Goal: Find specific page/section: Find specific page/section

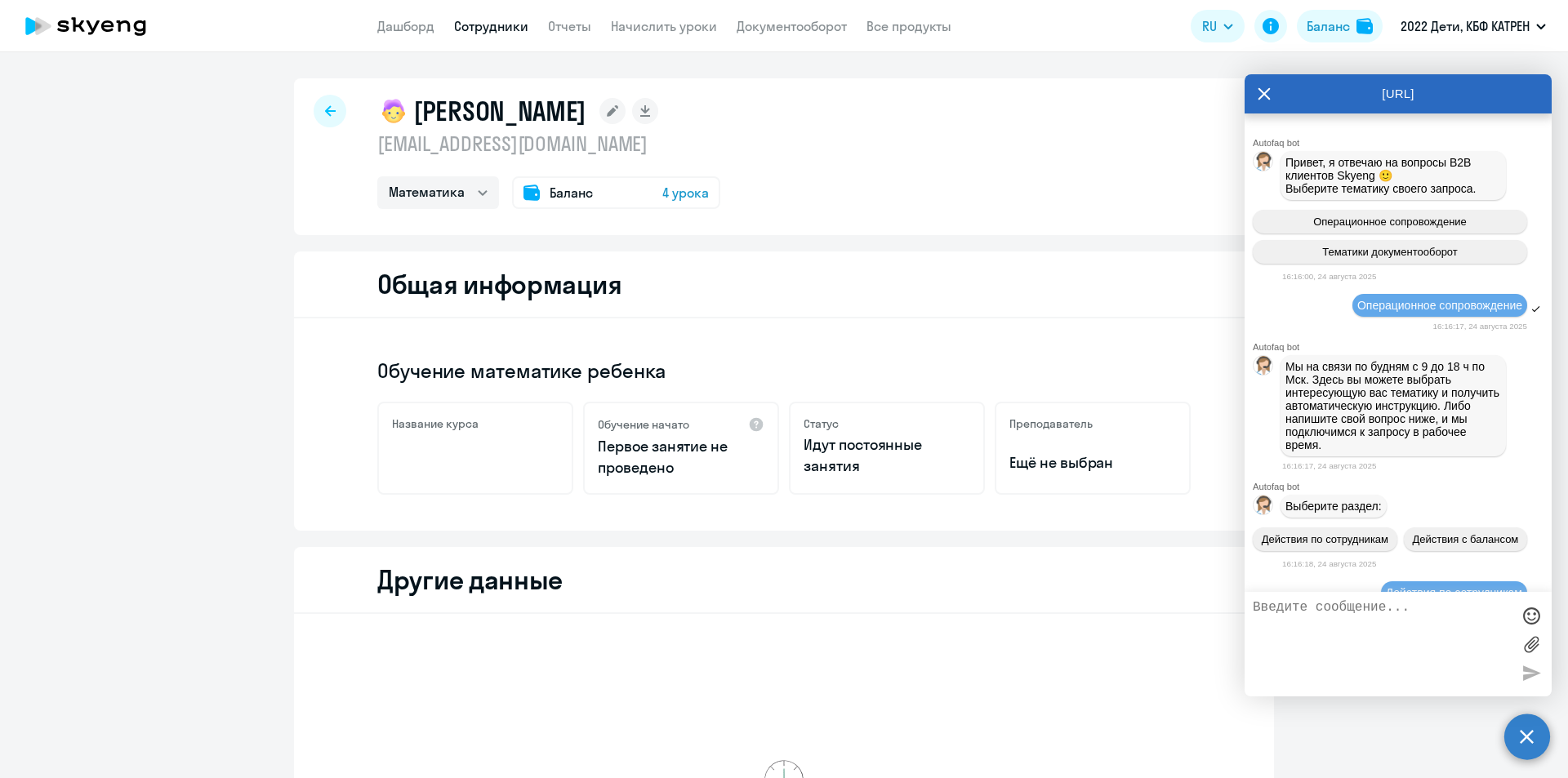
select select "math"
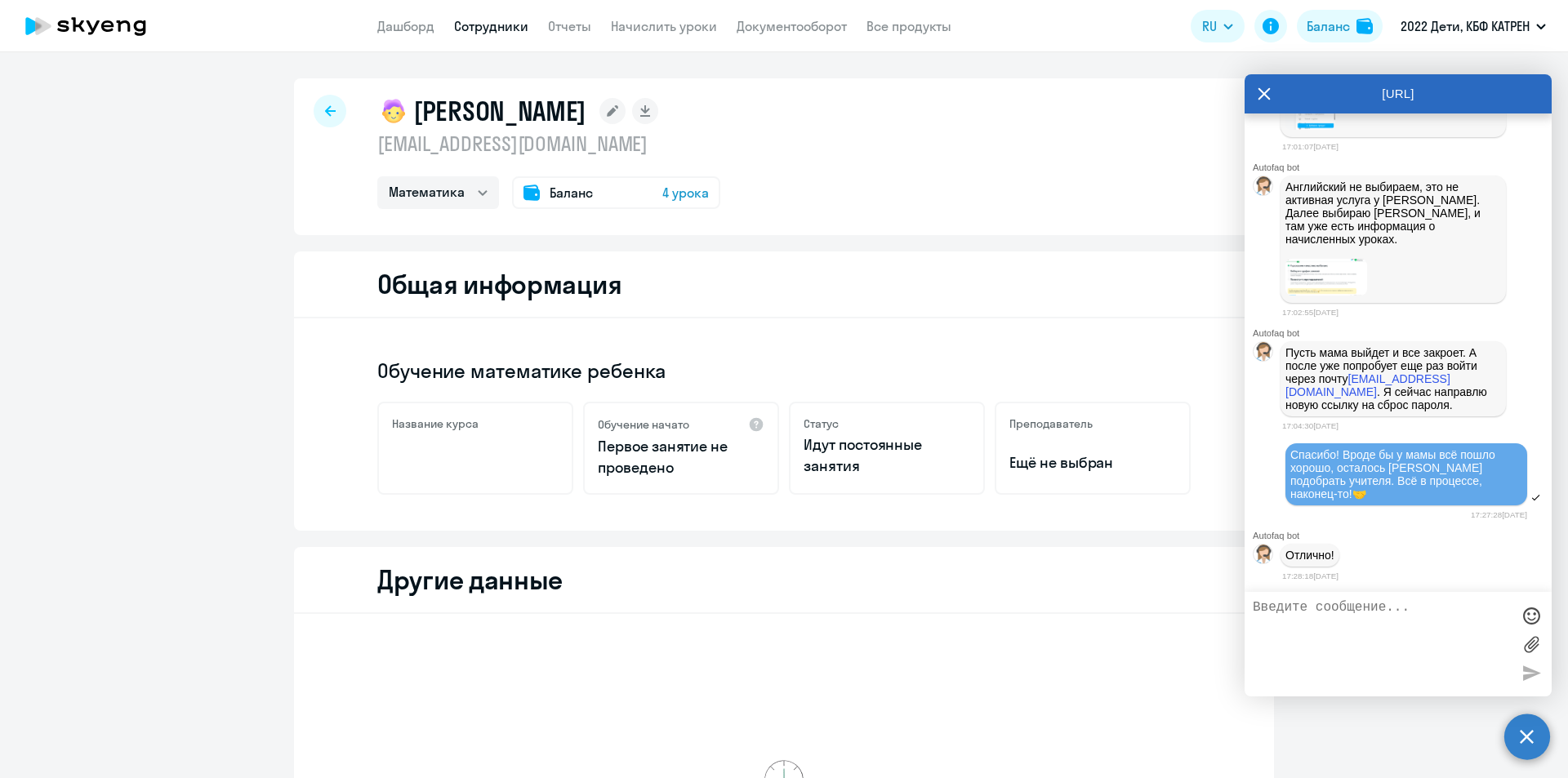
click at [484, 29] on link "Сотрудники" at bounding box center [491, 26] width 74 height 16
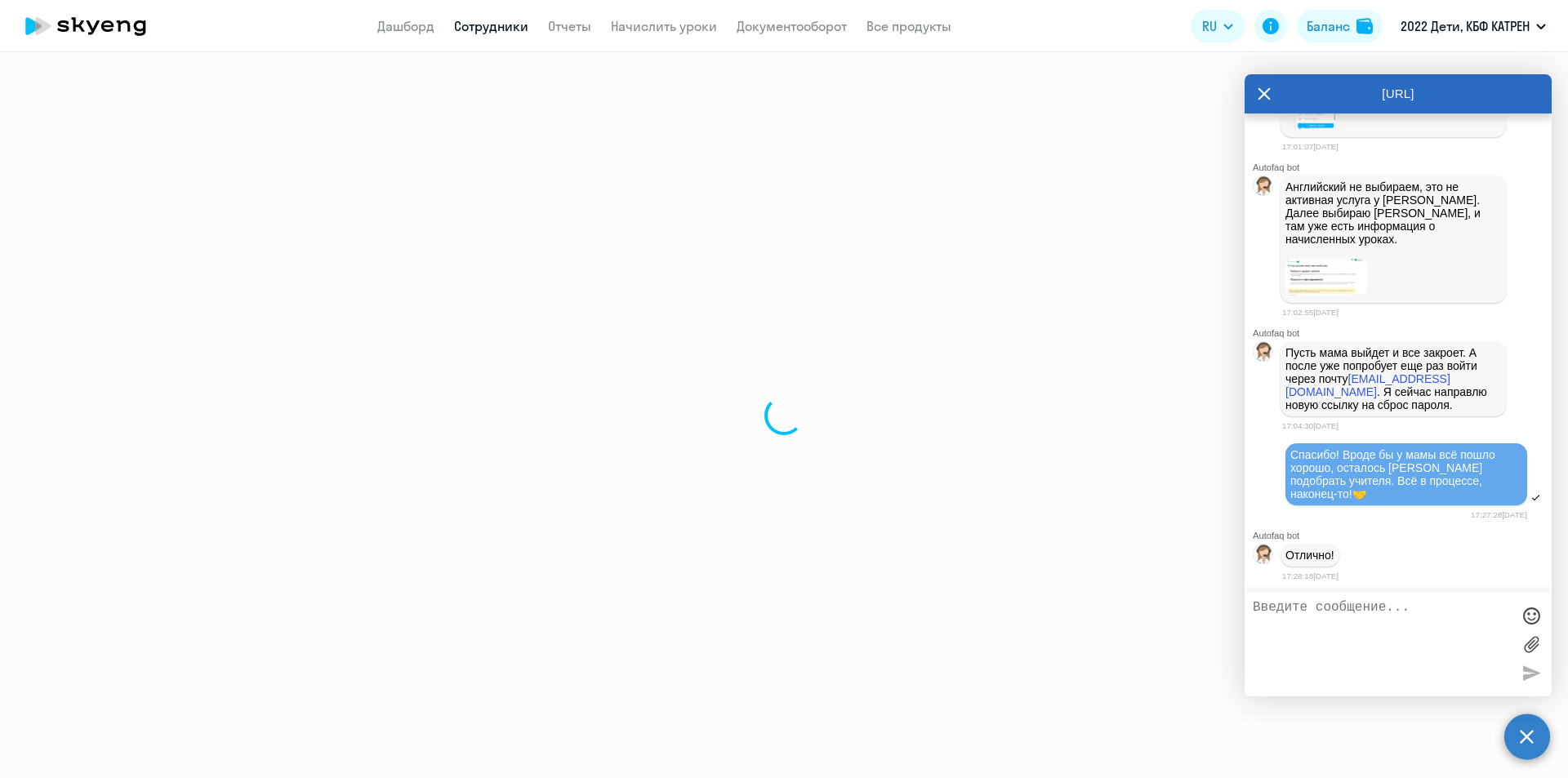
select select "30"
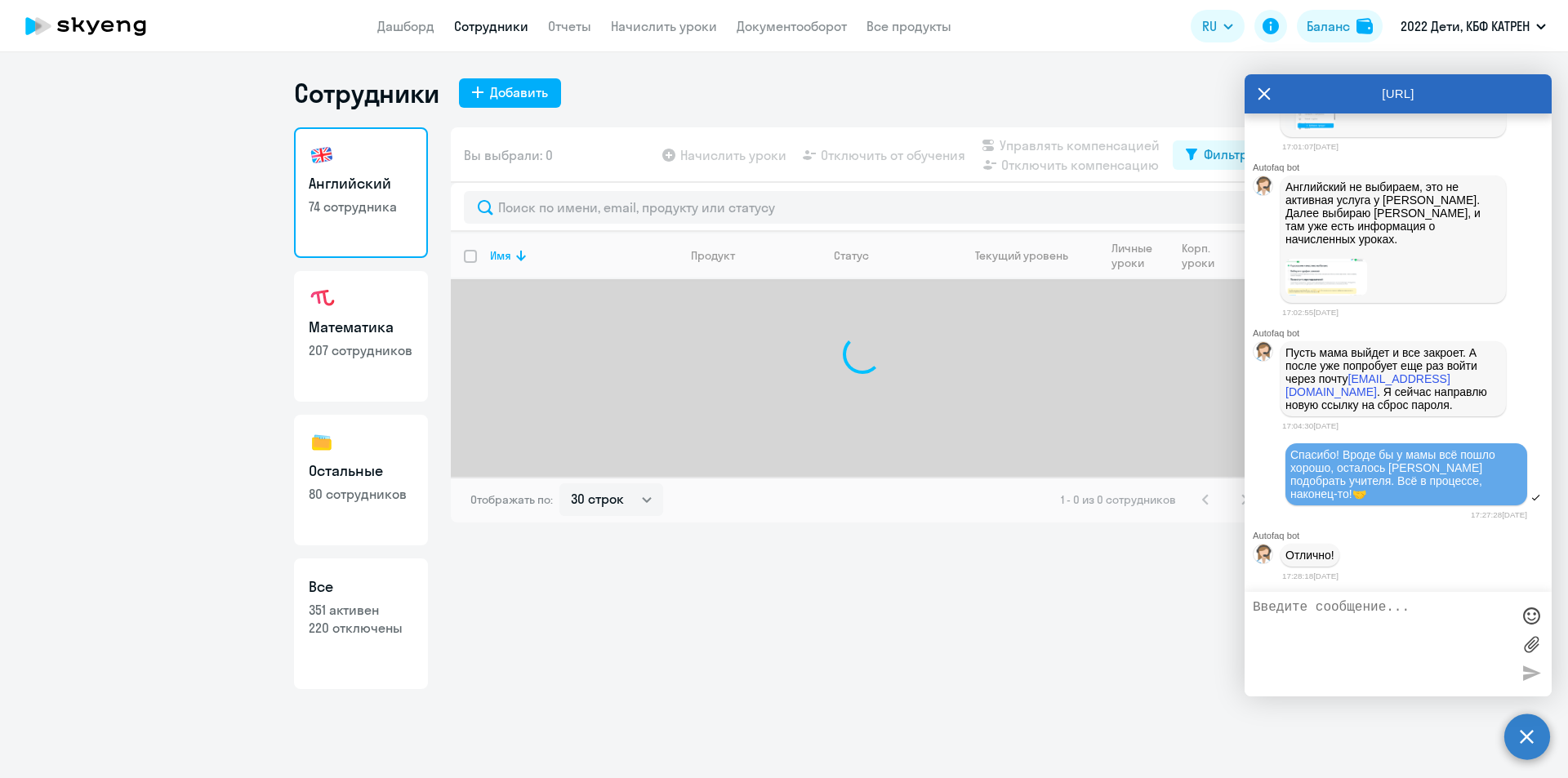
click at [326, 596] on h3 "Все" at bounding box center [360, 587] width 105 height 21
select select "30"
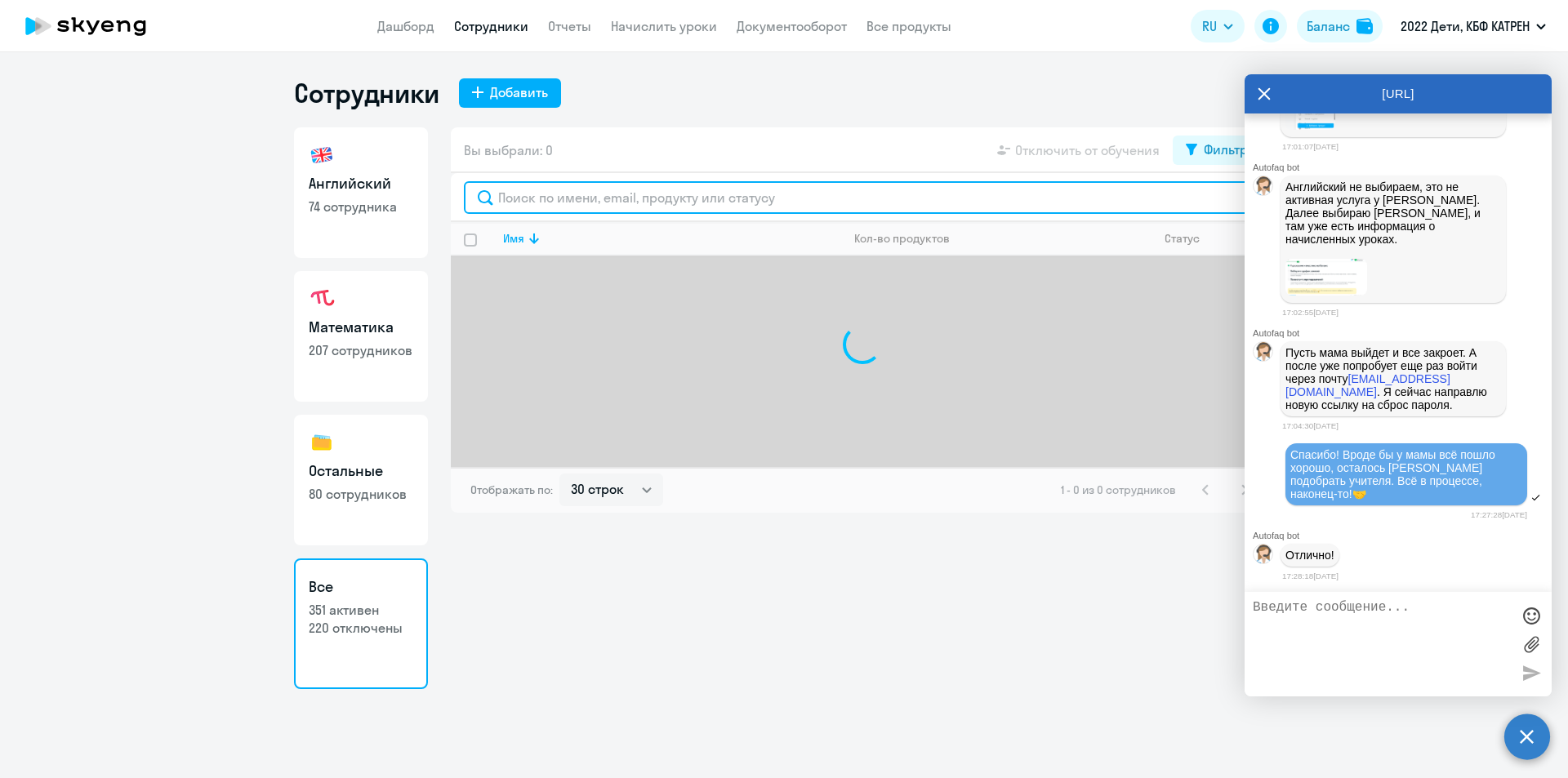
click at [601, 197] on input "text" at bounding box center [862, 198] width 797 height 33
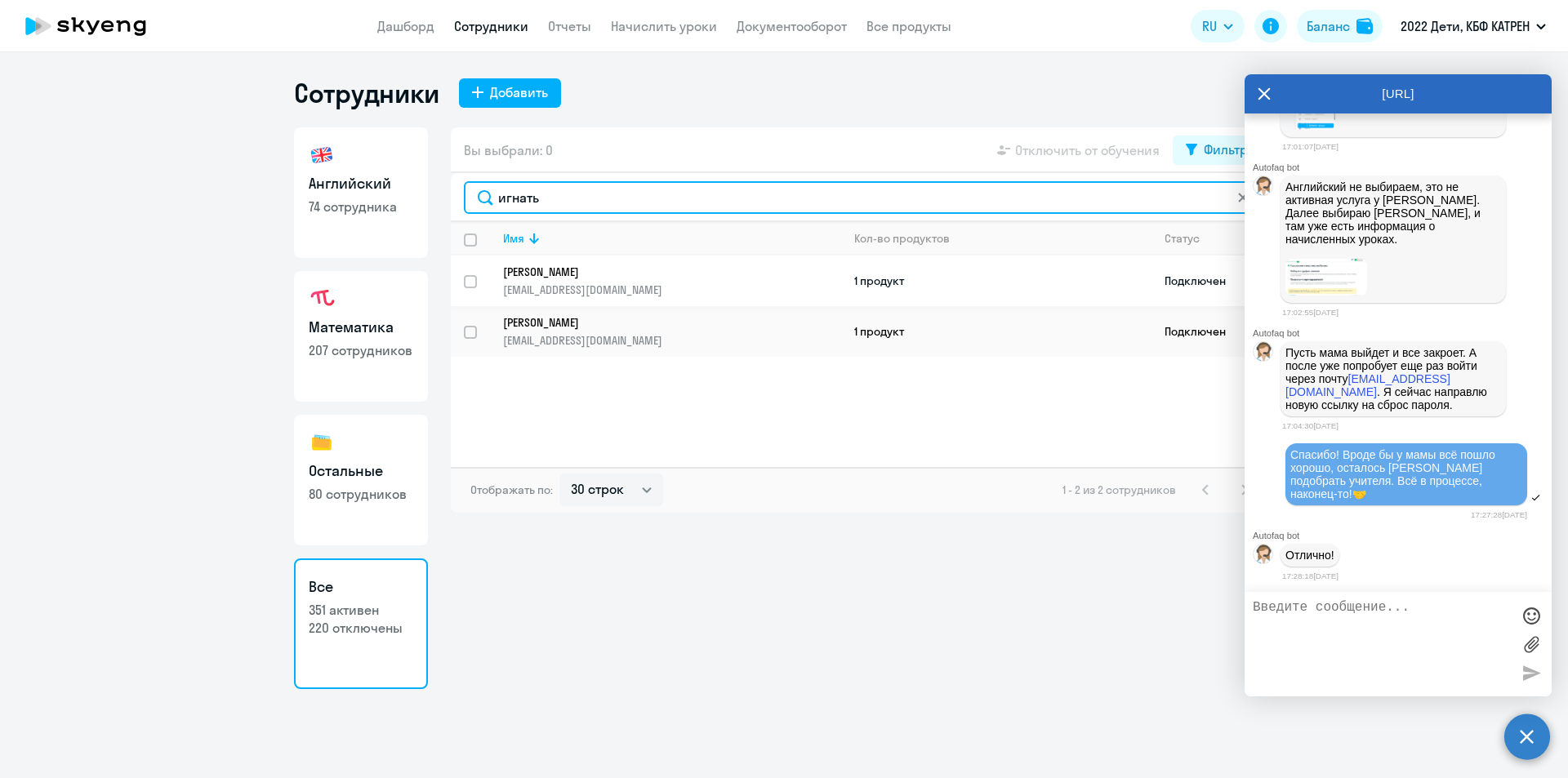
type input "игнать"
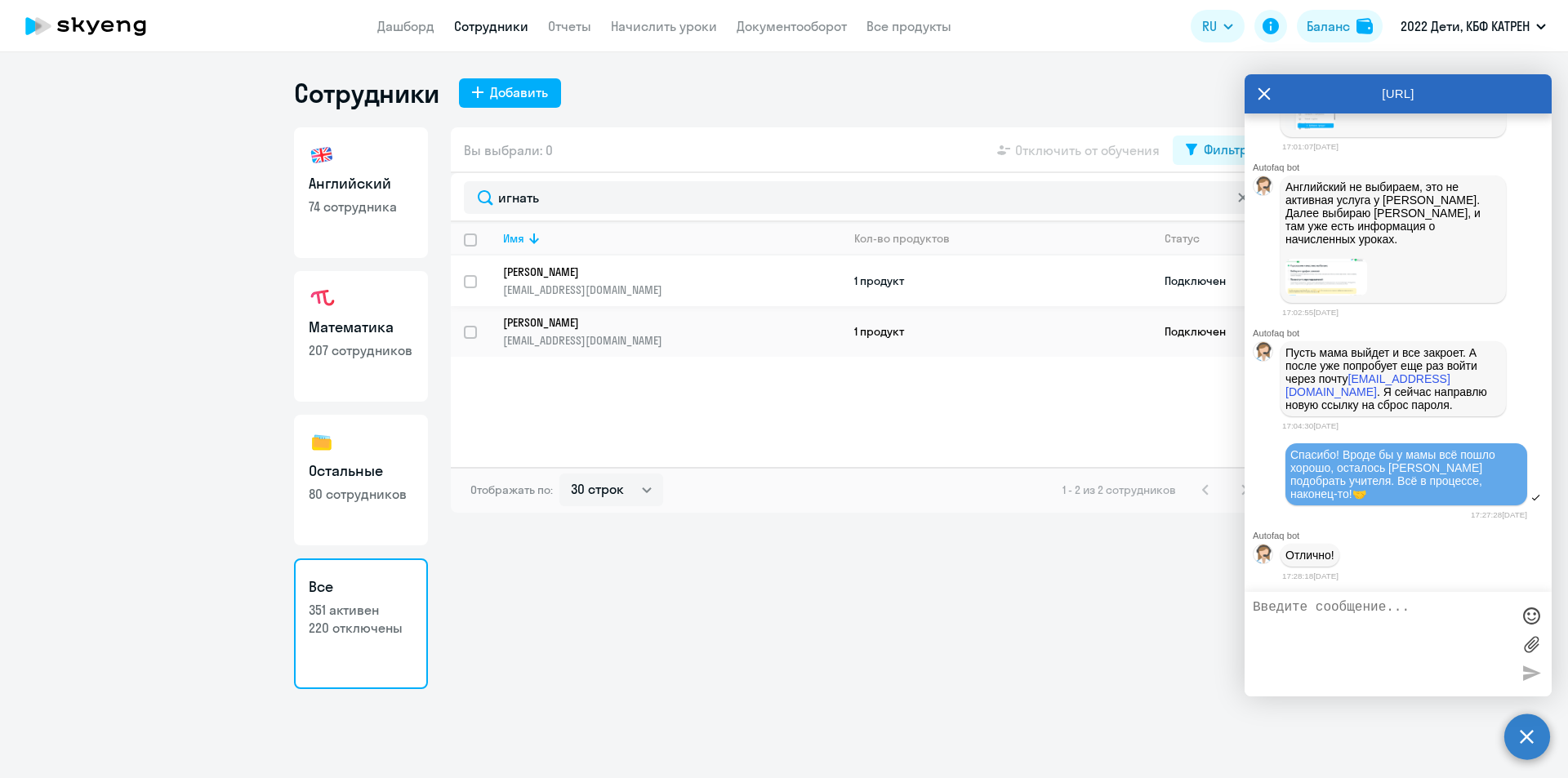
click at [532, 269] on p "[PERSON_NAME]" at bounding box center [661, 272] width 315 height 14
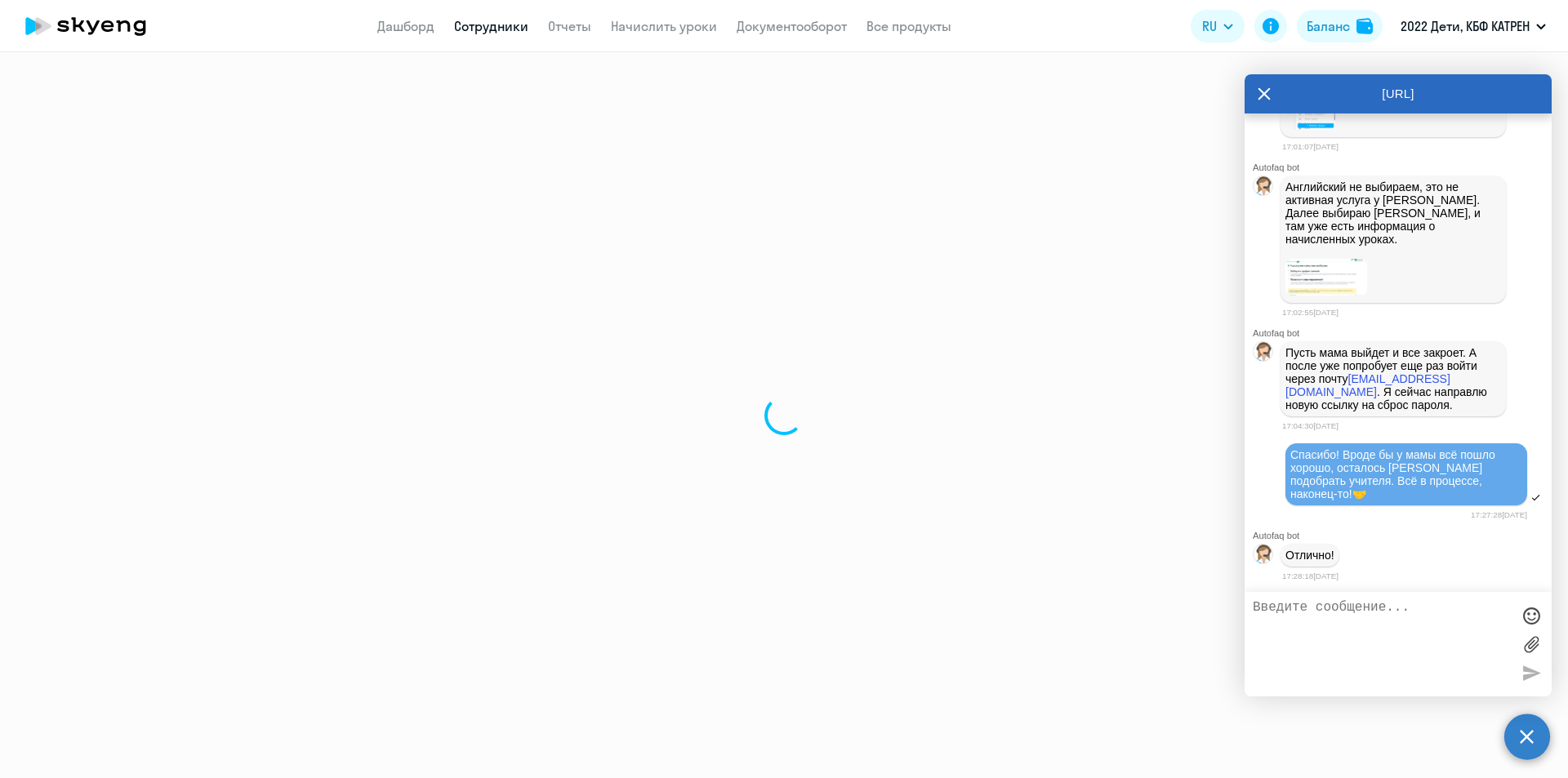
select select "math"
select select "30"
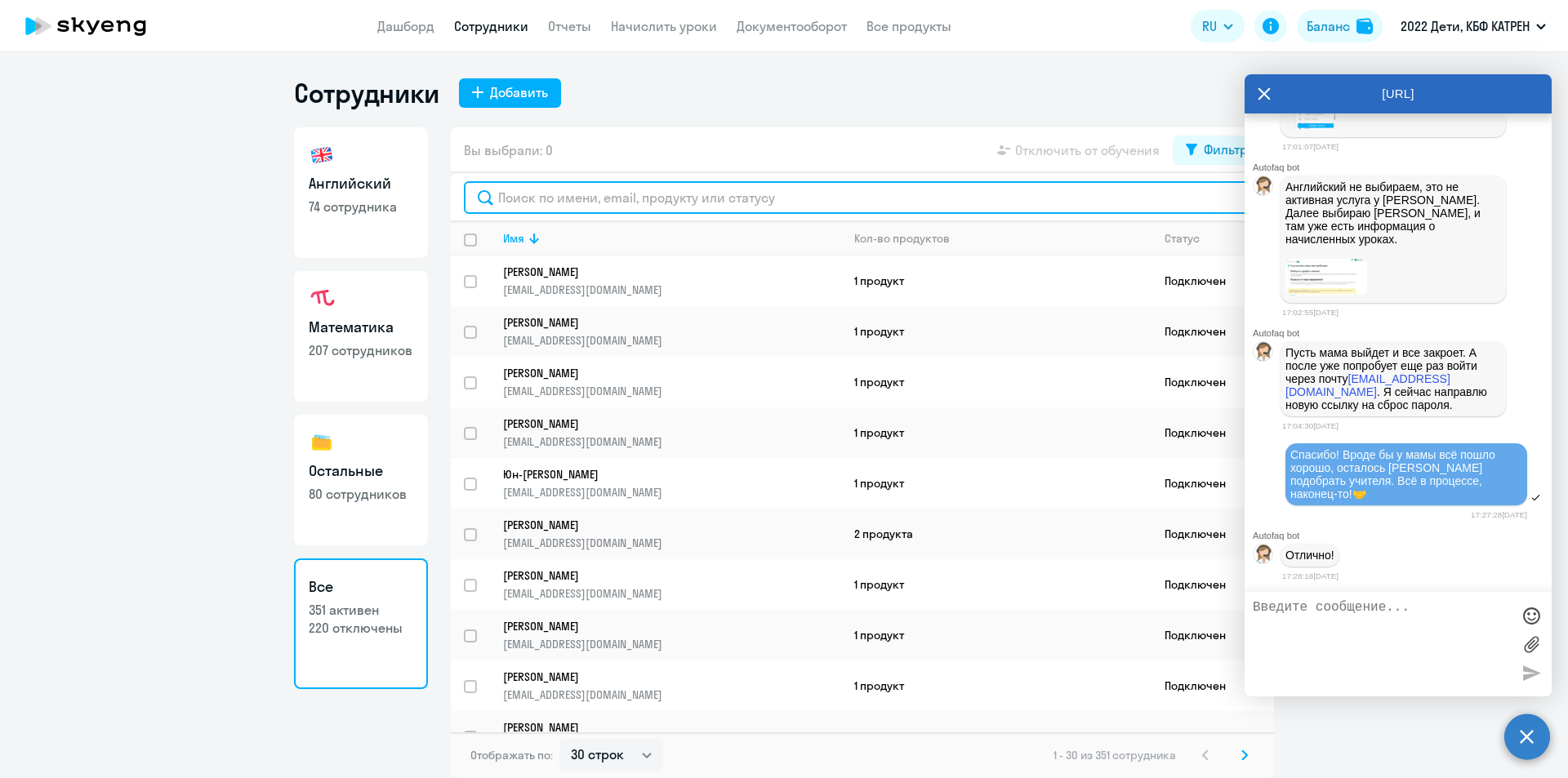
click at [651, 196] on input "text" at bounding box center [862, 198] width 797 height 33
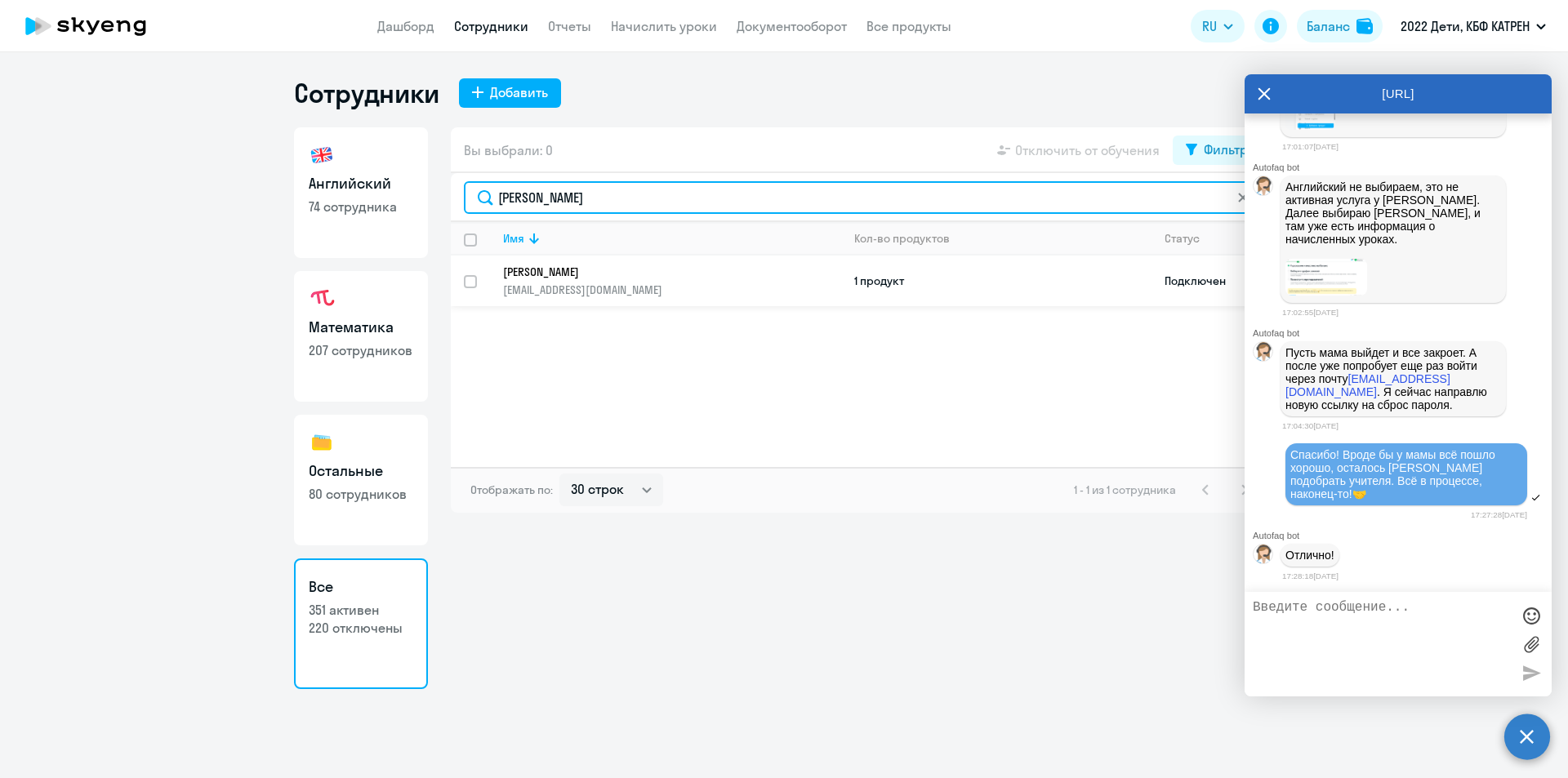
type input "[PERSON_NAME]"
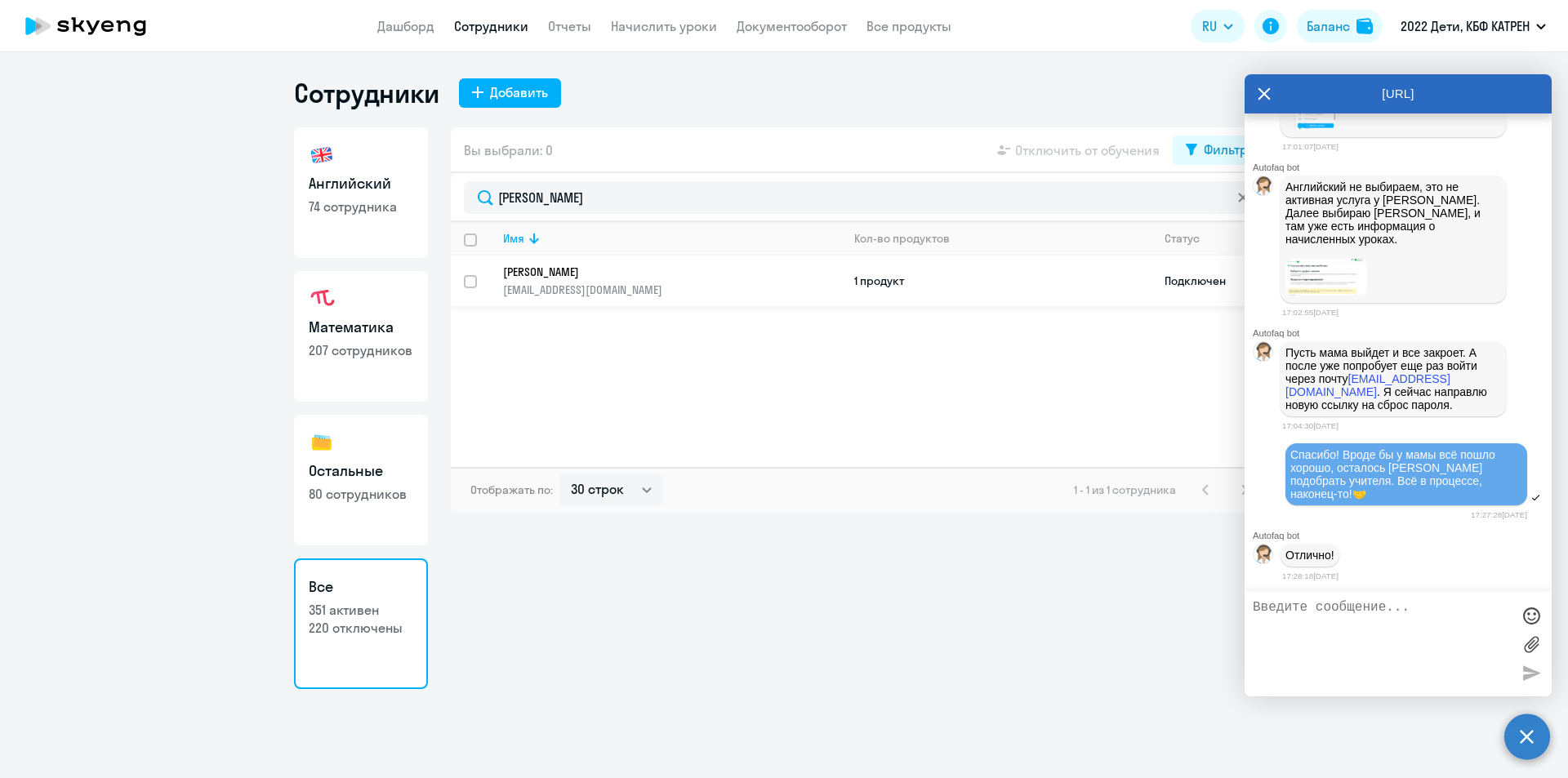
click at [592, 272] on p "[PERSON_NAME]" at bounding box center [661, 272] width 315 height 14
select select "math"
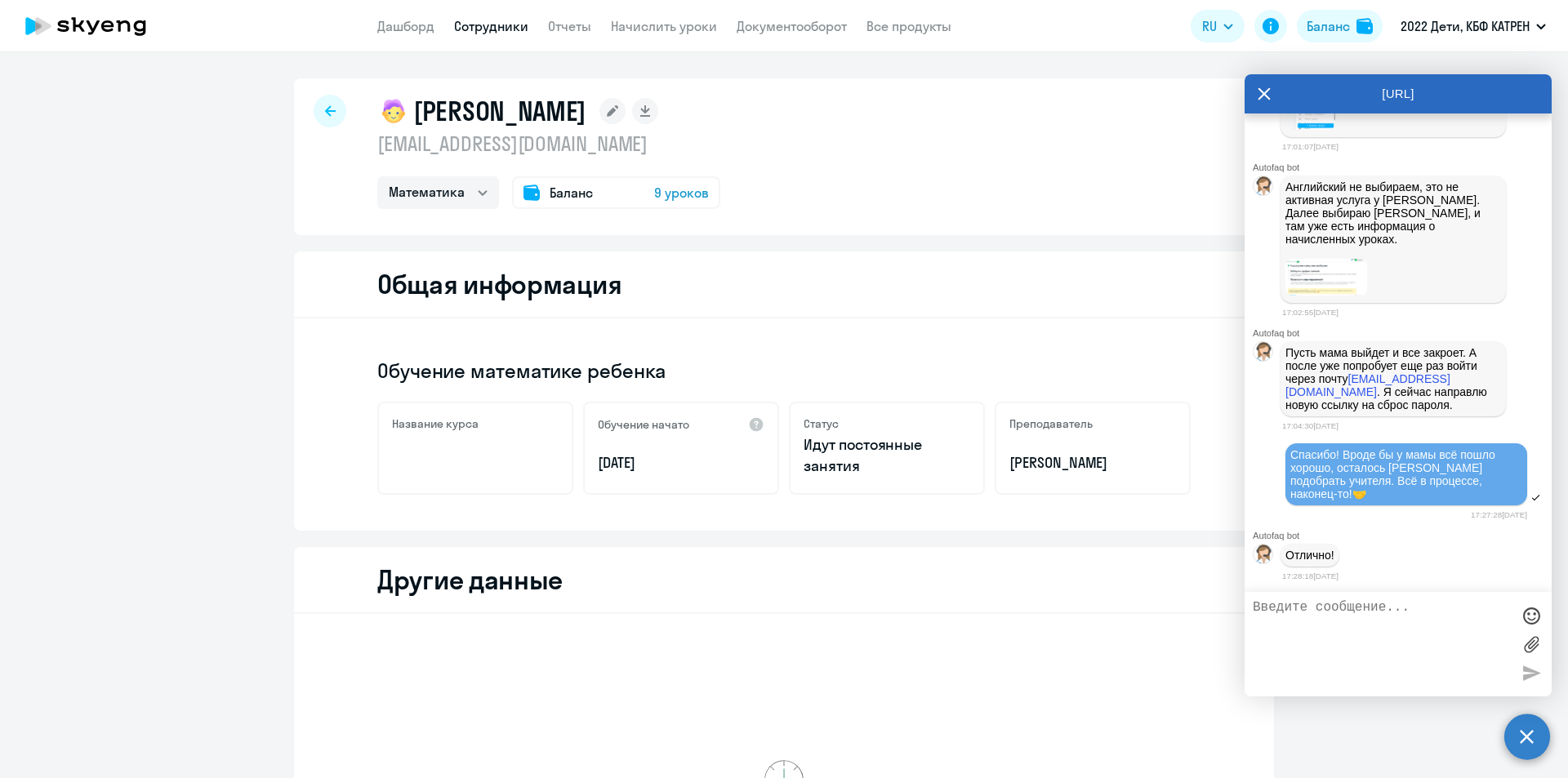
drag, startPoint x: 658, startPoint y: 463, endPoint x: 591, endPoint y: 457, distance: 67.3
click at [591, 457] on div "Обучение начато [DATE]" at bounding box center [681, 448] width 196 height 93
copy p "[DATE]"
click at [1138, 465] on p "[PERSON_NAME]" at bounding box center [1092, 463] width 166 height 21
click at [1031, 463] on p "[PERSON_NAME]" at bounding box center [1092, 463] width 166 height 21
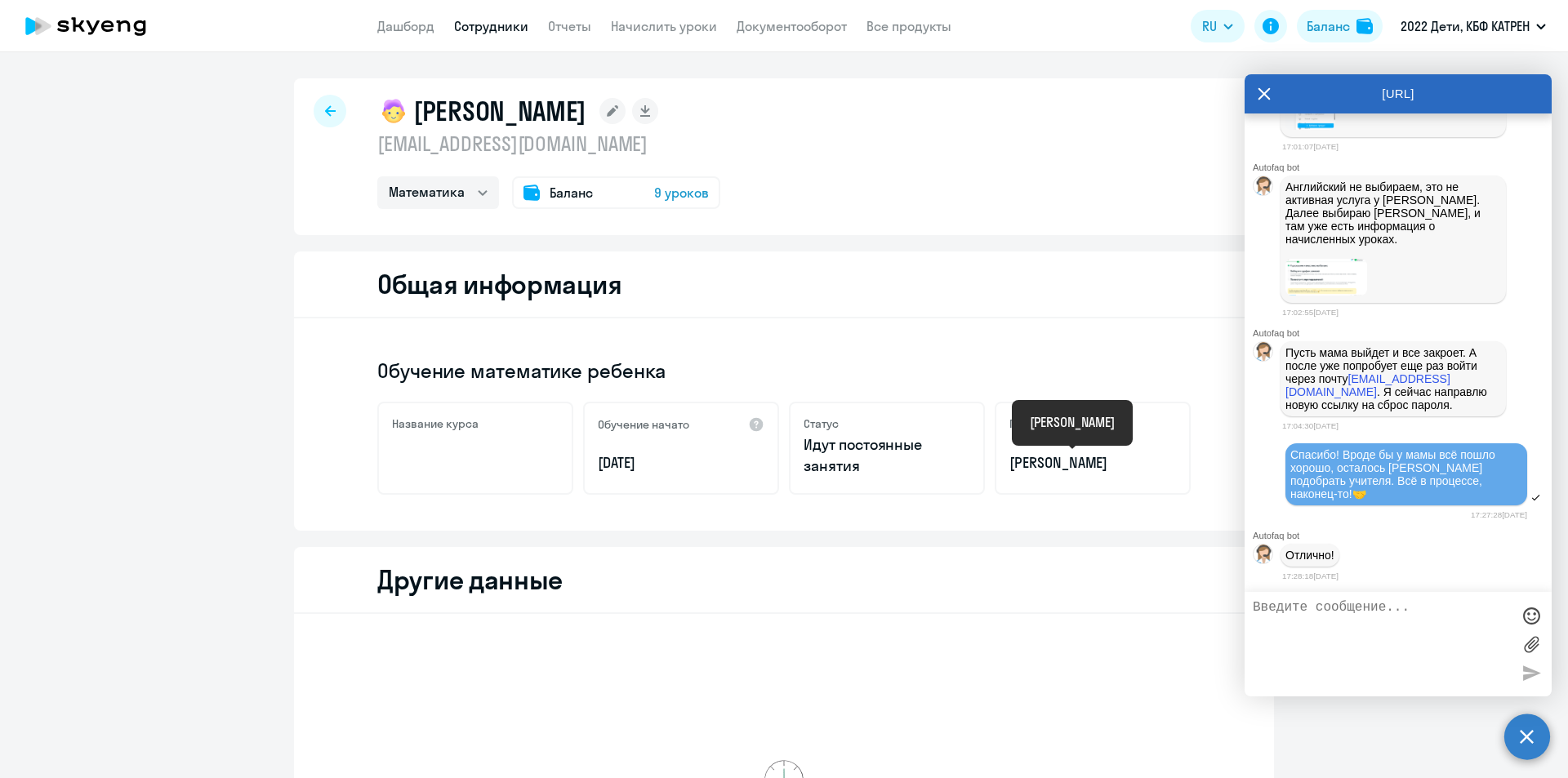
drag, startPoint x: 1003, startPoint y: 463, endPoint x: 1153, endPoint y: 467, distance: 150.1
click at [1153, 467] on p "[PERSON_NAME]" at bounding box center [1092, 463] width 166 height 21
copy p "[PERSON_NAME]"
click at [476, 25] on link "Сотрудники" at bounding box center [491, 26] width 74 height 16
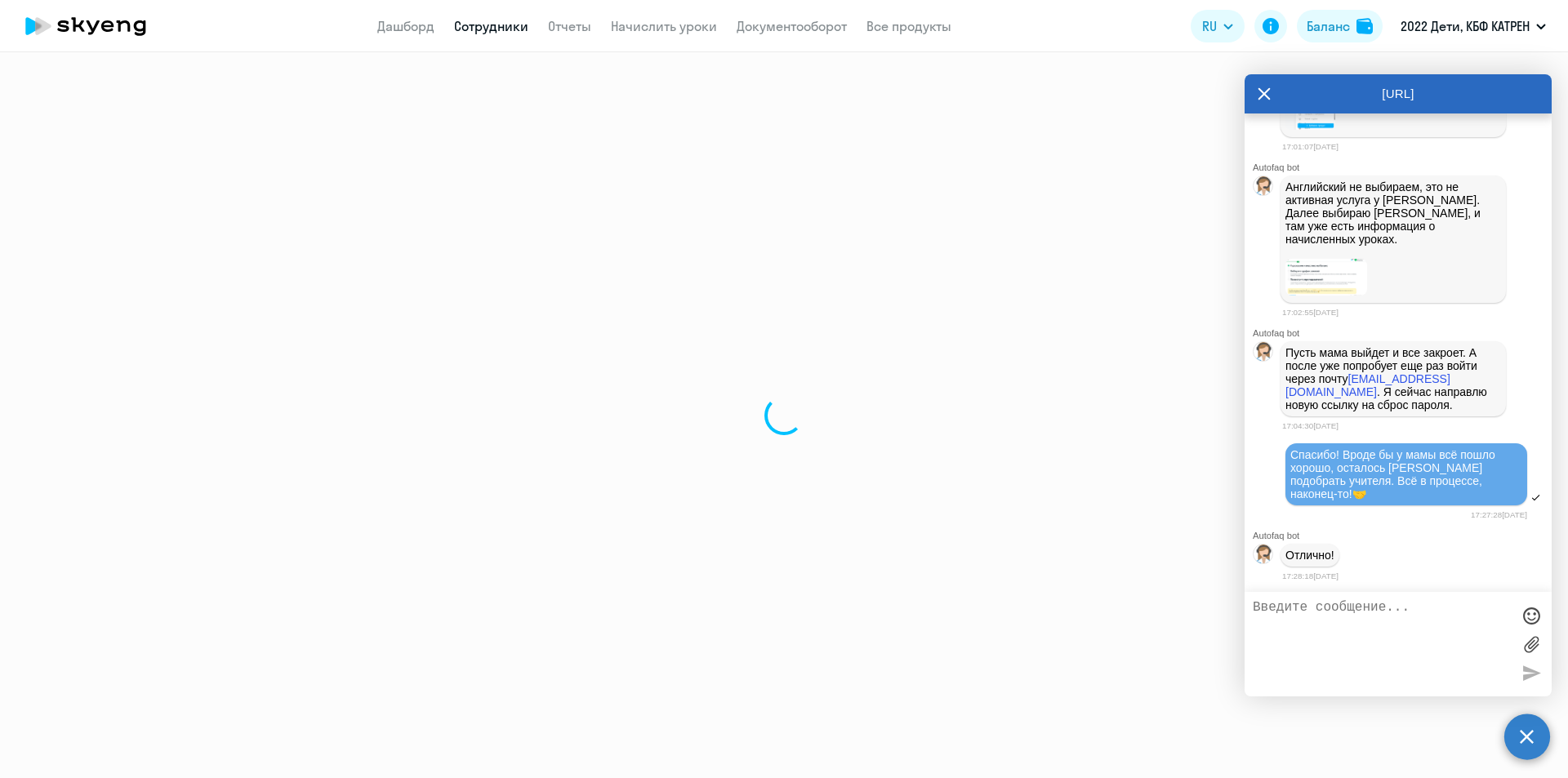
select select "30"
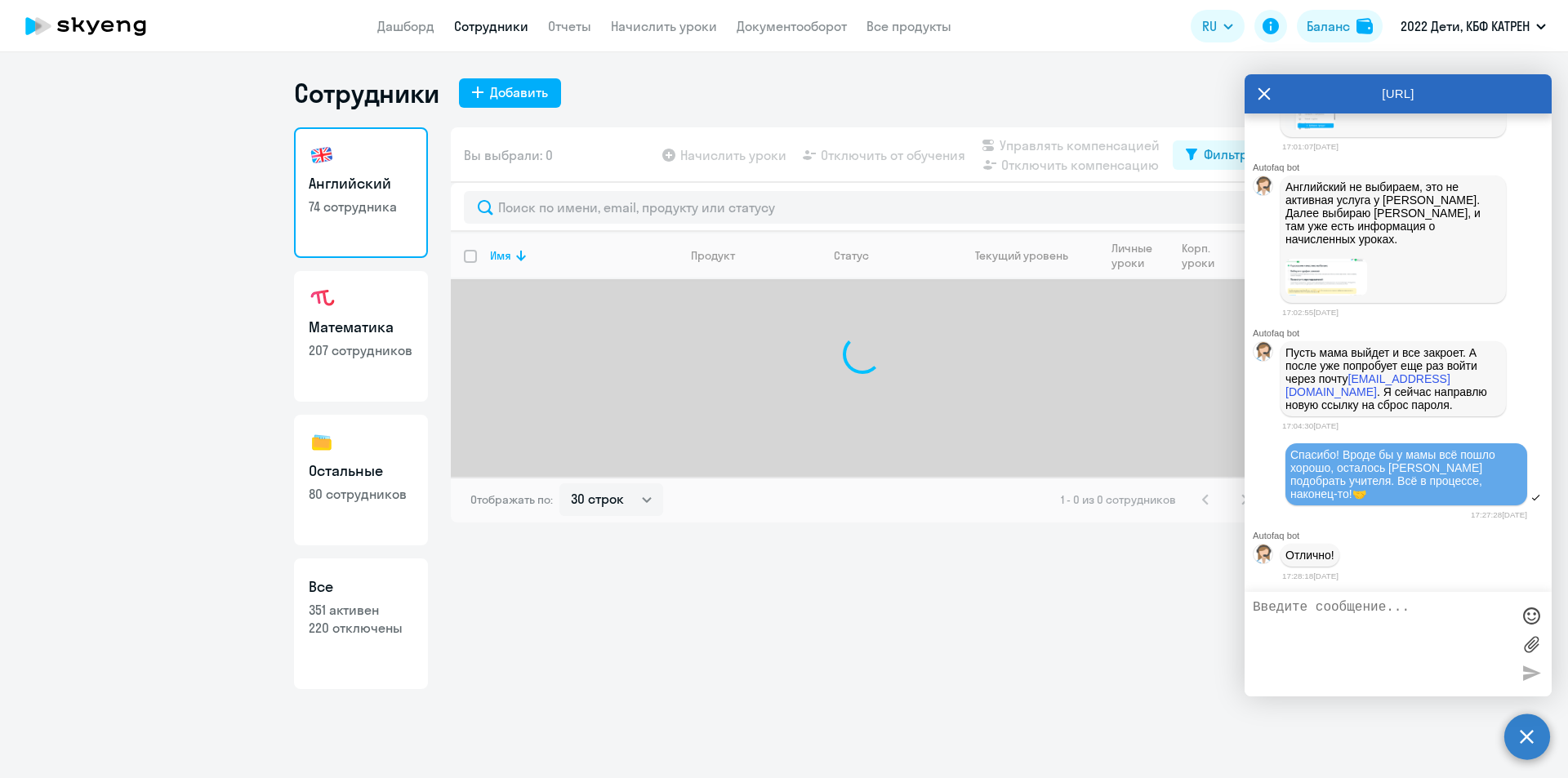
click at [347, 616] on p "351 активен" at bounding box center [360, 610] width 105 height 18
select select "30"
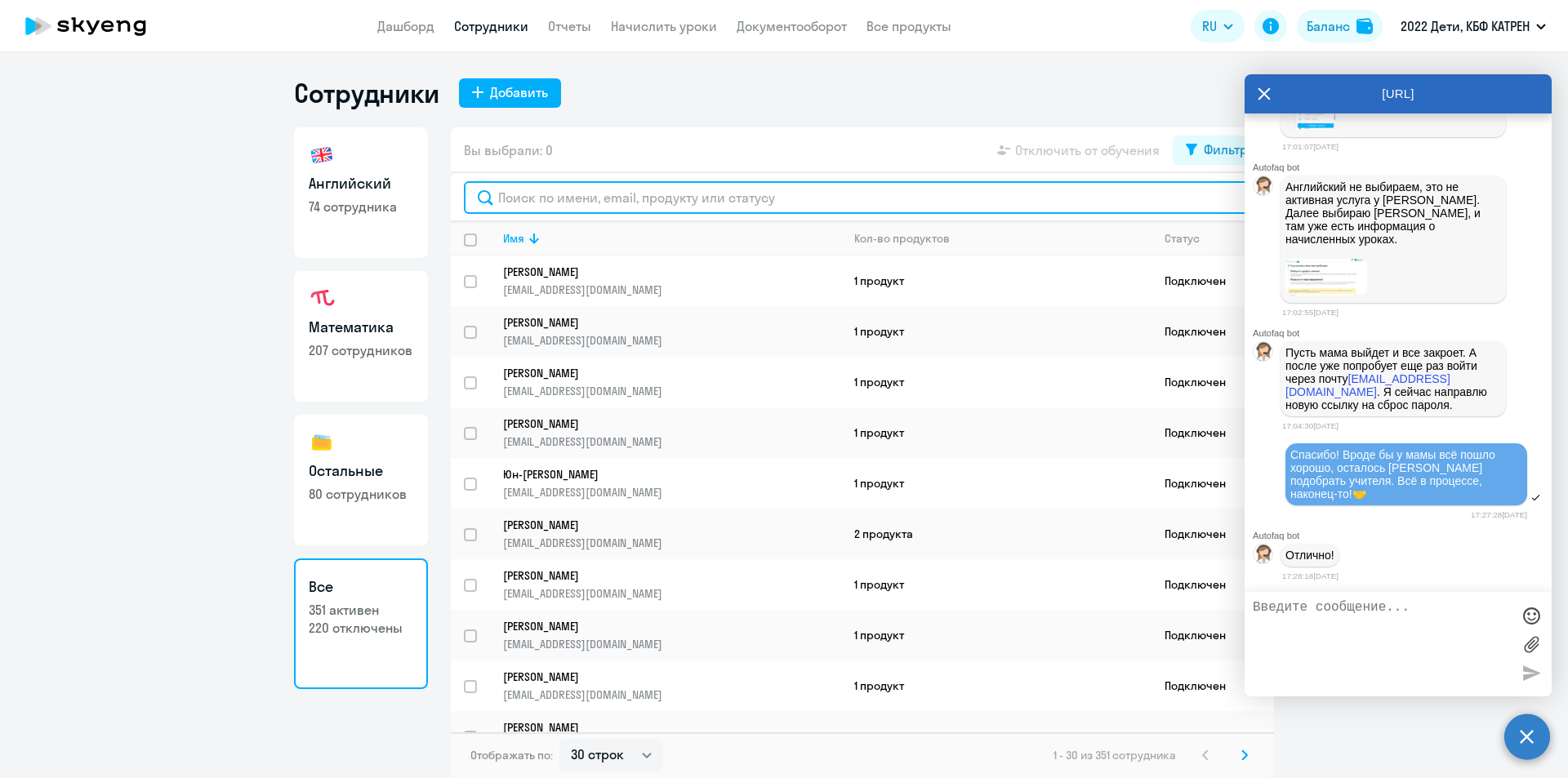
click at [614, 203] on input "text" at bounding box center [862, 198] width 797 height 33
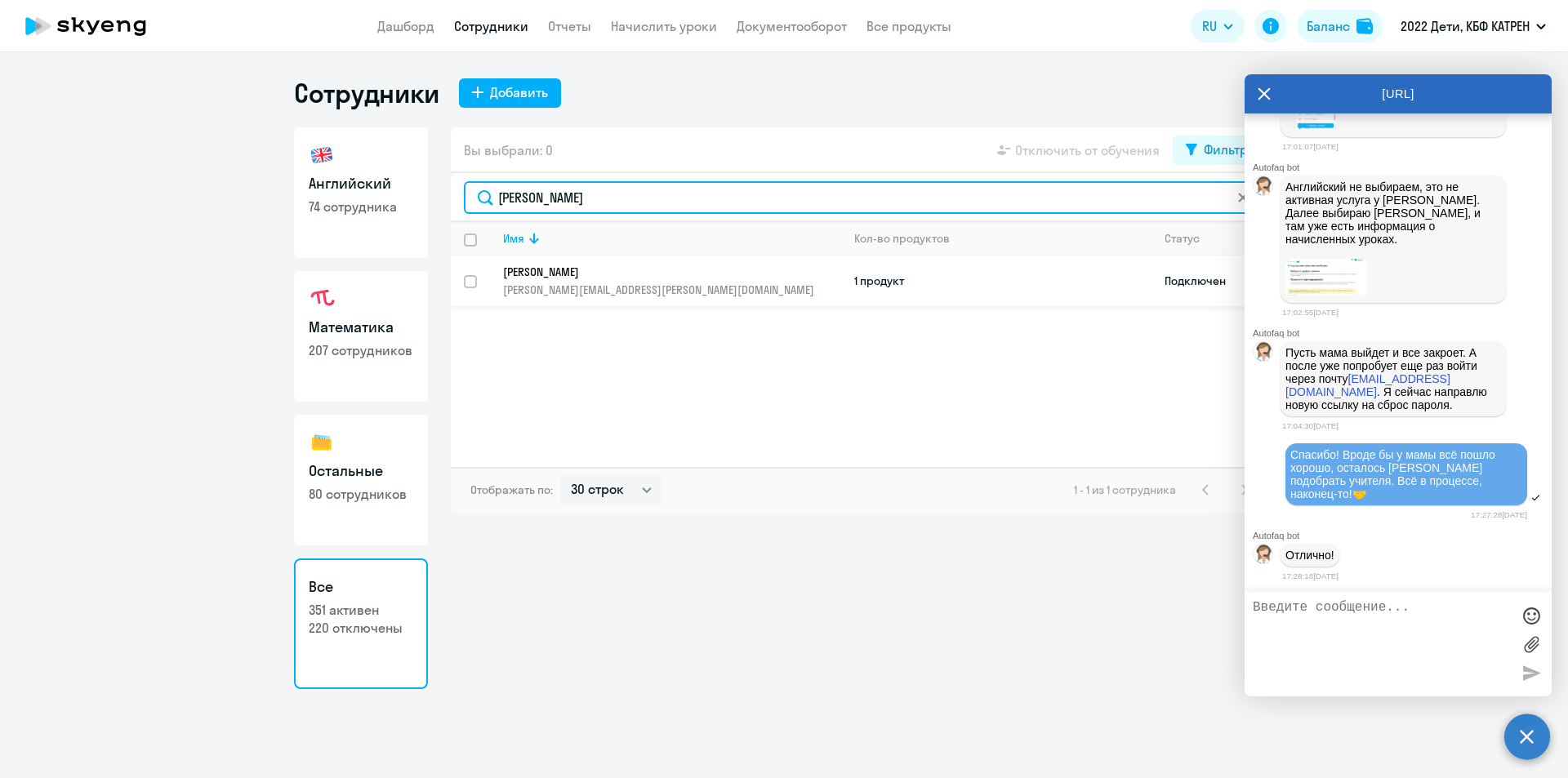
type input "[PERSON_NAME]"
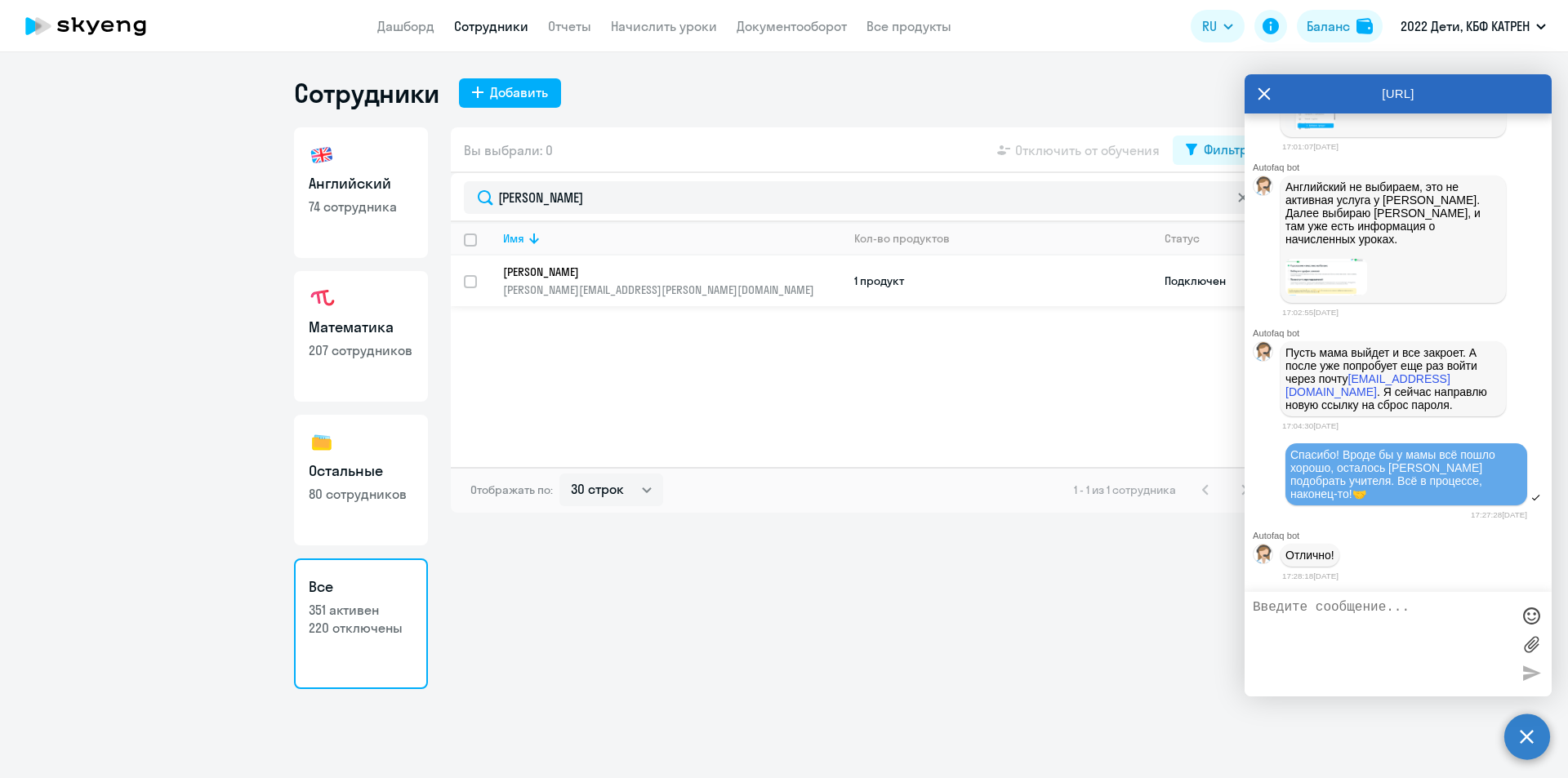
click at [619, 271] on p "[PERSON_NAME]" at bounding box center [661, 272] width 315 height 14
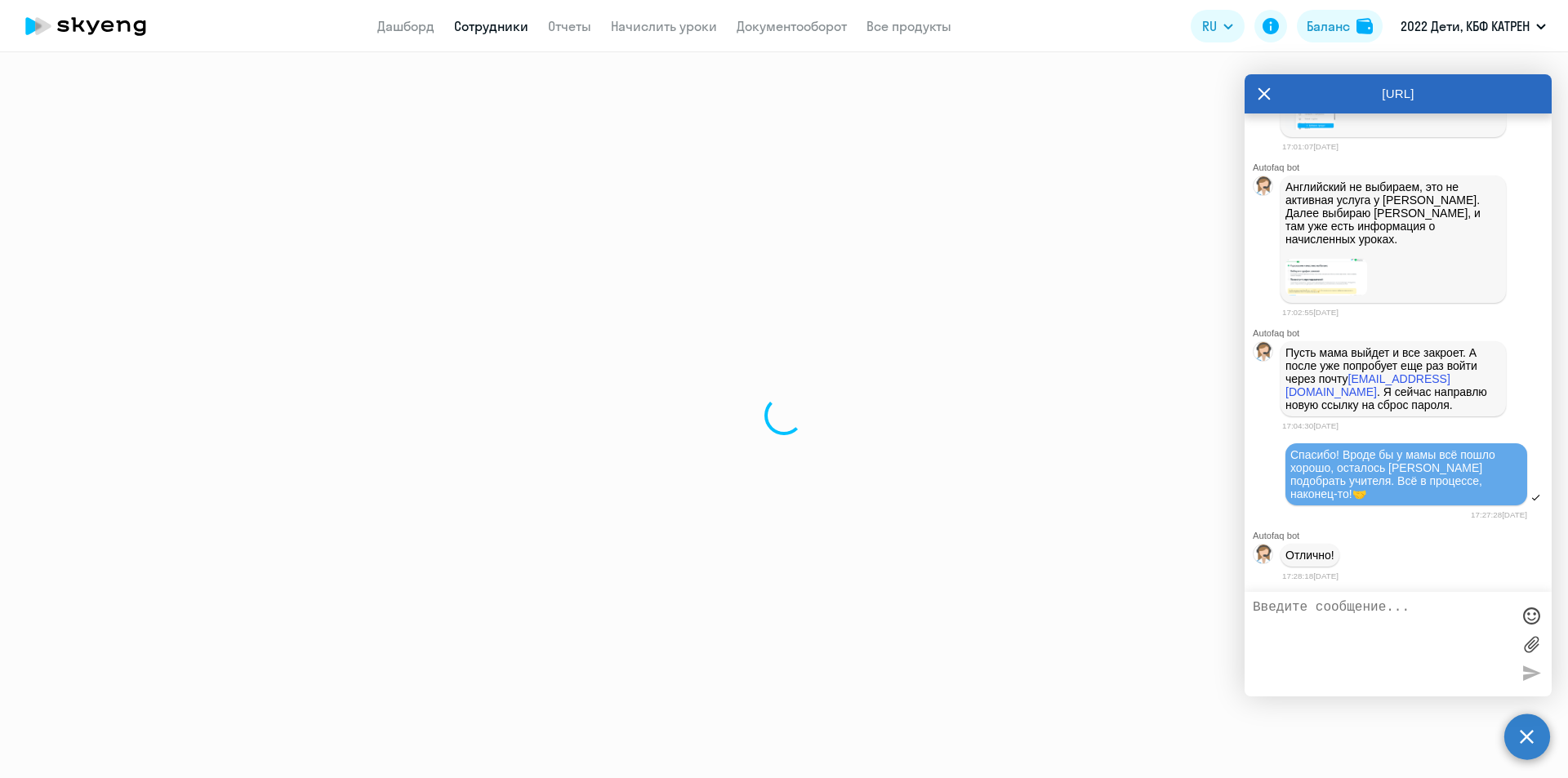
select select "english"
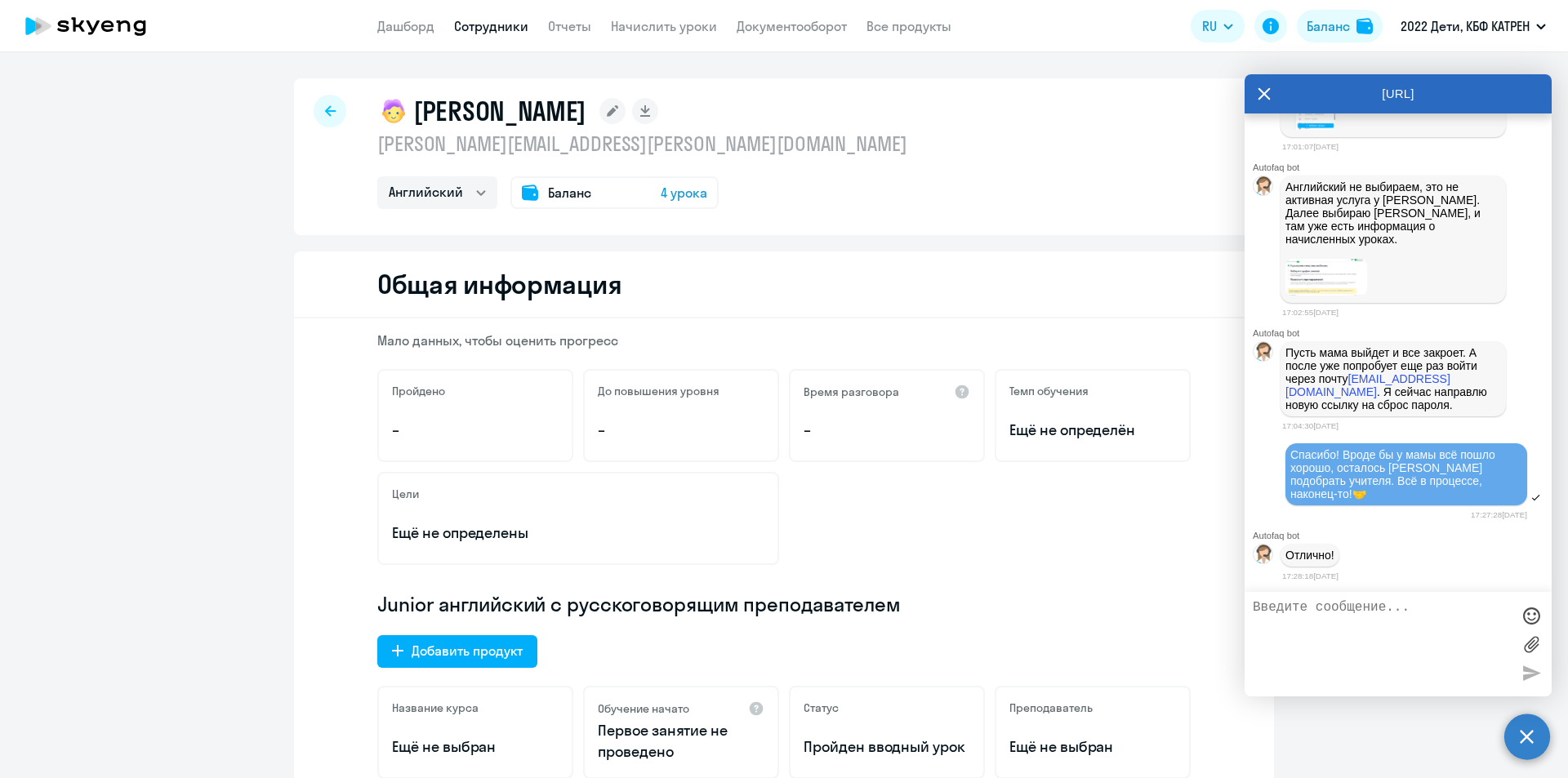
select select "30"
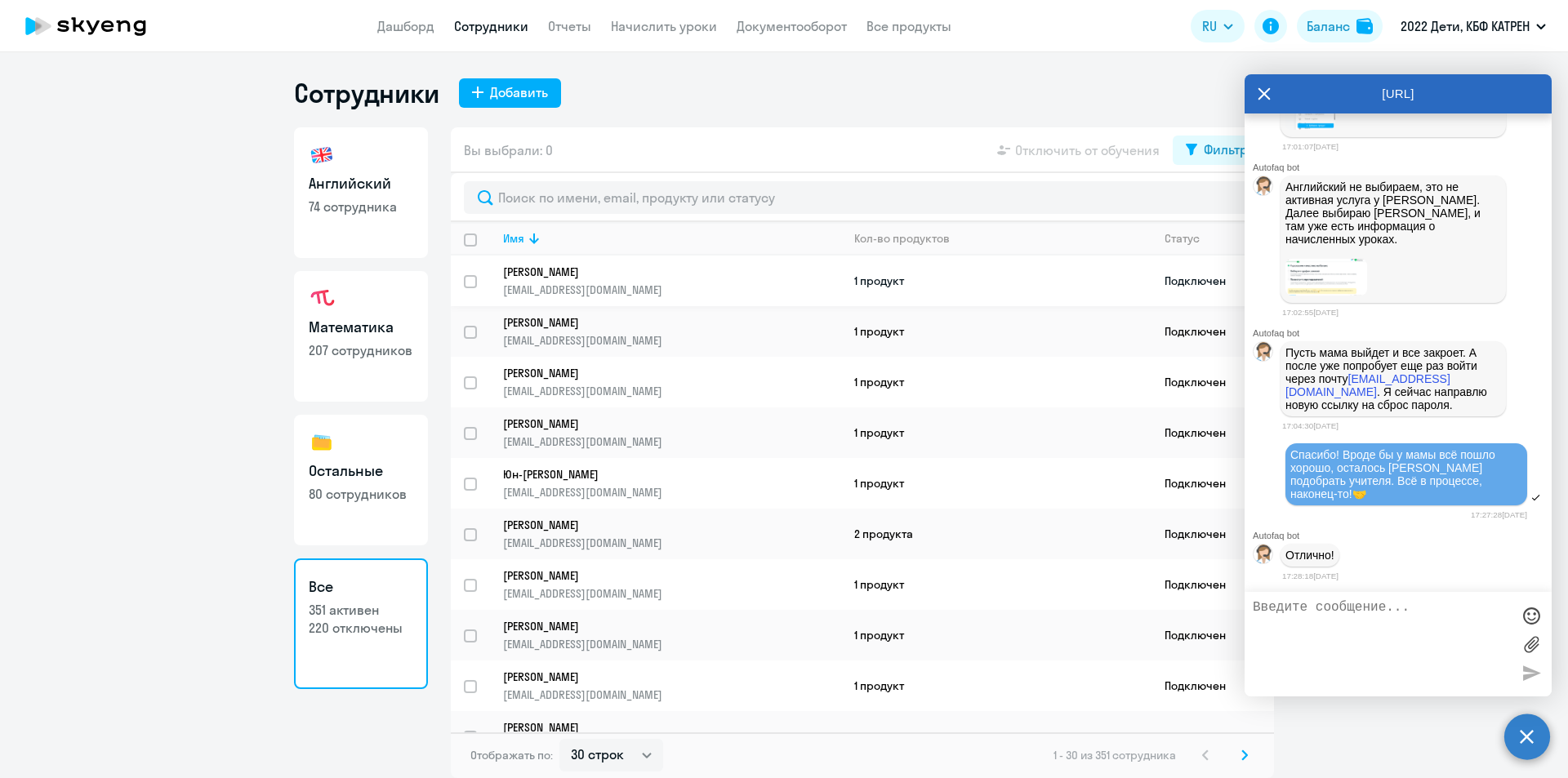
click at [571, 270] on p "[PERSON_NAME]" at bounding box center [661, 272] width 315 height 14
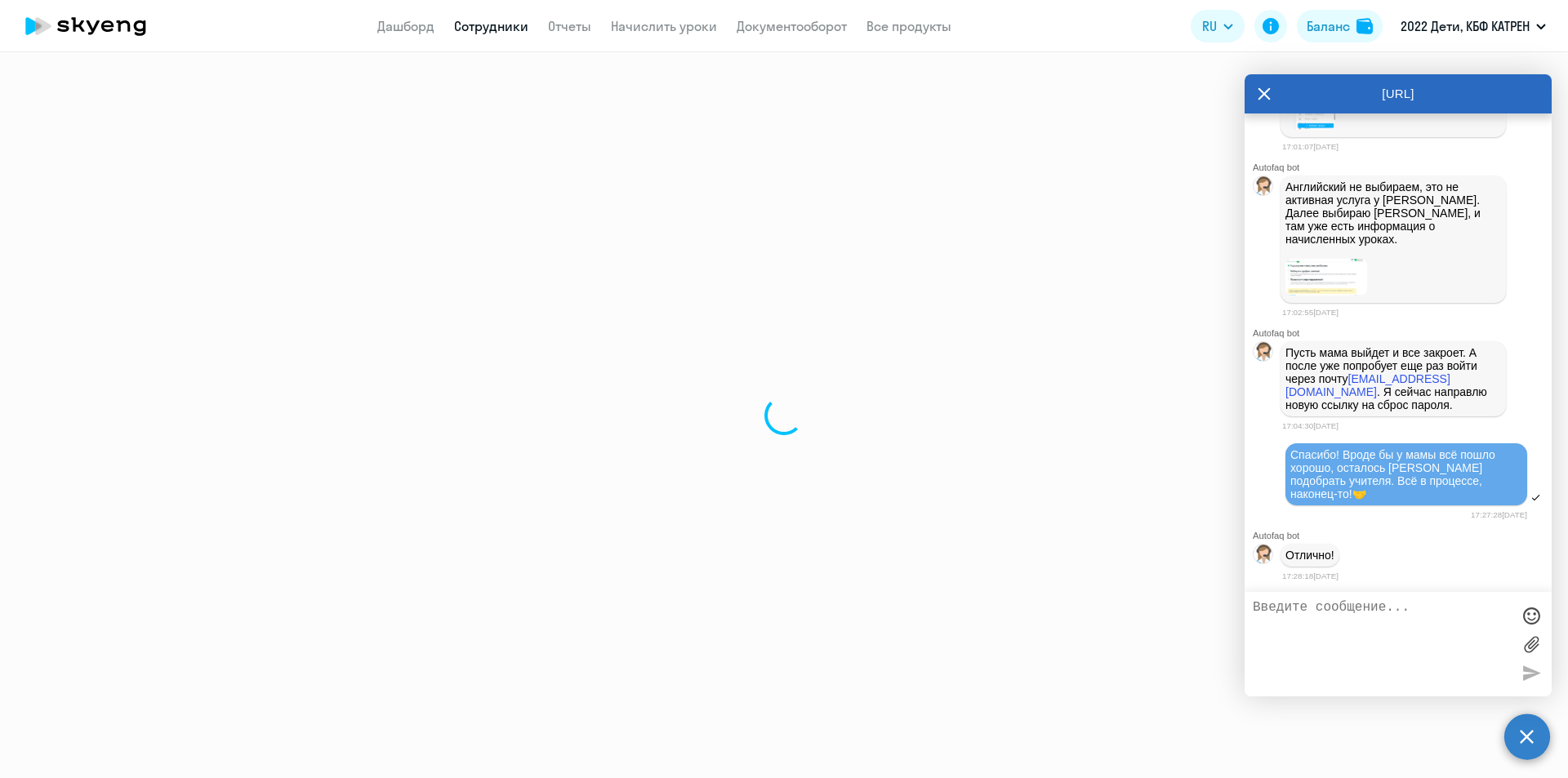
select select "others"
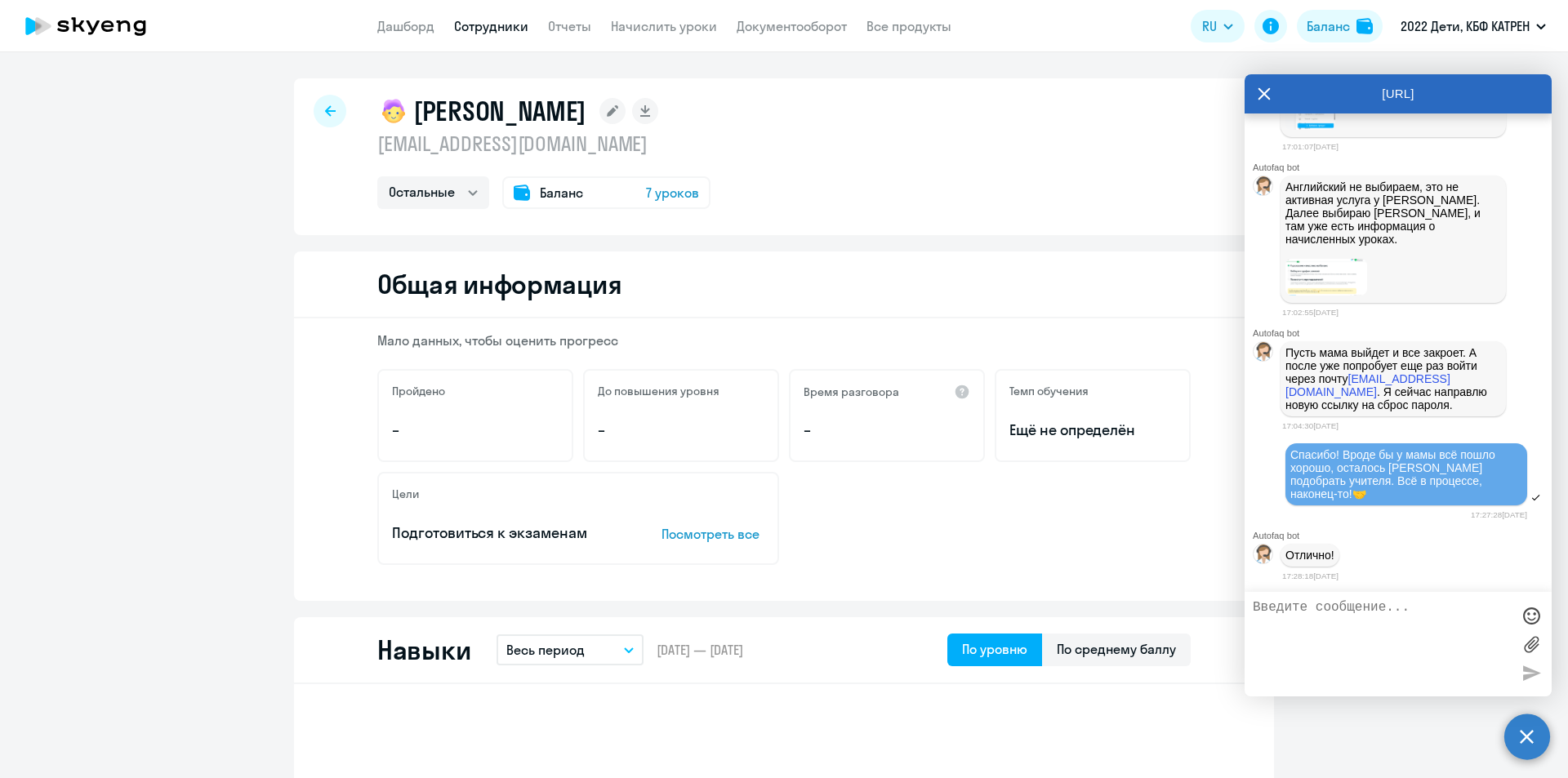
click at [511, 25] on link "Сотрудники" at bounding box center [491, 26] width 74 height 16
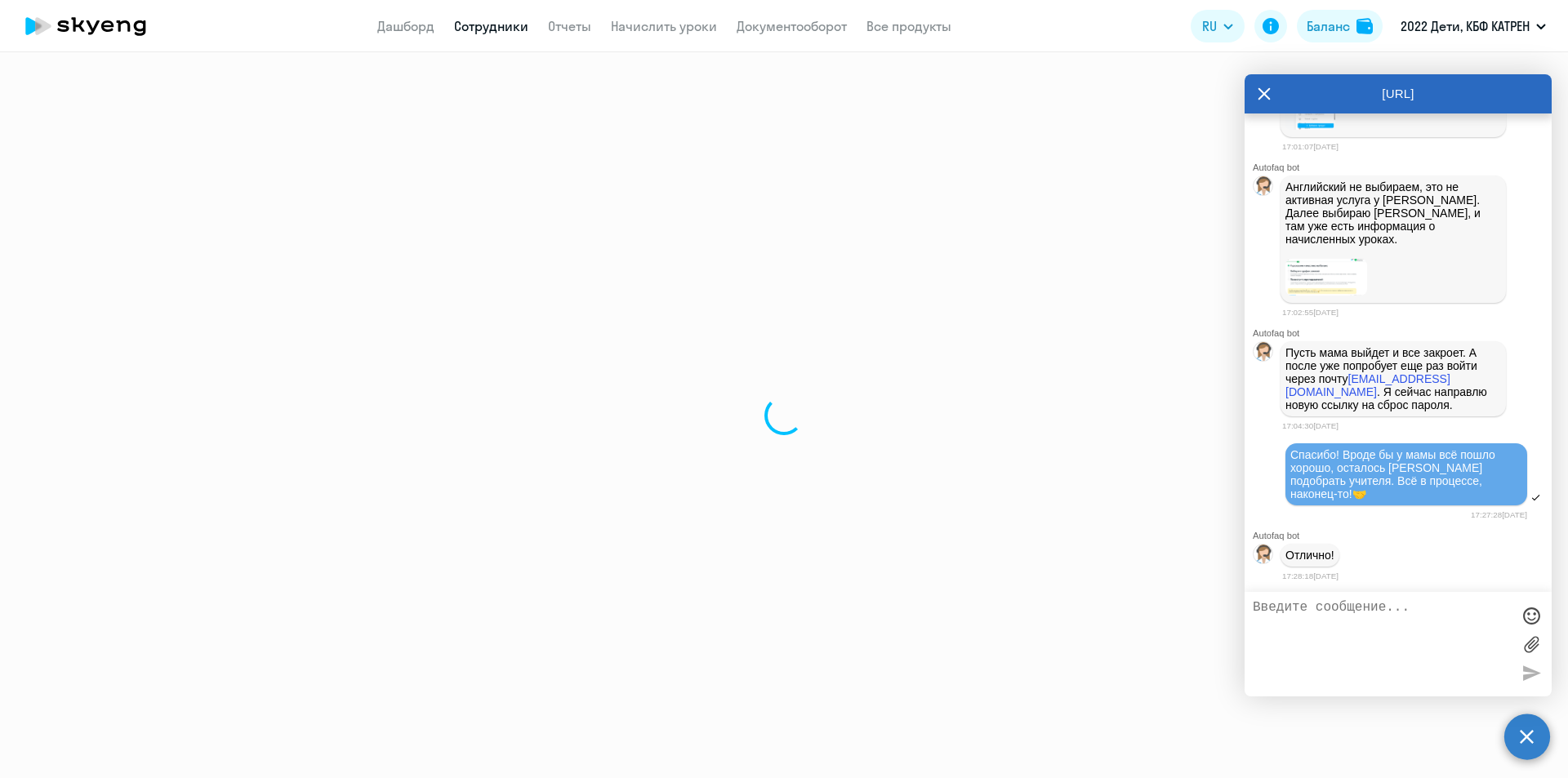
select select "30"
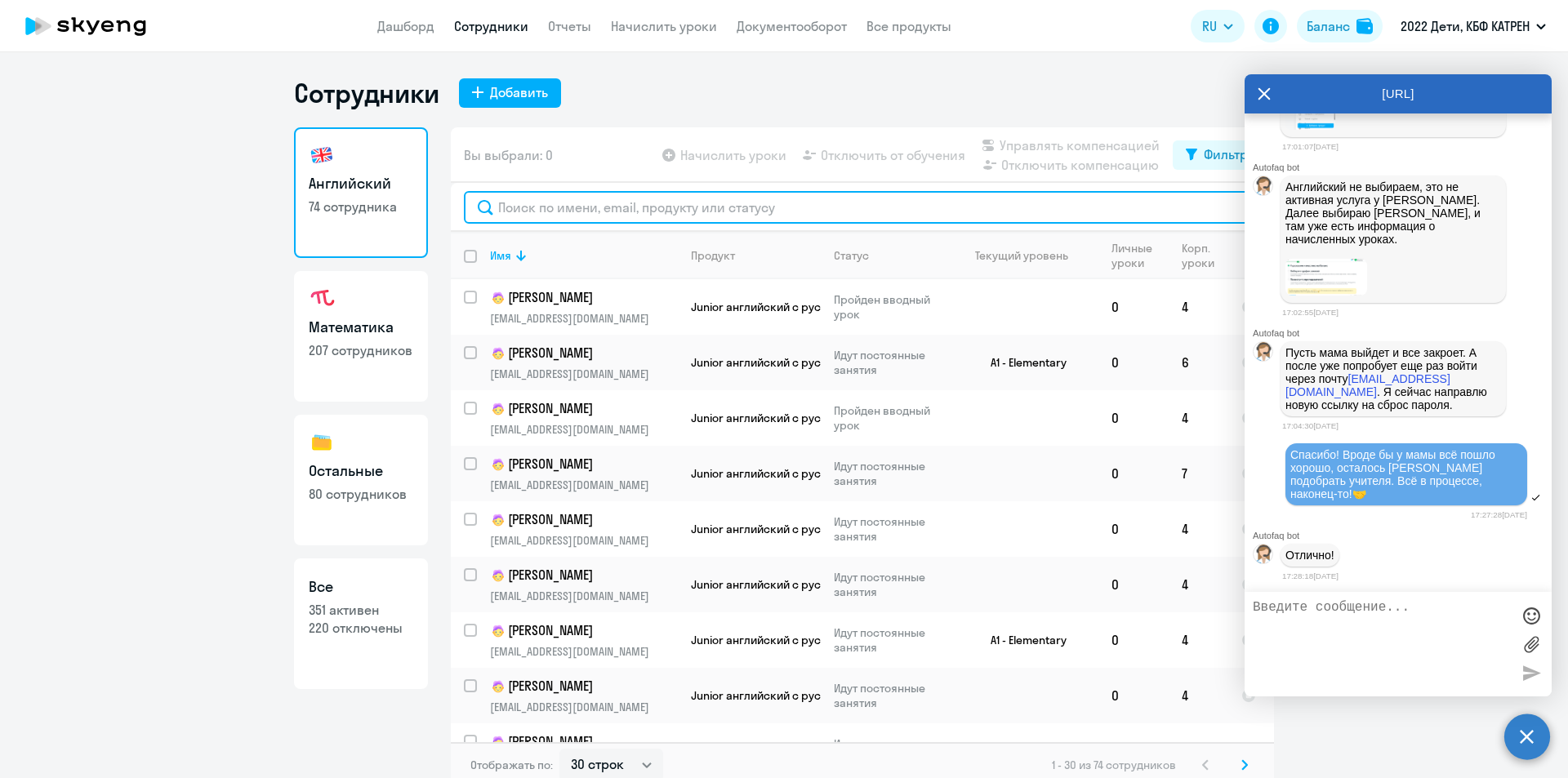
click at [529, 204] on input "text" at bounding box center [862, 207] width 797 height 33
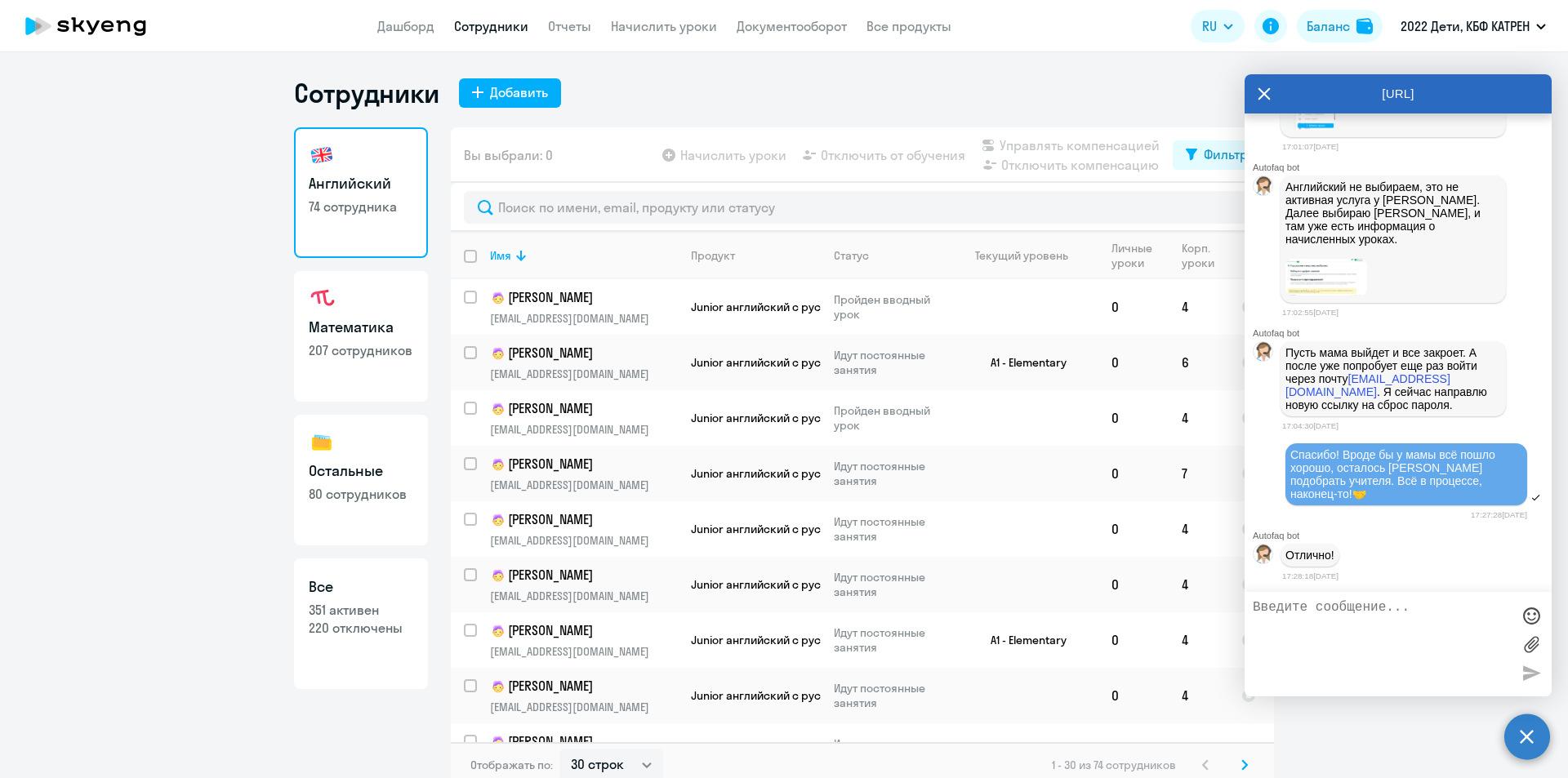
click at [340, 579] on h3 "Все" at bounding box center [360, 587] width 105 height 21
select select "30"
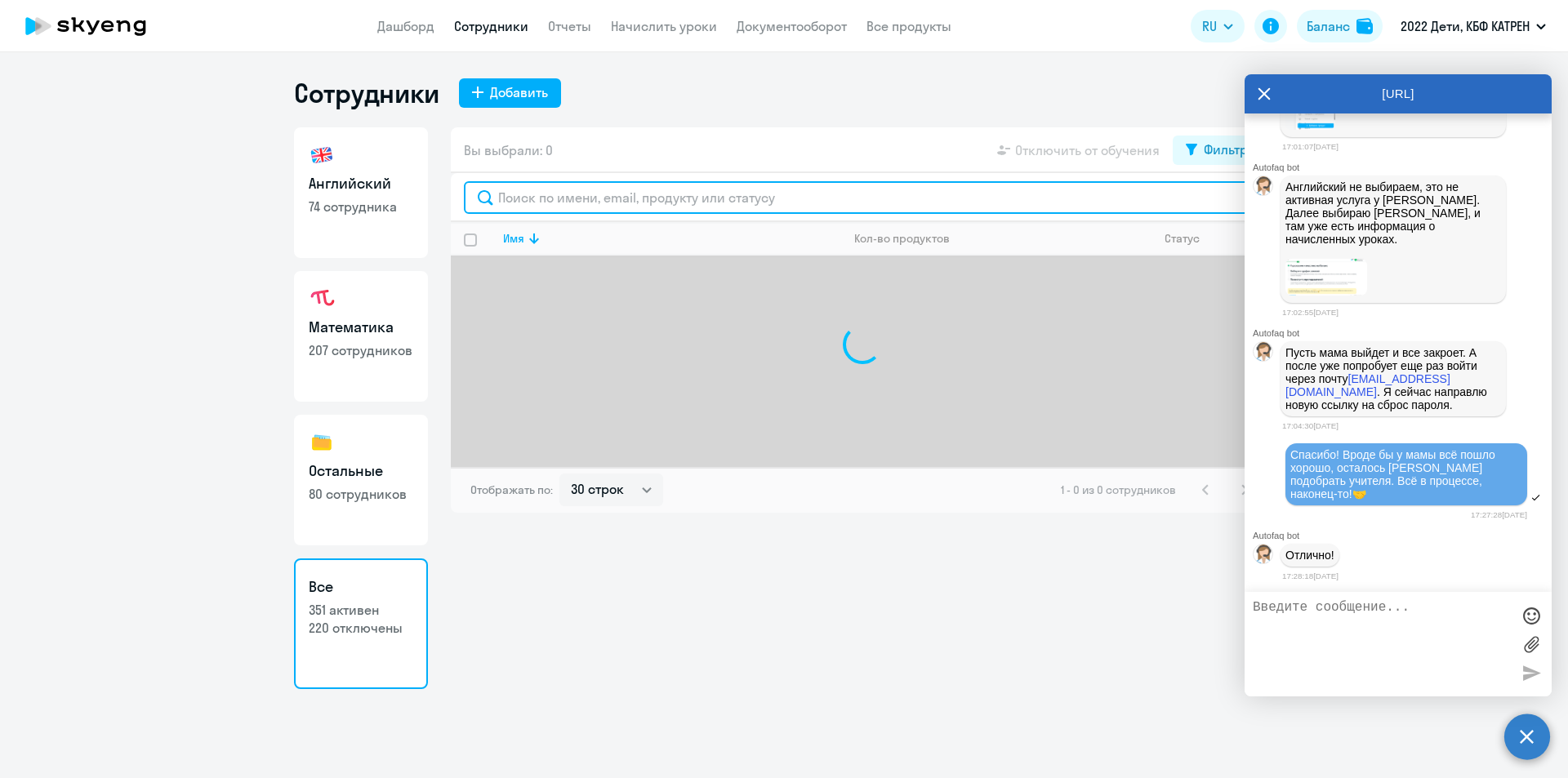
click at [612, 199] on input "text" at bounding box center [862, 198] width 797 height 33
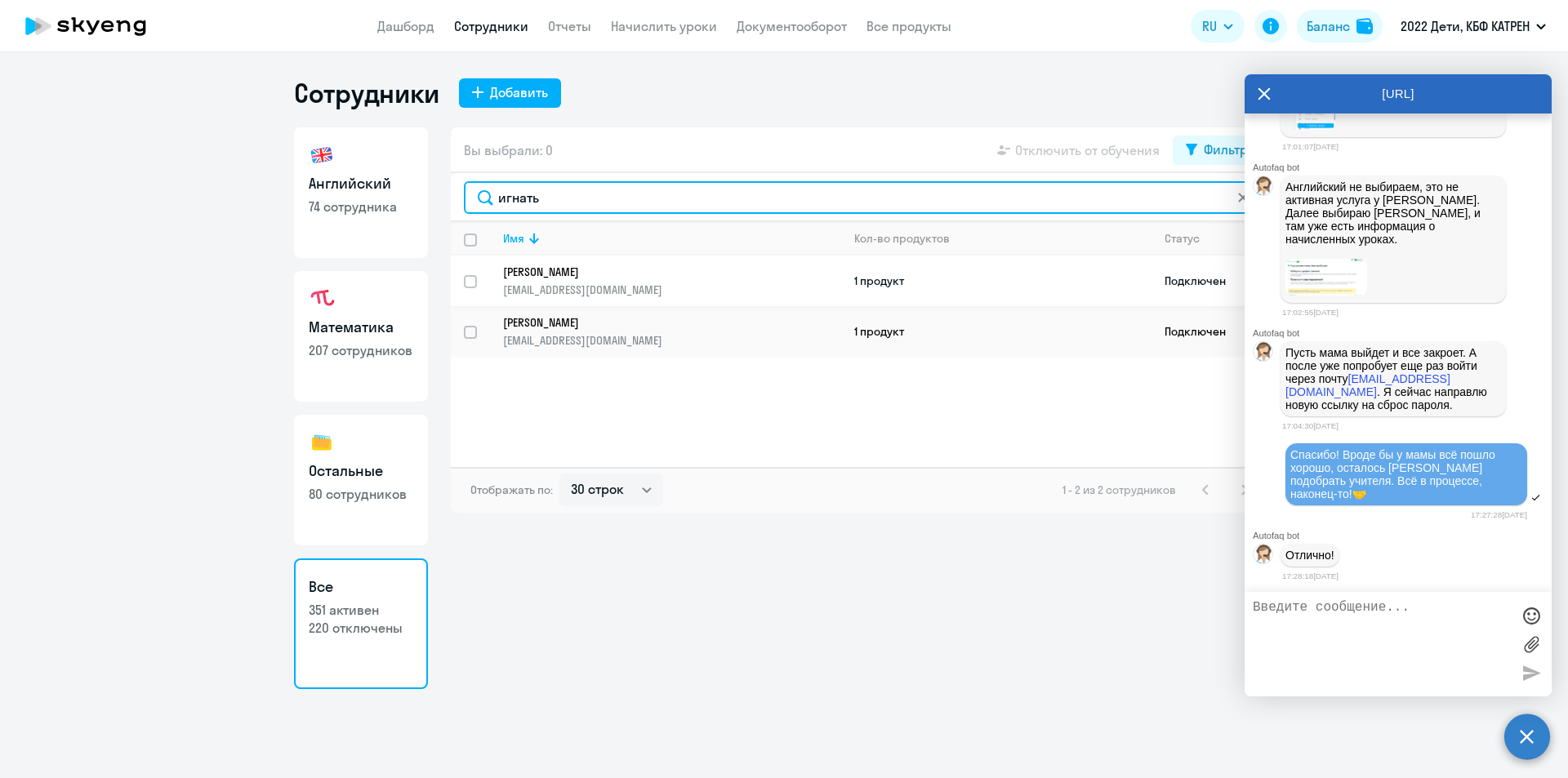
type input "игнать"
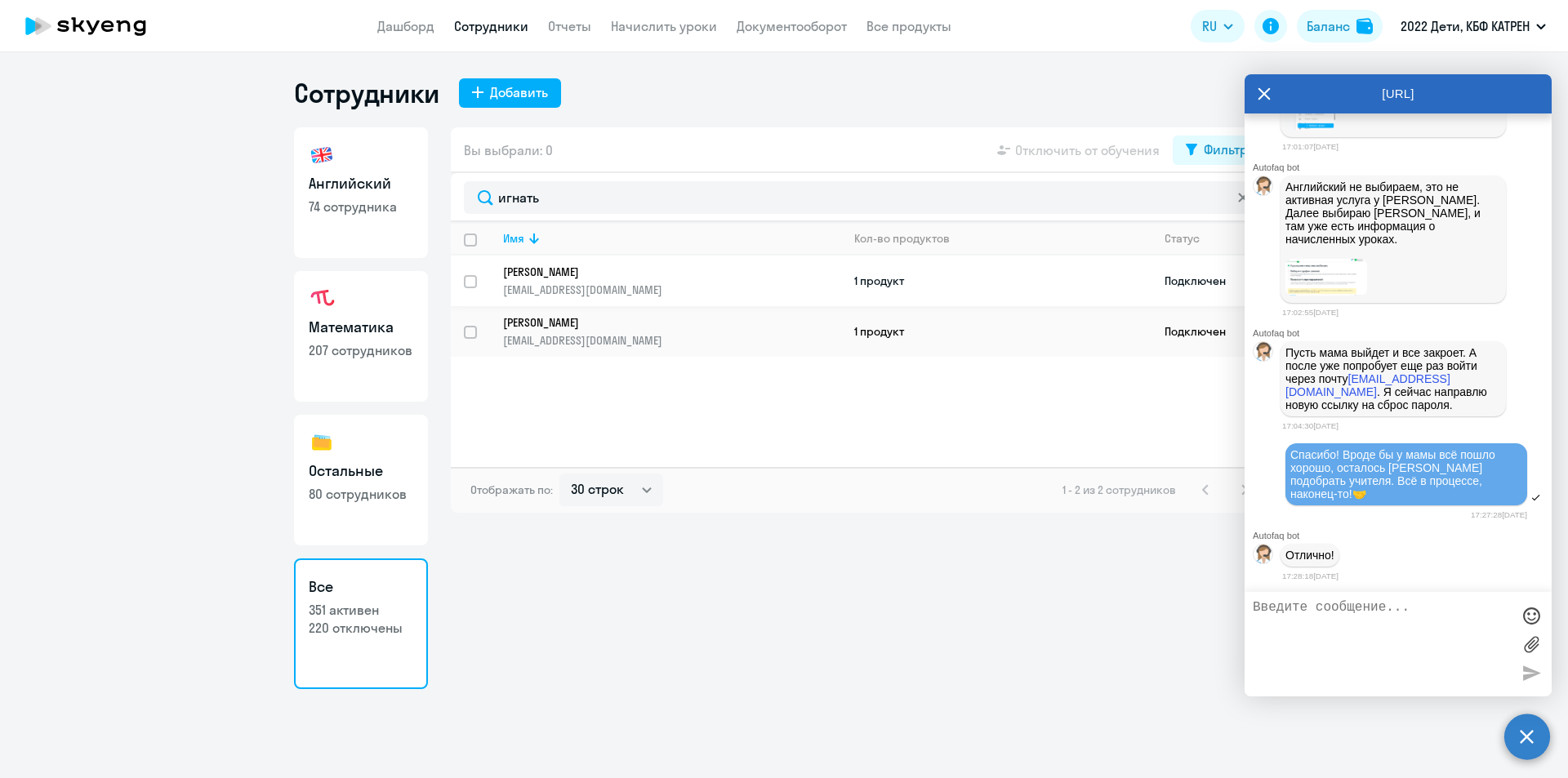
click at [638, 267] on p "[PERSON_NAME]" at bounding box center [661, 272] width 315 height 14
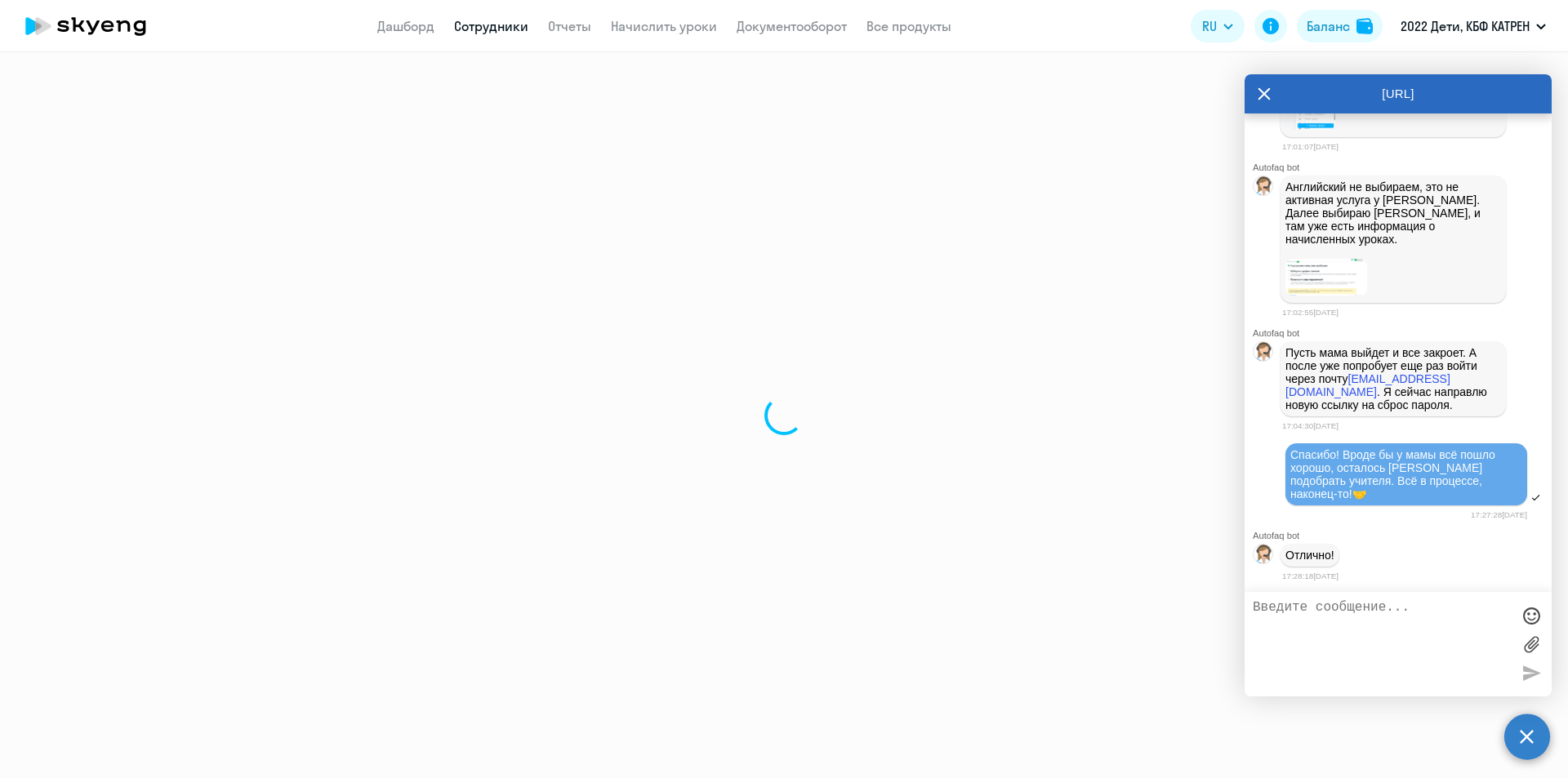
select select "math"
select select "30"
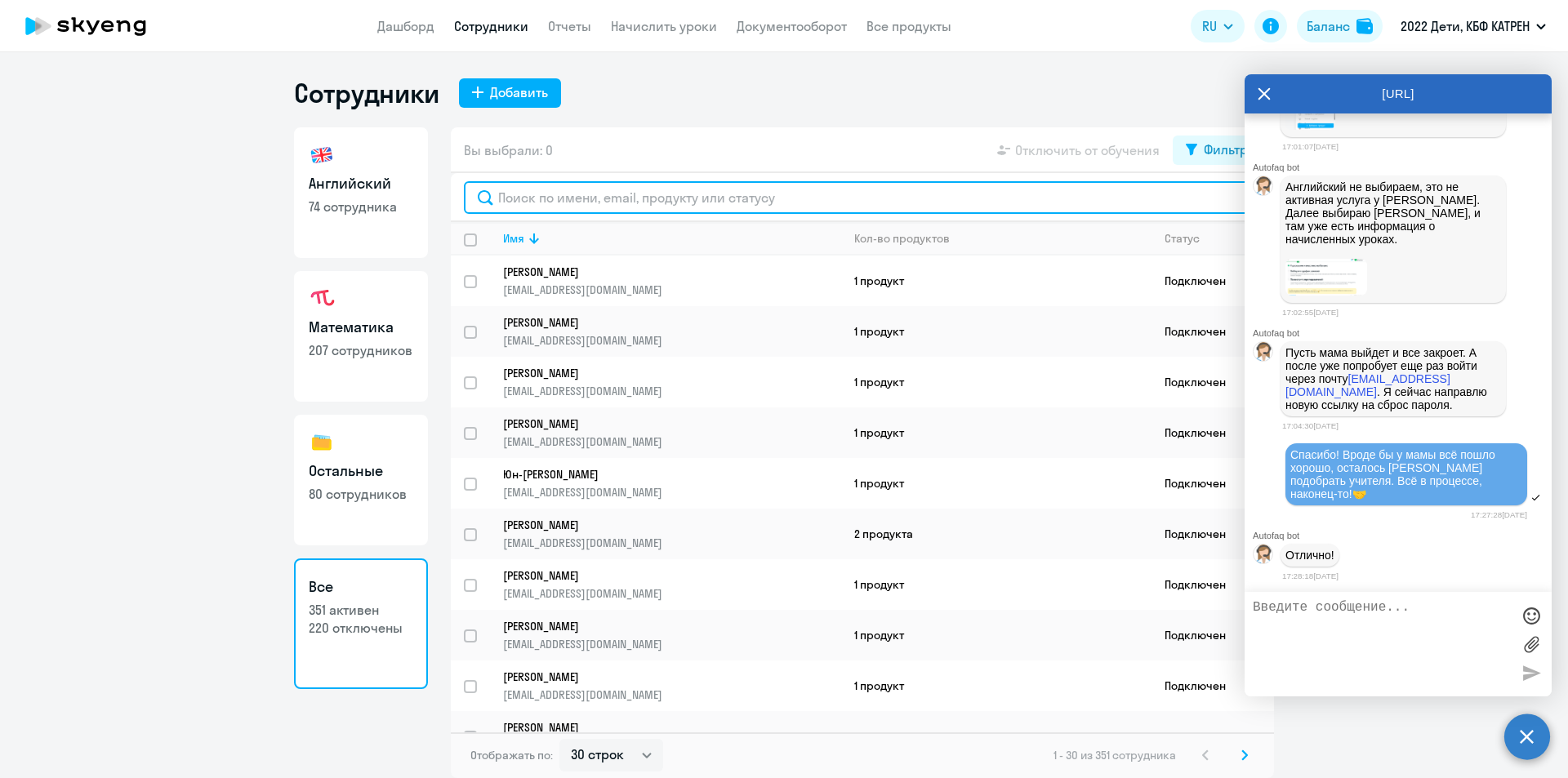
click at [587, 194] on input "text" at bounding box center [862, 198] width 797 height 33
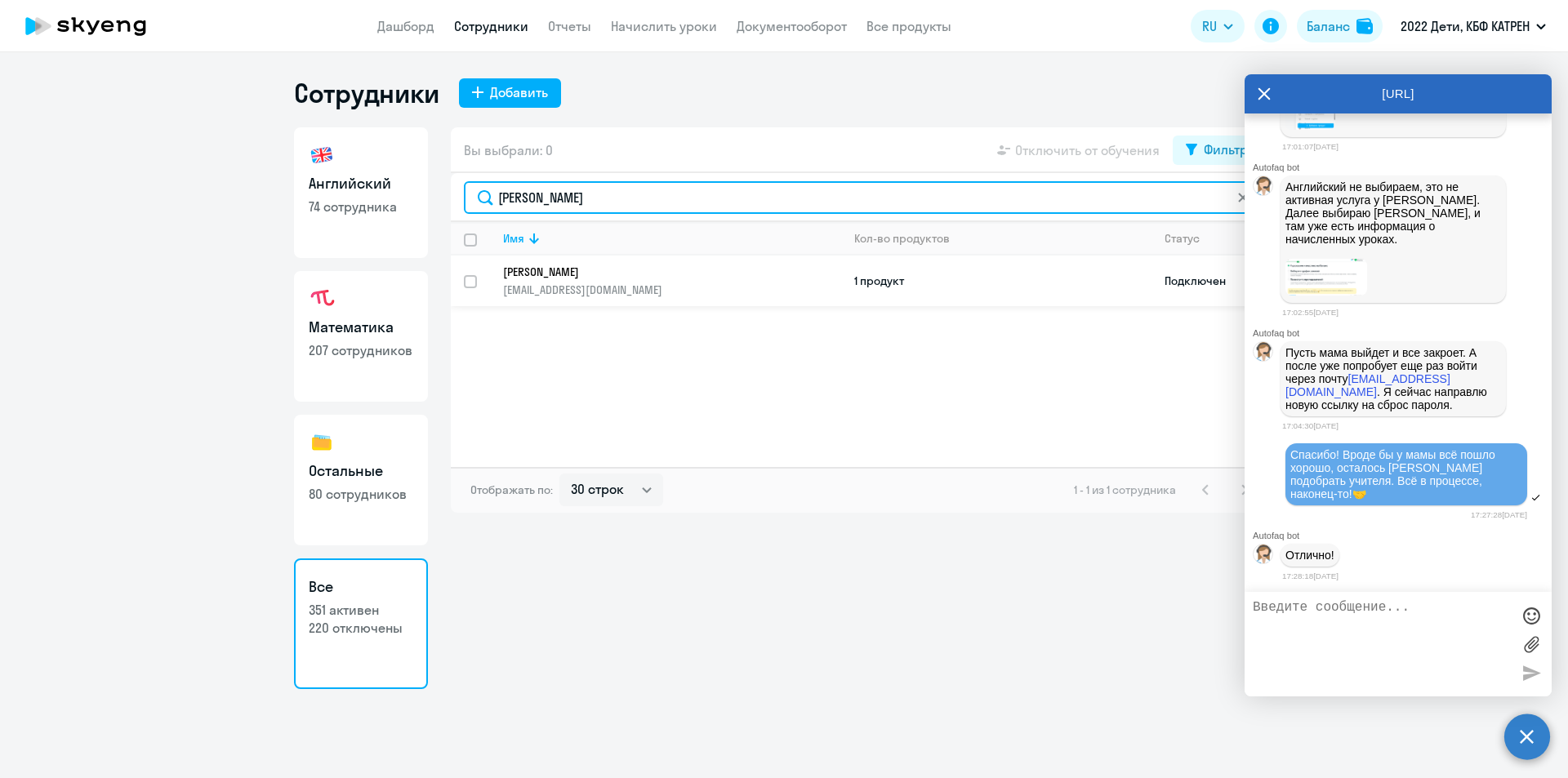
type input "[PERSON_NAME]"
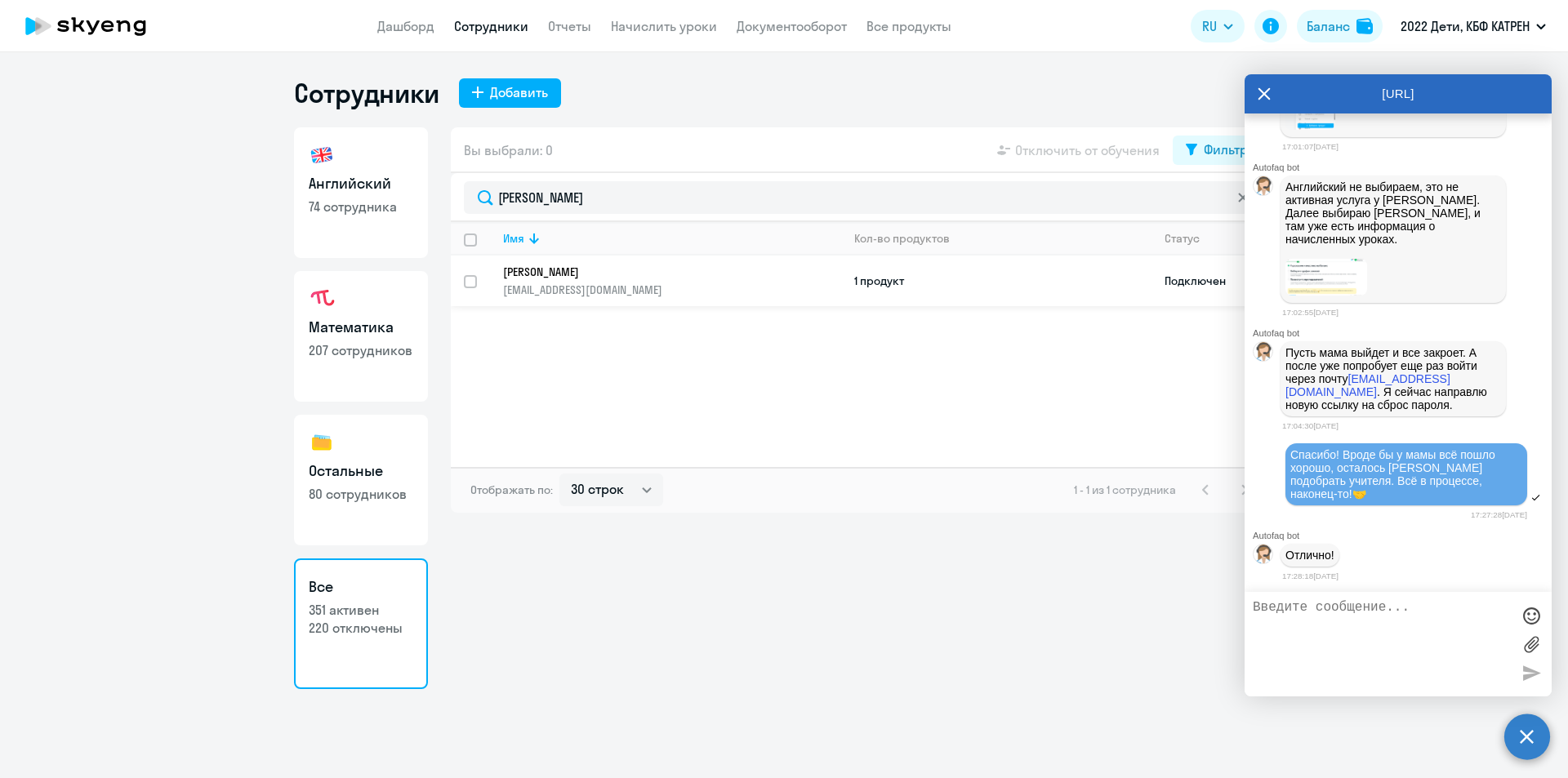
click at [609, 287] on p "[EMAIL_ADDRESS][DOMAIN_NAME]" at bounding box center [671, 289] width 337 height 14
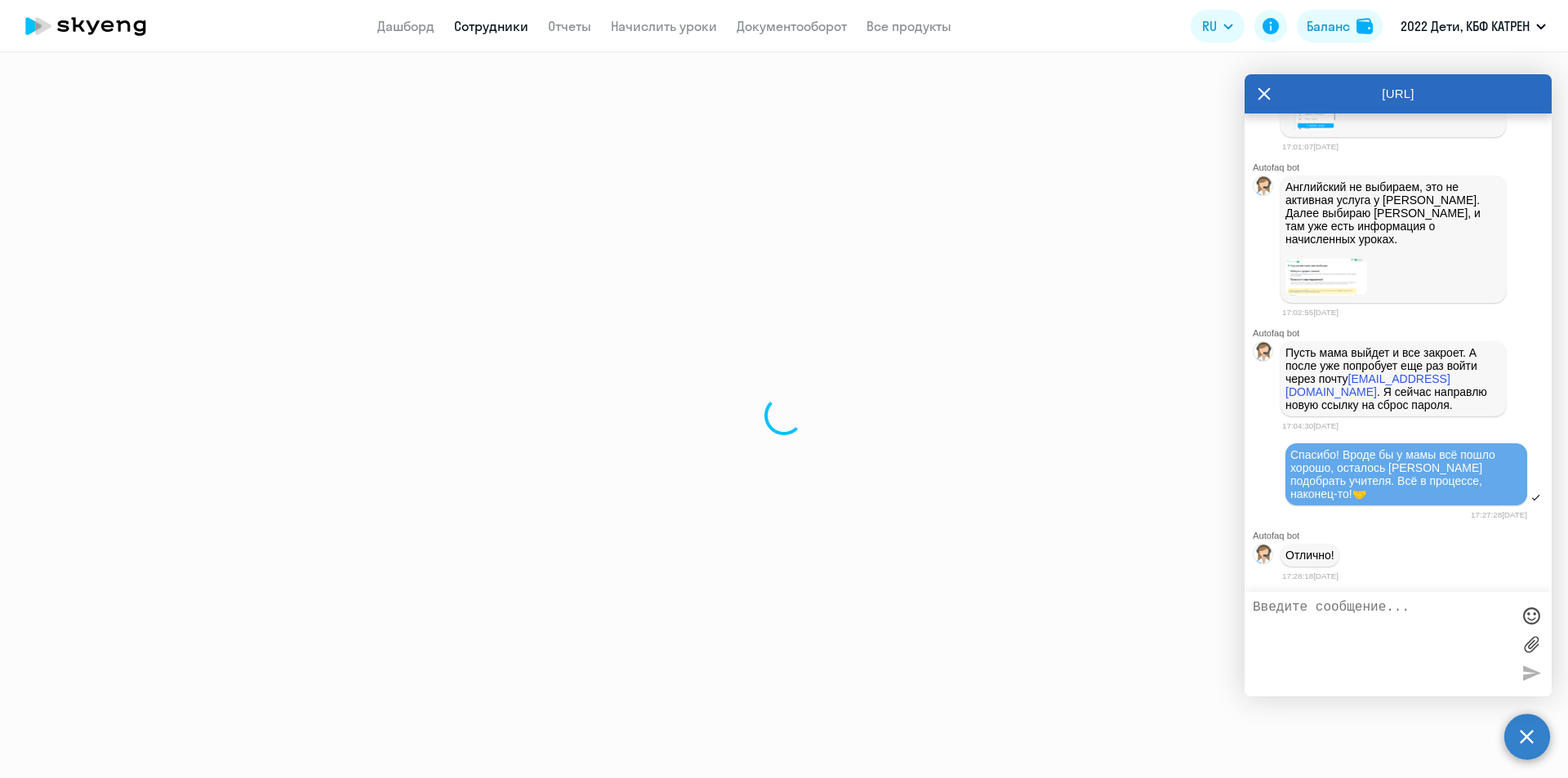
select select "english"
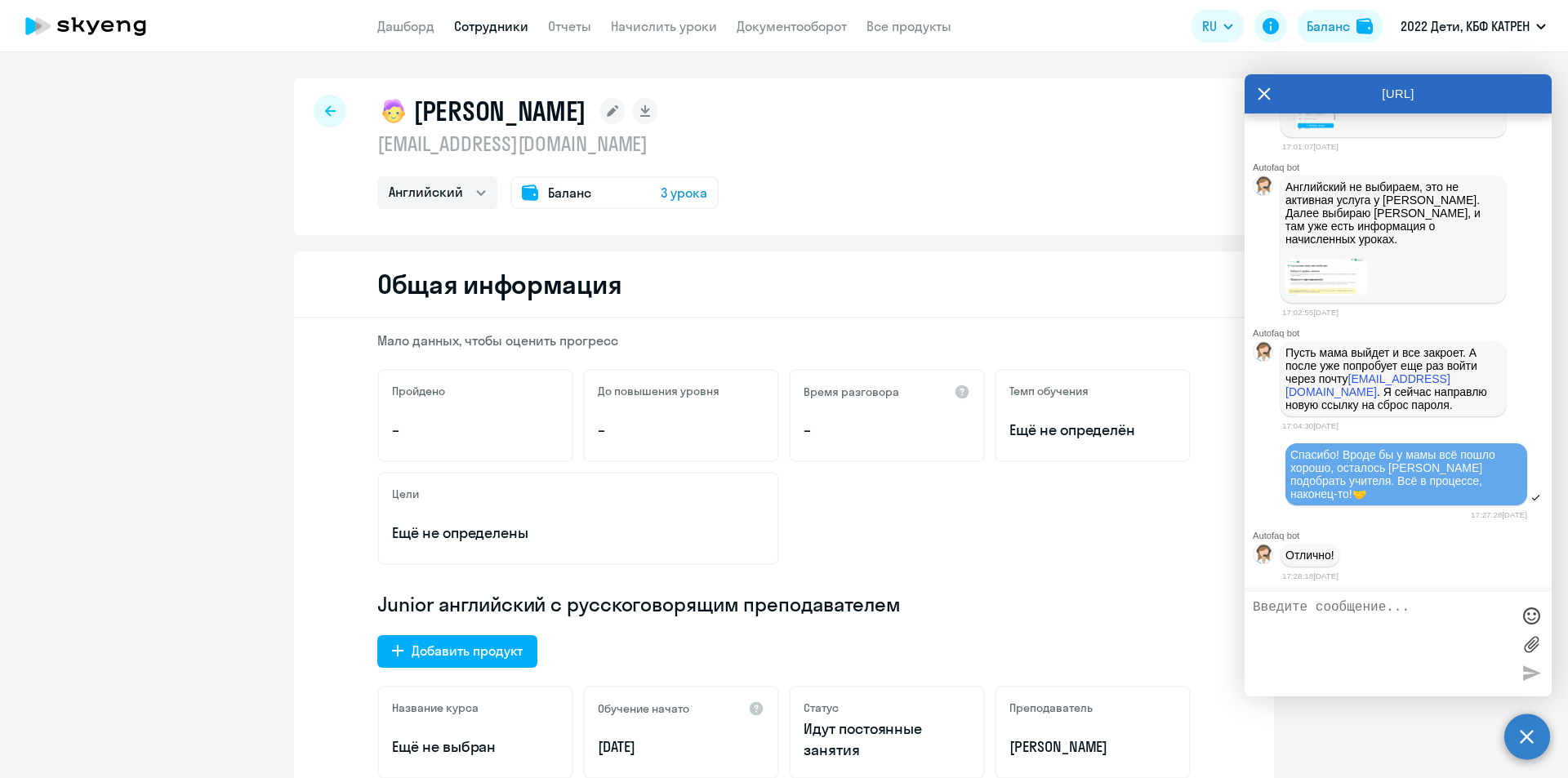
select select "30"
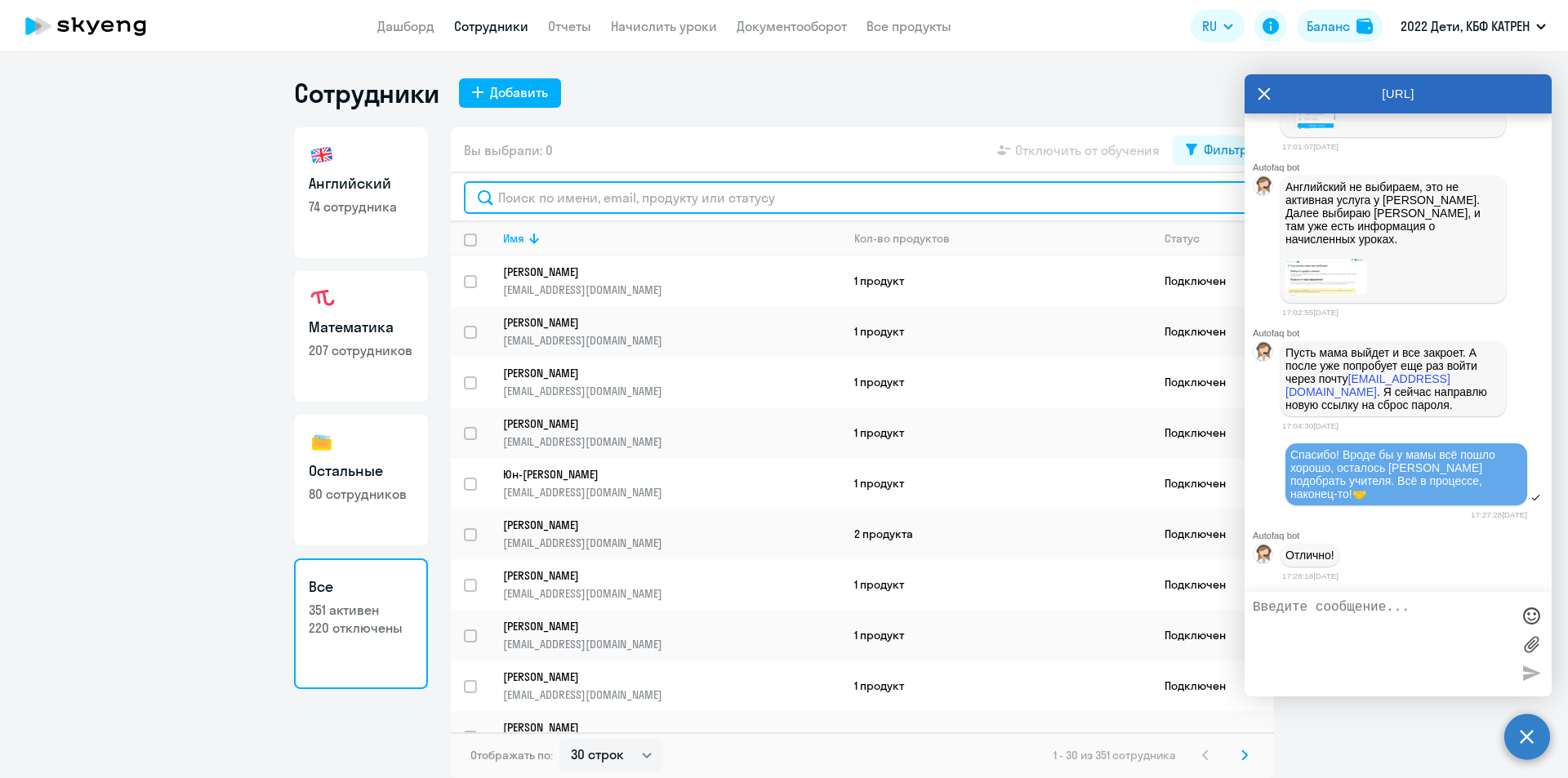
click at [571, 201] on input "text" at bounding box center [862, 198] width 797 height 33
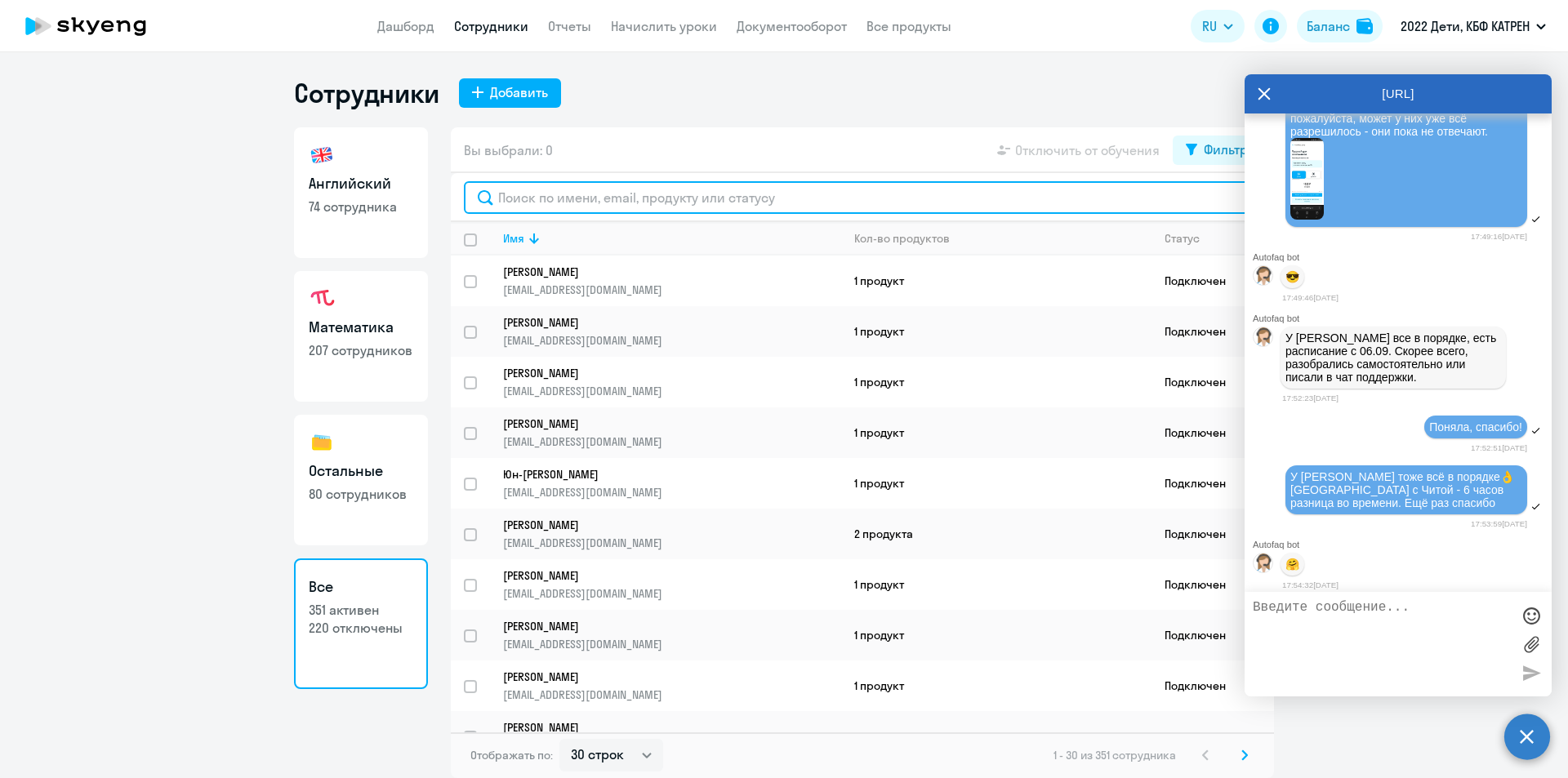
scroll to position [15524, 0]
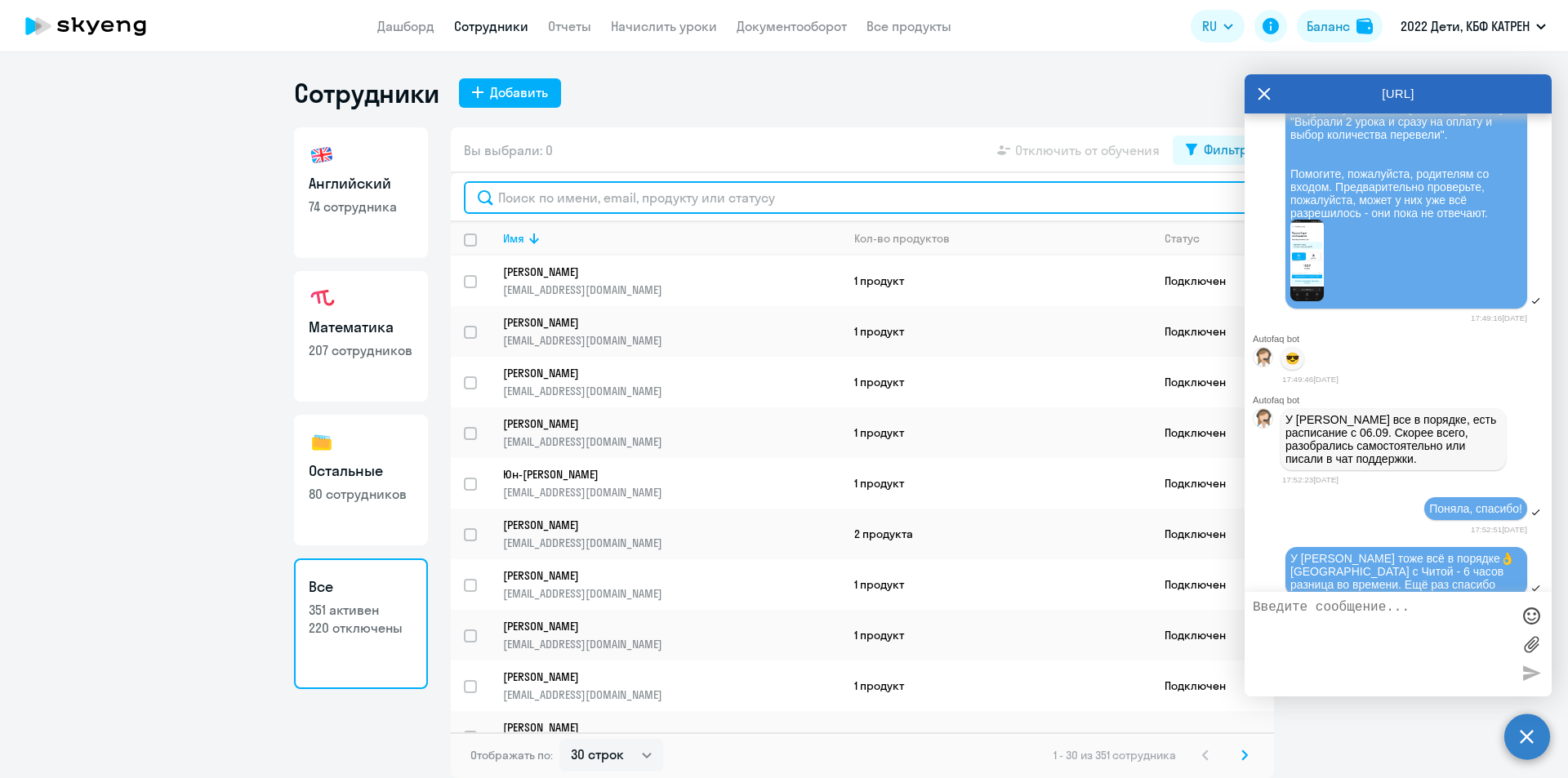
click at [554, 207] on input "text" at bounding box center [862, 198] width 797 height 33
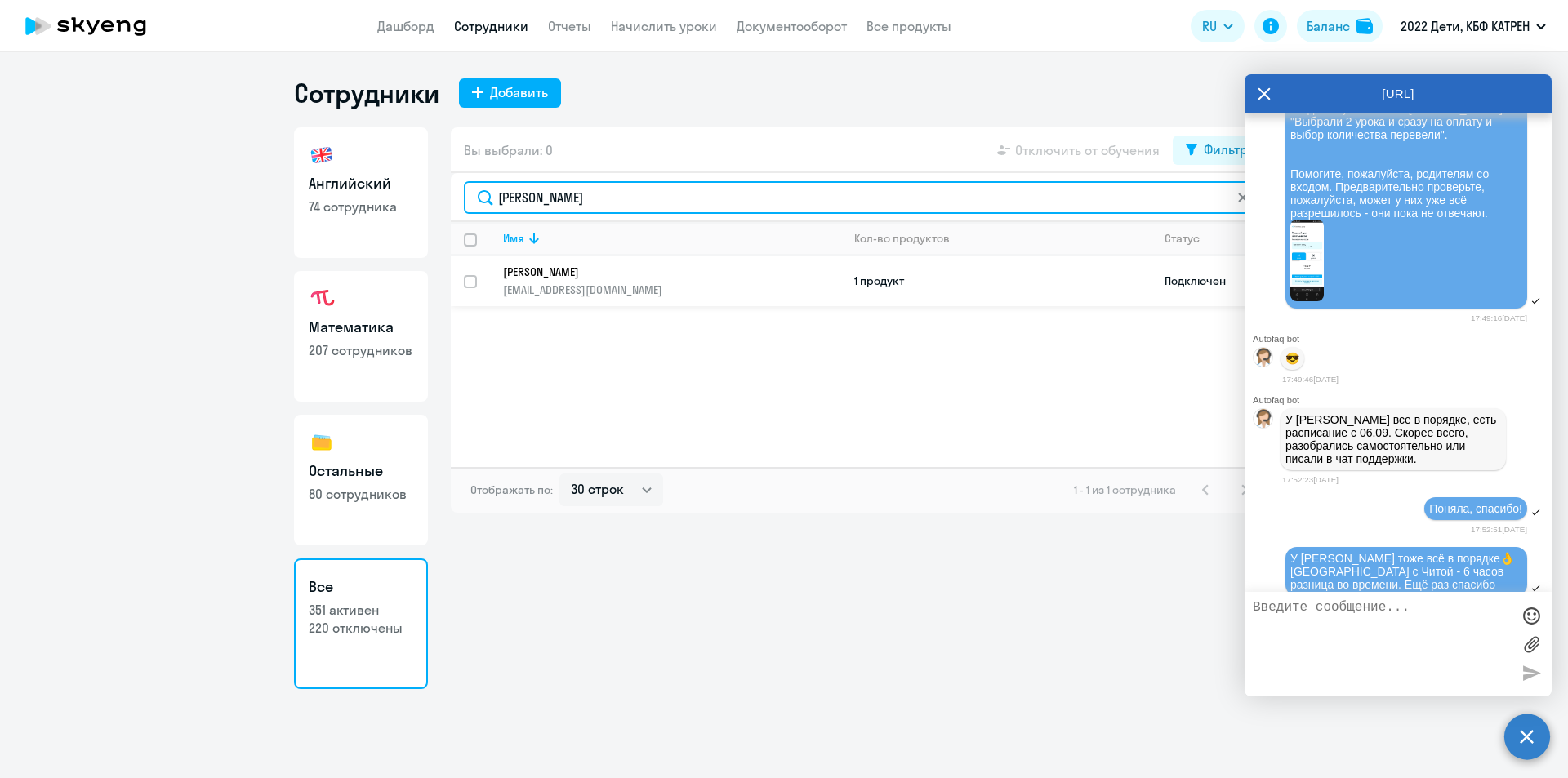
type input "[PERSON_NAME]"
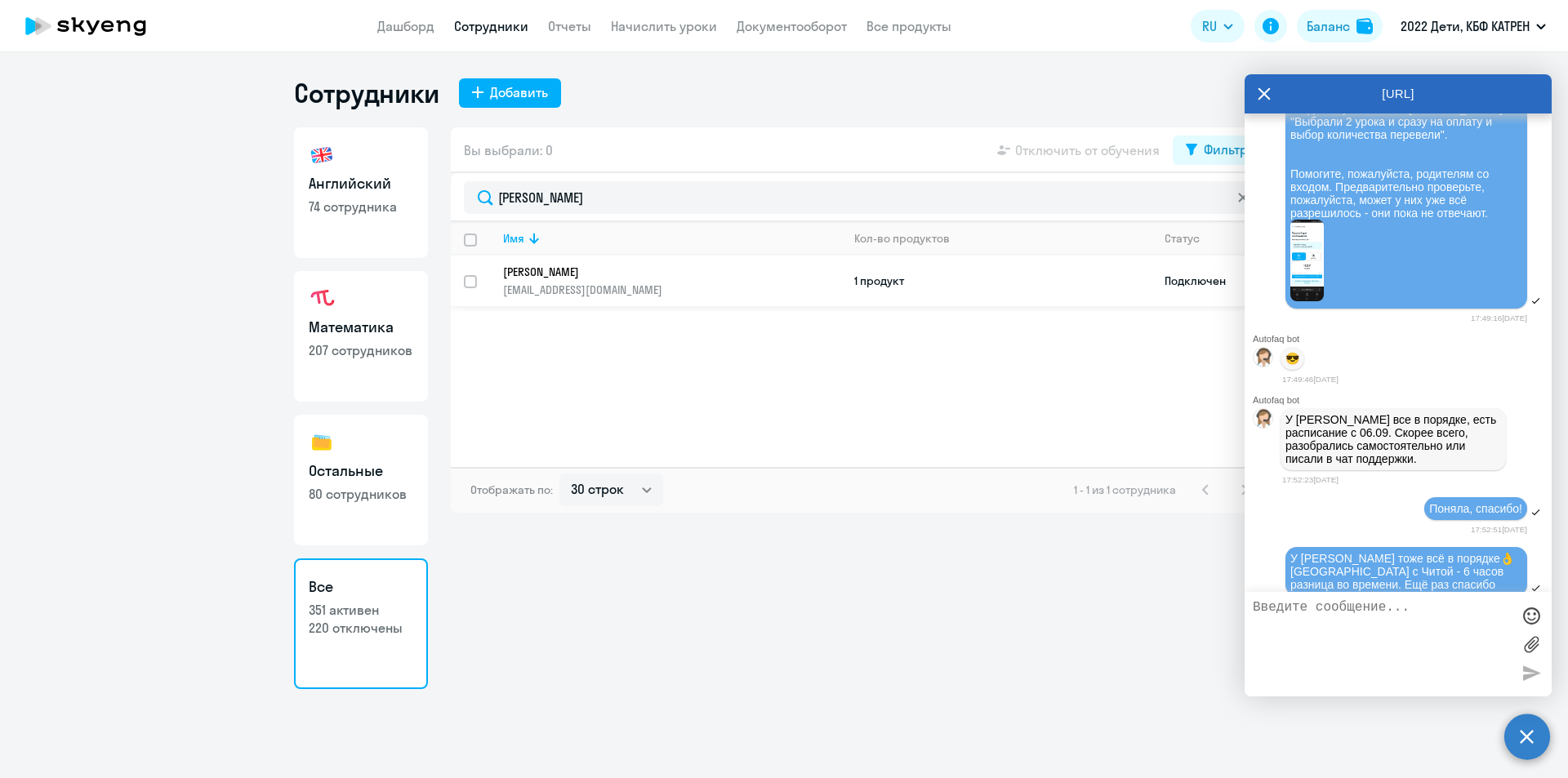
click at [578, 262] on td "[PERSON_NAME] [EMAIL_ADDRESS][DOMAIN_NAME]" at bounding box center [665, 280] width 351 height 51
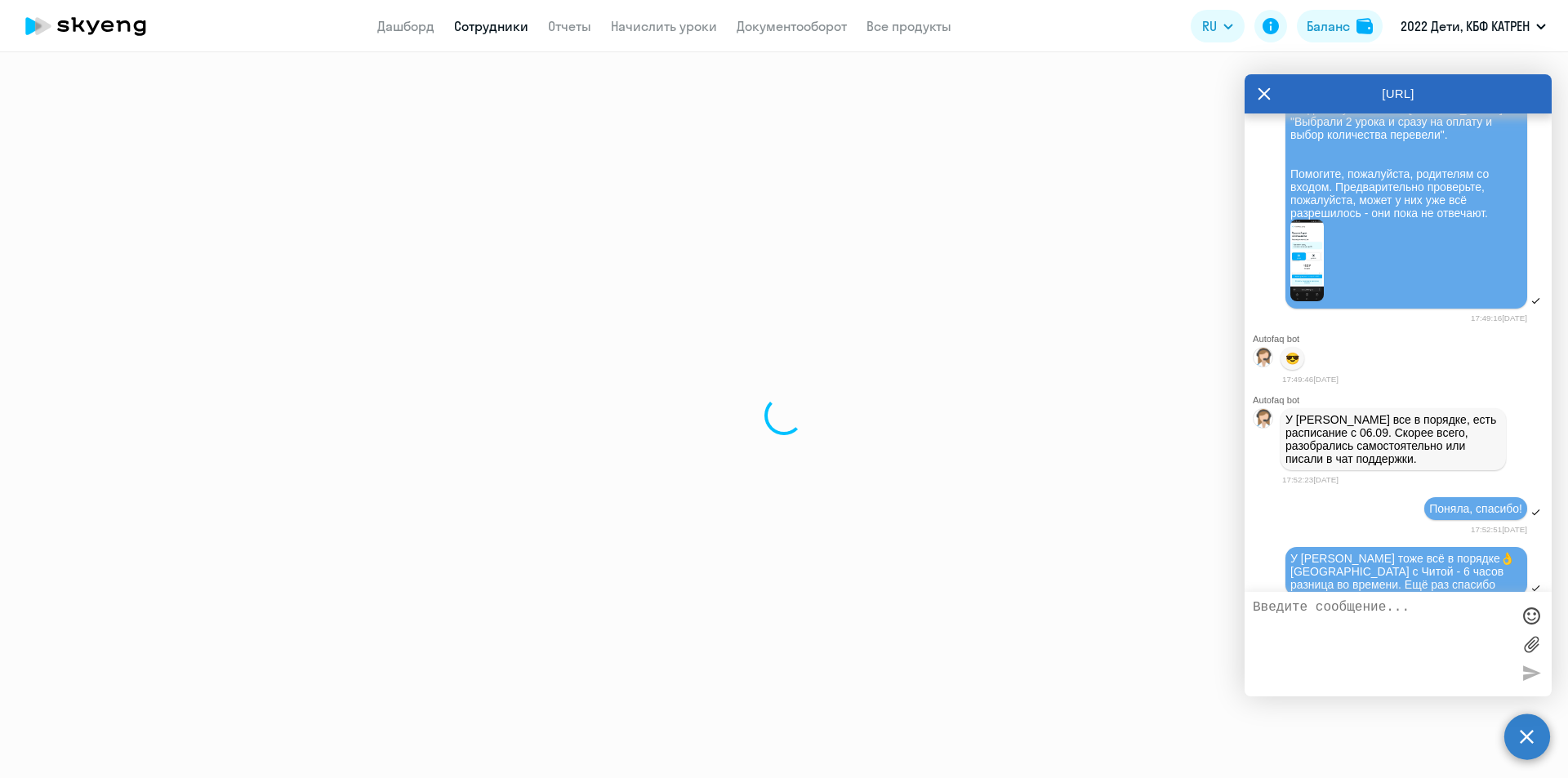
select select "english"
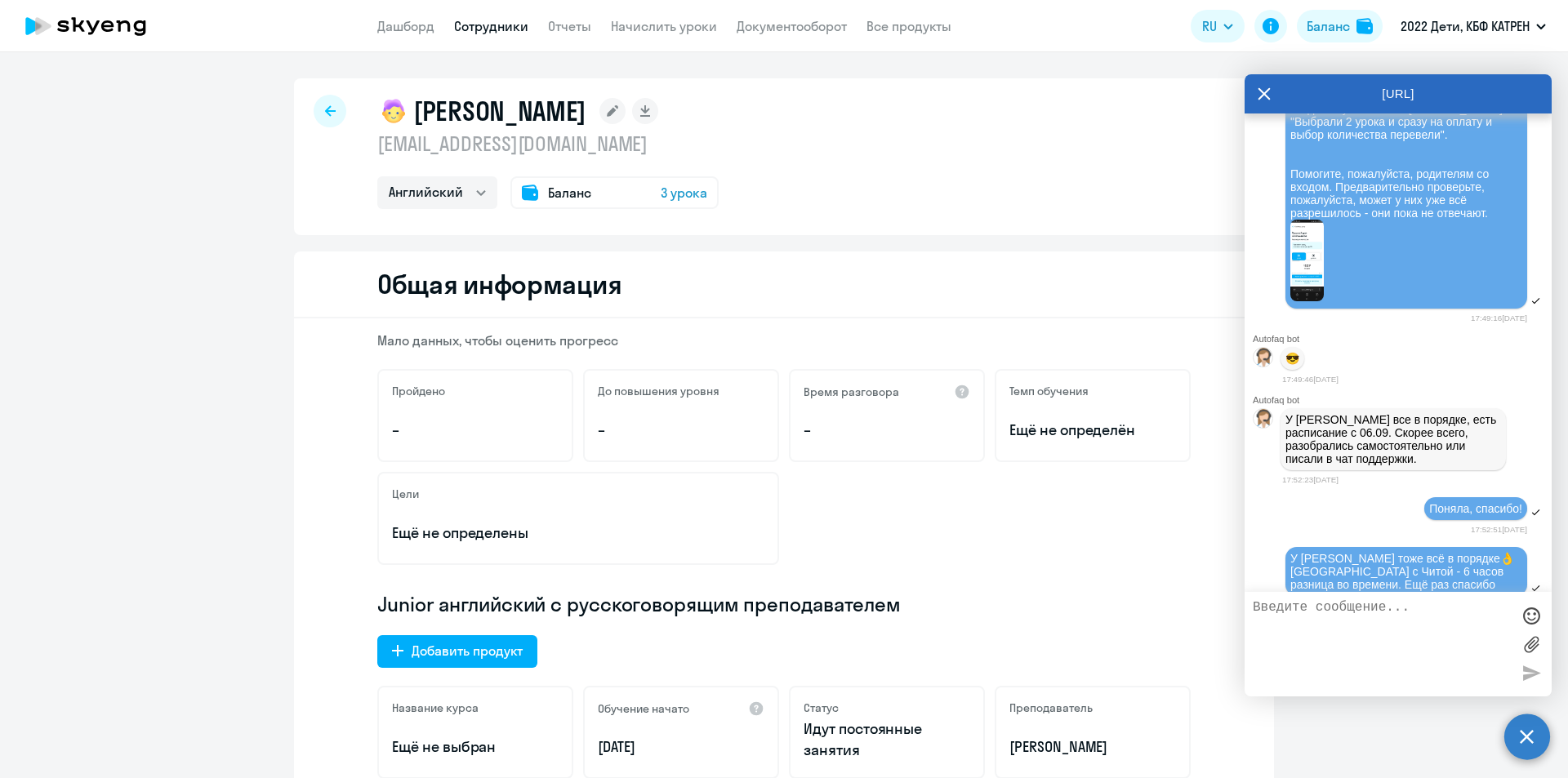
select select "30"
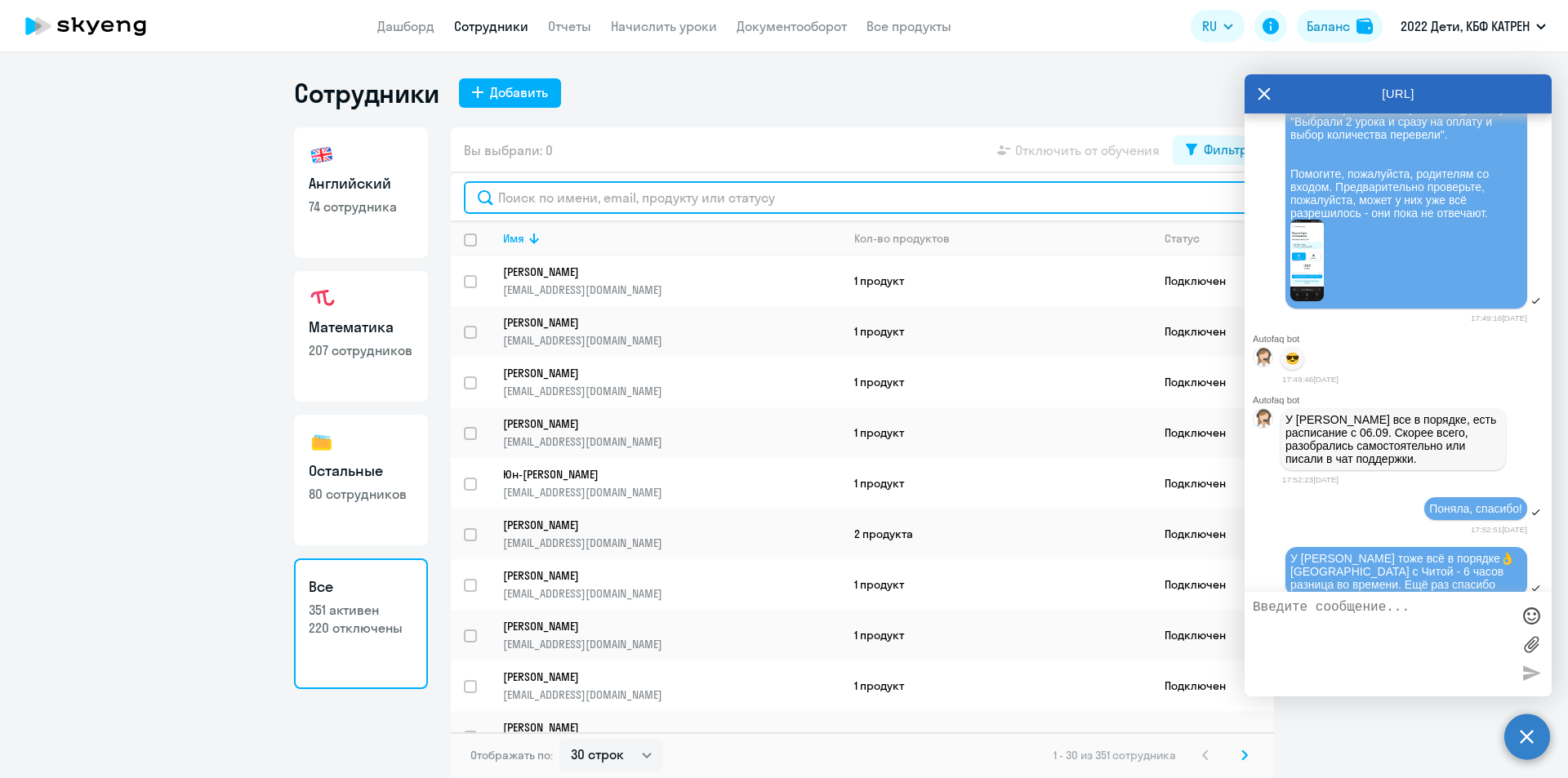
click at [581, 203] on input "text" at bounding box center [862, 198] width 797 height 33
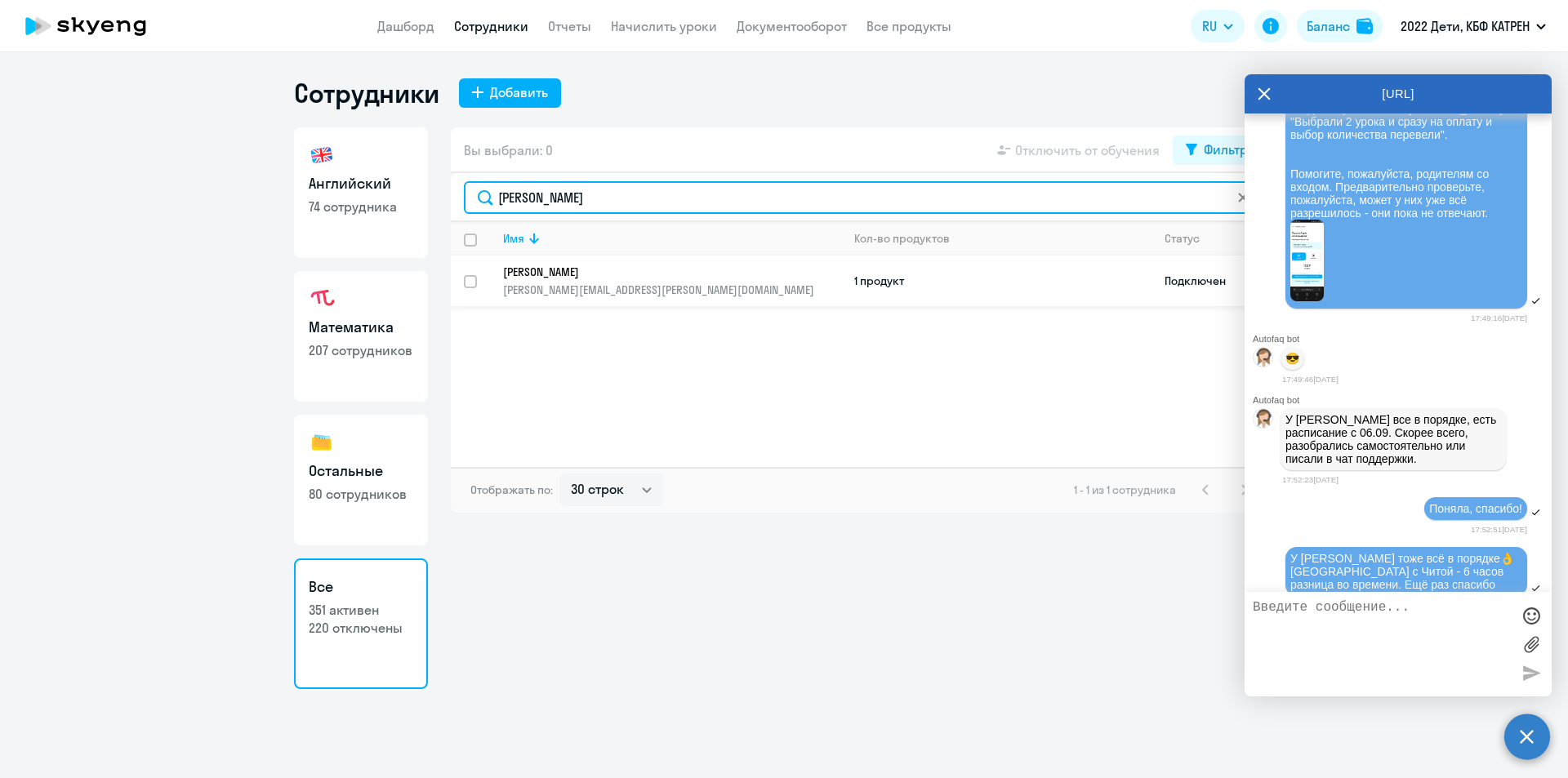
type input "[PERSON_NAME]"
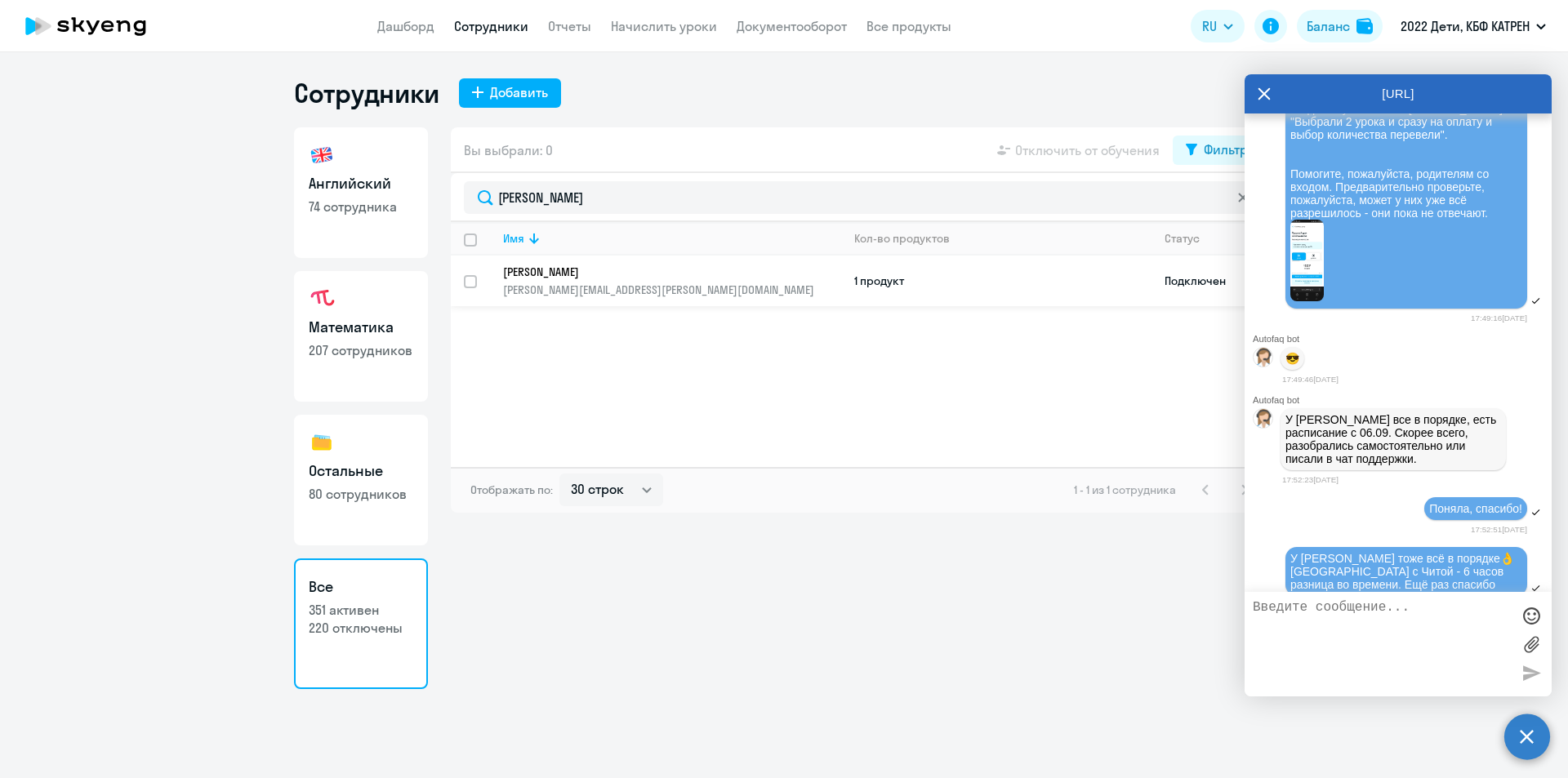
click at [636, 283] on p "[PERSON_NAME][EMAIL_ADDRESS][PERSON_NAME][DOMAIN_NAME]" at bounding box center [671, 289] width 337 height 14
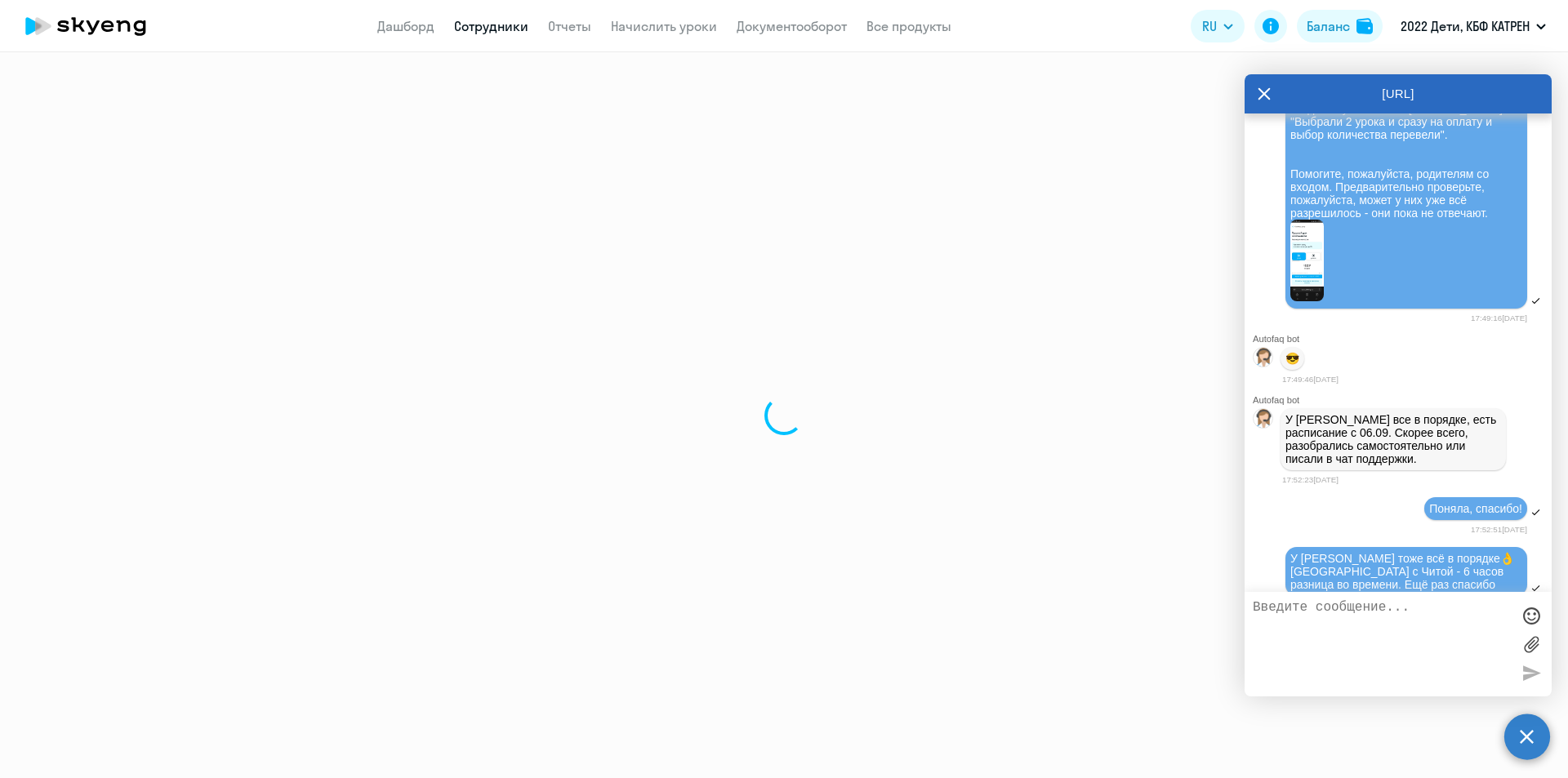
select select "english"
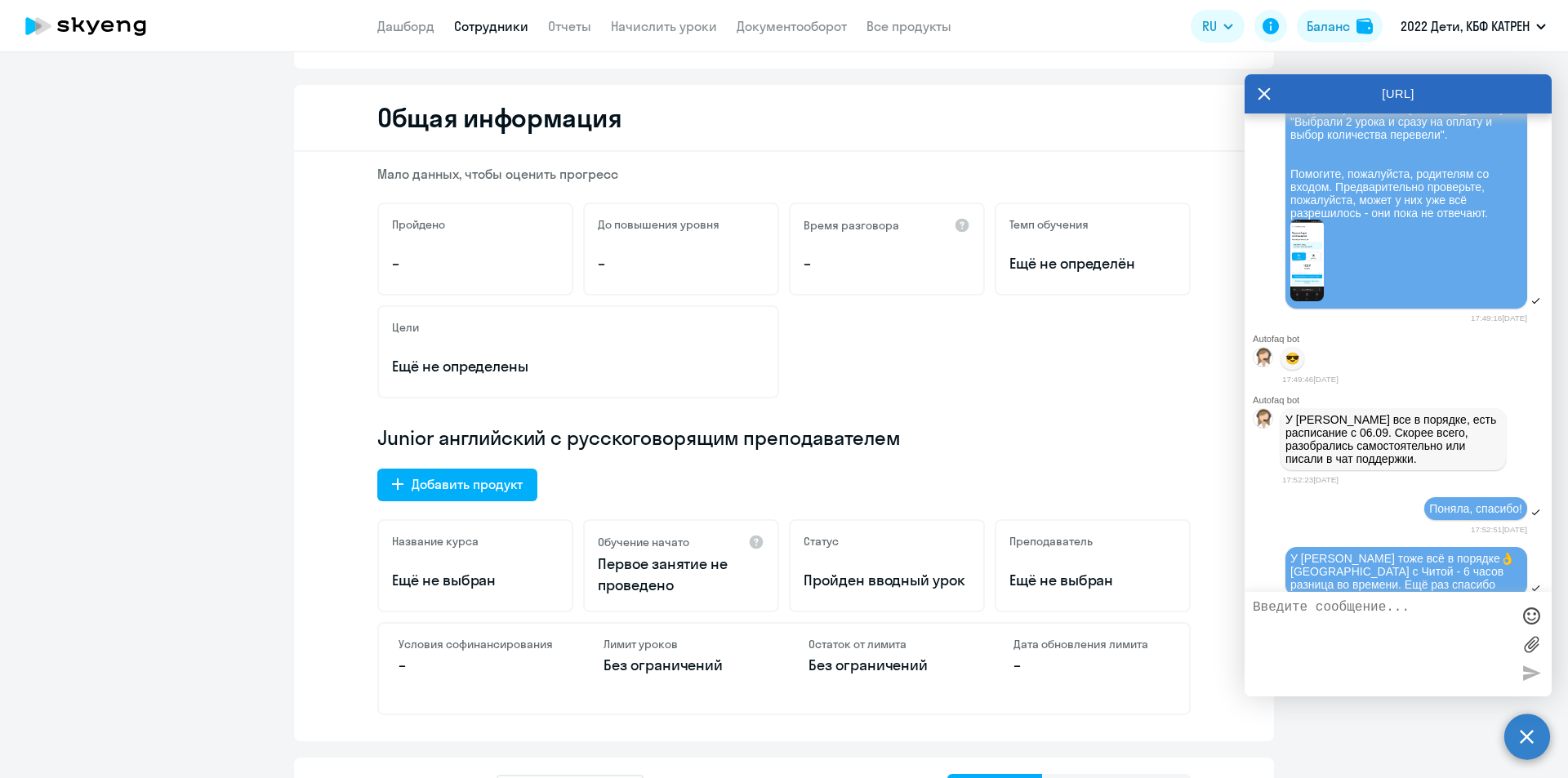
scroll to position [163, 0]
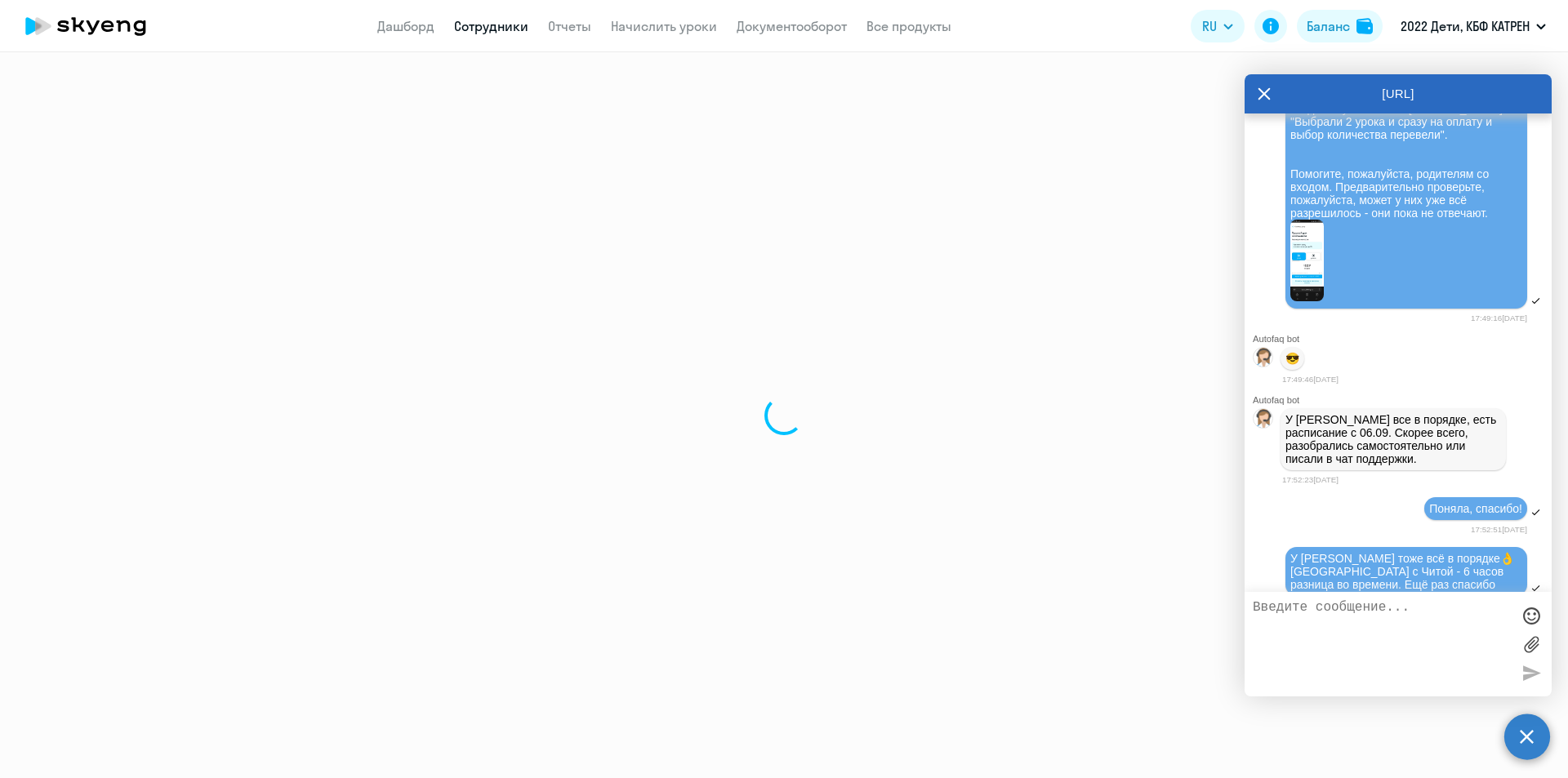
select select "30"
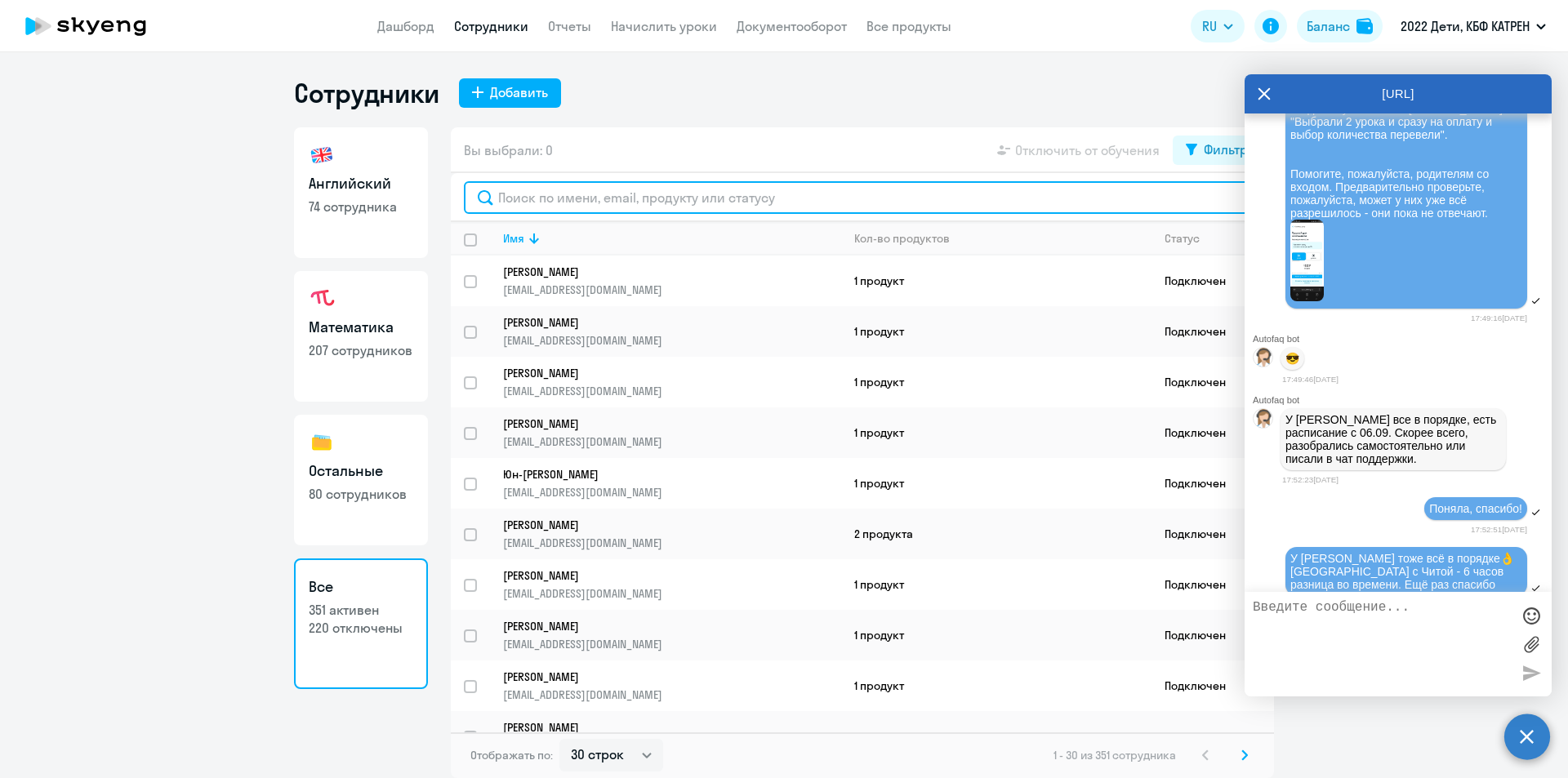
click at [548, 194] on input "text" at bounding box center [862, 198] width 797 height 33
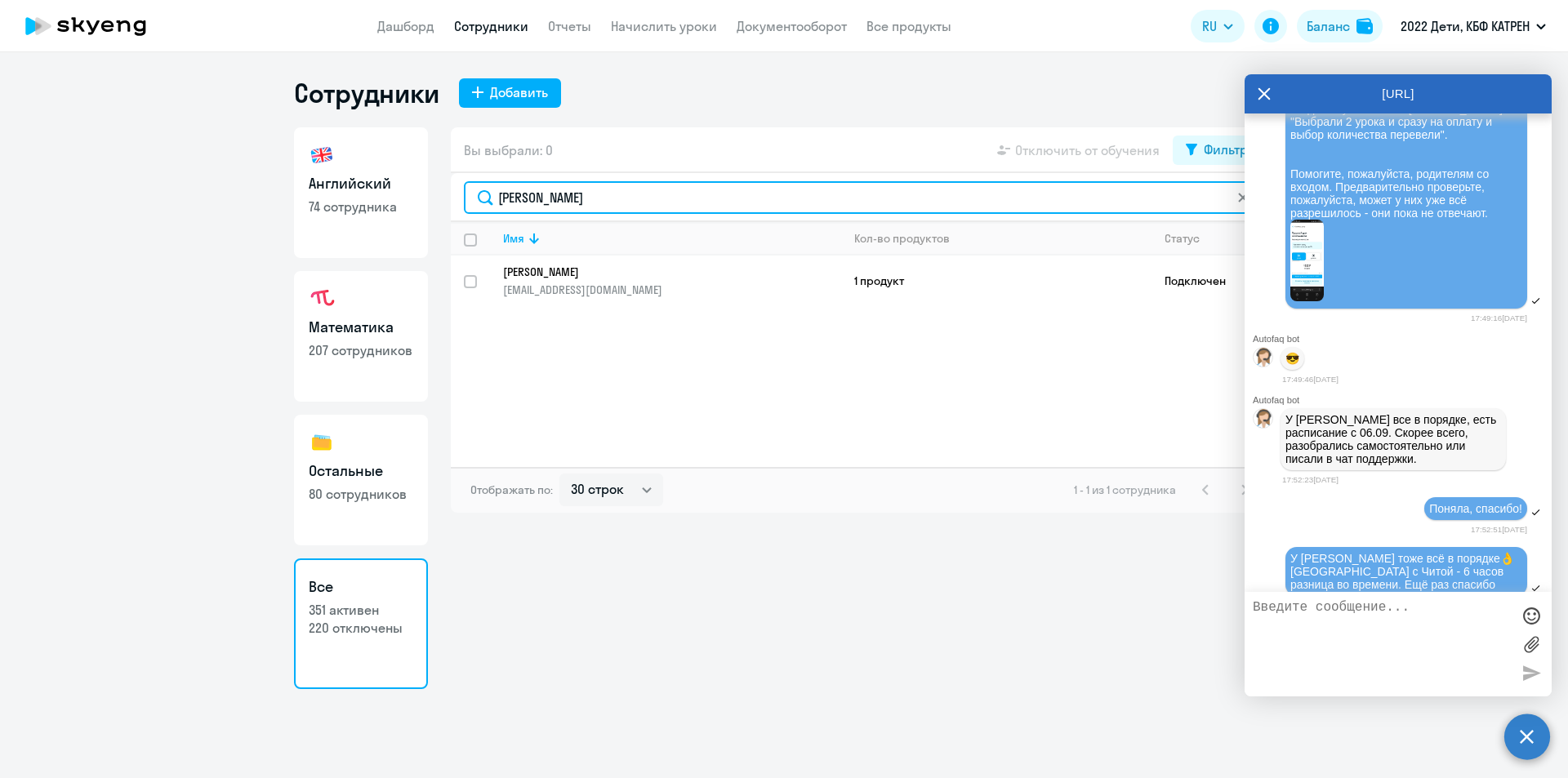
type input "[PERSON_NAME]"
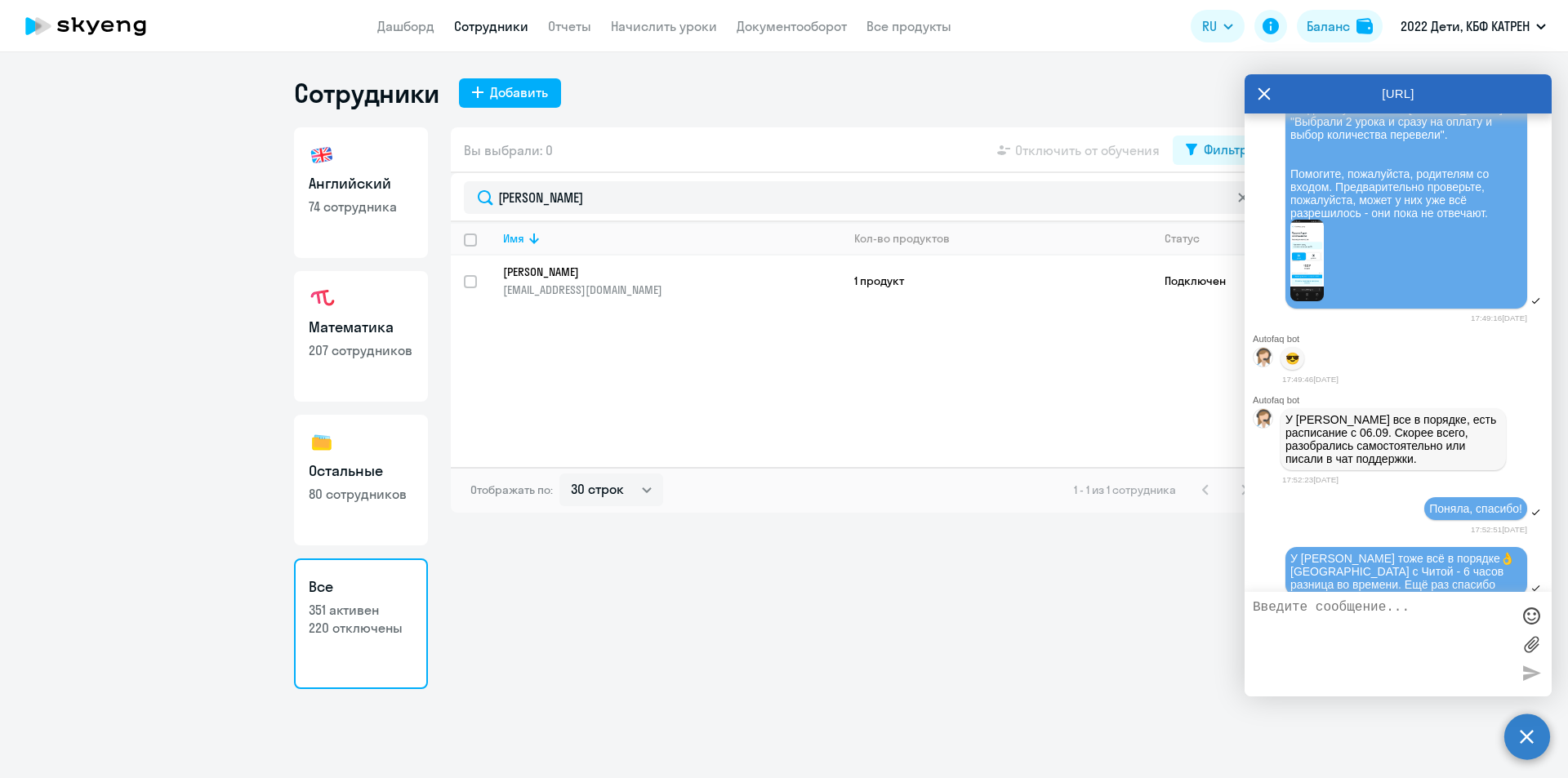
click at [586, 274] on p "[PERSON_NAME]" at bounding box center [661, 272] width 315 height 14
select select "english"
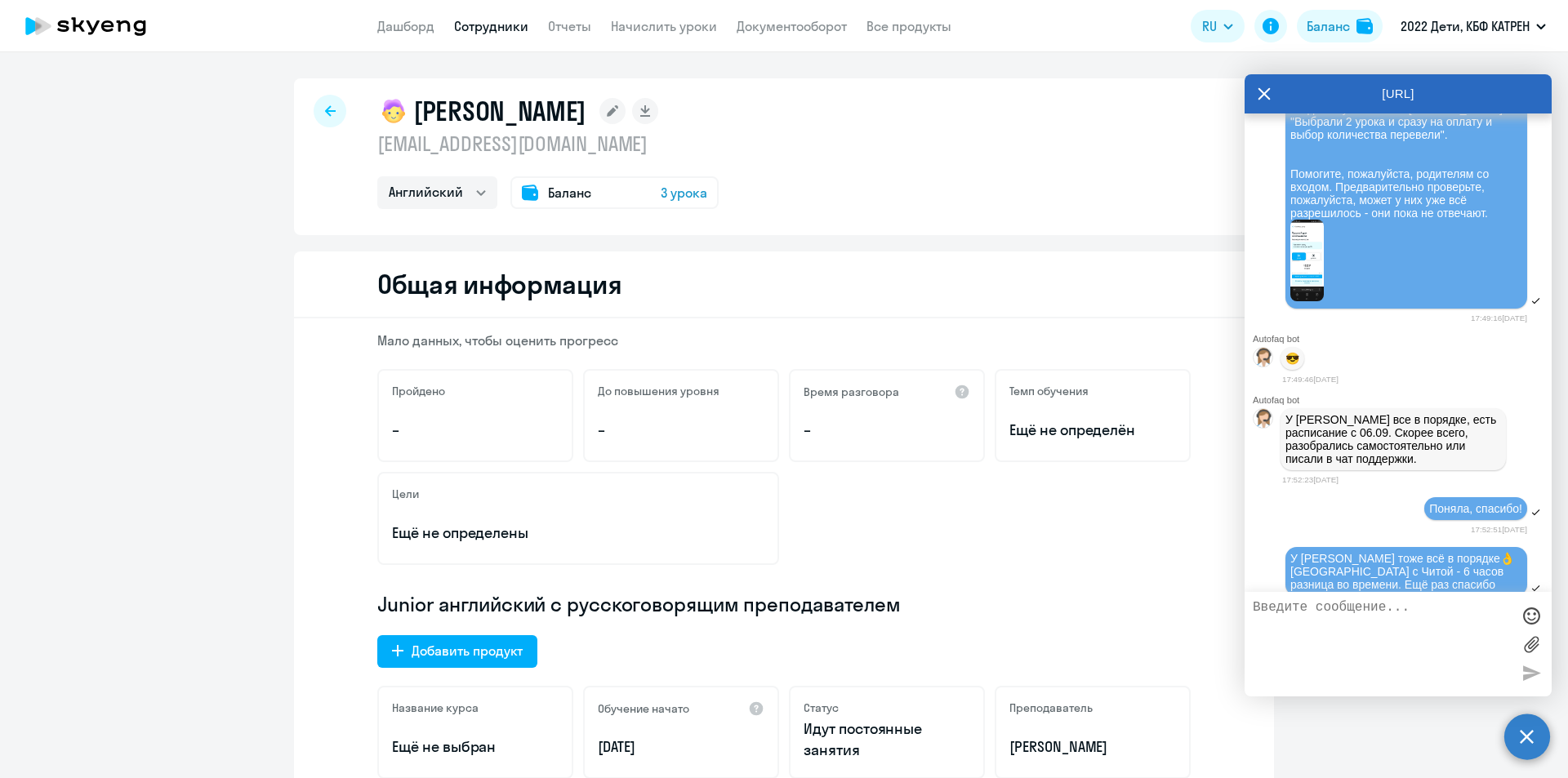
scroll to position [82, 0]
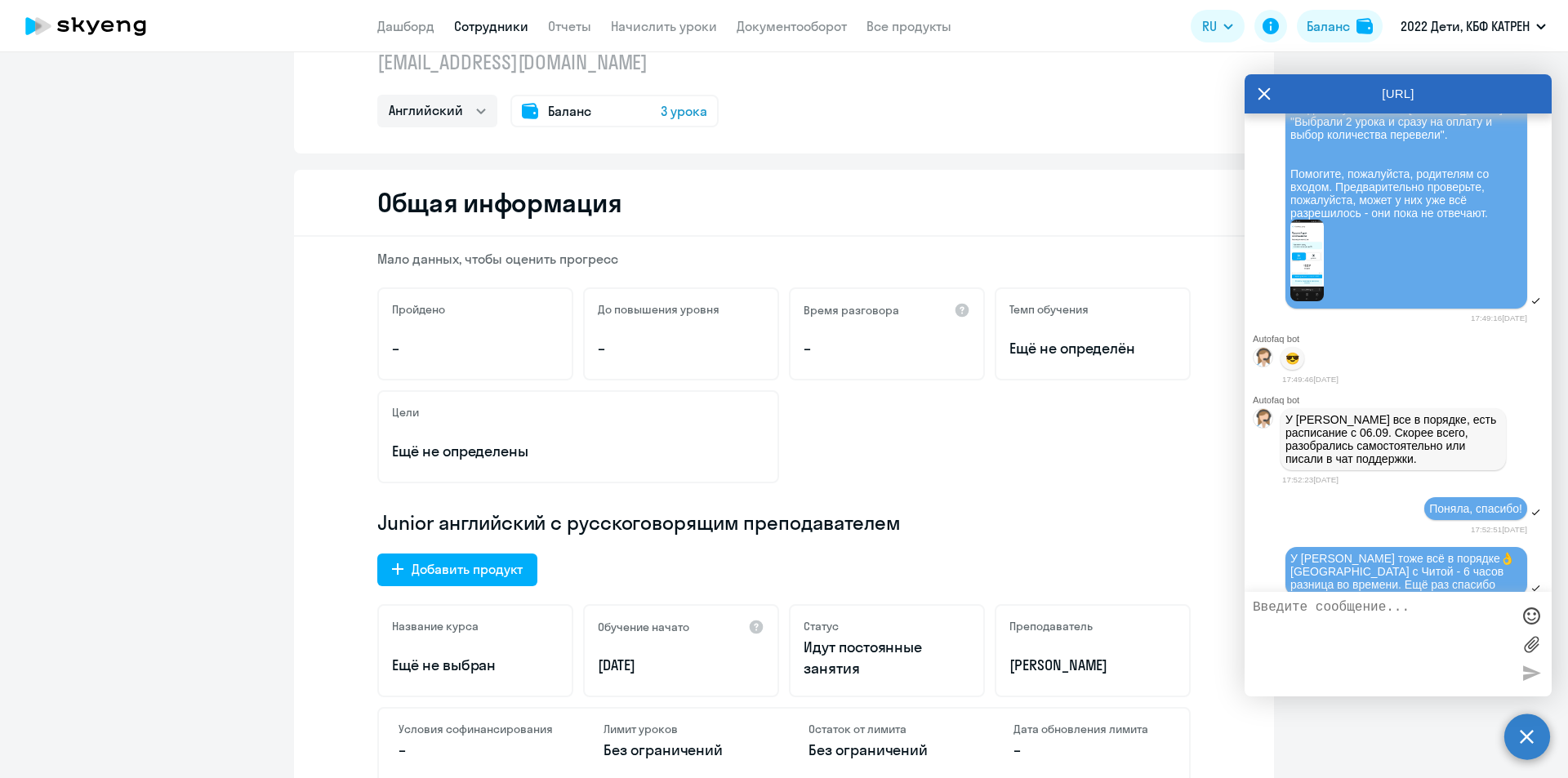
drag, startPoint x: 664, startPoint y: 653, endPoint x: 593, endPoint y: 660, distance: 71.3
click at [593, 660] on div "Обучение начато [DATE]" at bounding box center [681, 650] width 196 height 93
copy p "[DATE]"
drag, startPoint x: 1007, startPoint y: 665, endPoint x: 1143, endPoint y: 664, distance: 136.0
click at [1143, 664] on p "[PERSON_NAME]" at bounding box center [1092, 666] width 166 height 21
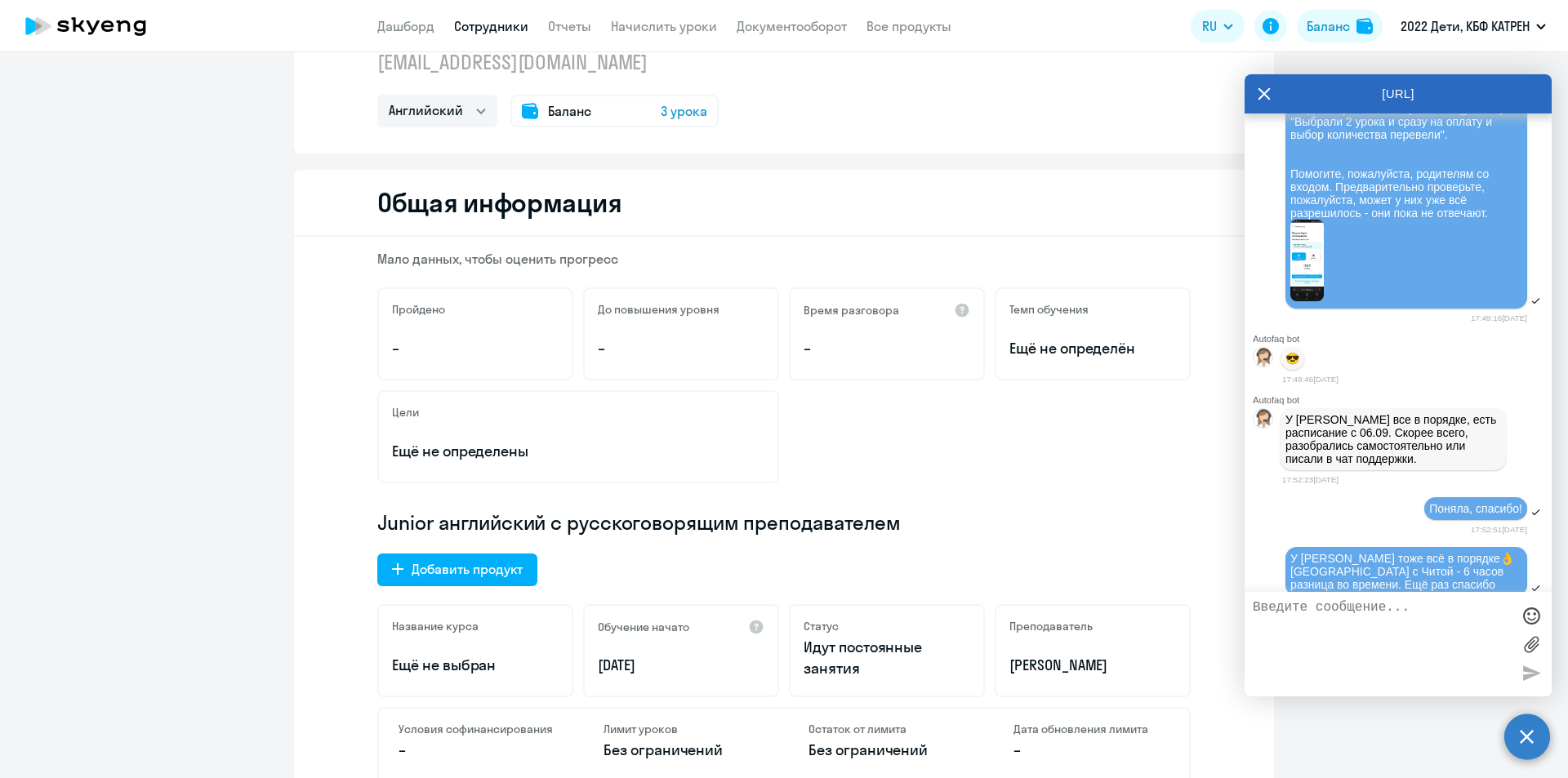
copy p "[PERSON_NAME]"
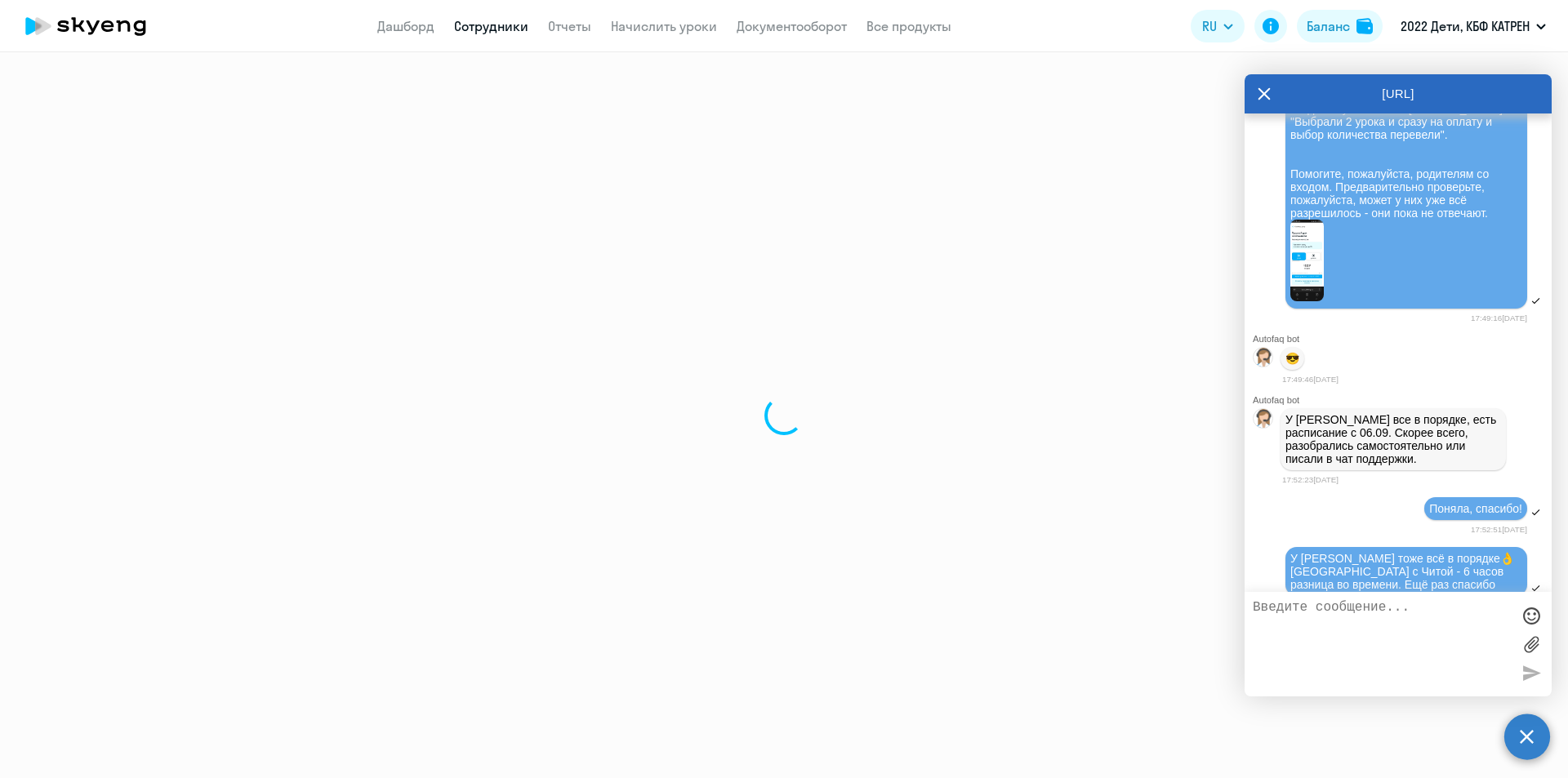
select select "30"
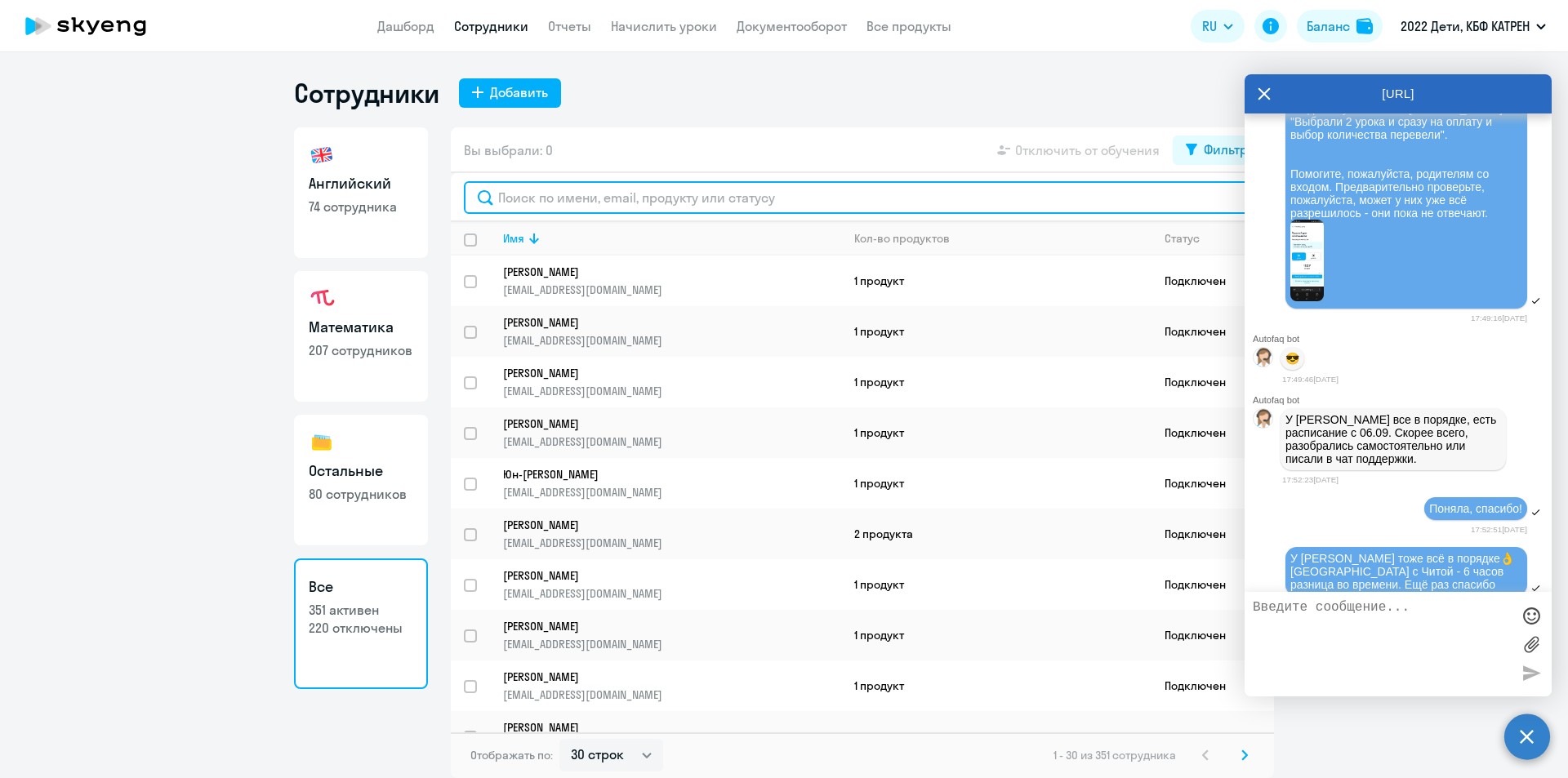
click at [606, 197] on input "text" at bounding box center [862, 198] width 797 height 33
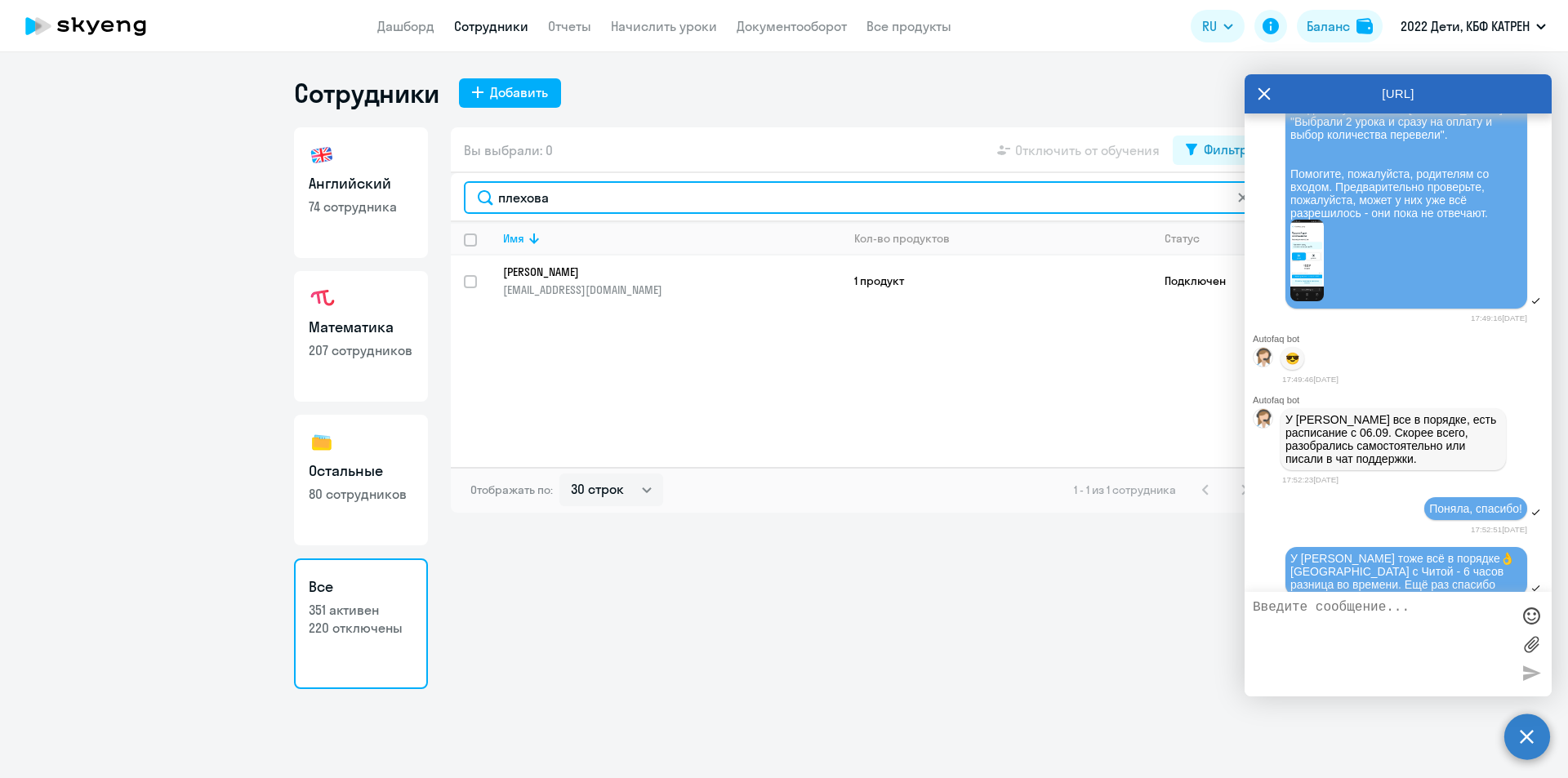
type input "плехова"
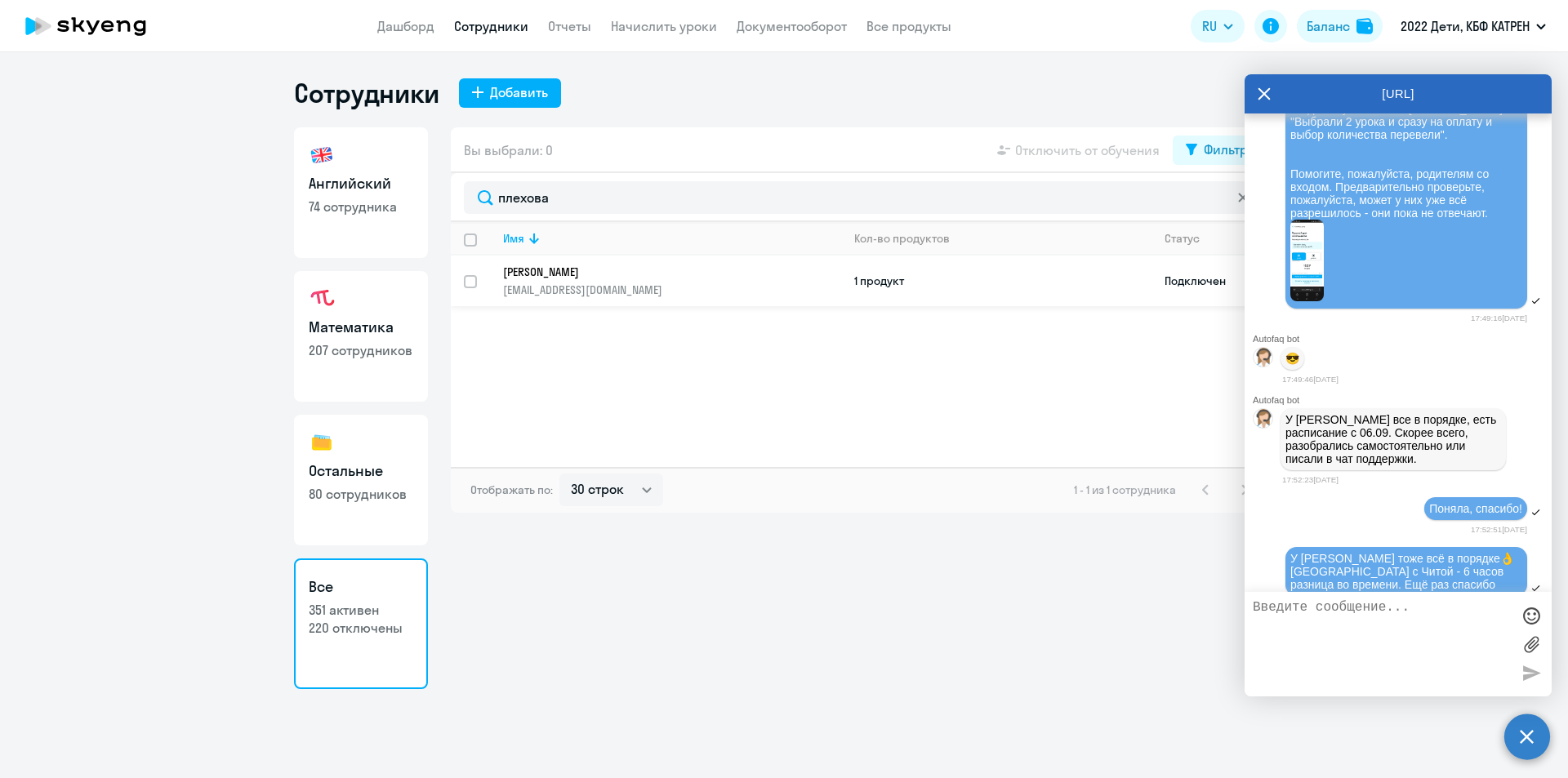
click at [639, 265] on p "[PERSON_NAME]" at bounding box center [661, 272] width 315 height 14
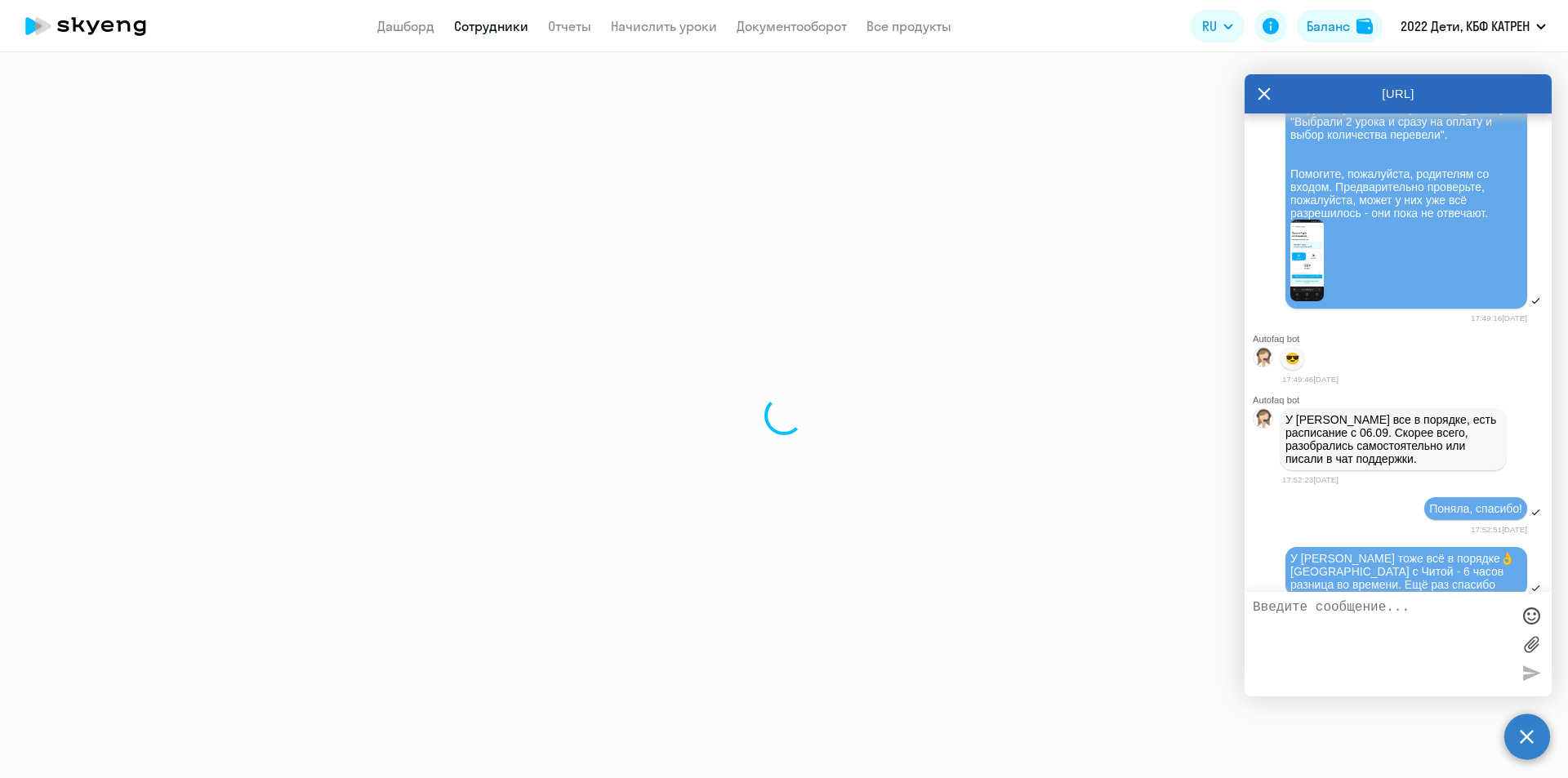
select select "english"
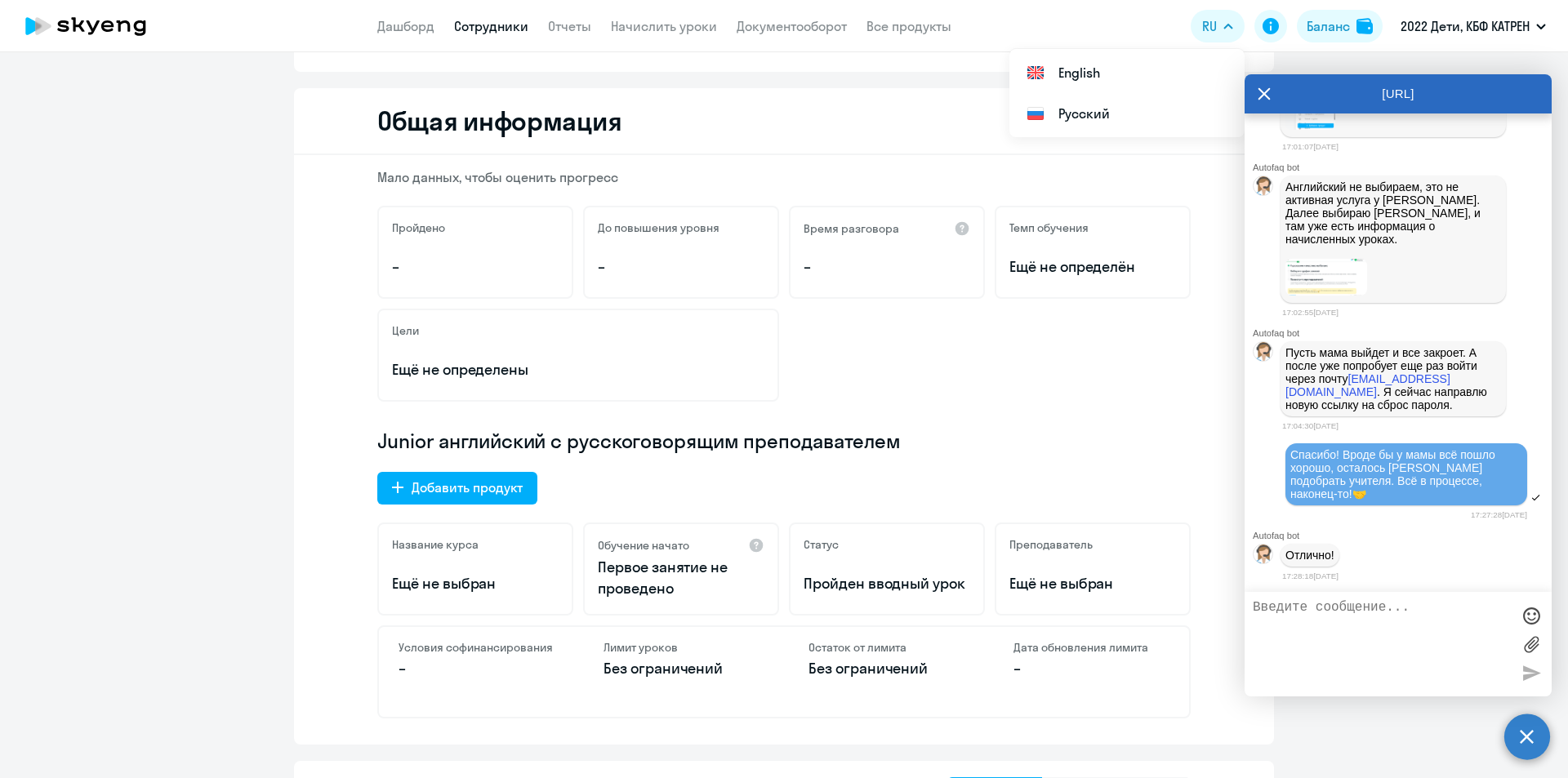
scroll to position [408, 0]
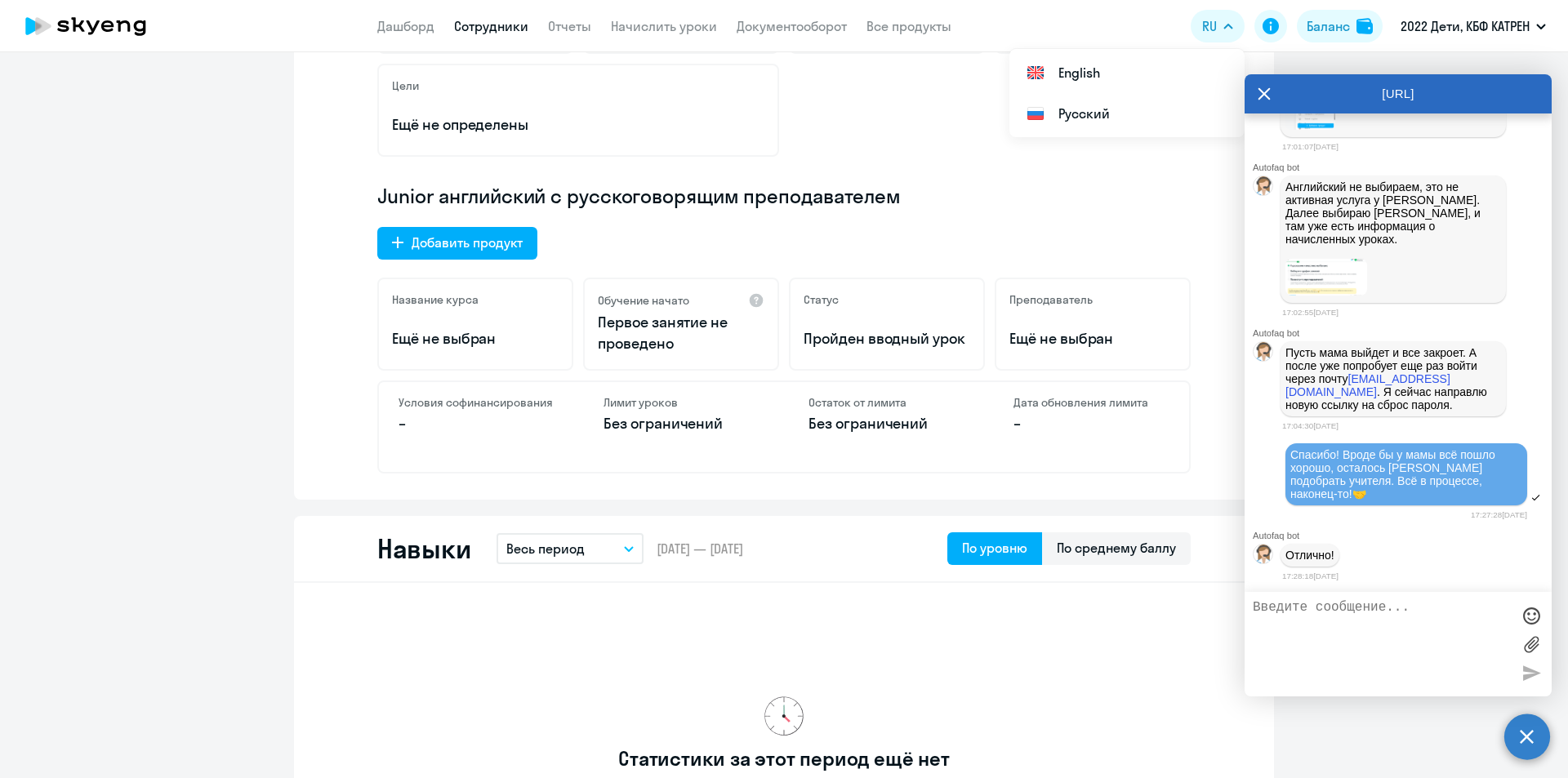
click at [1301, 284] on img at bounding box center [1326, 278] width 82 height 36
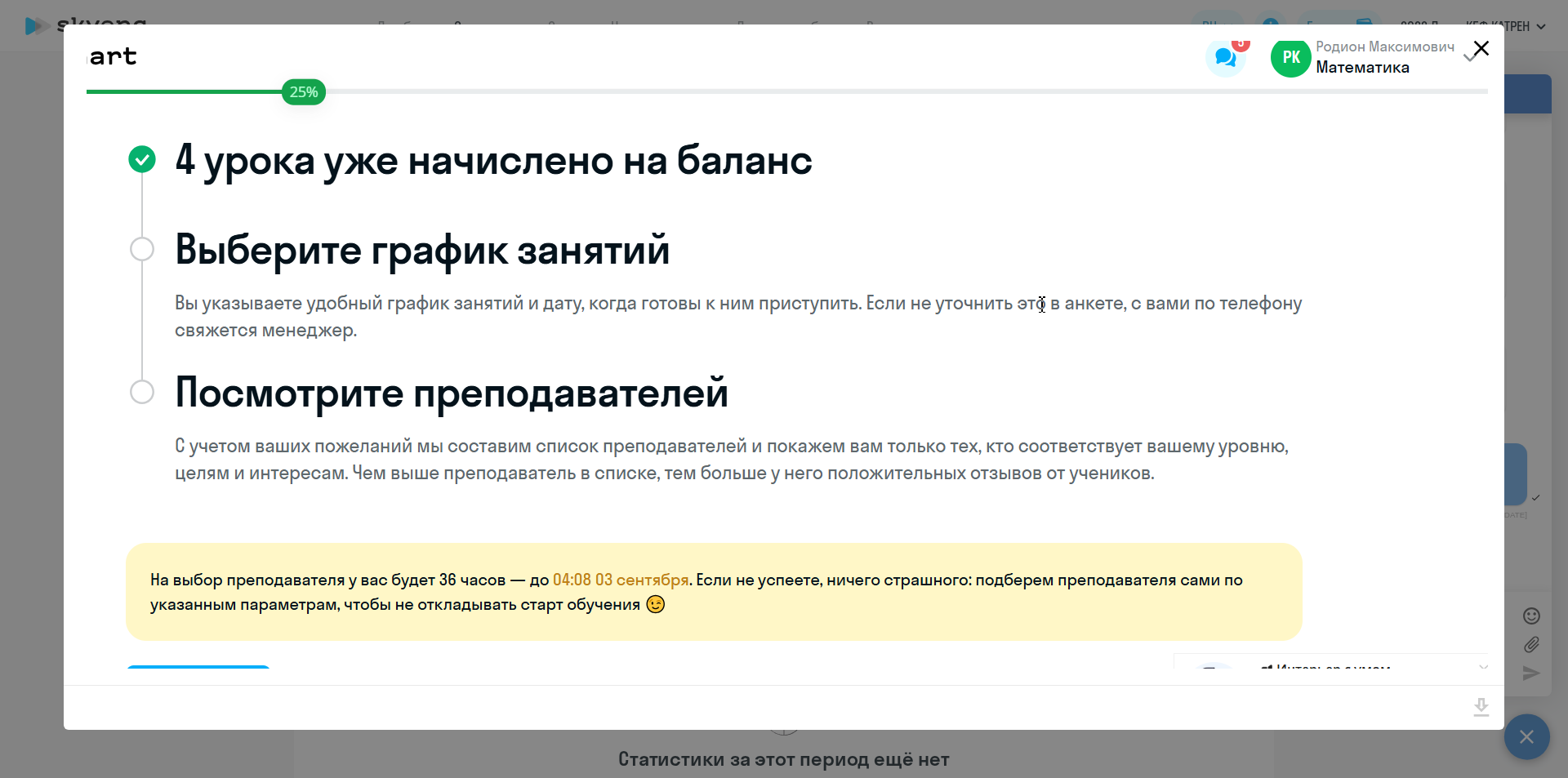
click at [1480, 45] on icon "Close" at bounding box center [1481, 48] width 26 height 26
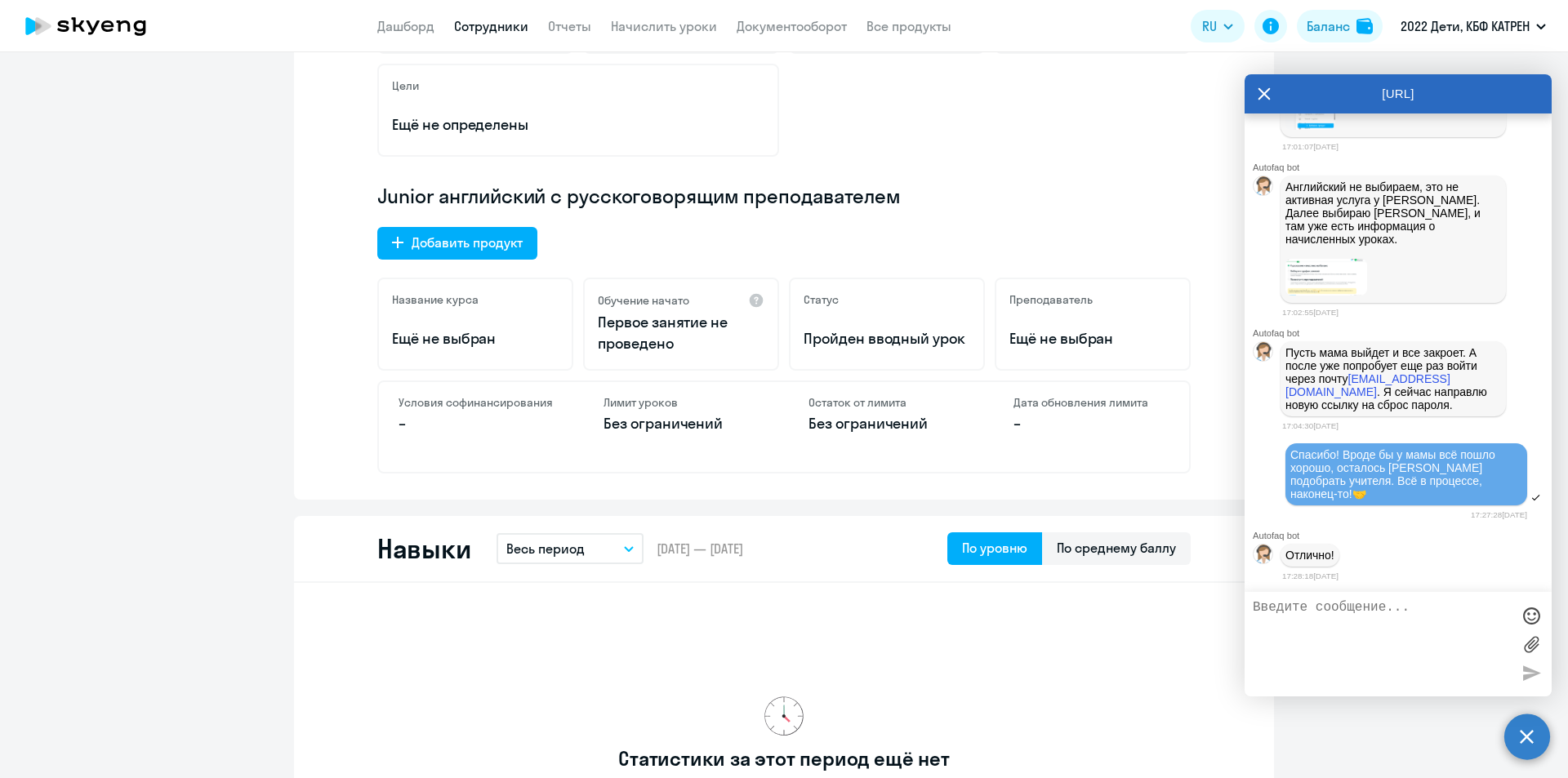
scroll to position [21406, 0]
click at [1318, 130] on img at bounding box center [1311, 88] width 50 height 82
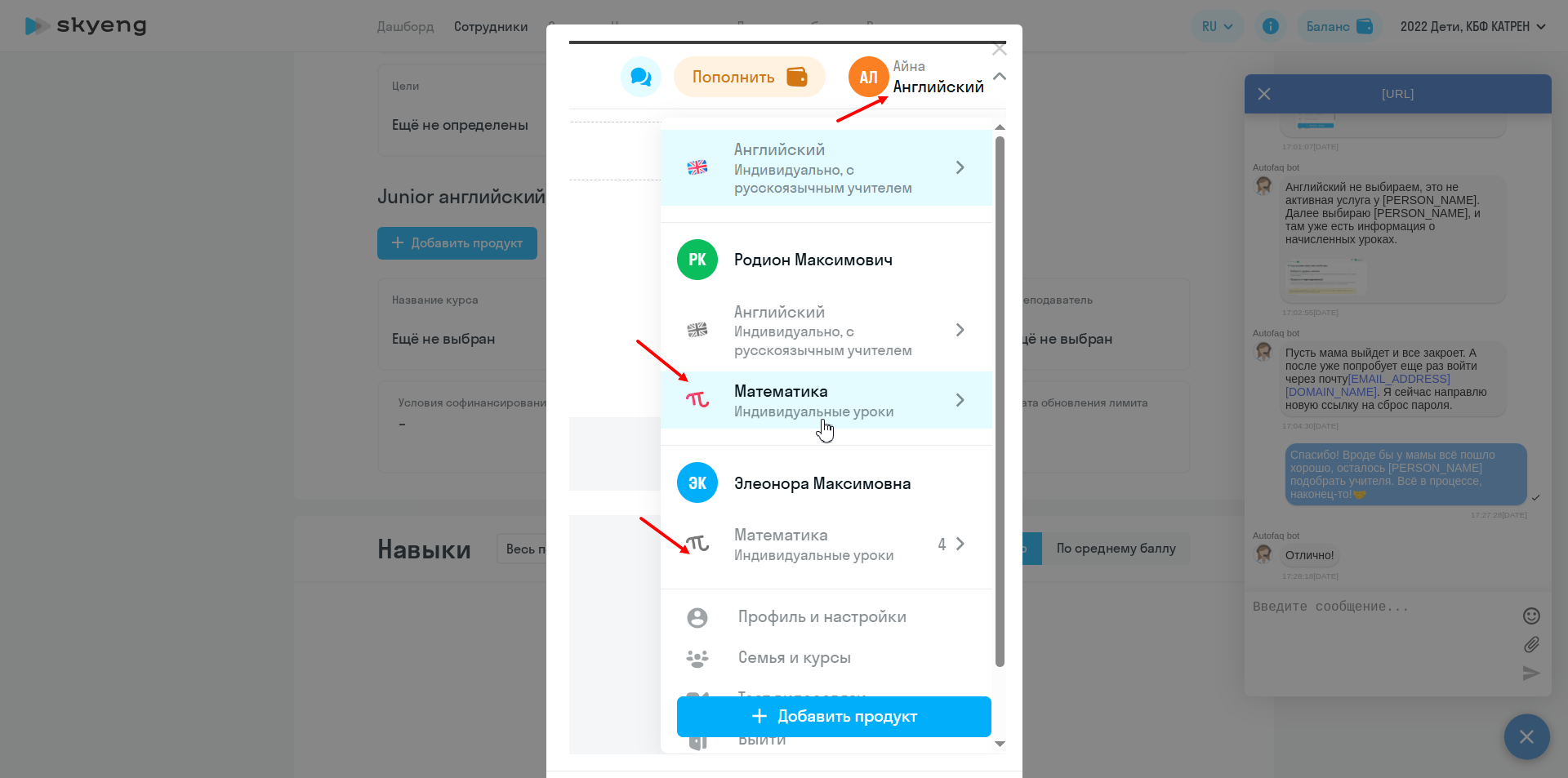
click at [1186, 194] on div at bounding box center [784, 389] width 1568 height 778
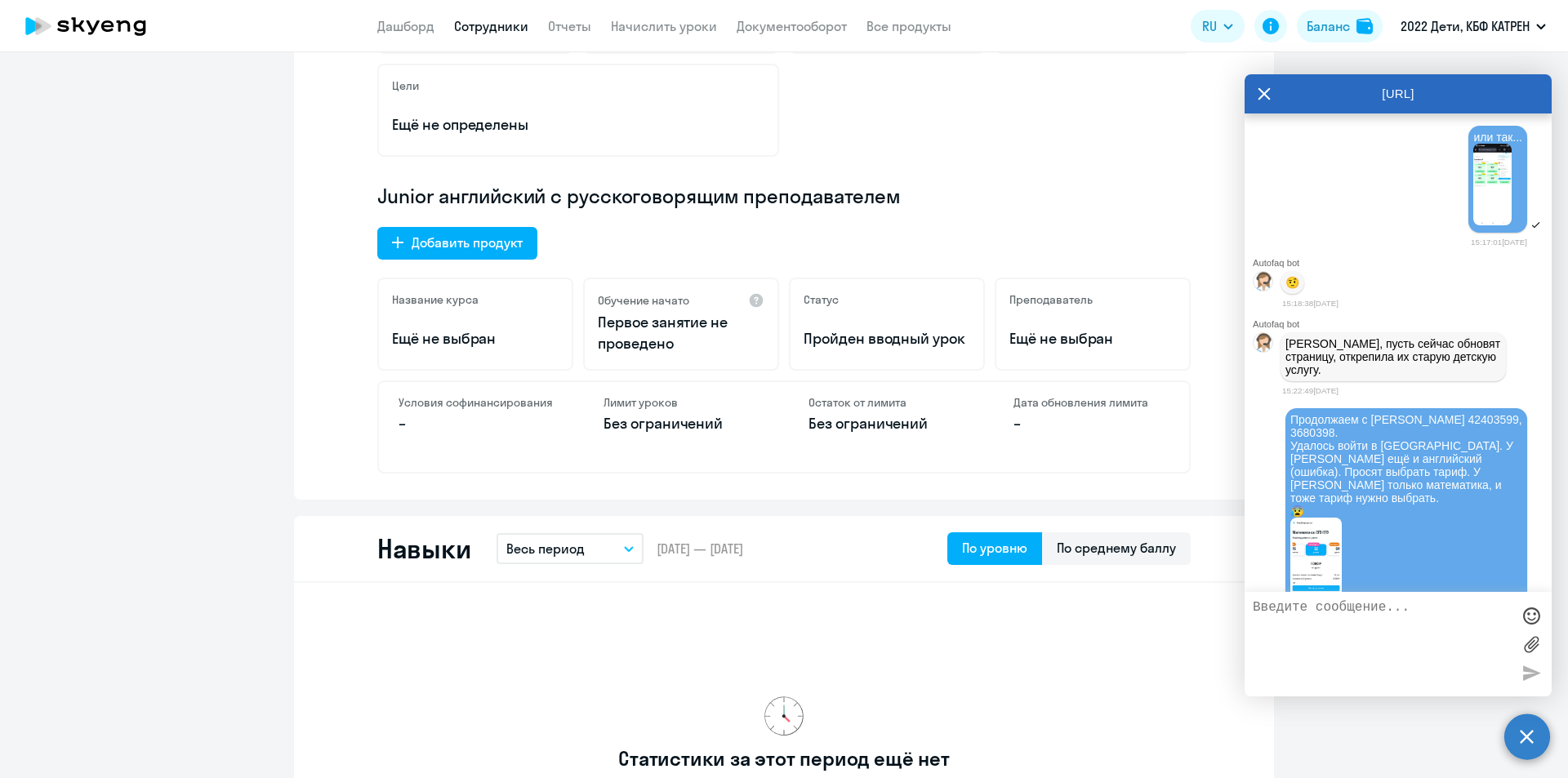
scroll to position [19935, 0]
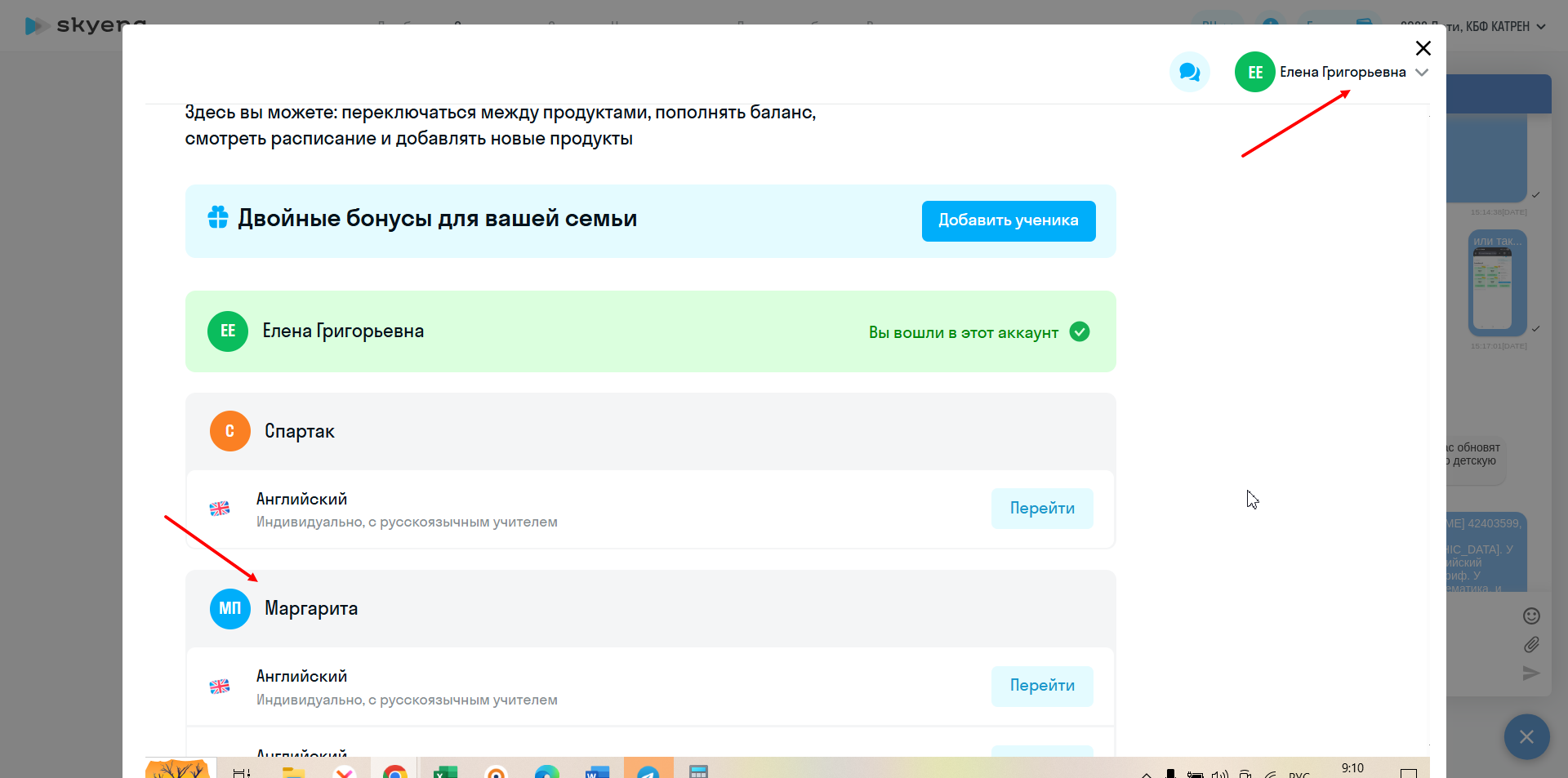
click at [1411, 46] on icon "Close" at bounding box center [1423, 48] width 26 height 26
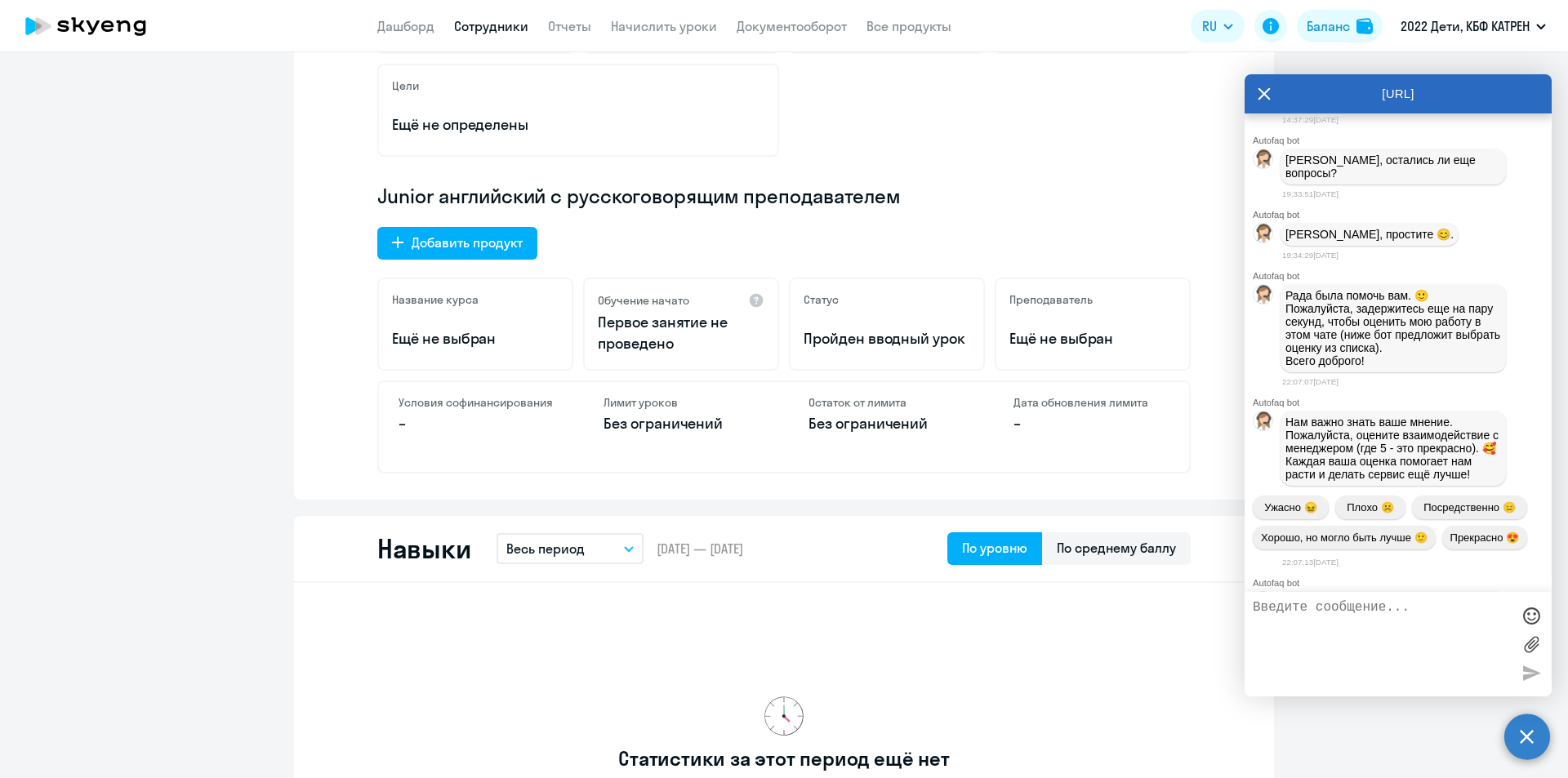
scroll to position [12748, 0]
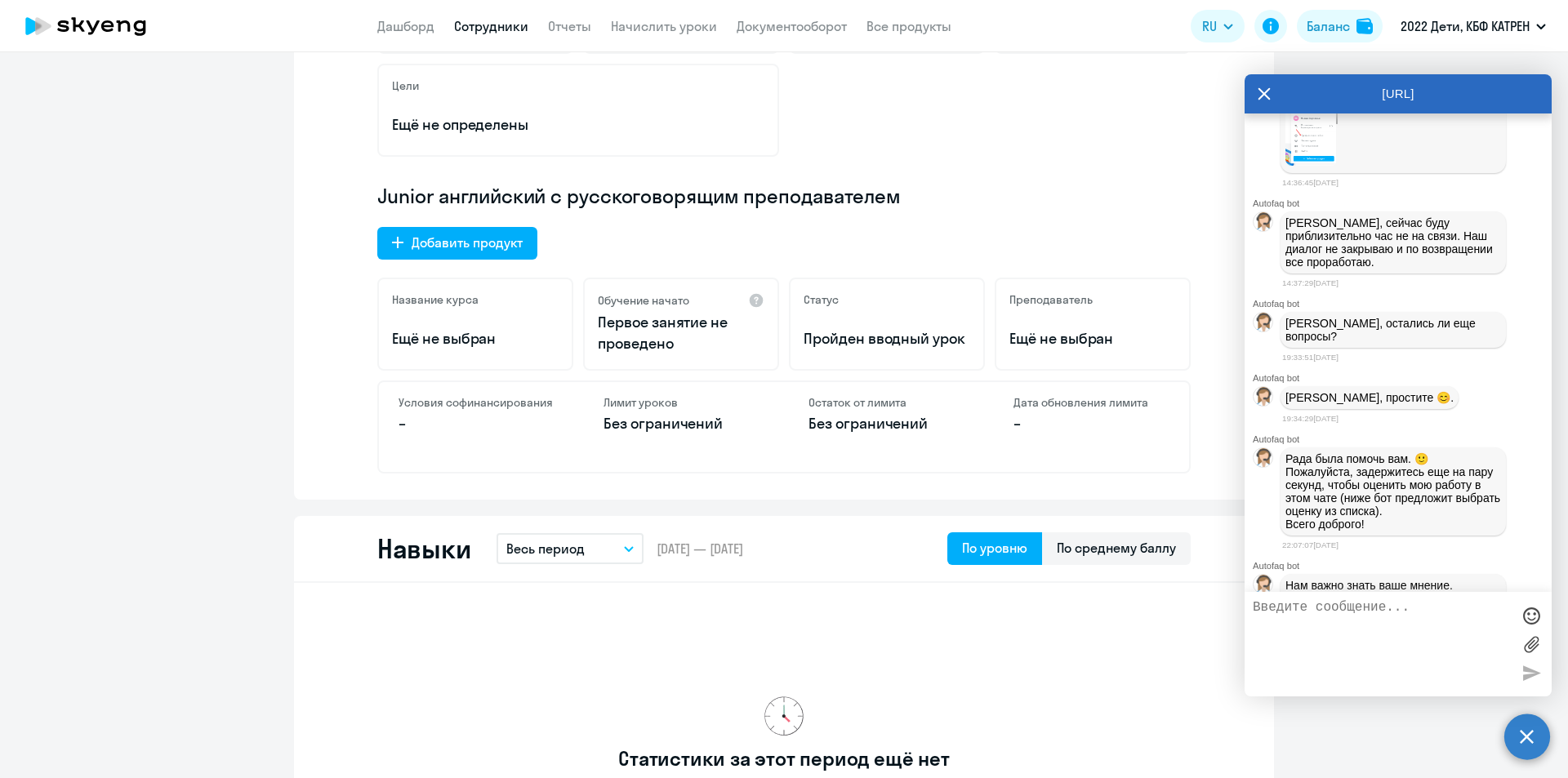
click at [1322, 166] on img at bounding box center [1312, 125] width 52 height 82
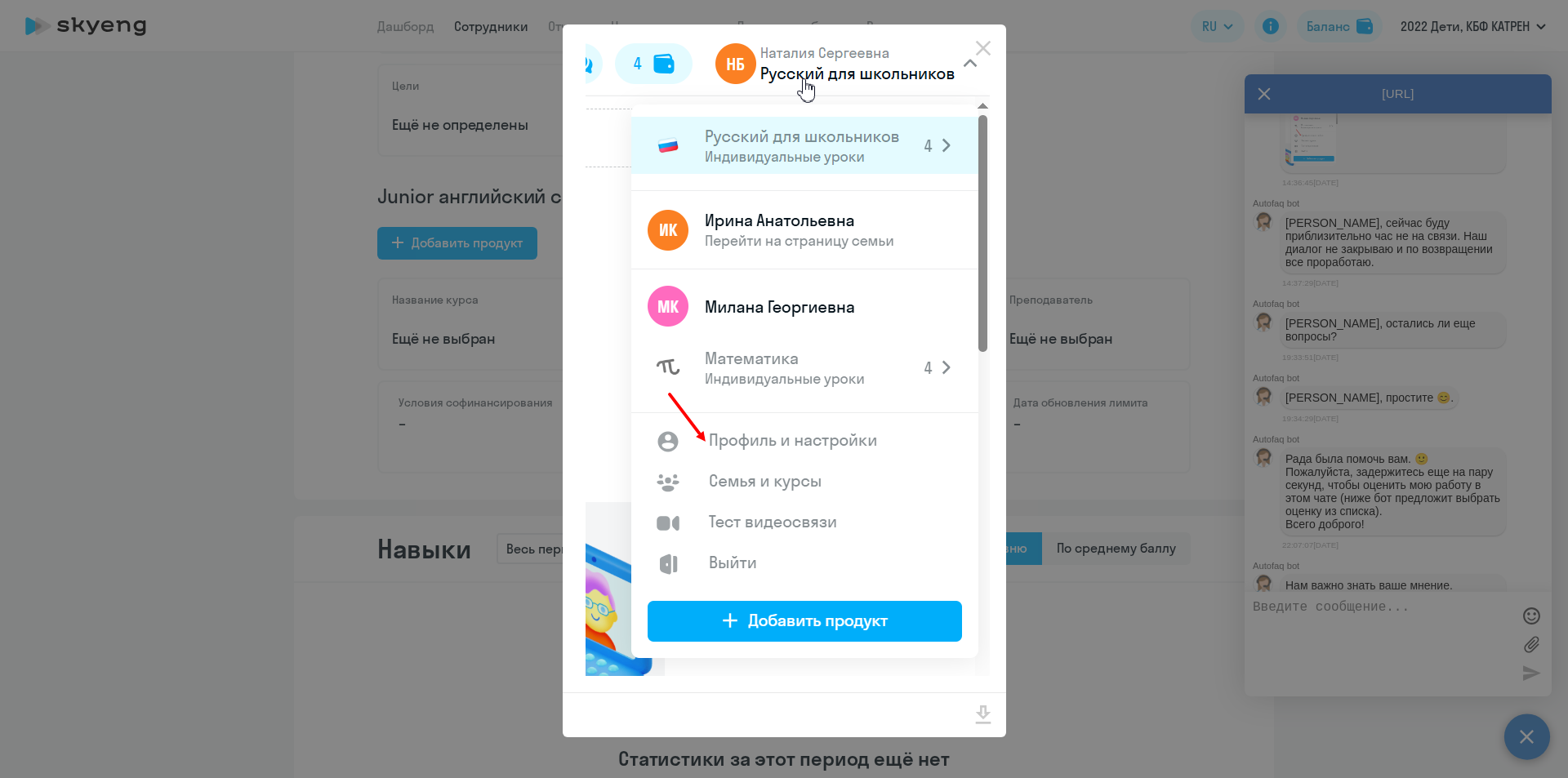
click at [1184, 358] on div at bounding box center [784, 389] width 1568 height 778
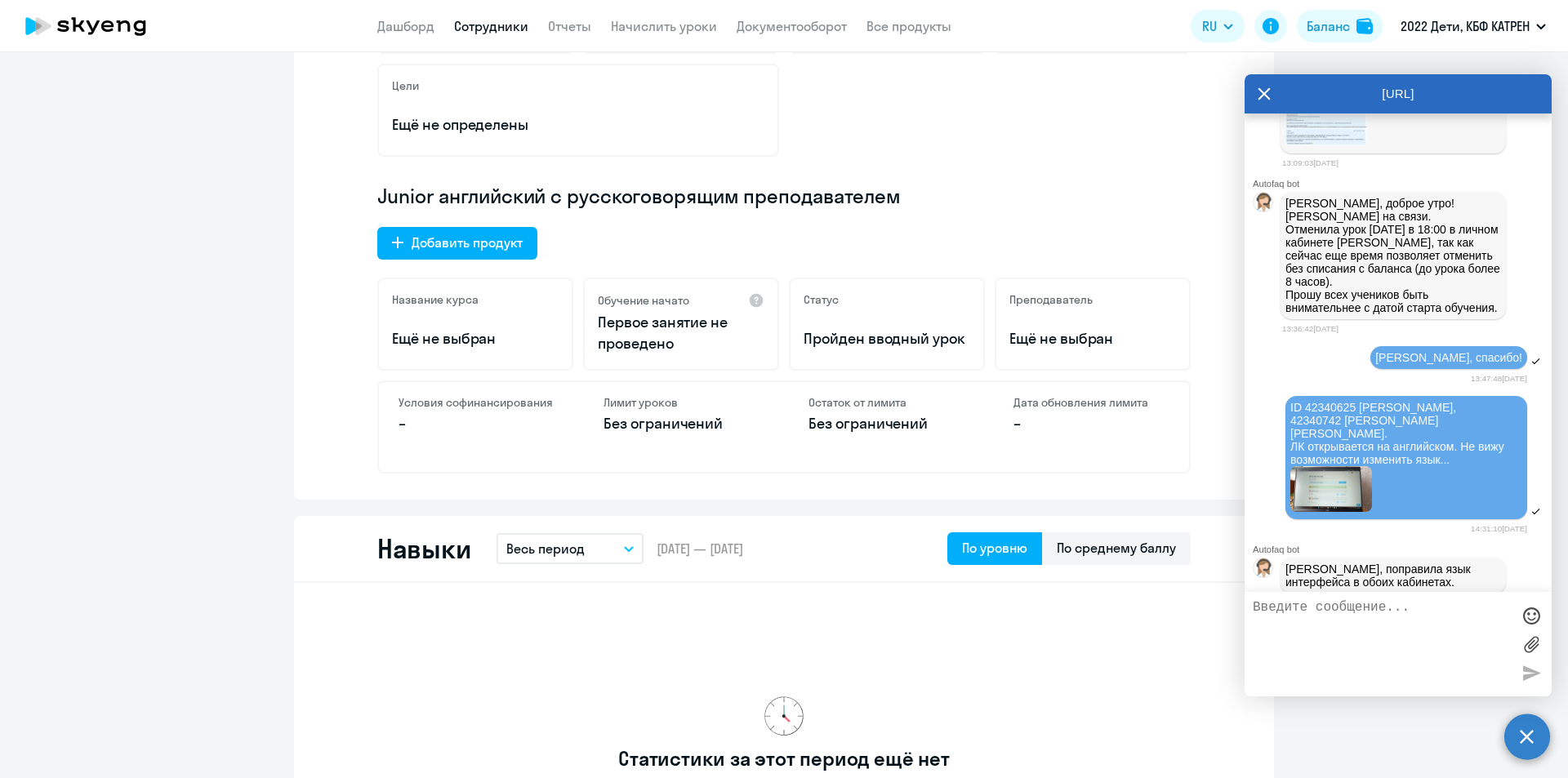
scroll to position [12176, 0]
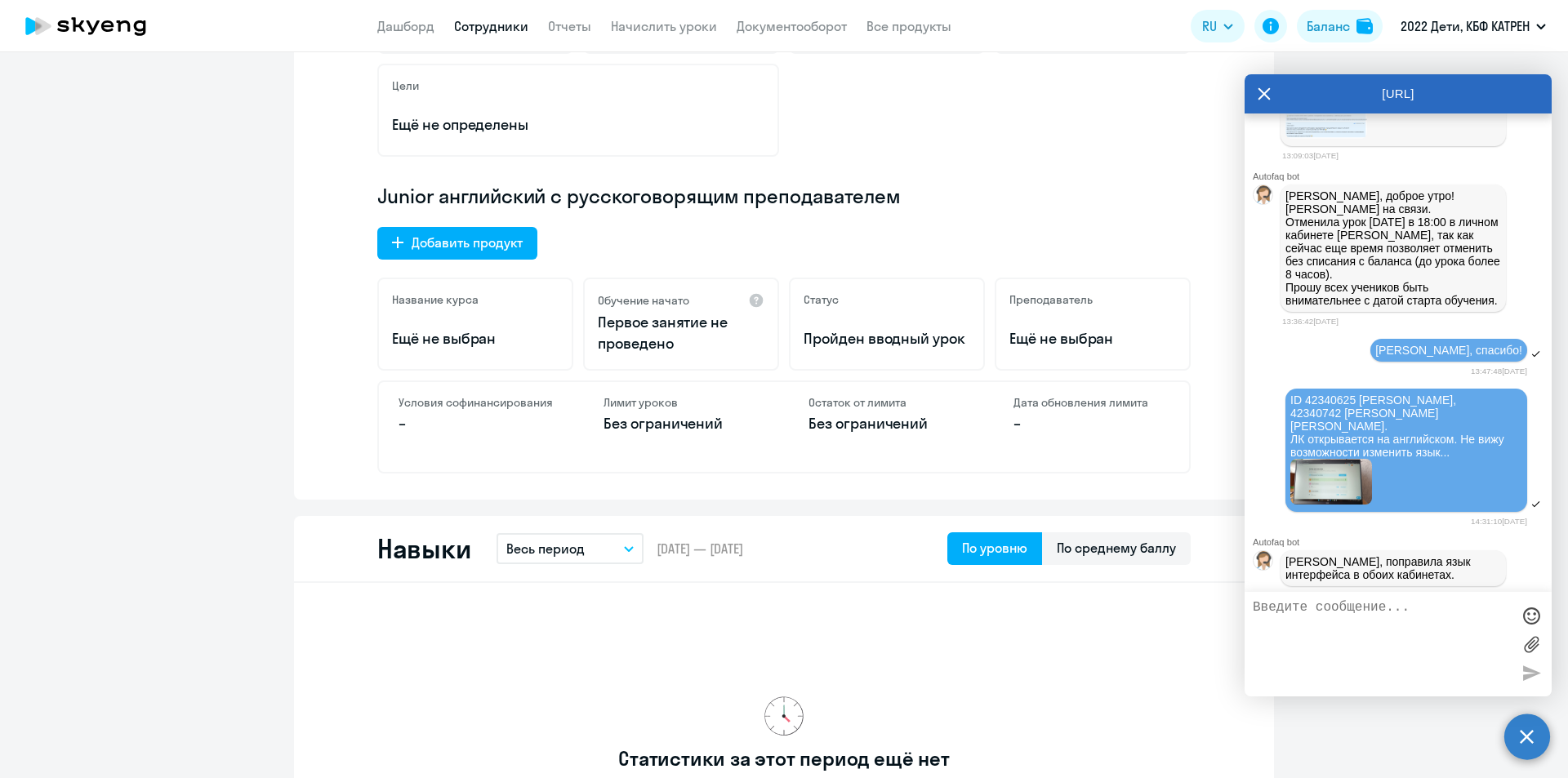
click at [1324, 139] on img at bounding box center [1326, 119] width 82 height 37
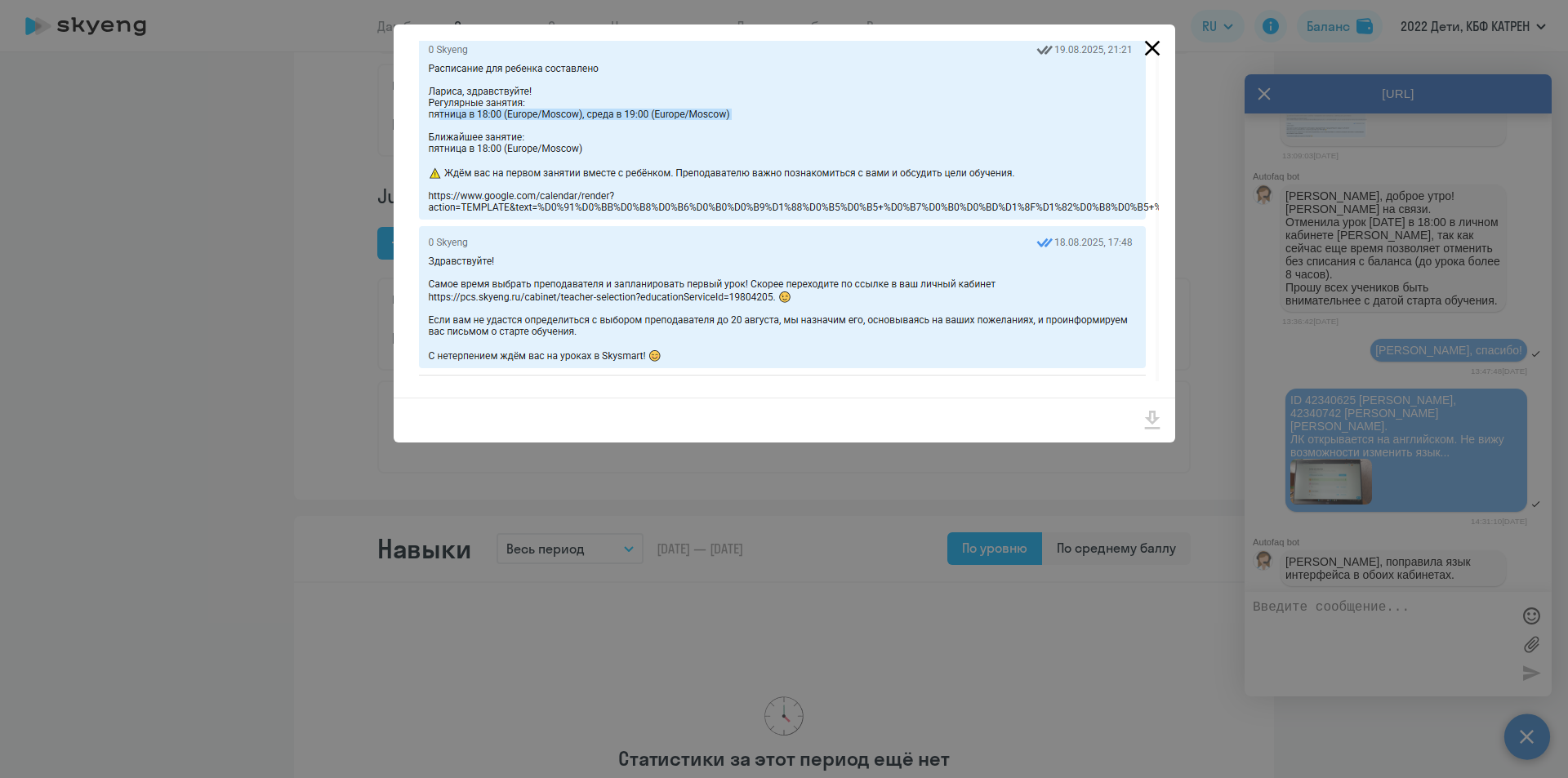
click at [1148, 48] on icon "Close" at bounding box center [1151, 48] width 26 height 26
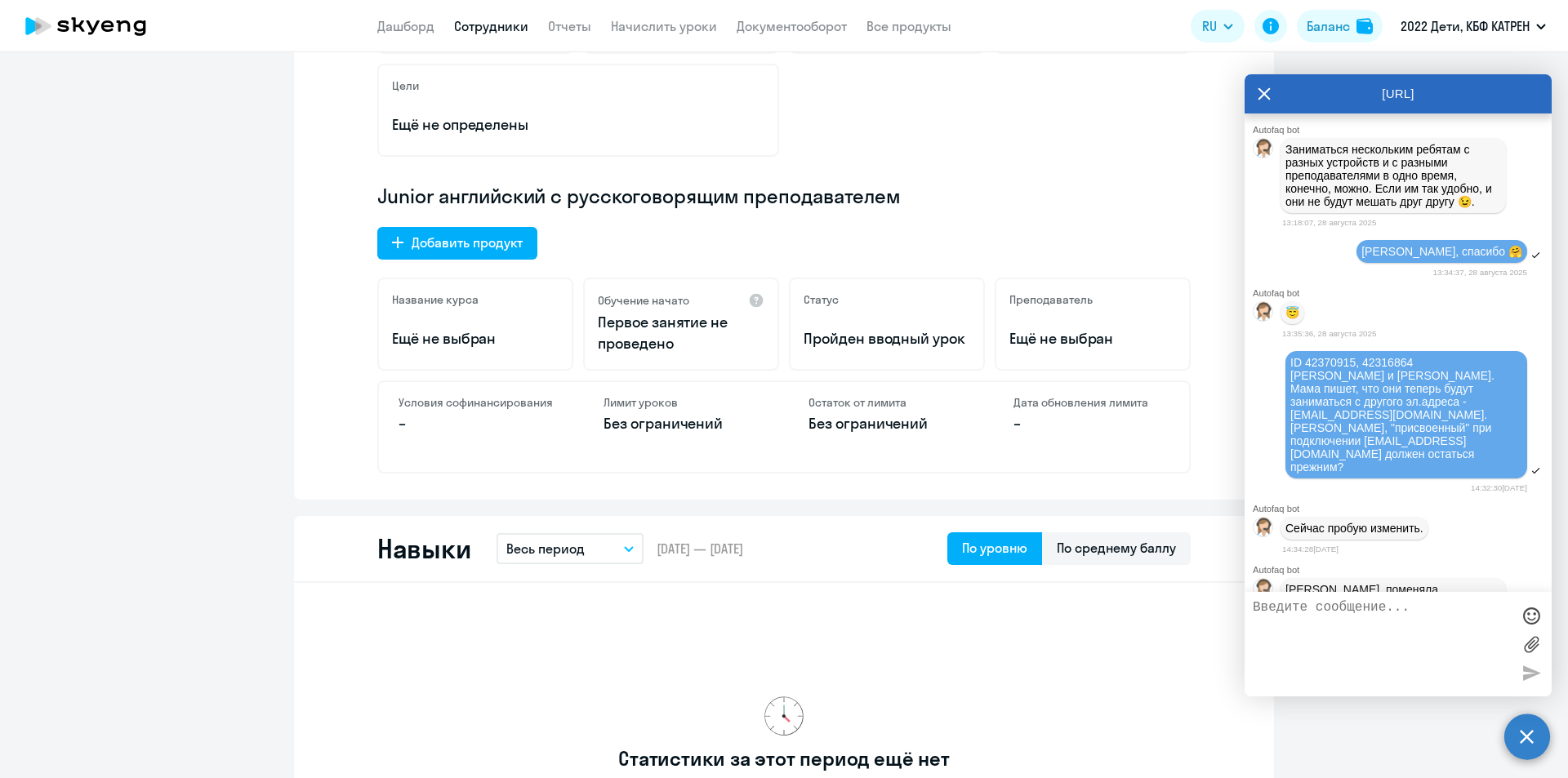
scroll to position [11032, 0]
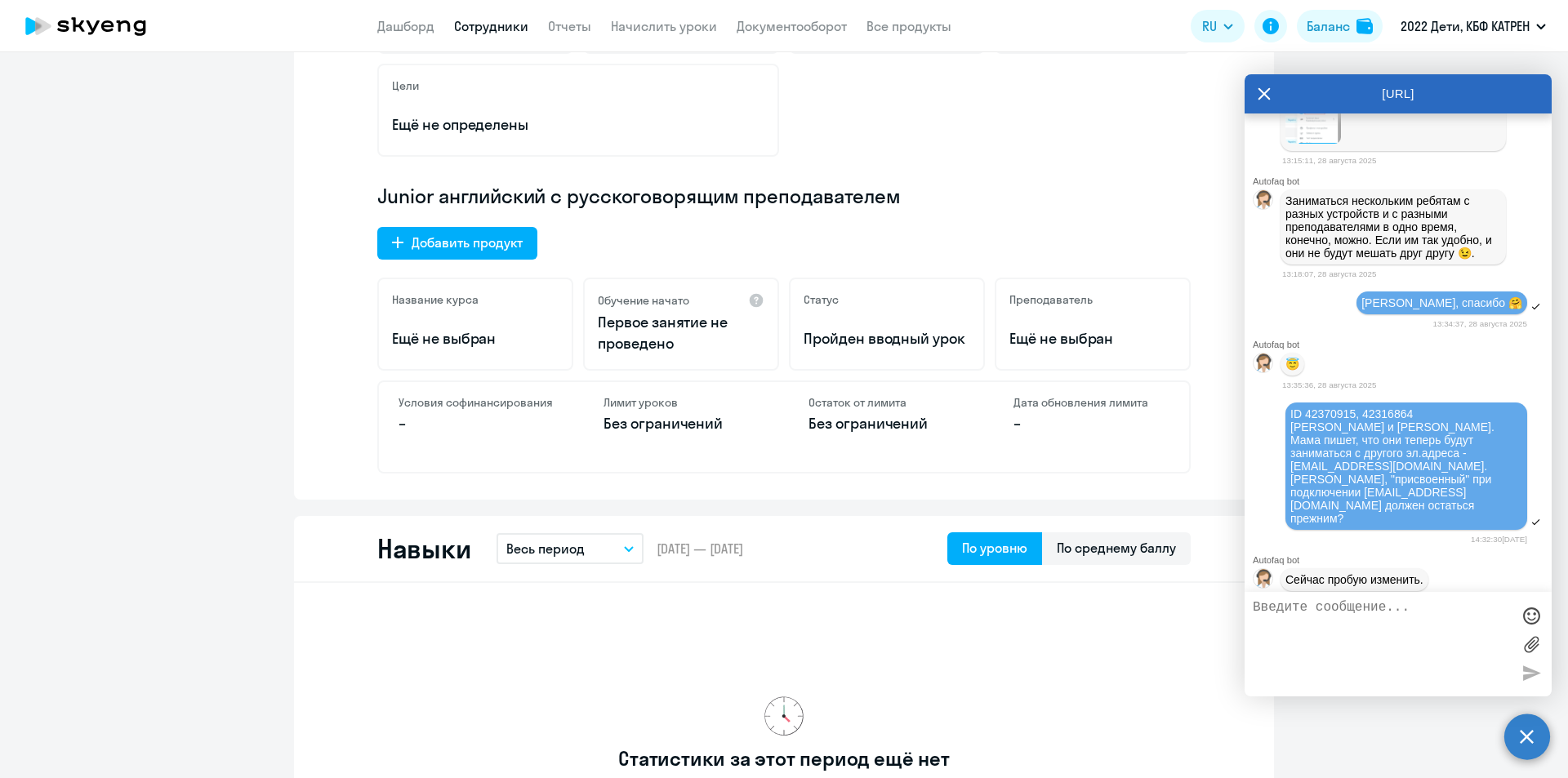
click at [1322, 144] on img at bounding box center [1314, 103] width 56 height 82
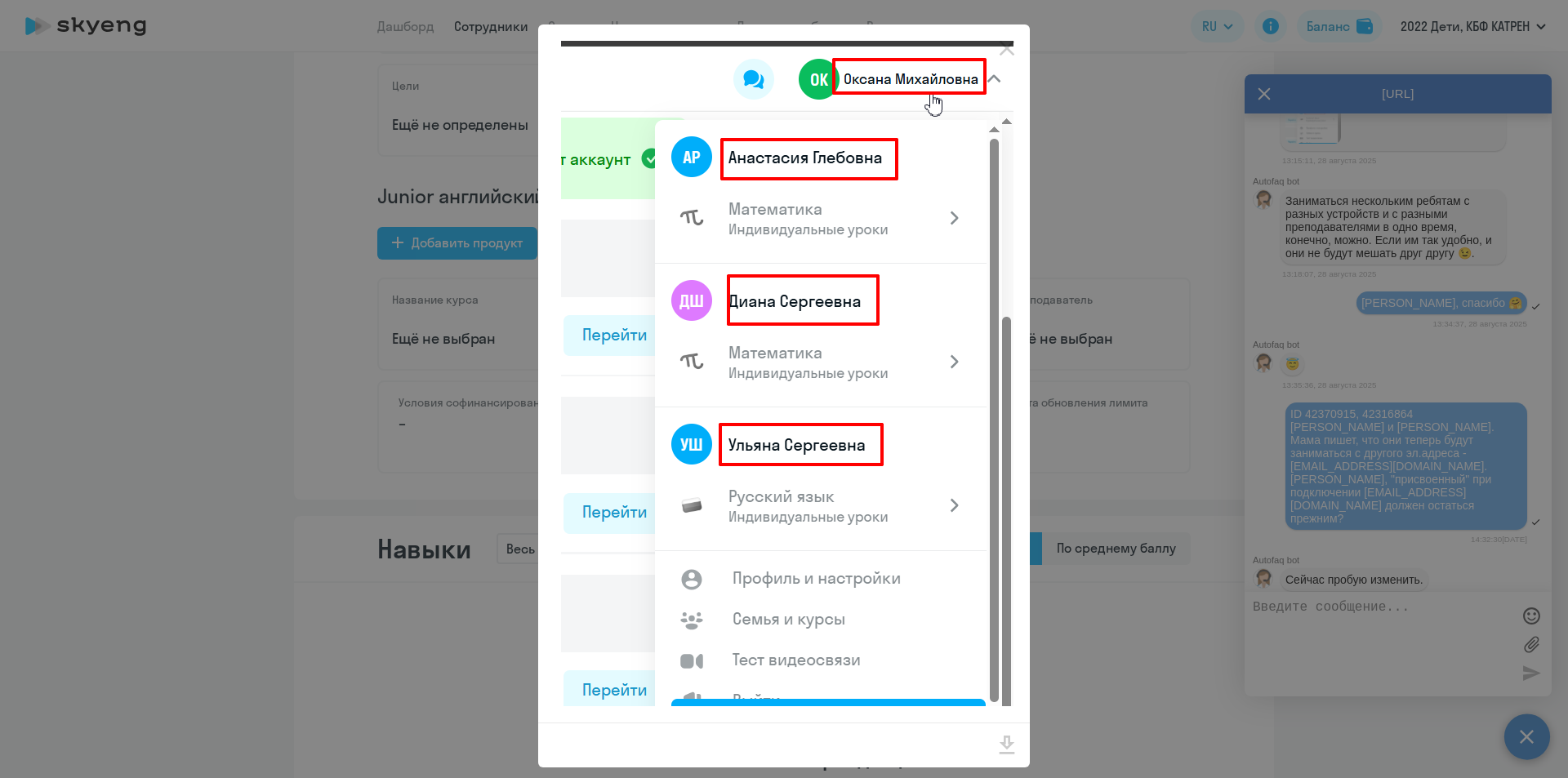
click at [1170, 194] on div at bounding box center [784, 389] width 1568 height 778
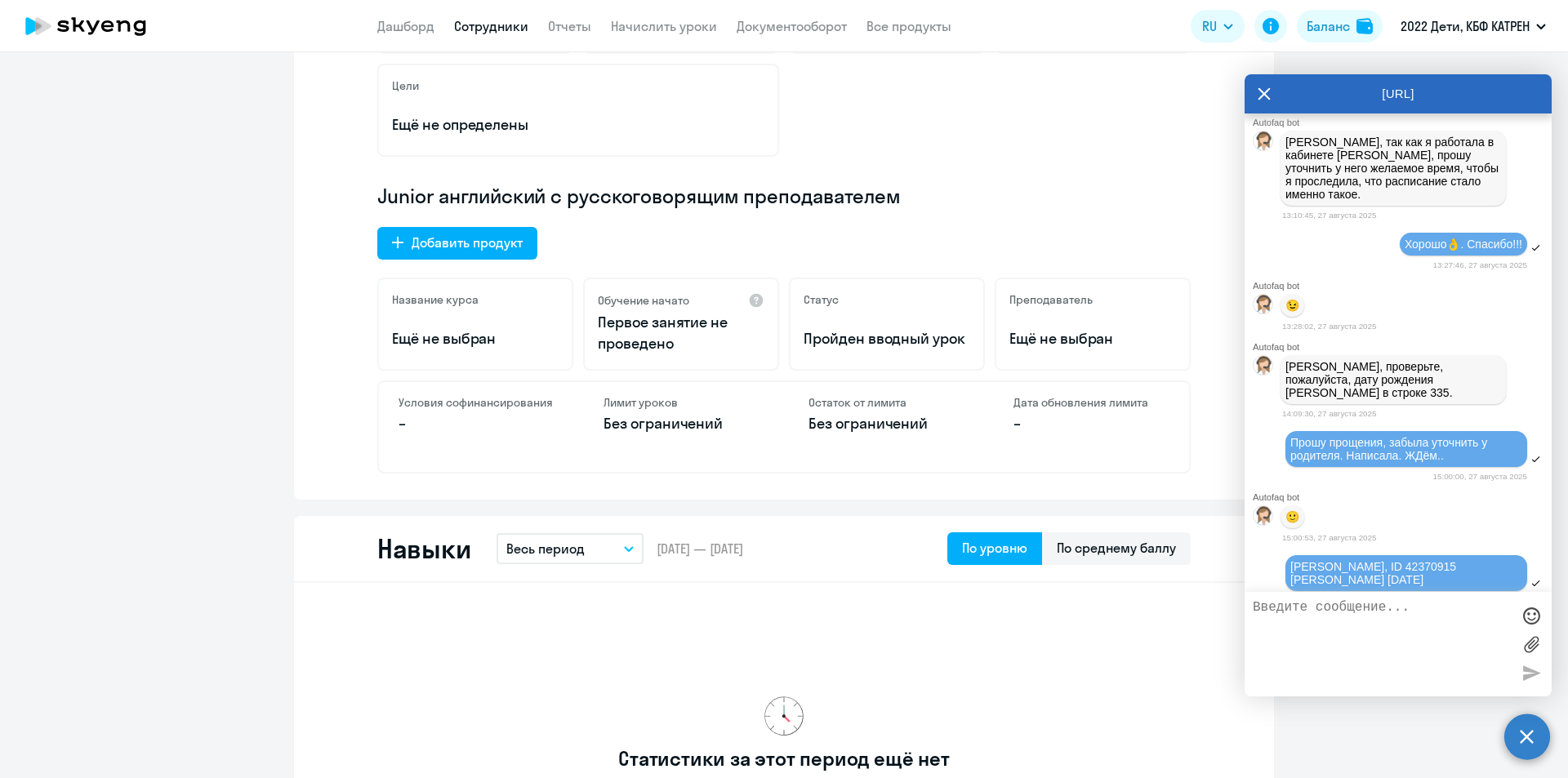
scroll to position [9726, 0]
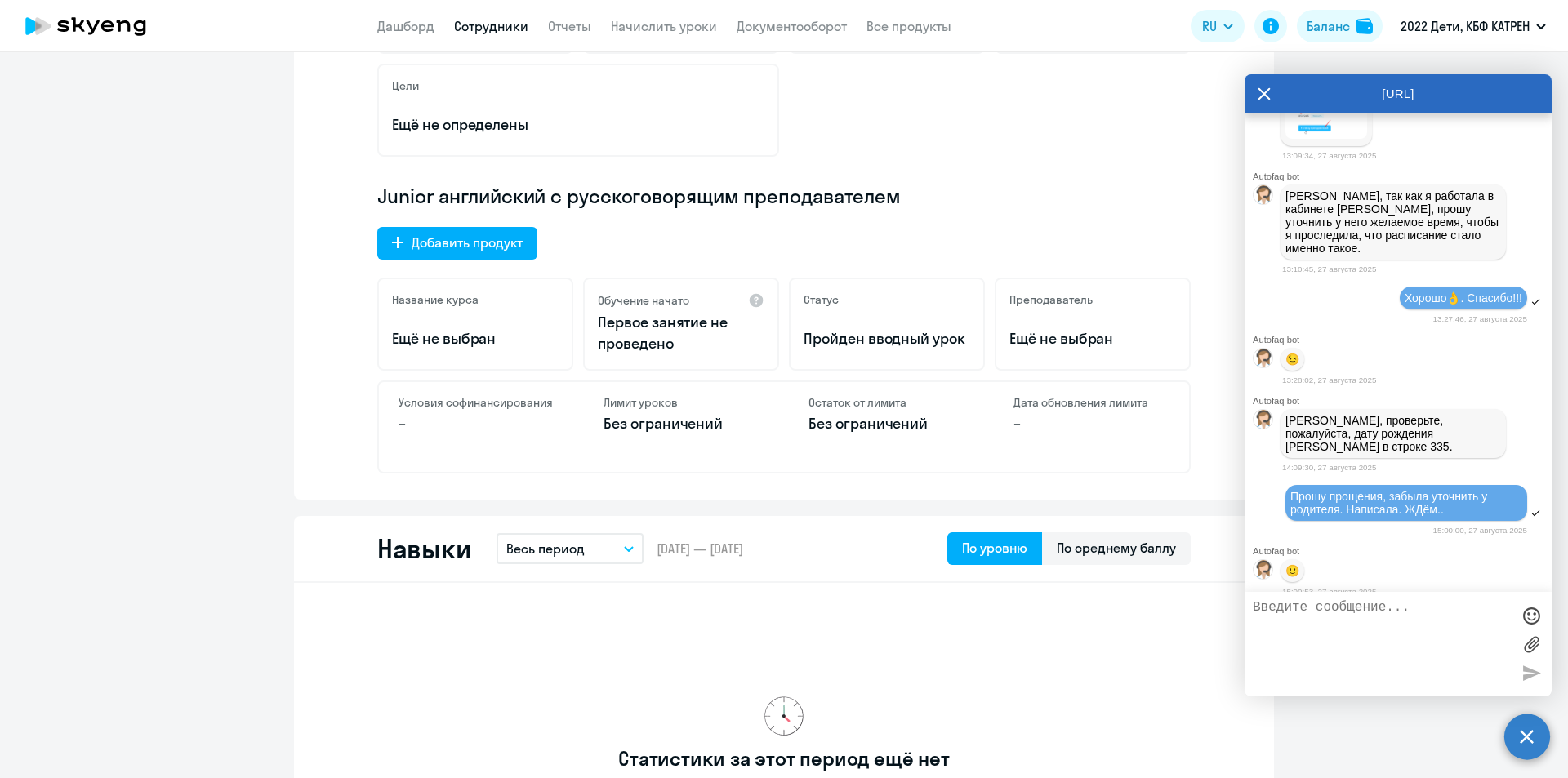
click at [1337, 139] on img at bounding box center [1326, 105] width 82 height 68
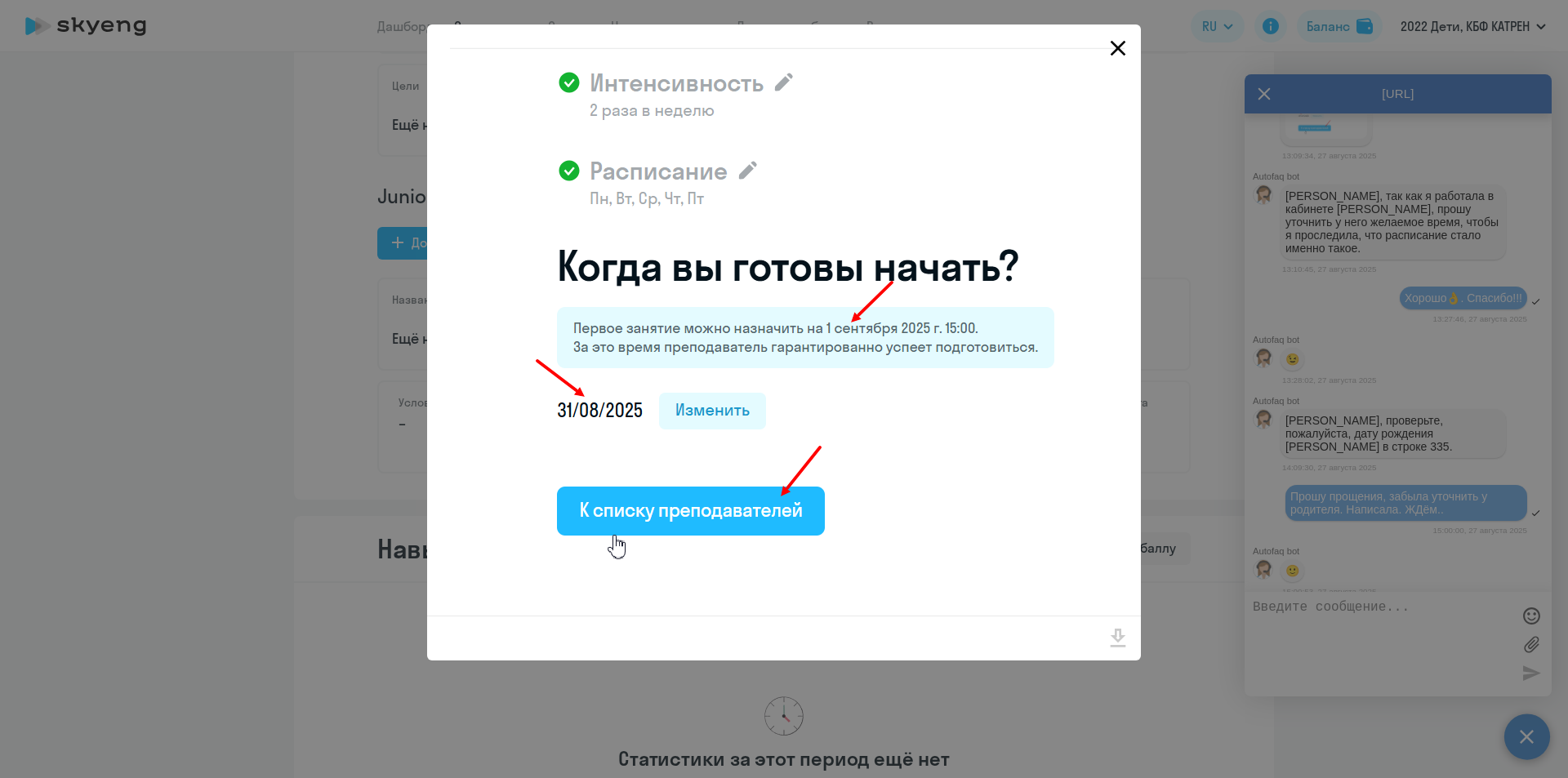
click at [1114, 49] on icon "Close" at bounding box center [1118, 48] width 26 height 26
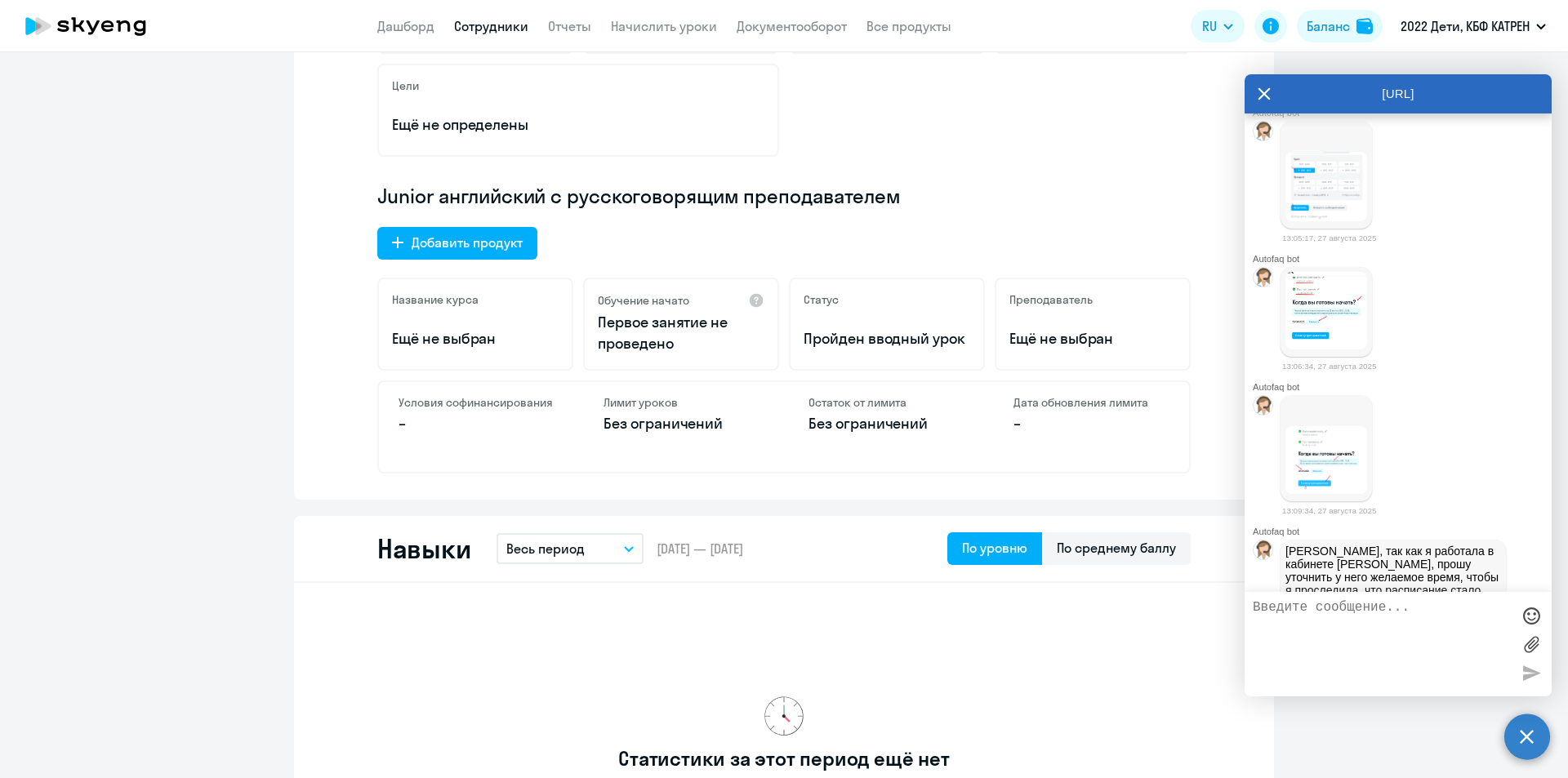
scroll to position [9398, 0]
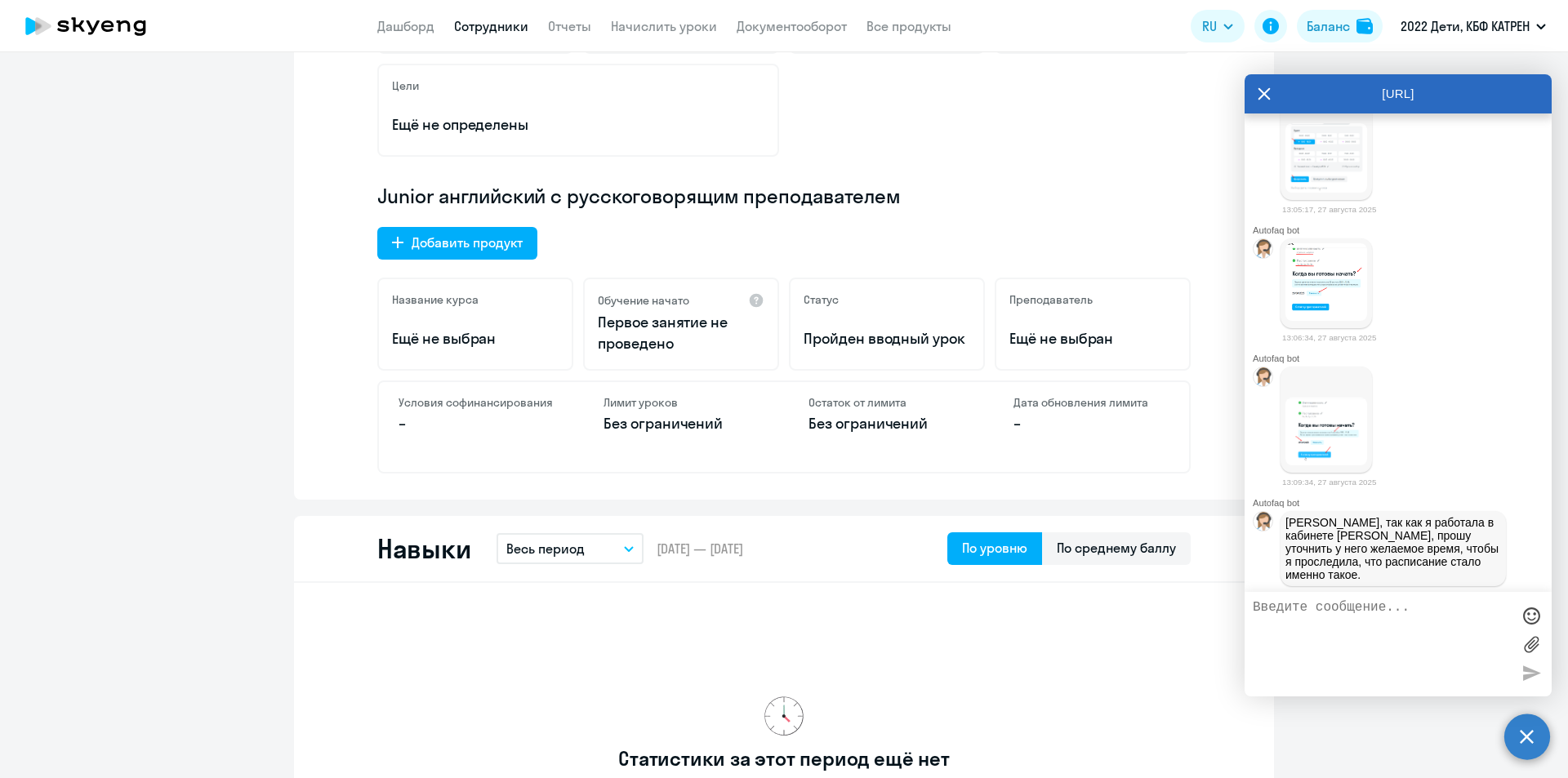
click at [1315, 46] on img at bounding box center [1326, 10] width 82 height 72
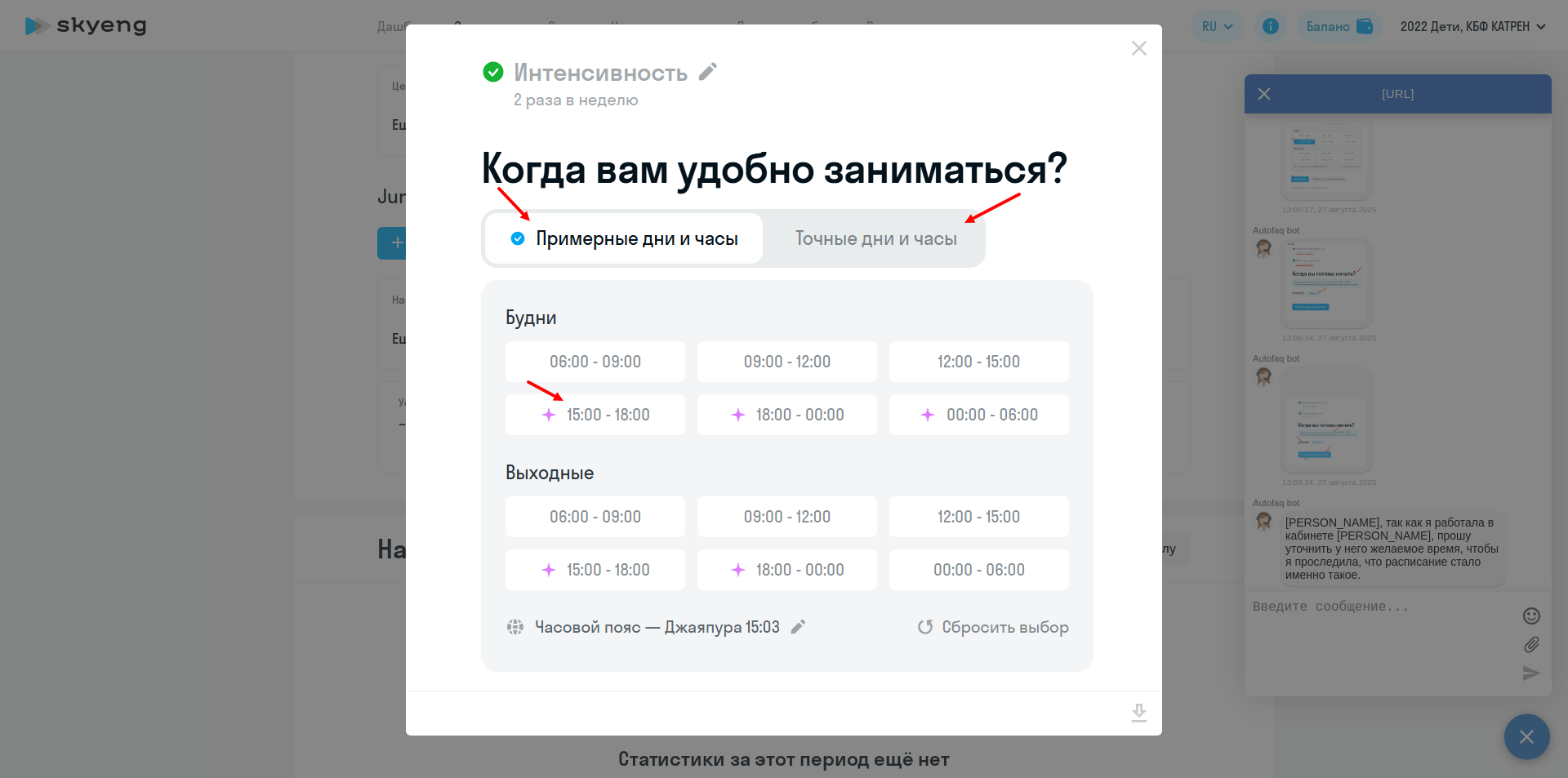
click at [1203, 147] on div at bounding box center [784, 389] width 1568 height 778
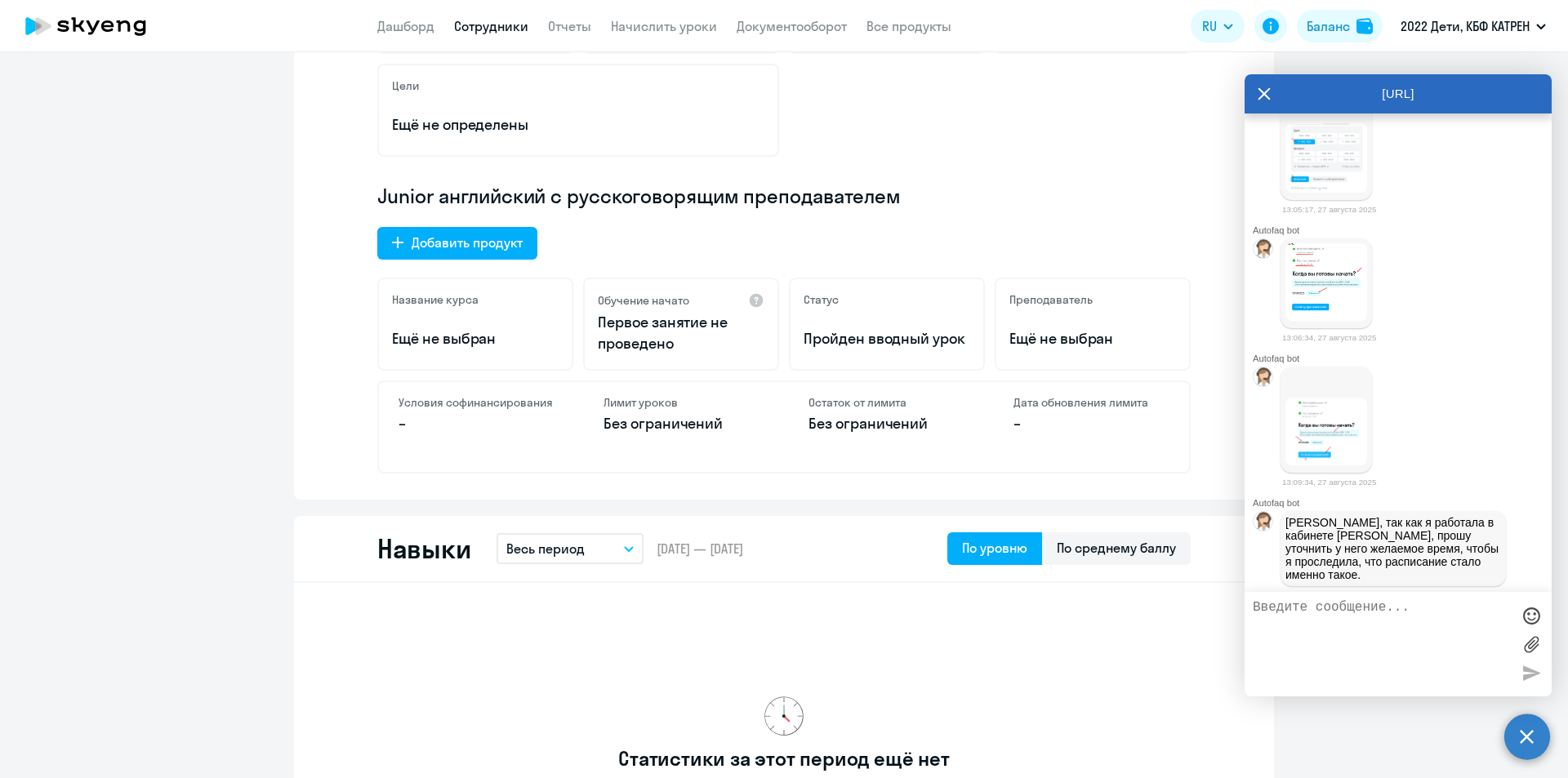
click at [1332, 193] on img at bounding box center [1326, 158] width 82 height 69
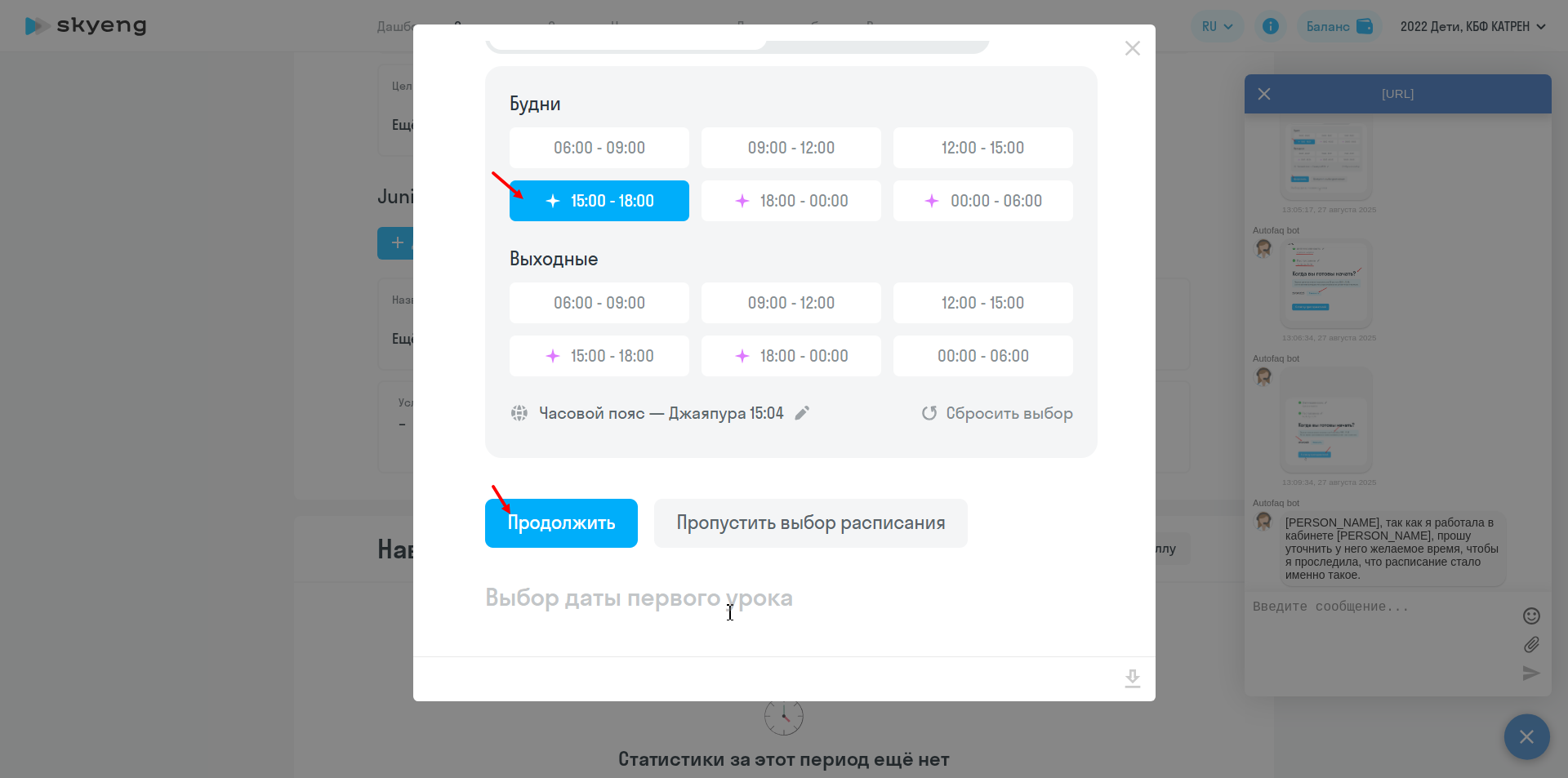
click at [1225, 489] on div at bounding box center [784, 389] width 1568 height 778
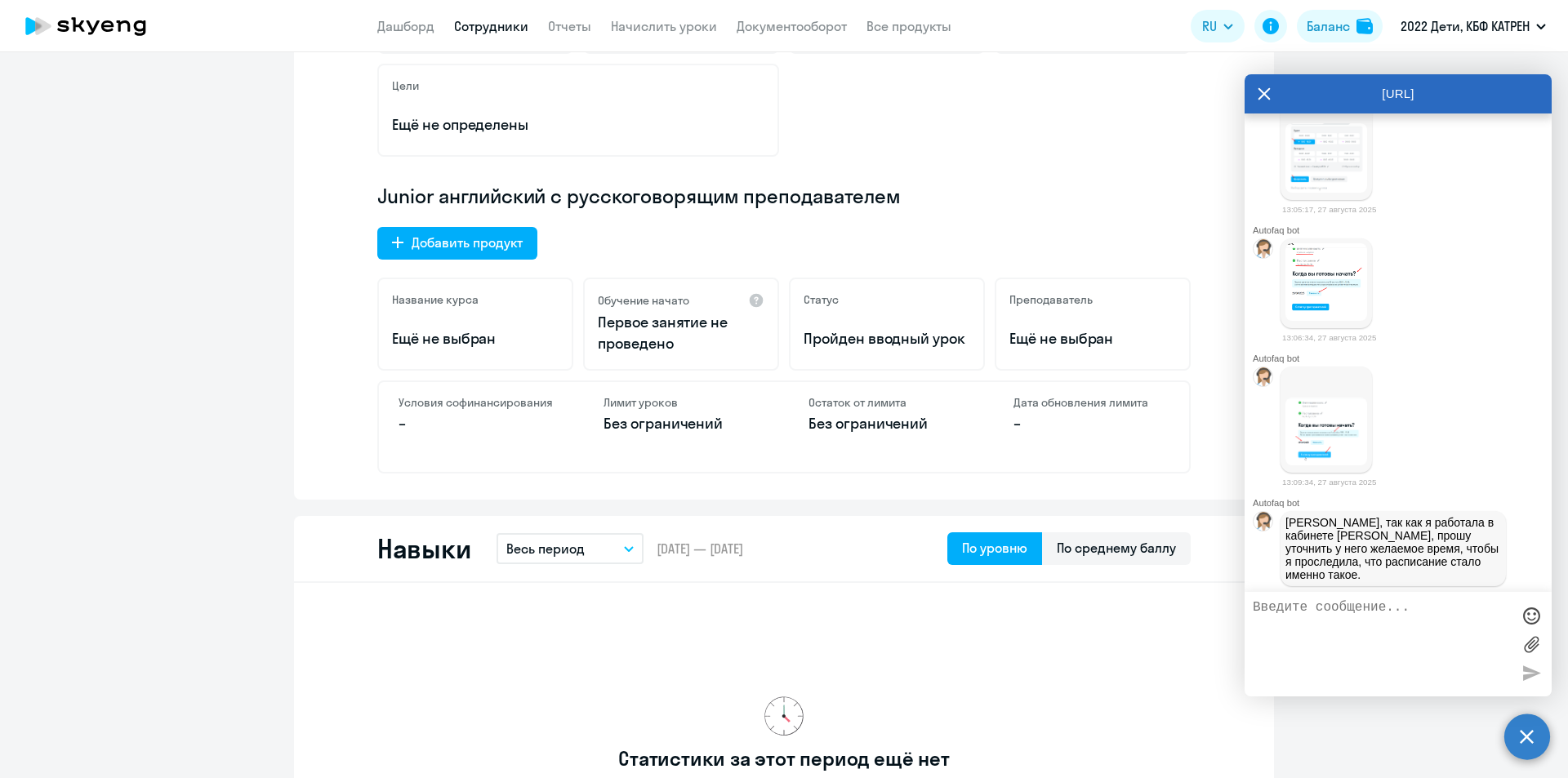
click at [1336, 321] on img at bounding box center [1326, 281] width 82 height 78
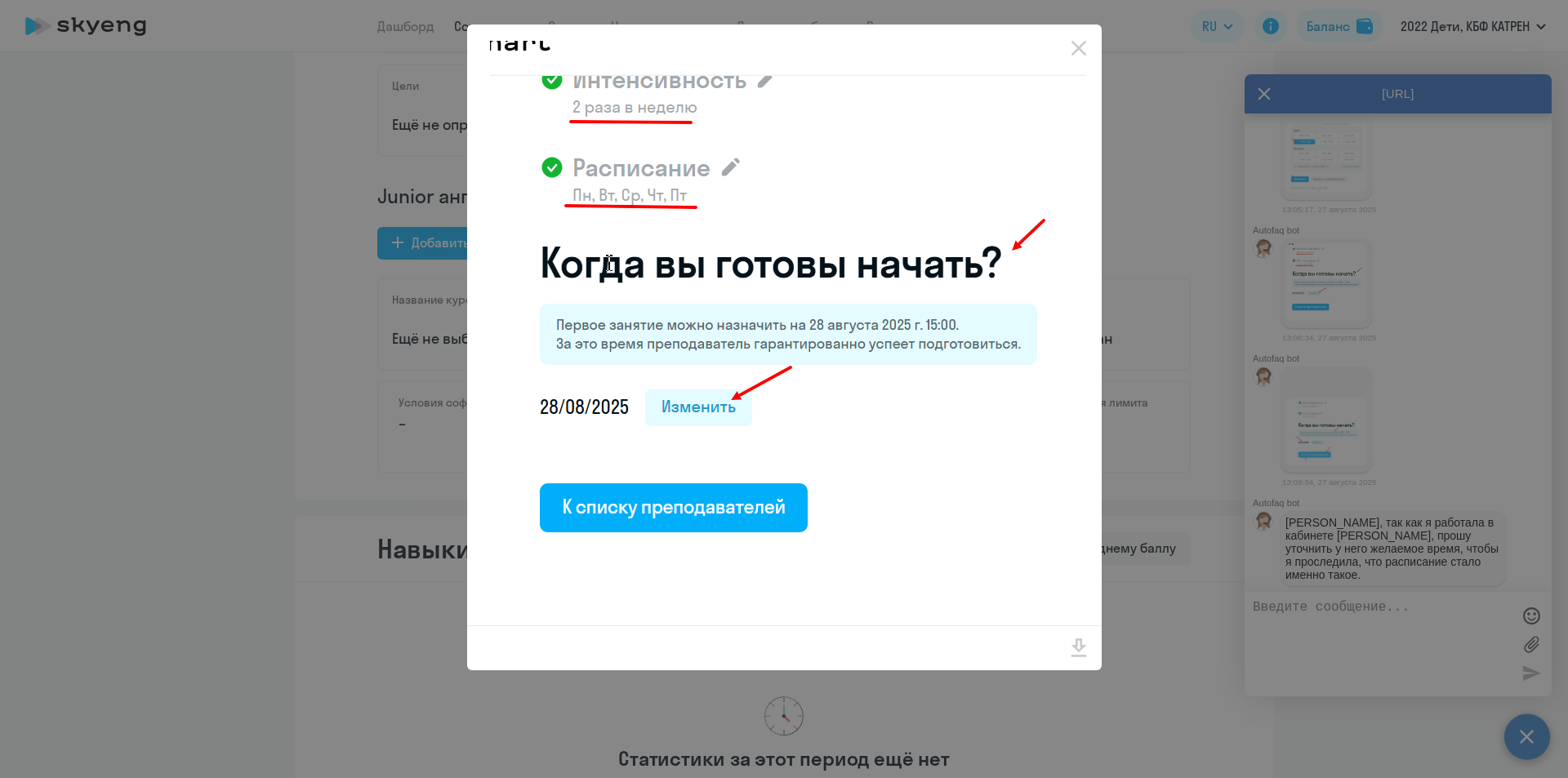
click at [1209, 484] on div at bounding box center [784, 389] width 1568 height 778
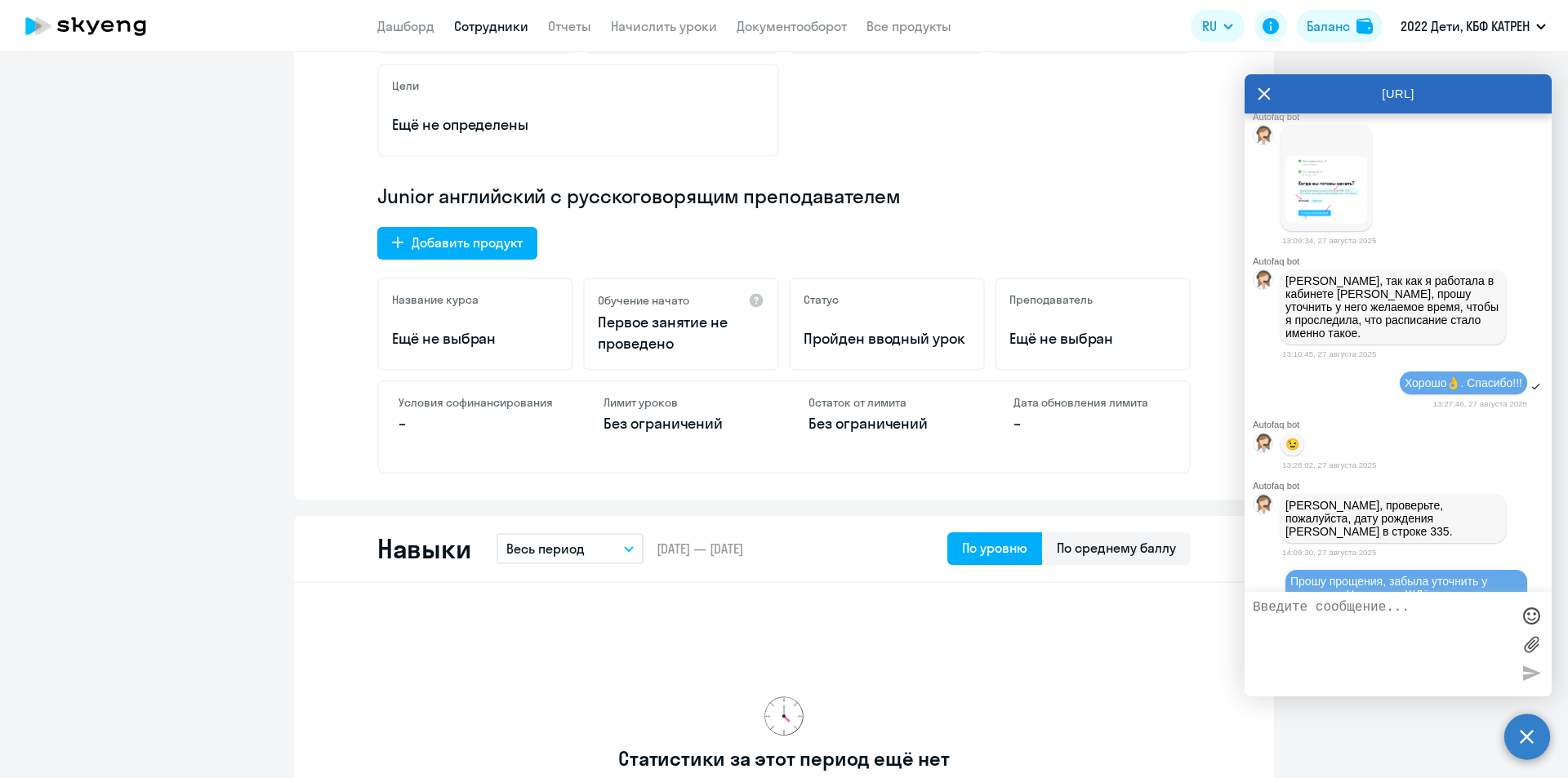
scroll to position [9644, 0]
click at [1334, 221] on img at bounding box center [1326, 186] width 82 height 68
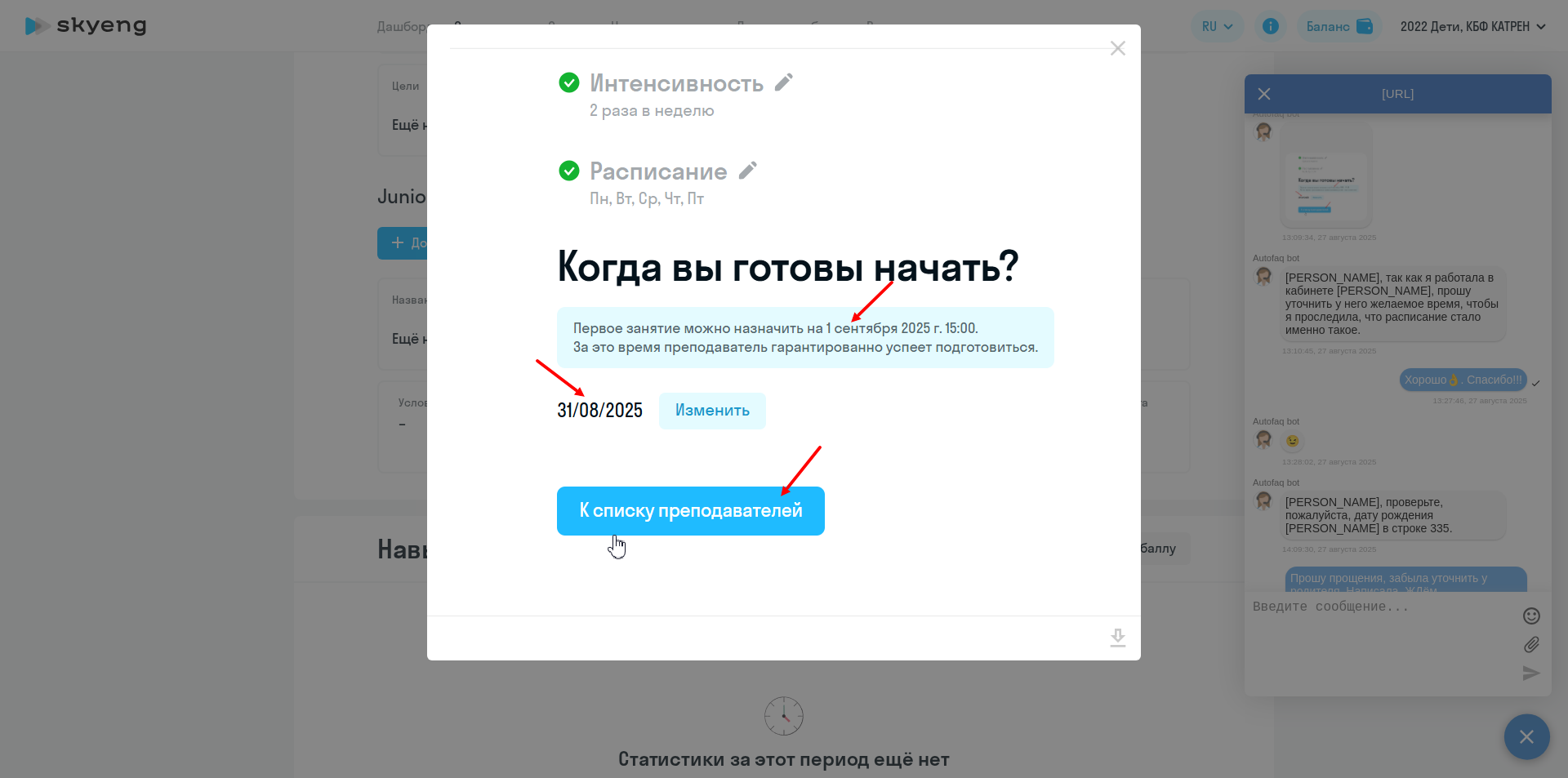
click at [1219, 271] on div at bounding box center [784, 389] width 1568 height 778
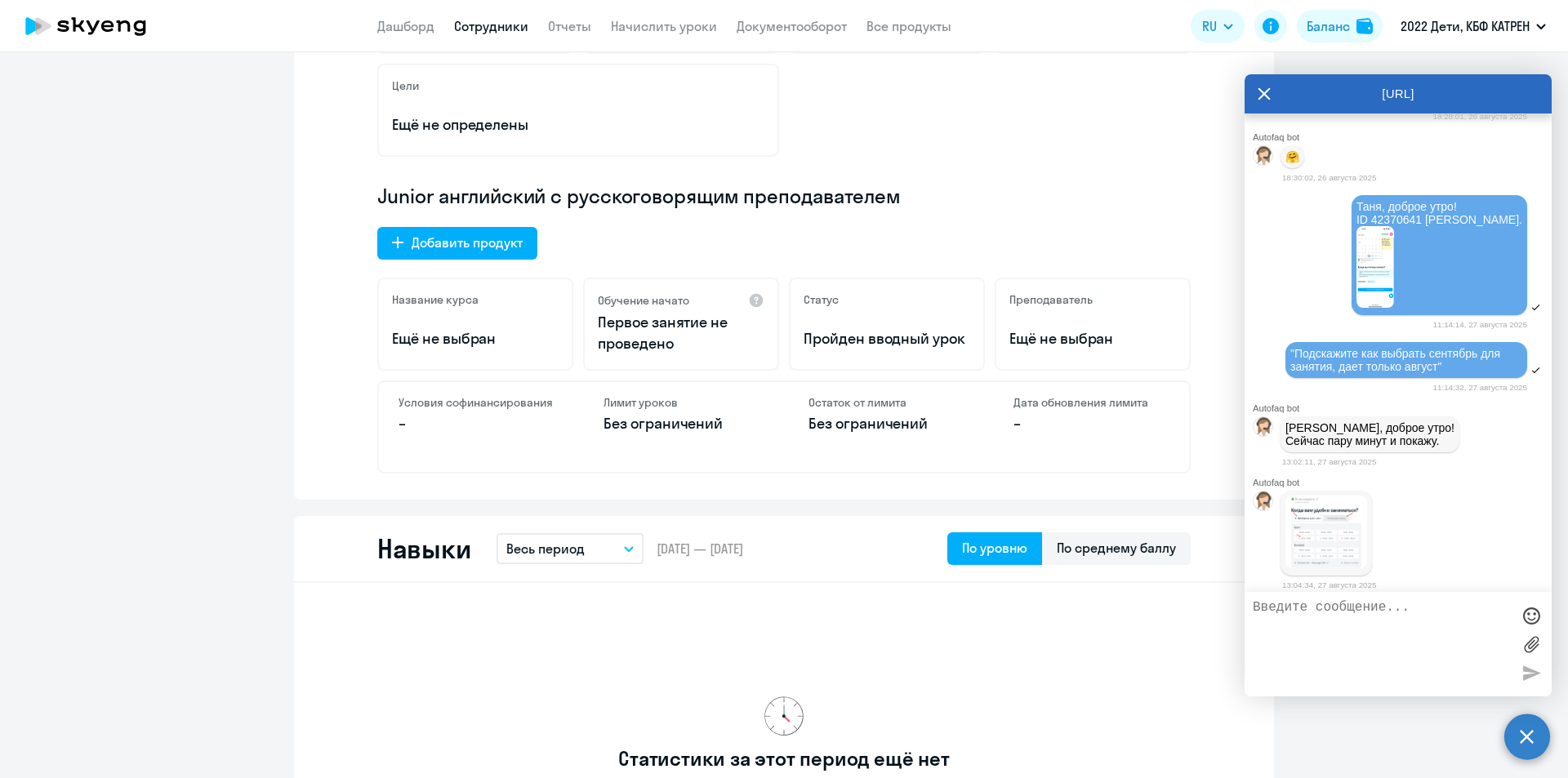
scroll to position [8827, 0]
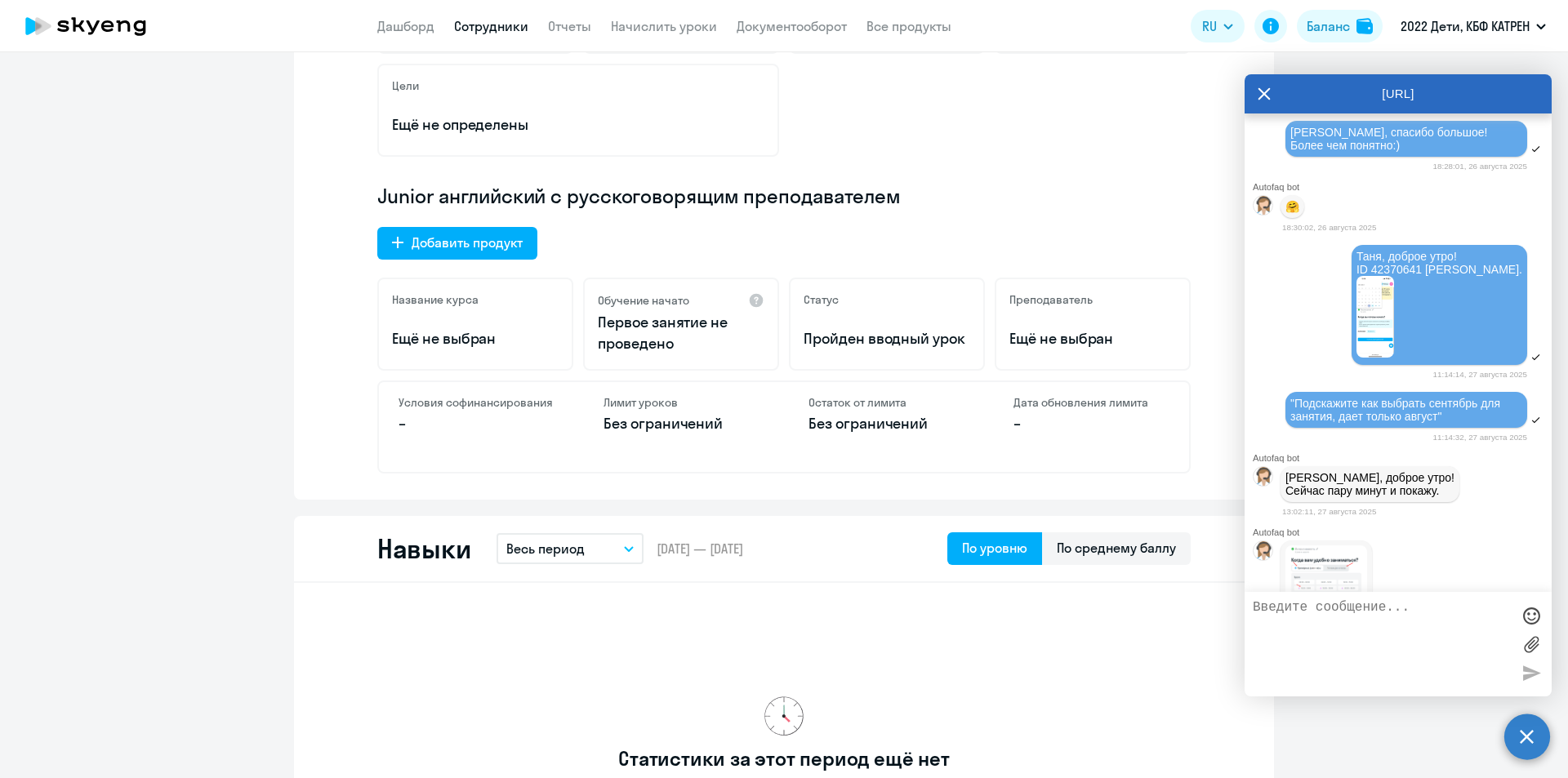
click at [1351, 86] on img at bounding box center [1326, 64] width 82 height 44
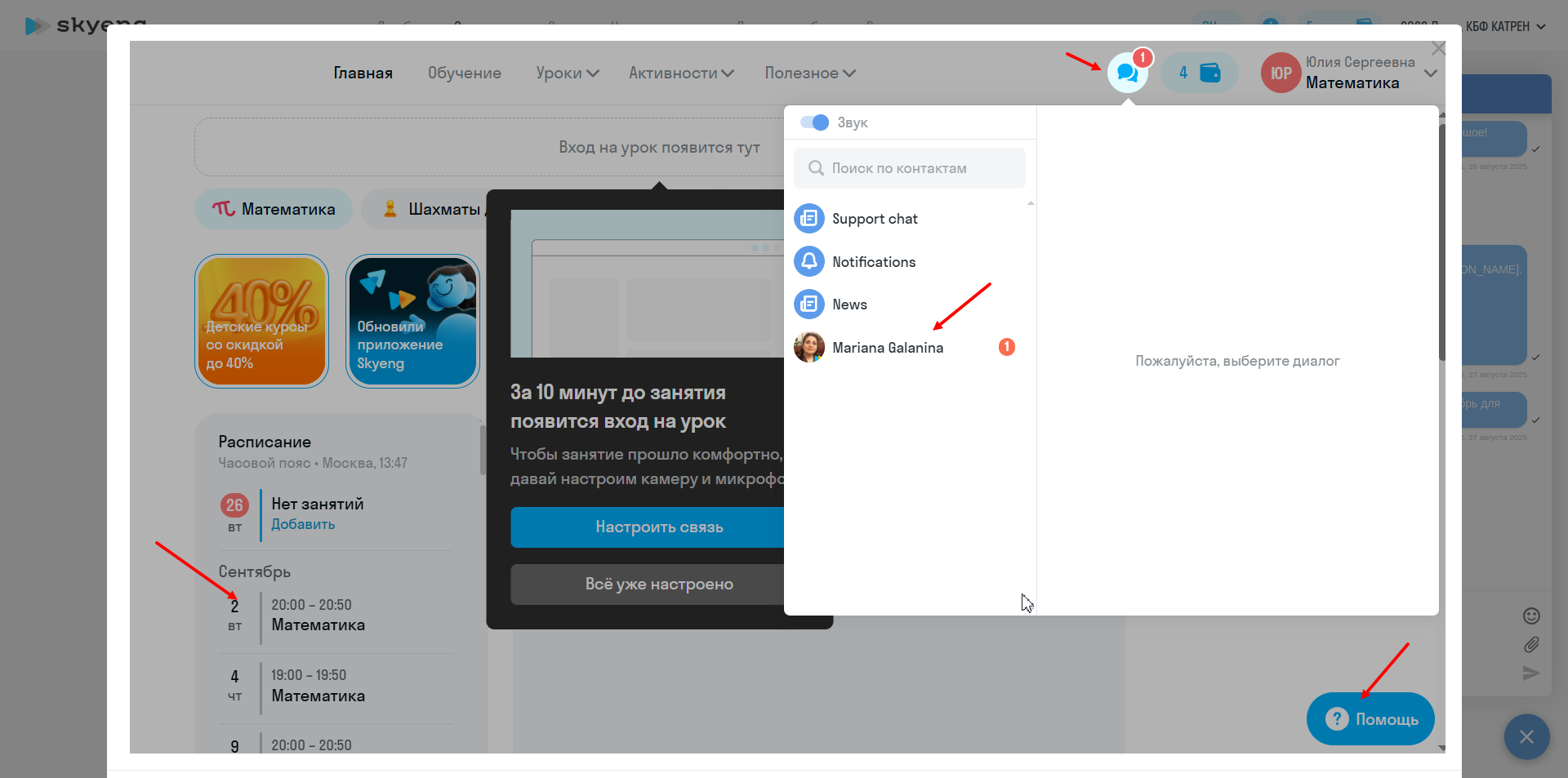
click at [1489, 338] on div at bounding box center [784, 389] width 1568 height 778
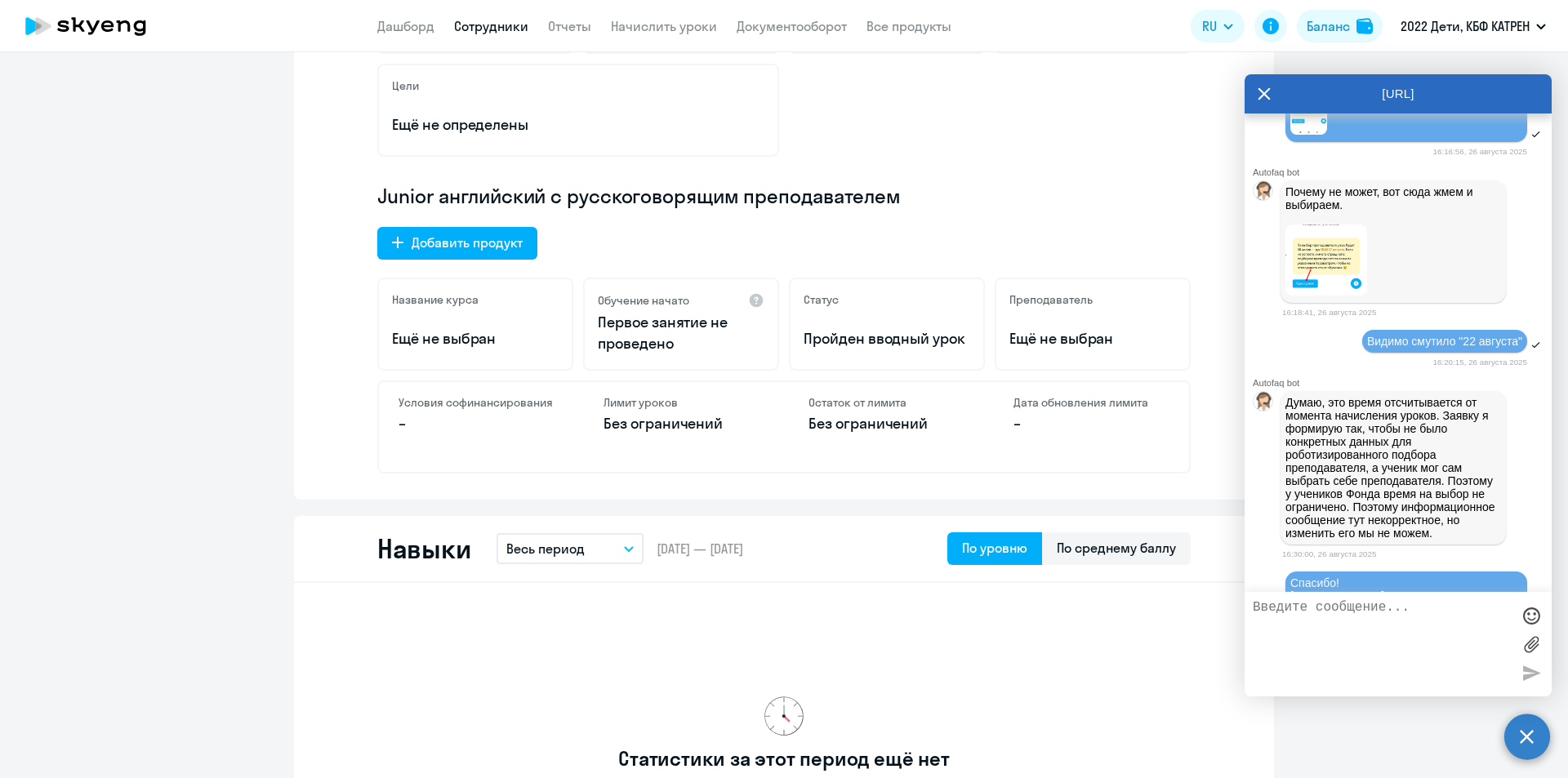
scroll to position [7438, 0]
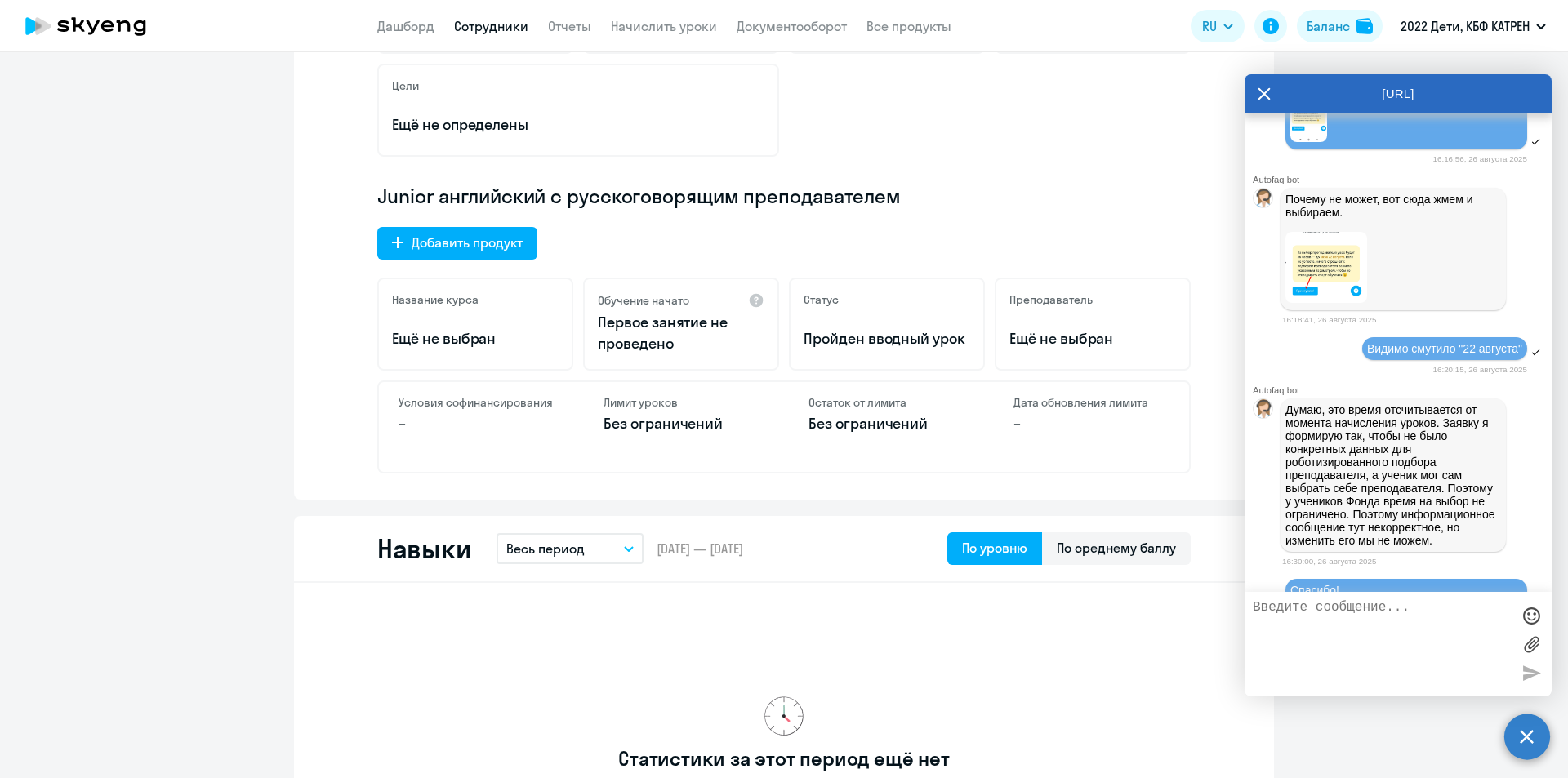
click at [1331, 303] on img at bounding box center [1326, 268] width 82 height 71
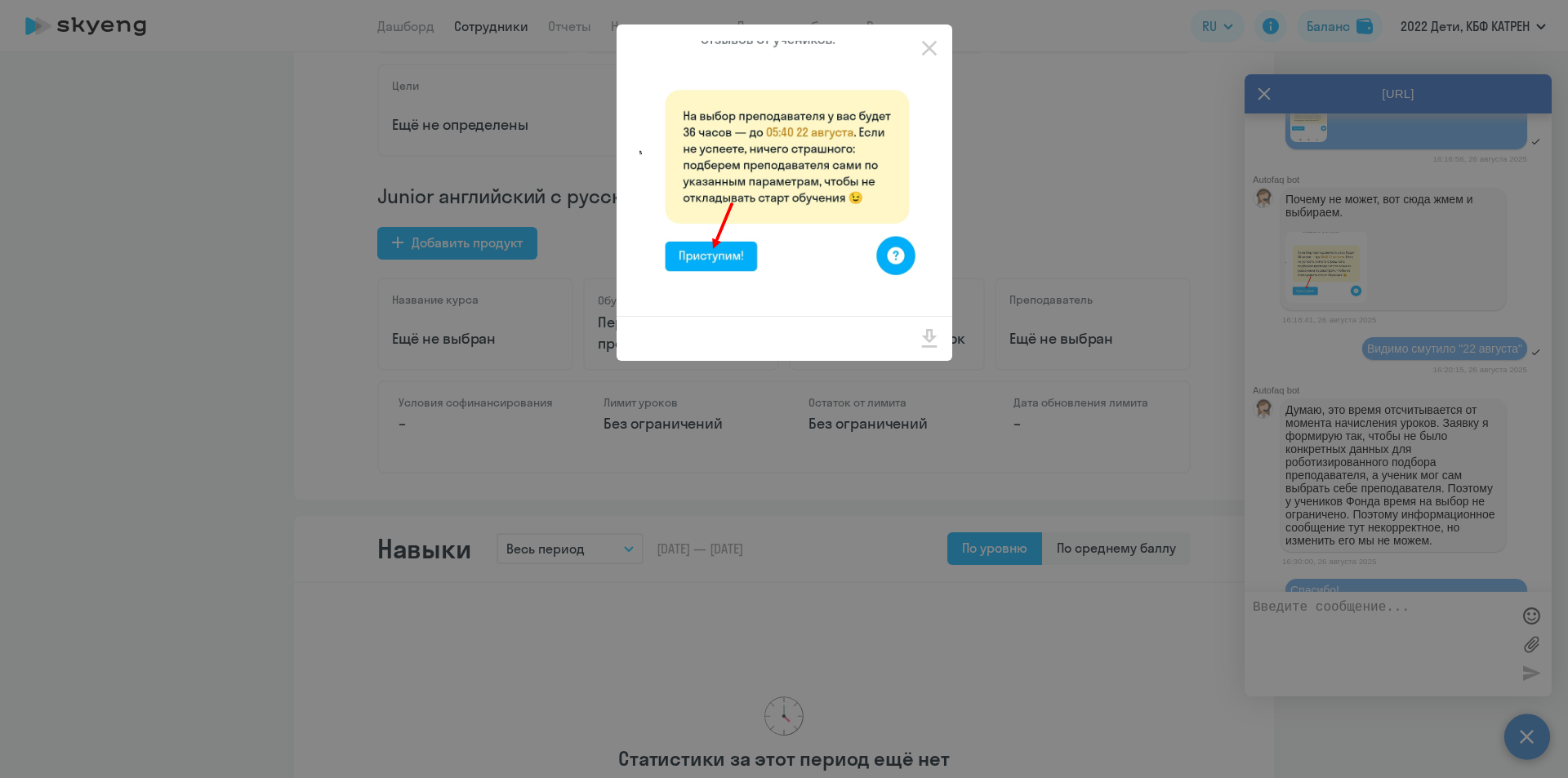
click at [1209, 235] on div at bounding box center [784, 389] width 1568 height 778
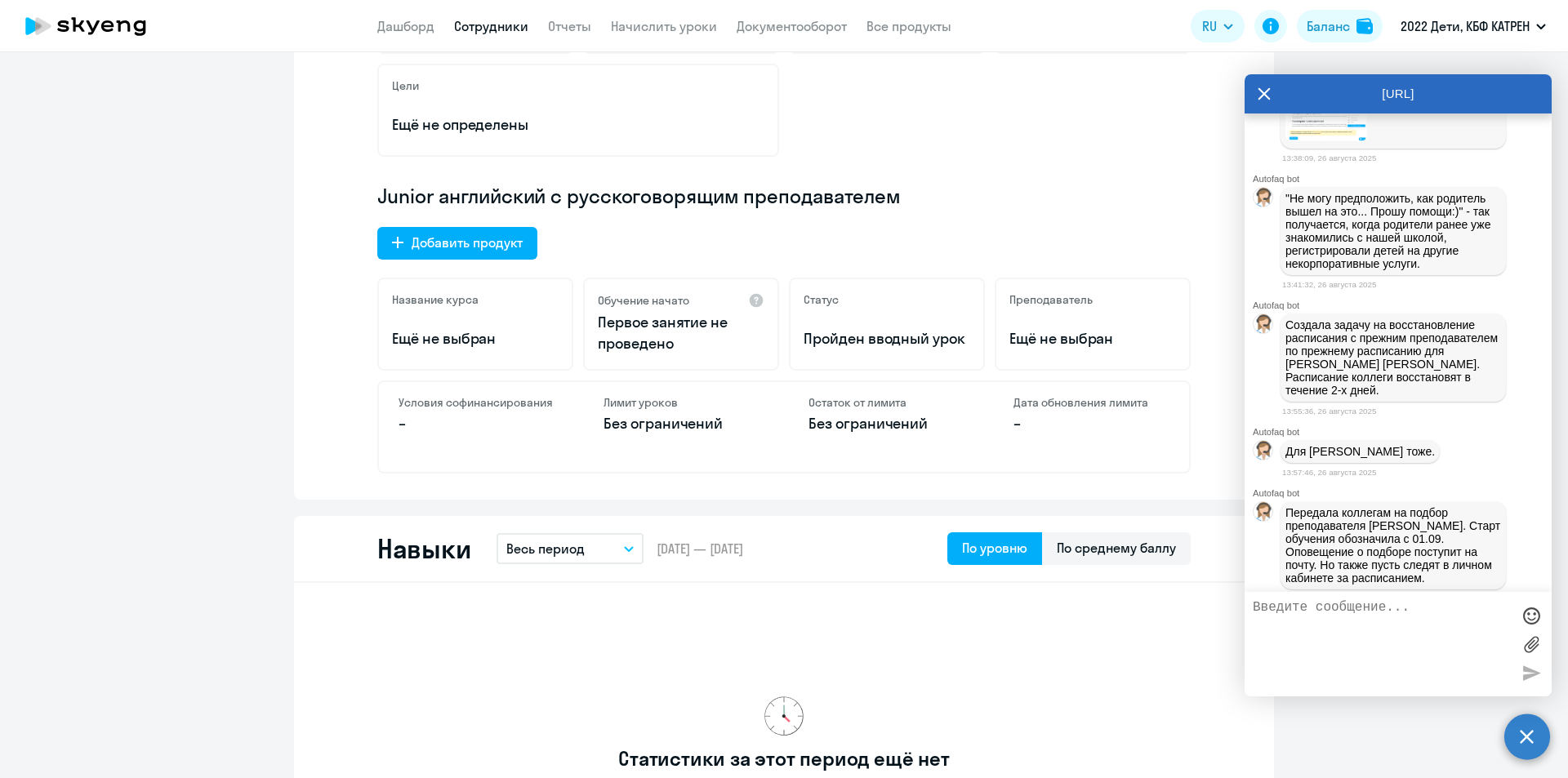
scroll to position [5805, 0]
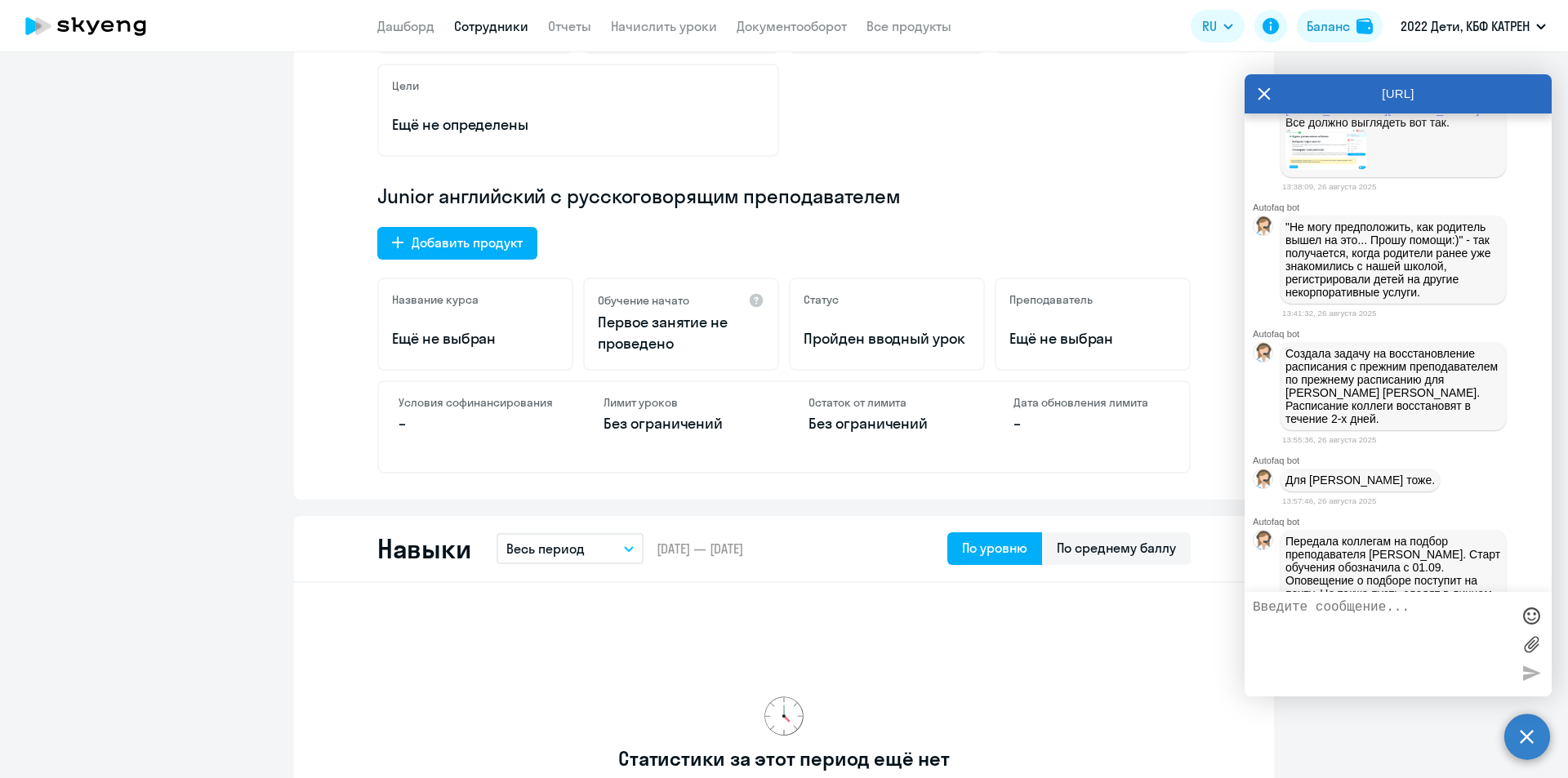
click at [1337, 170] on img at bounding box center [1326, 149] width 82 height 41
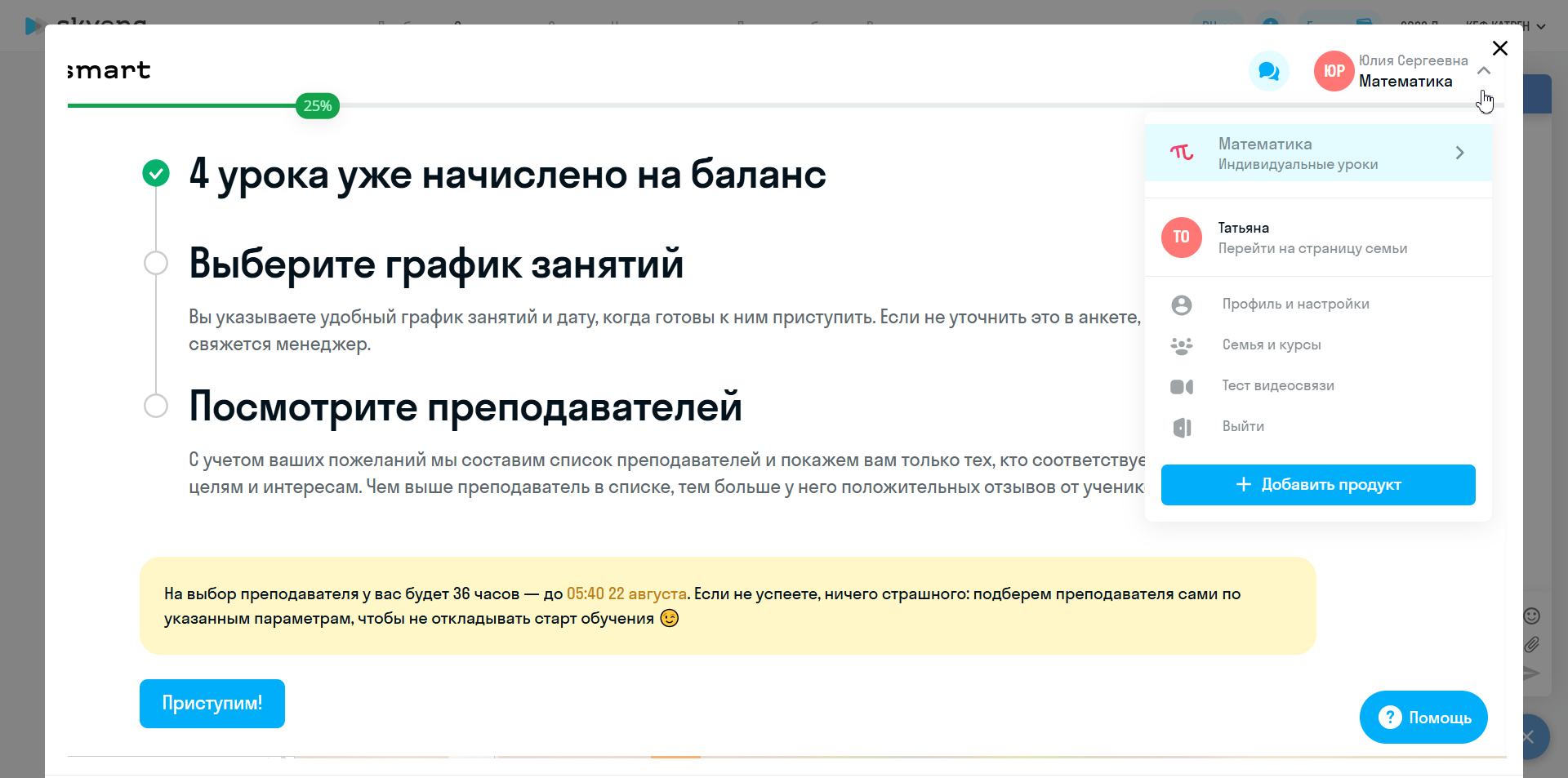
click at [1498, 46] on icon "Close" at bounding box center [1500, 48] width 26 height 26
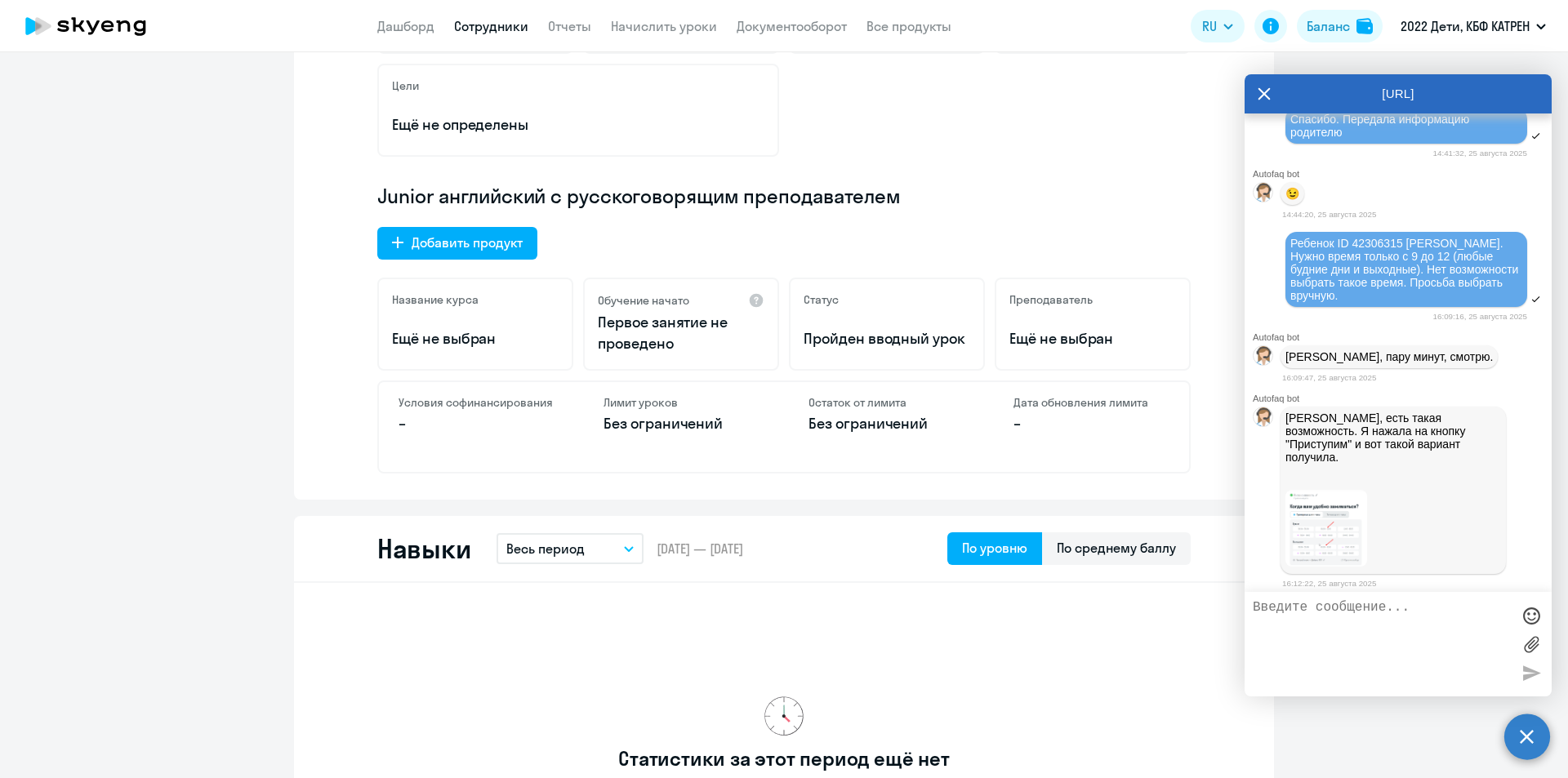
scroll to position [3763, 0]
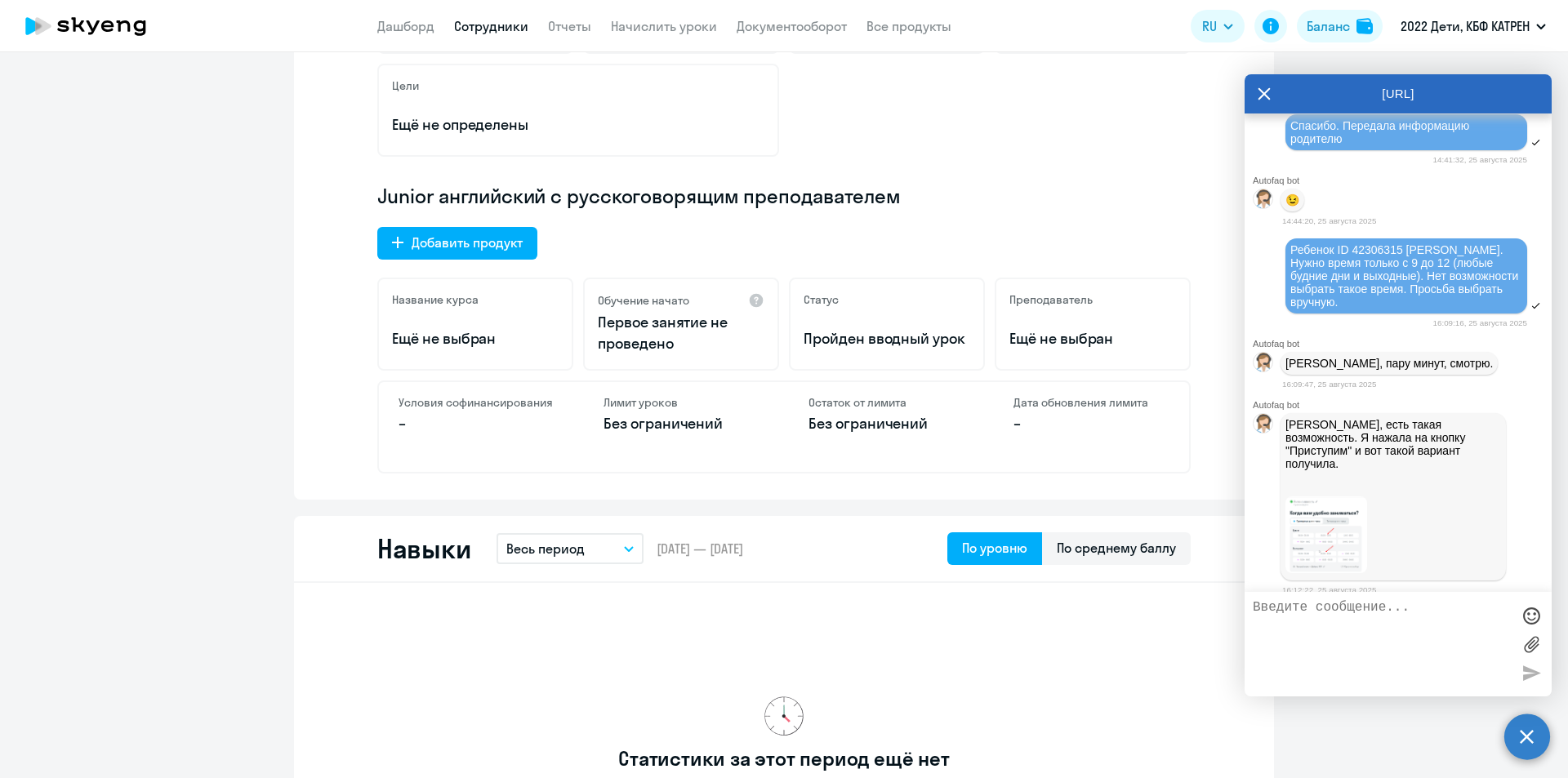
click at [1345, 80] on img at bounding box center [1326, 60] width 82 height 41
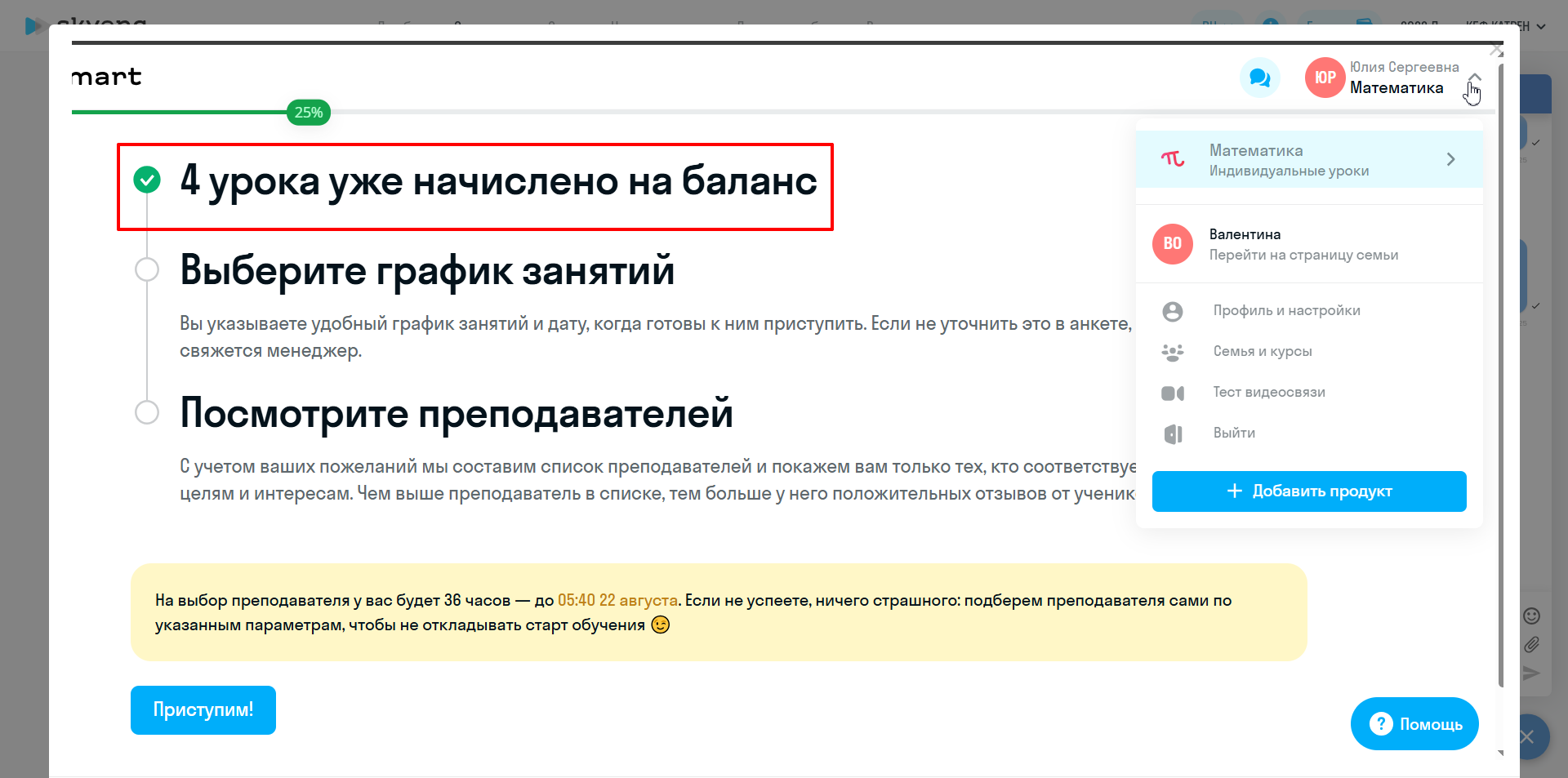
click at [975, 288] on img at bounding box center [787, 401] width 1432 height 719
click at [1488, 45] on icon "Close" at bounding box center [1496, 49] width 15 height 15
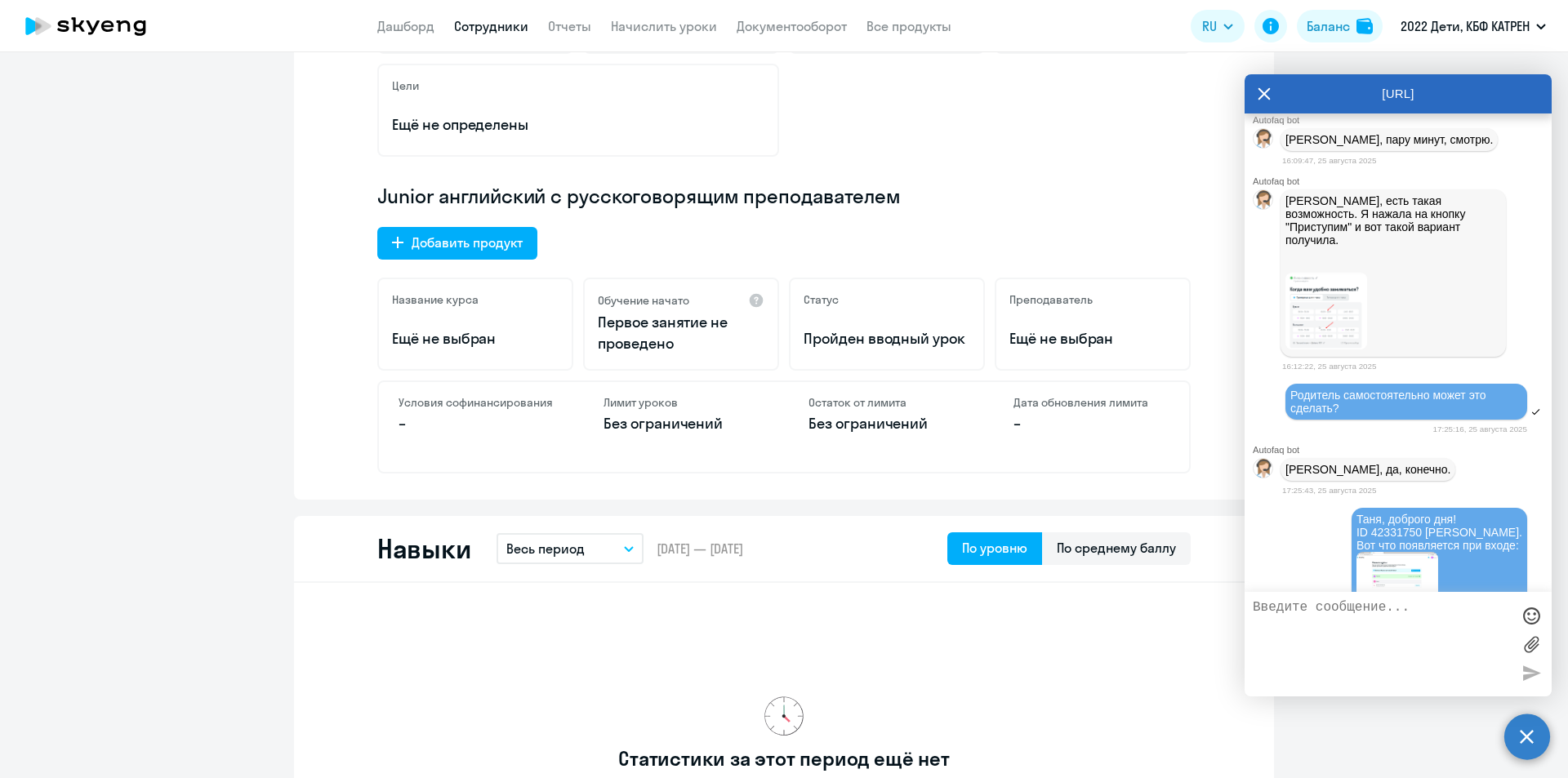
scroll to position [3839, 0]
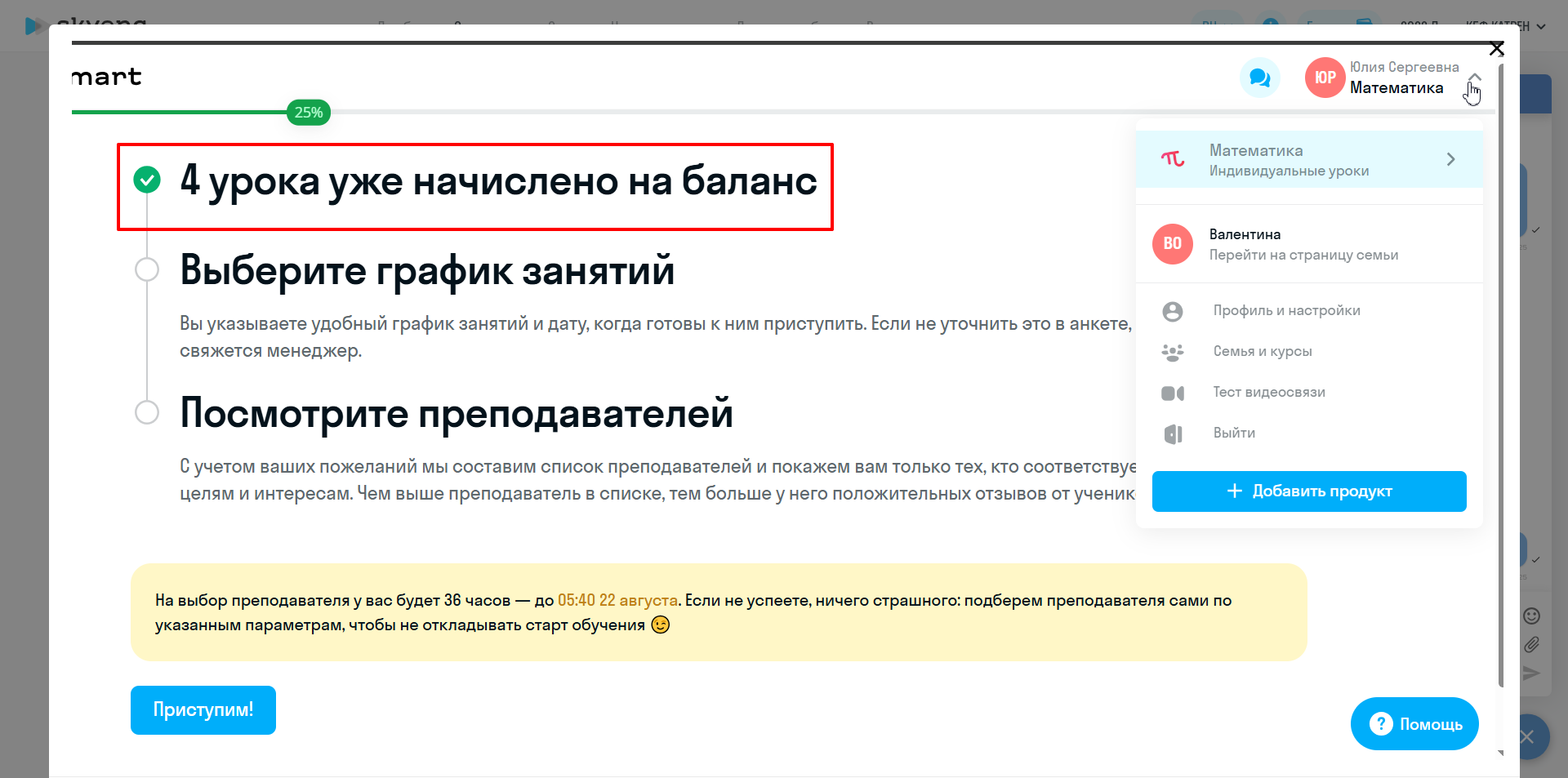
click at [1484, 52] on icon "Close" at bounding box center [1496, 48] width 26 height 26
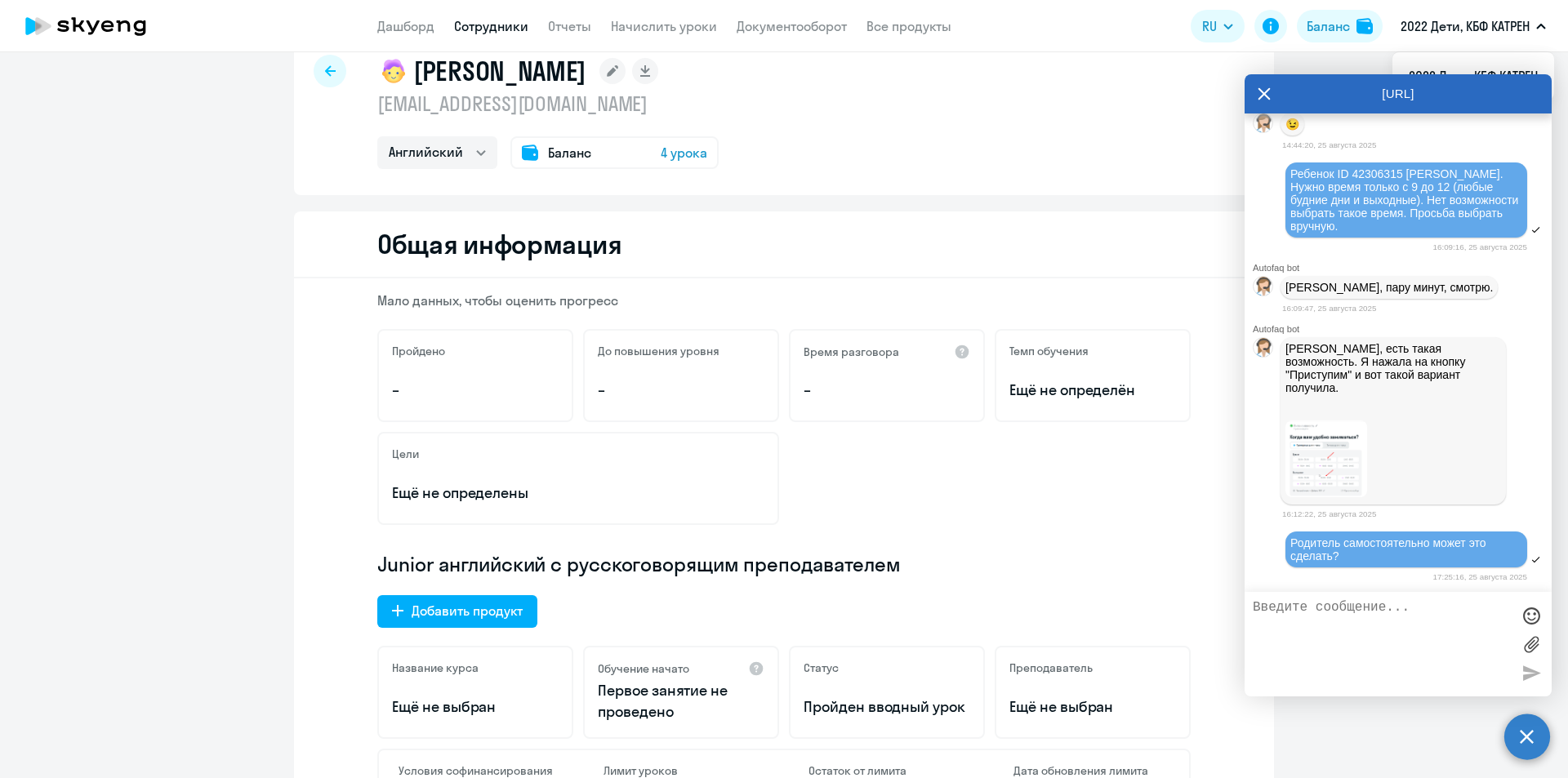
scroll to position [0, 0]
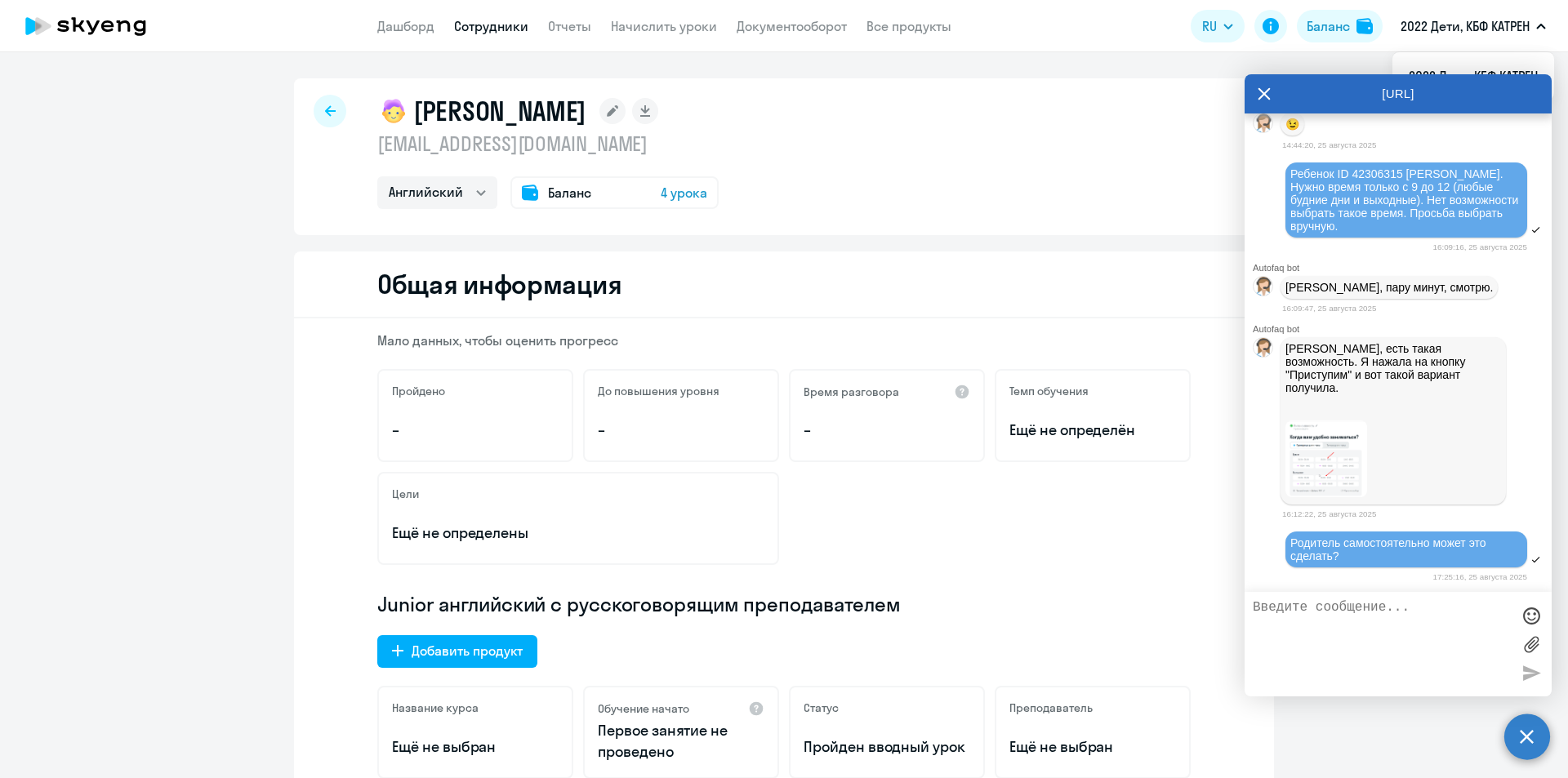
click at [500, 29] on link "Сотрудники" at bounding box center [491, 26] width 74 height 16
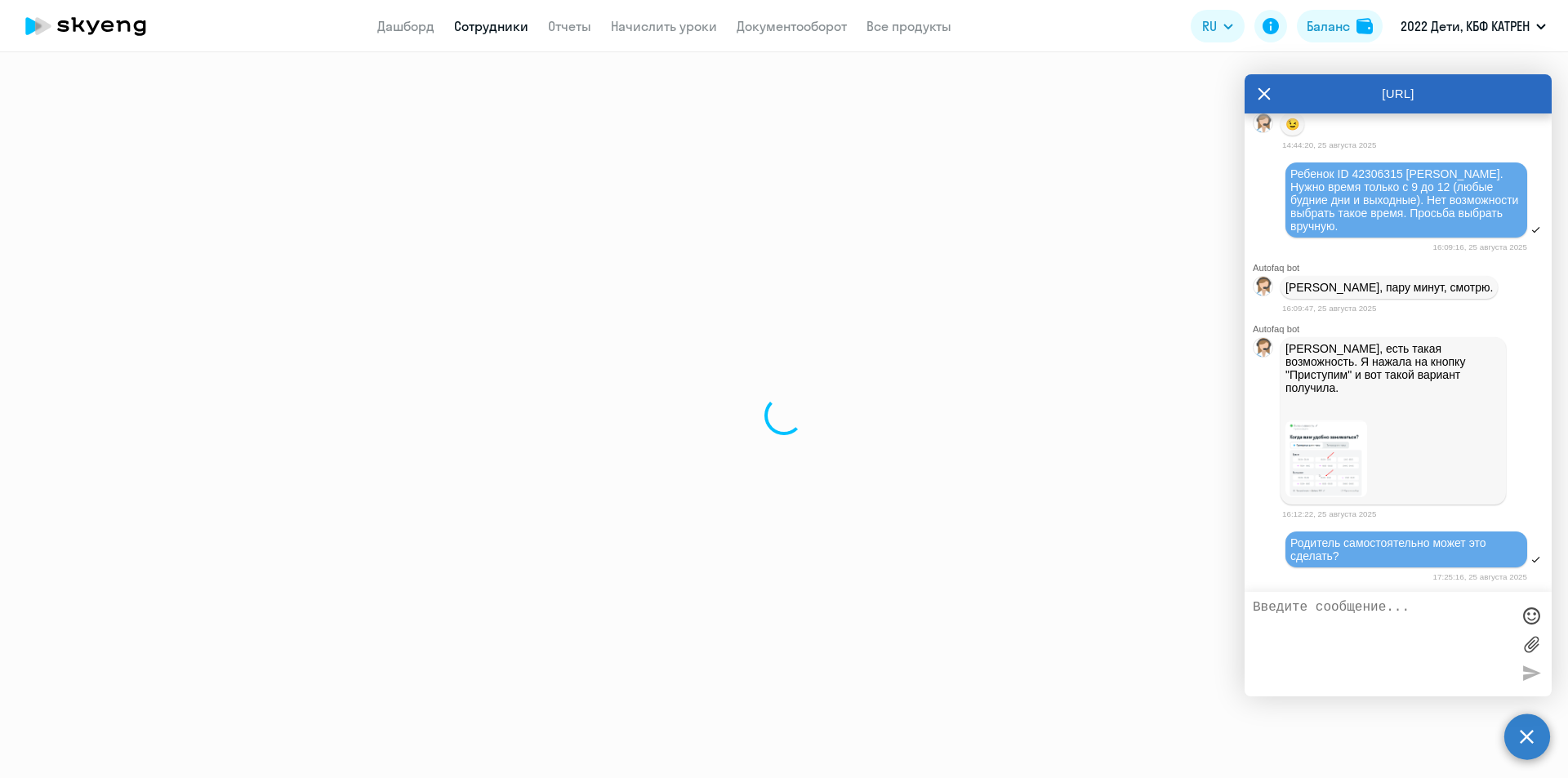
select select "30"
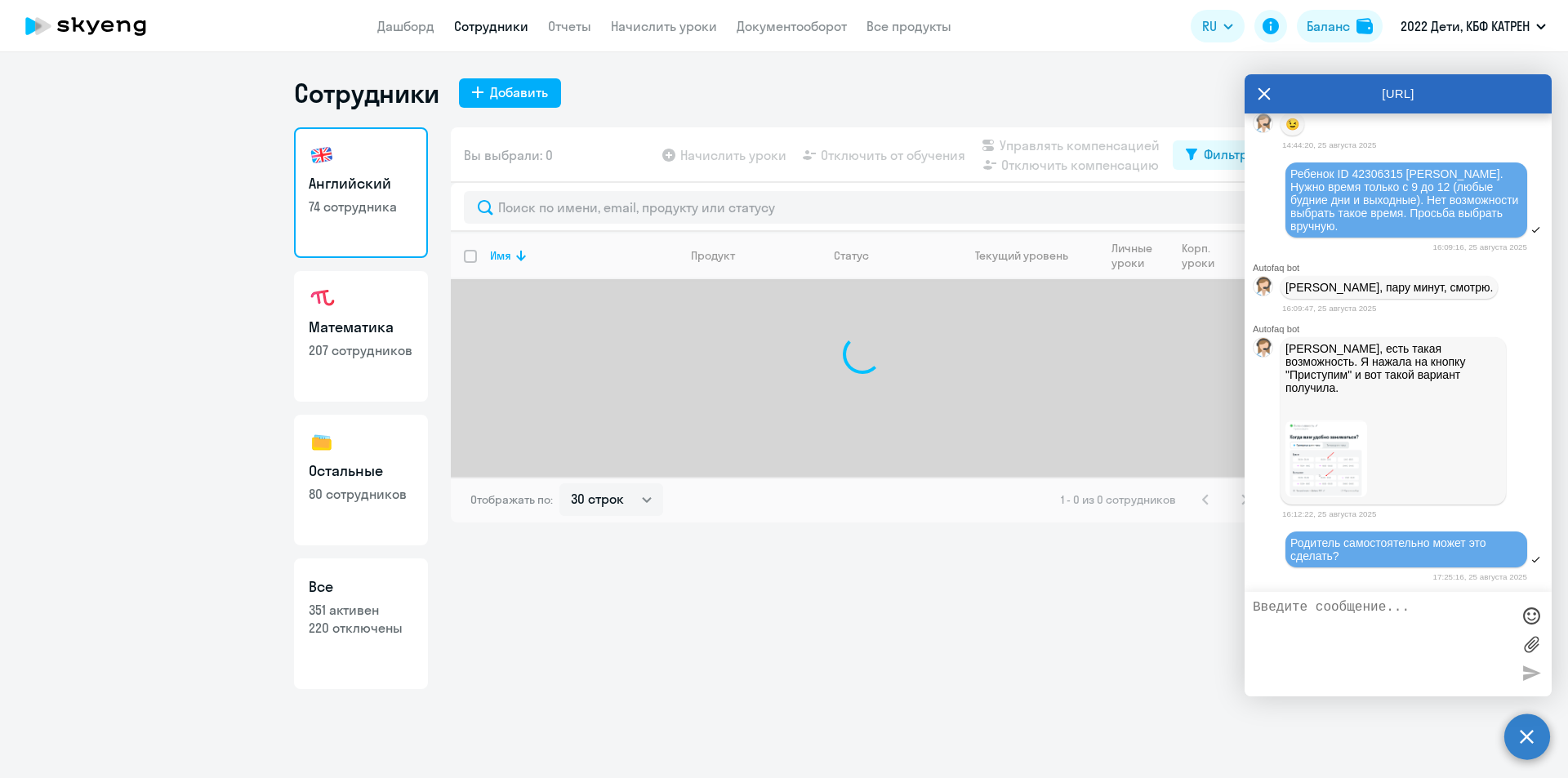
click at [350, 612] on p "351 активен" at bounding box center [360, 610] width 105 height 18
select select "30"
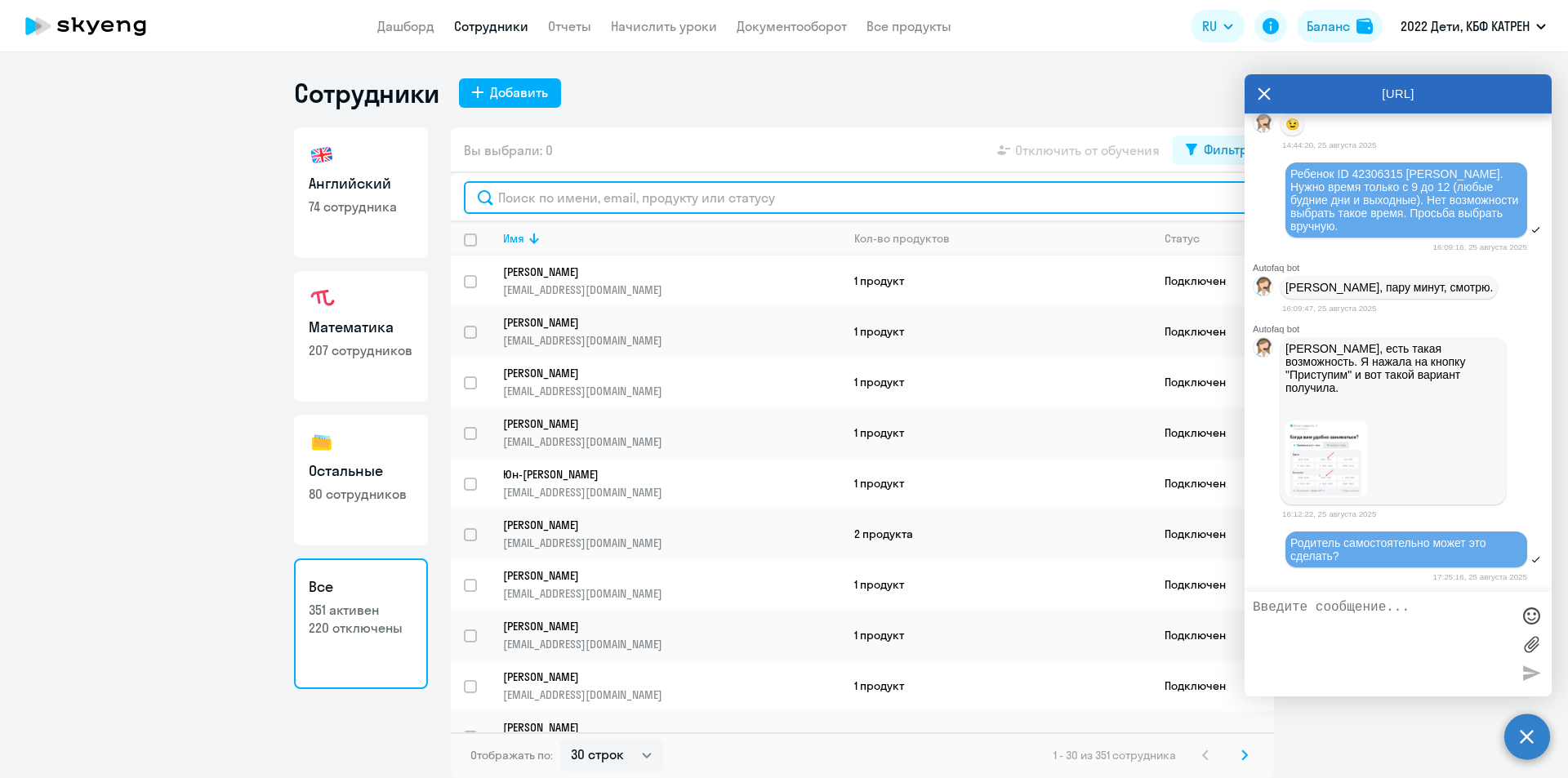
click at [598, 194] on input "text" at bounding box center [862, 198] width 797 height 33
drag, startPoint x: 570, startPoint y: 195, endPoint x: 496, endPoint y: 196, distance: 74.0
click at [496, 196] on input "[PERSON_NAME]" at bounding box center [862, 198] width 797 height 33
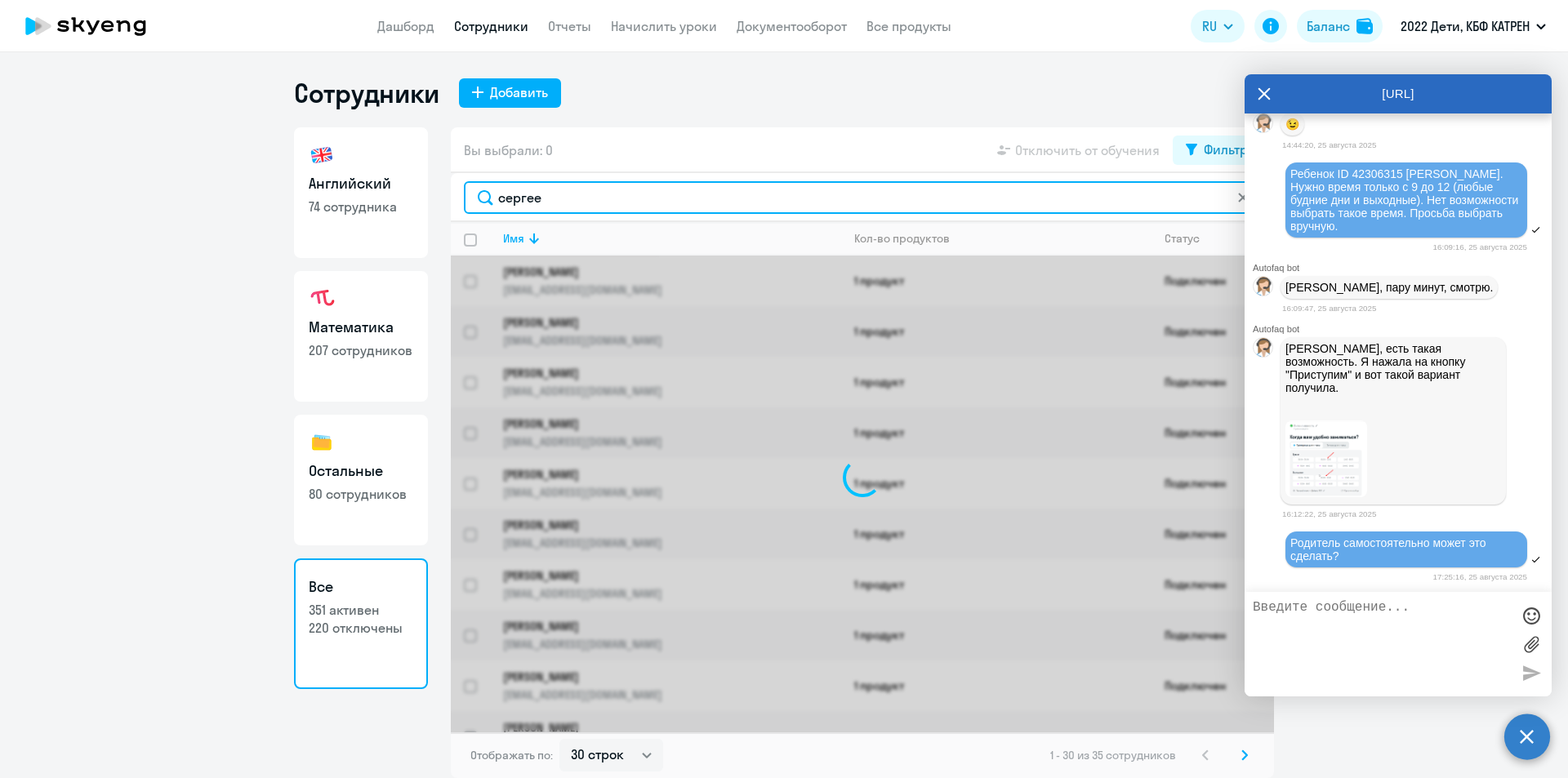
type input "[PERSON_NAME]"
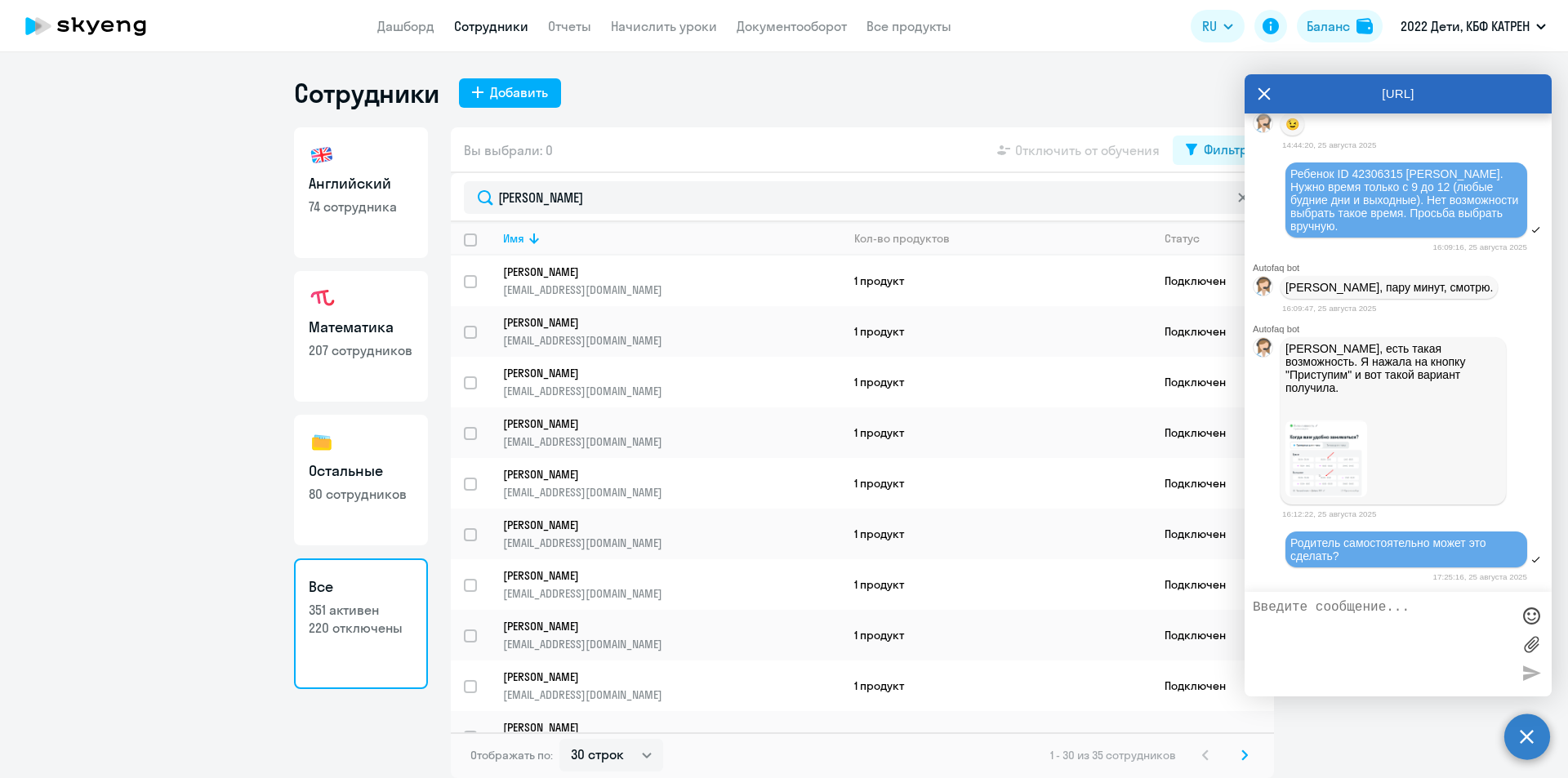
click at [352, 630] on p "220 отключены" at bounding box center [360, 628] width 105 height 18
click at [466, 25] on link "Сотрудники" at bounding box center [491, 26] width 74 height 16
select select "30"
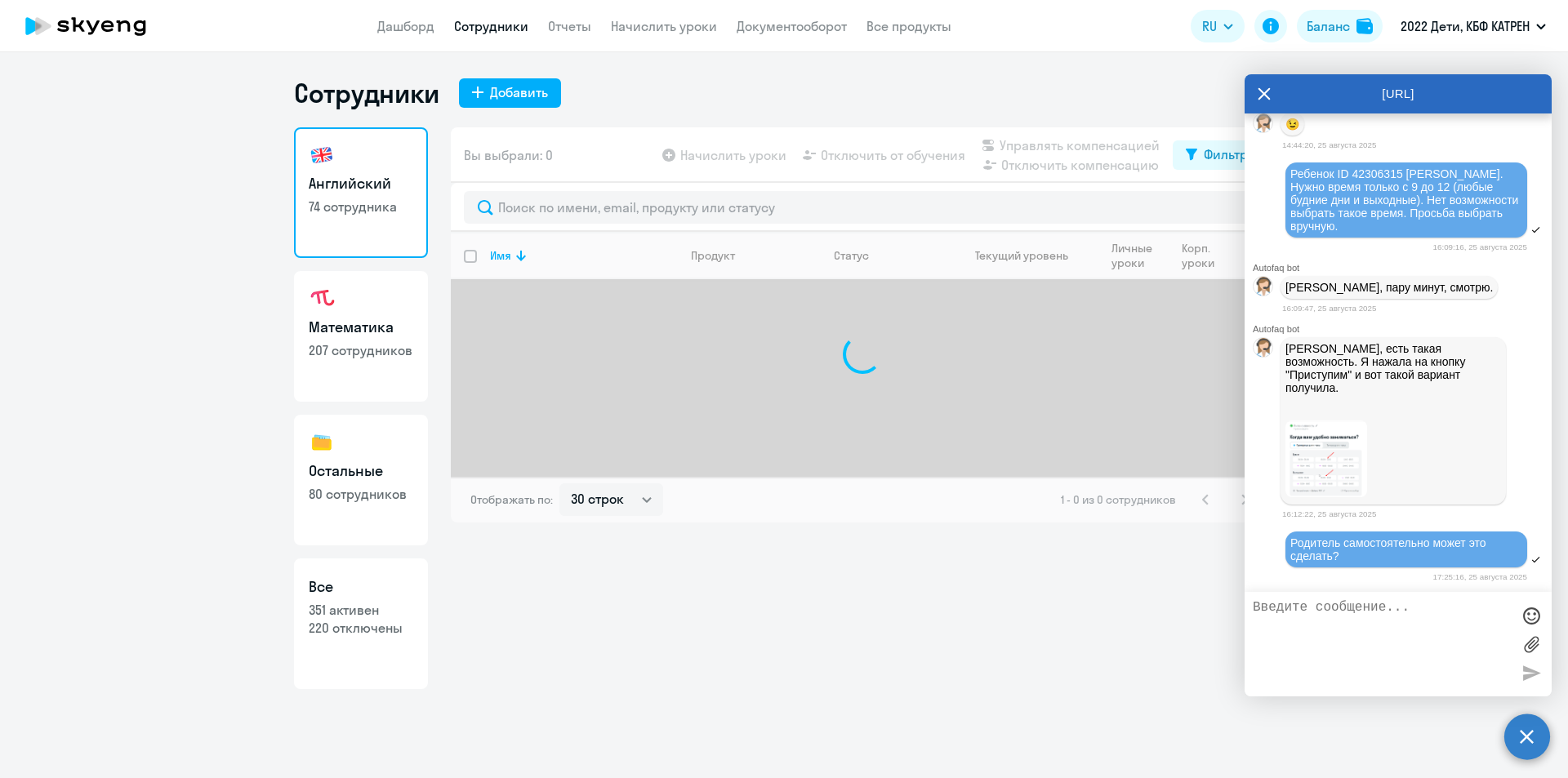
click at [341, 614] on p "351 активен" at bounding box center [360, 610] width 105 height 18
select select "30"
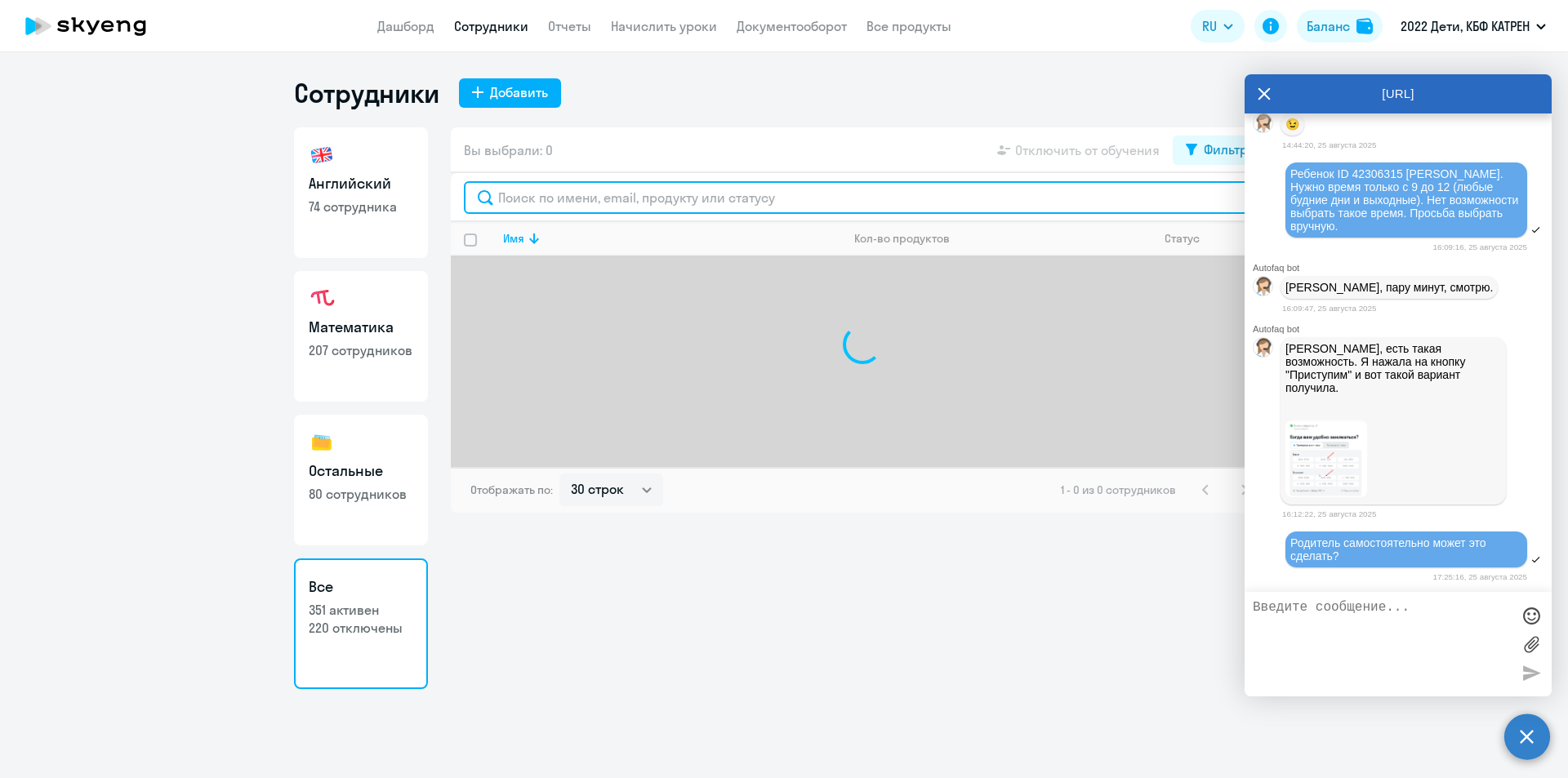
drag, startPoint x: 532, startPoint y: 195, endPoint x: 565, endPoint y: 188, distance: 33.7
click at [549, 192] on input "text" at bounding box center [862, 198] width 797 height 33
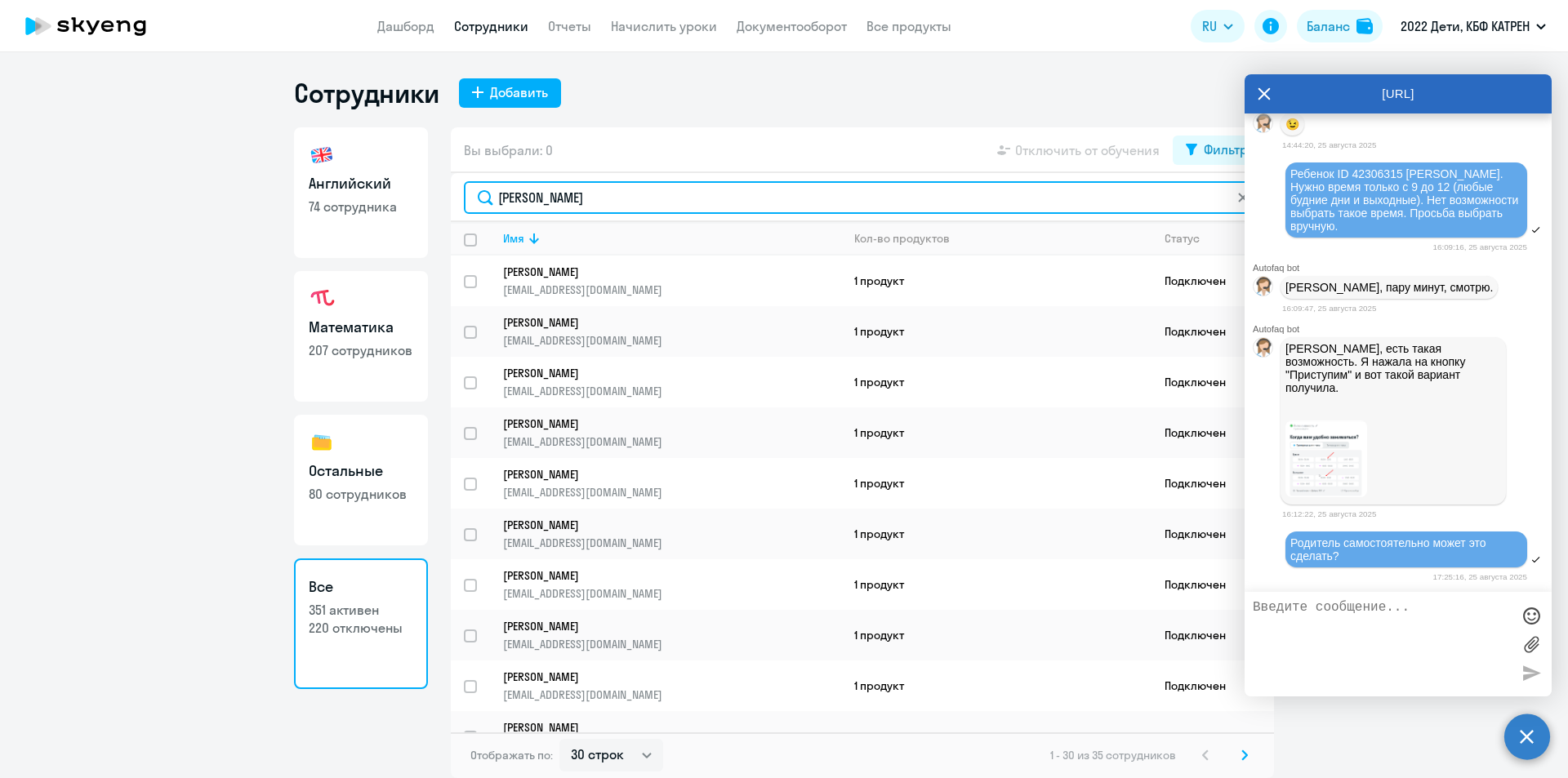
drag, startPoint x: 521, startPoint y: 199, endPoint x: 473, endPoint y: 192, distance: 48.5
click at [477, 197] on input "[PERSON_NAME]" at bounding box center [862, 198] width 797 height 33
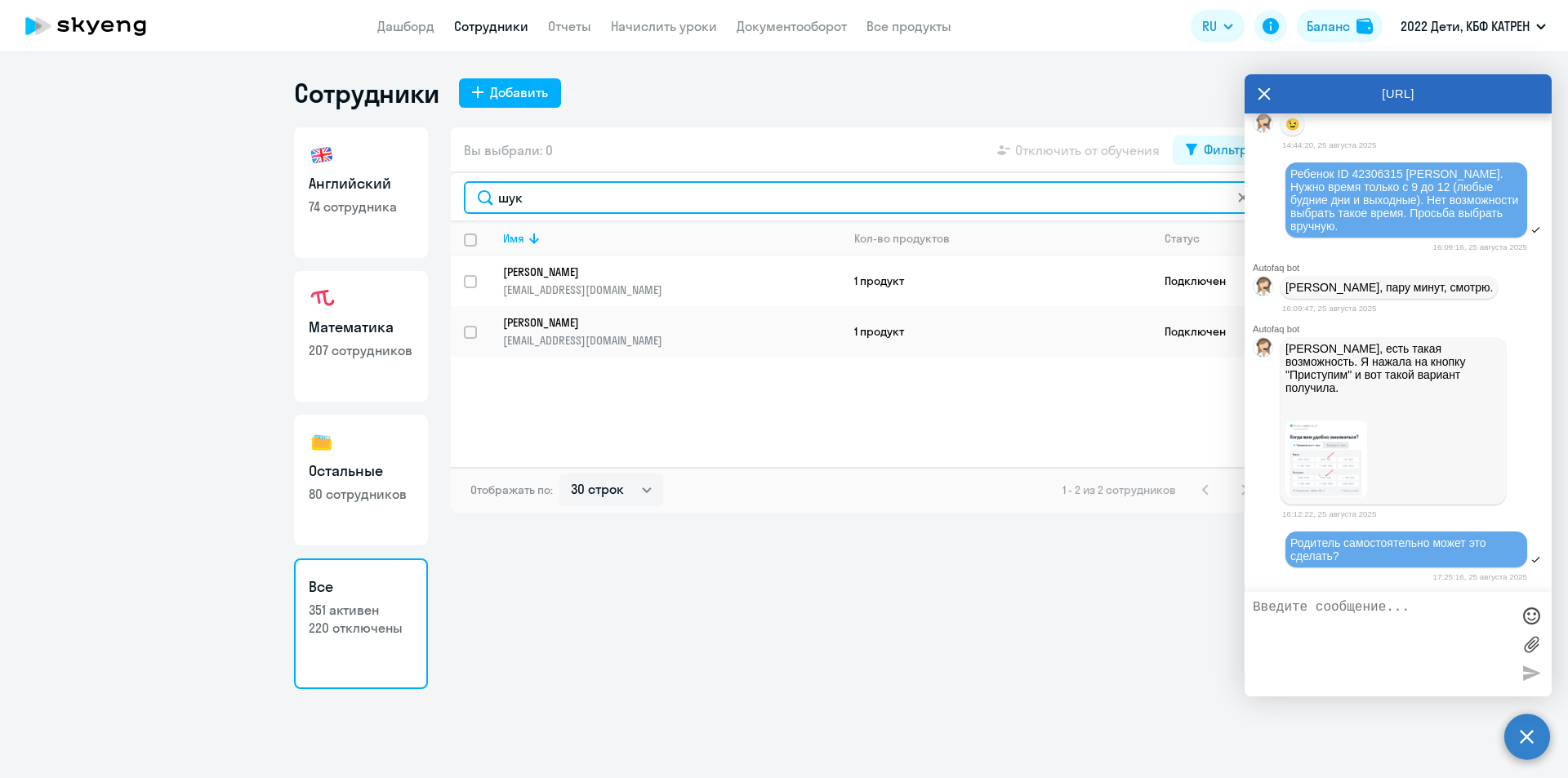
drag, startPoint x: 511, startPoint y: 192, endPoint x: 496, endPoint y: 191, distance: 15.0
click at [496, 191] on input "шук" at bounding box center [862, 198] width 797 height 33
type input "шук"
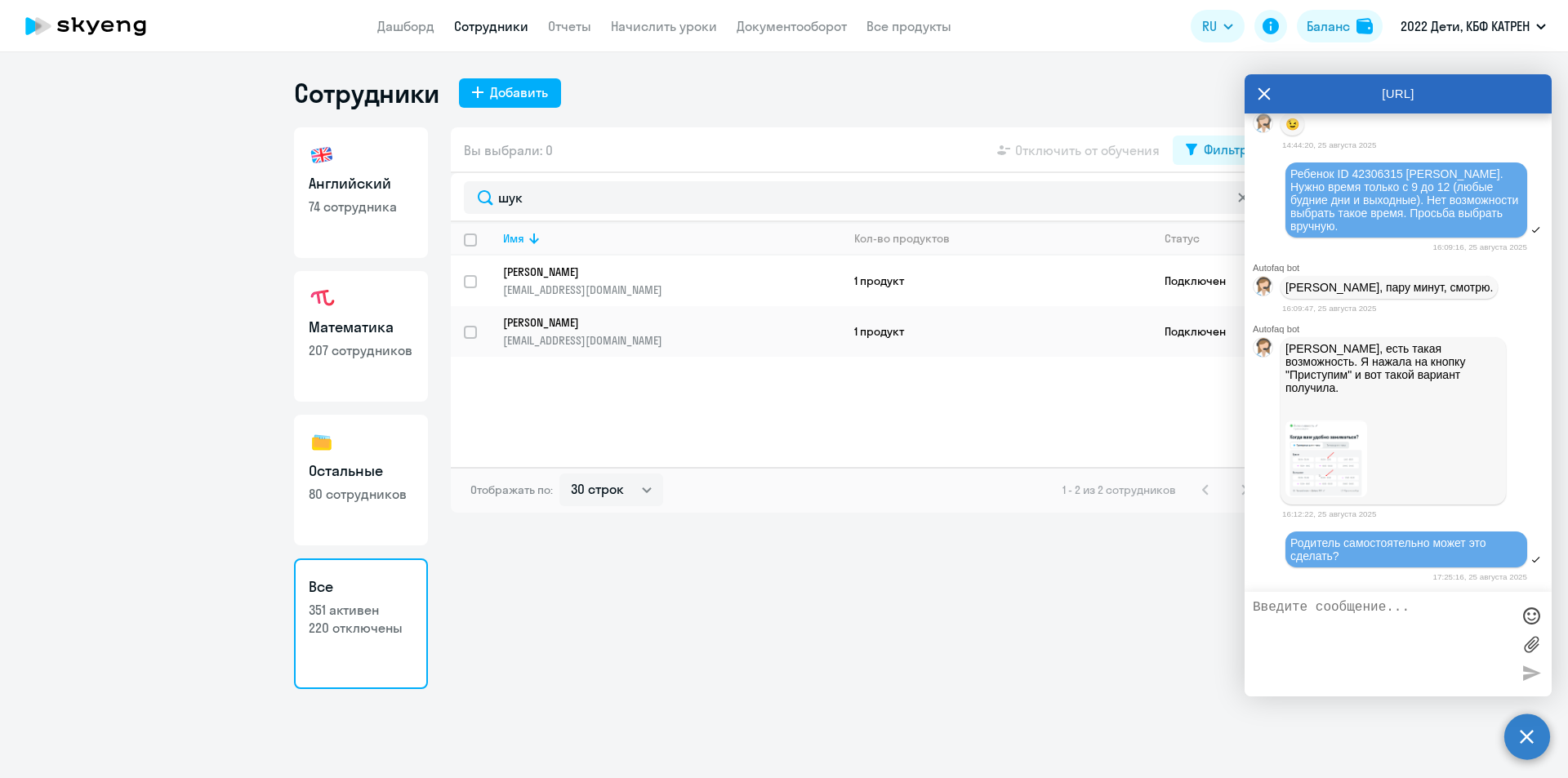
click at [338, 190] on h3 "Английский" at bounding box center [360, 183] width 105 height 21
select select "30"
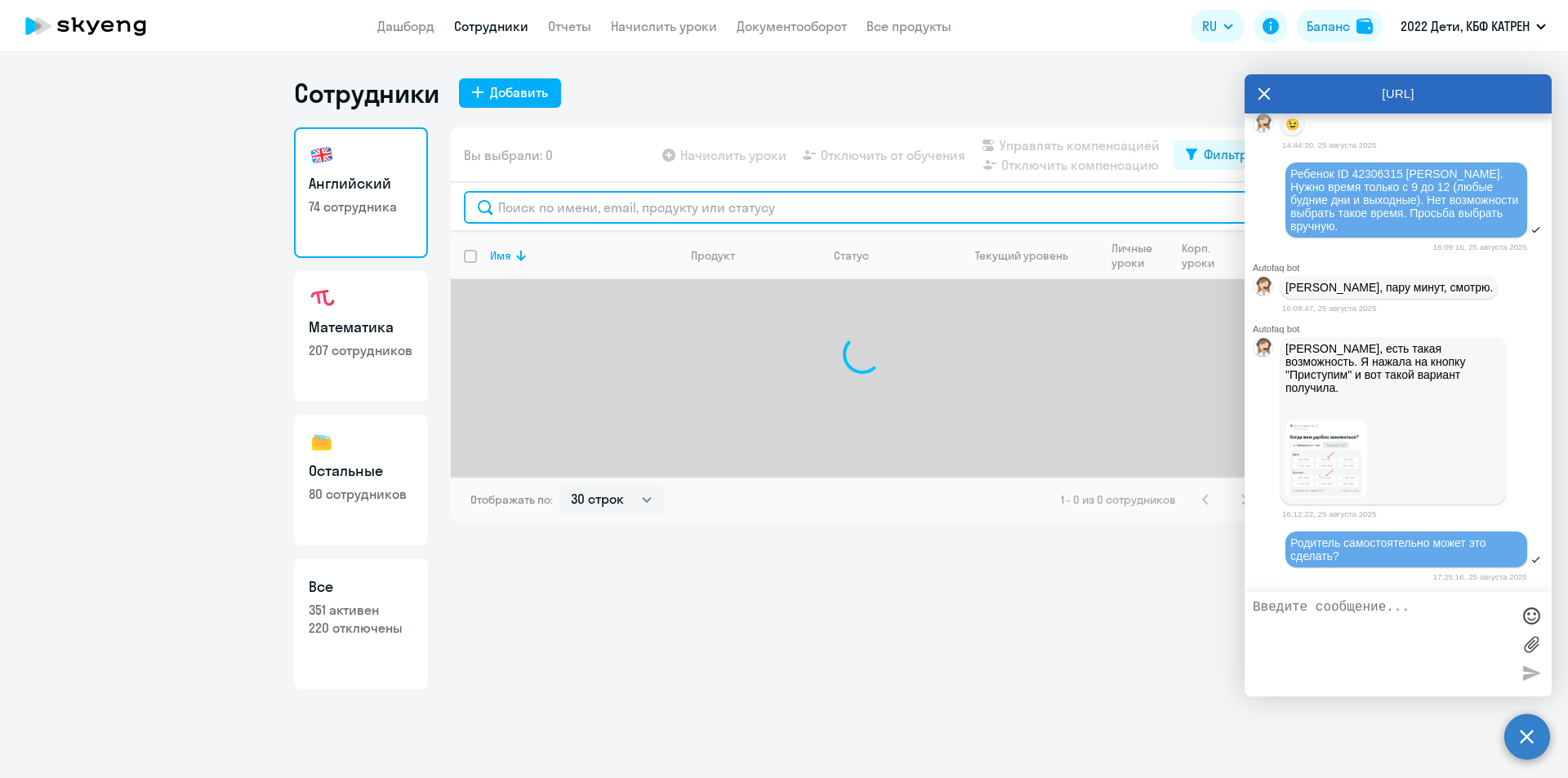
click at [559, 207] on input "text" at bounding box center [862, 207] width 797 height 33
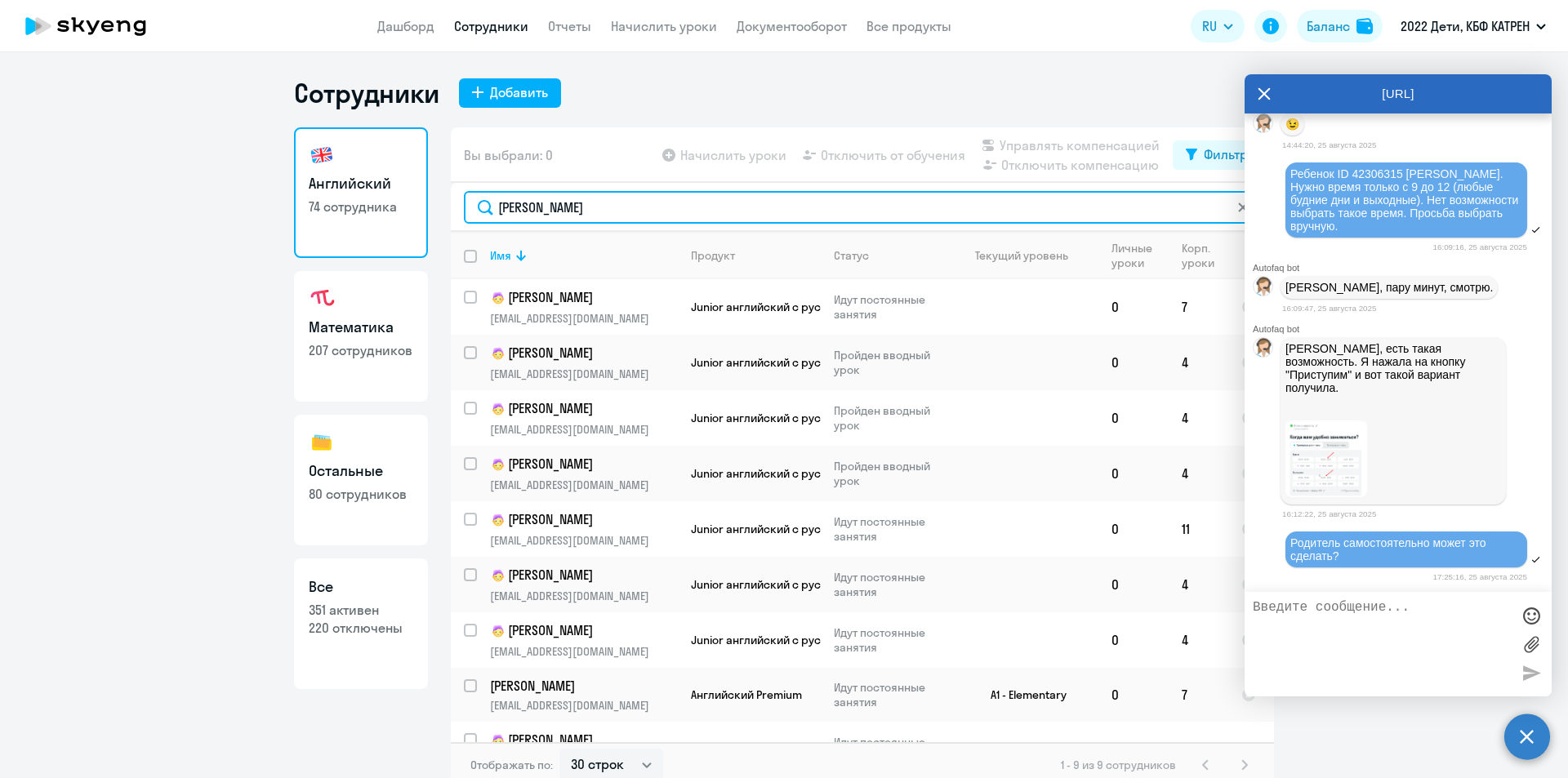
type input "[PERSON_NAME]"
drag, startPoint x: 545, startPoint y: 211, endPoint x: 470, endPoint y: 209, distance: 75.0
click at [470, 209] on input "[PERSON_NAME]" at bounding box center [862, 207] width 797 height 33
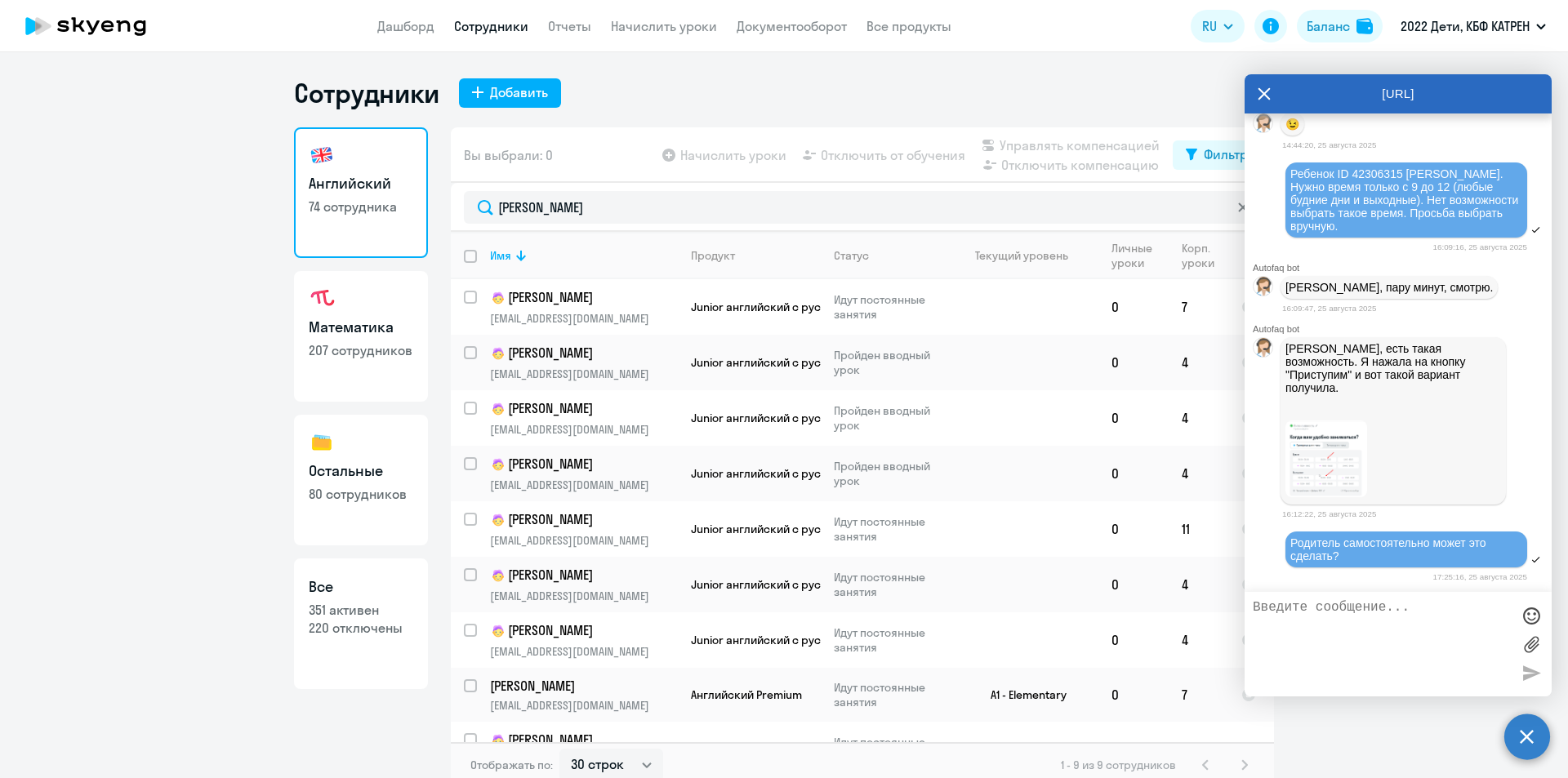
click at [320, 618] on p "351 активен" at bounding box center [360, 610] width 105 height 18
select select "30"
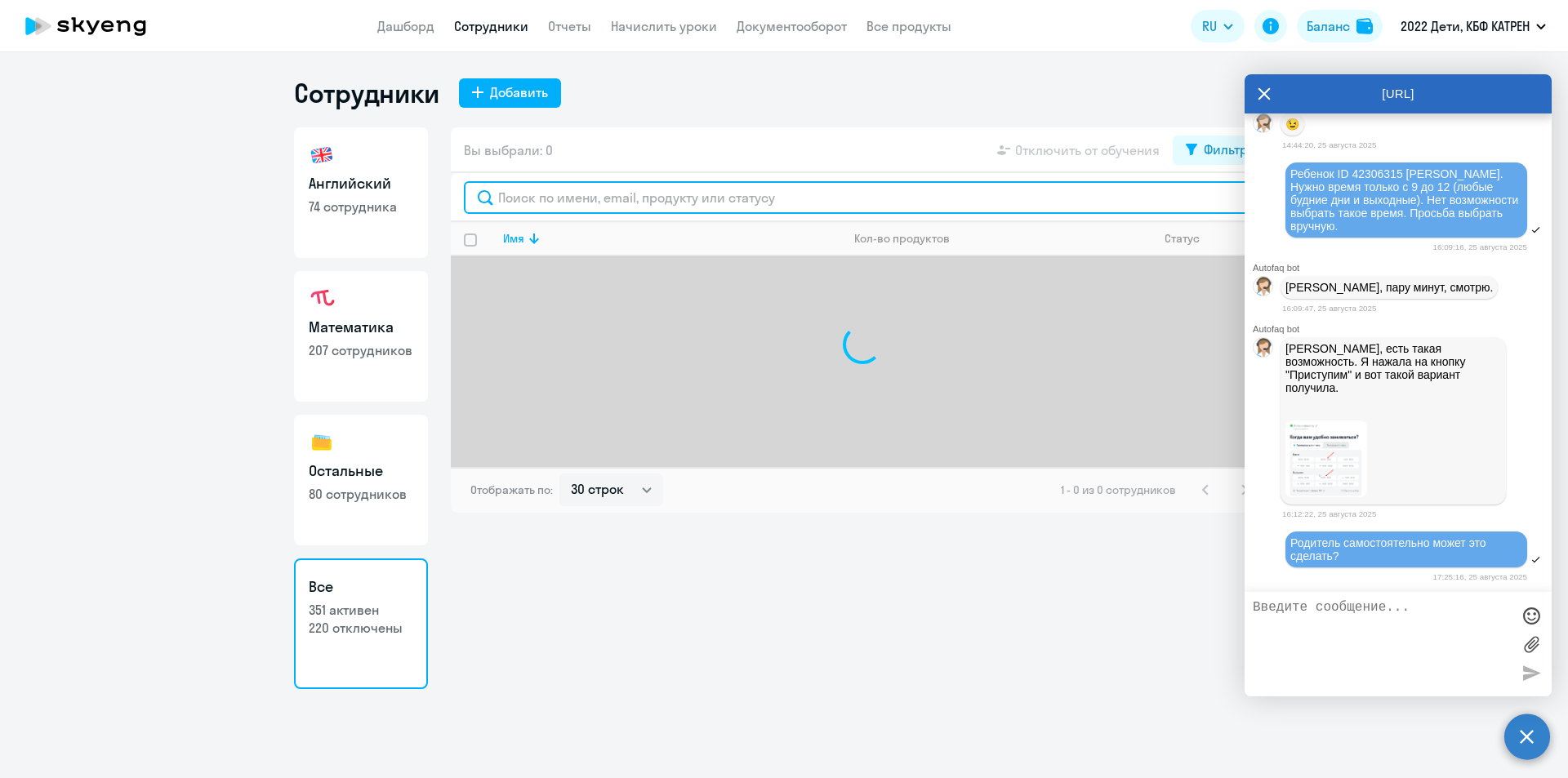
click at [597, 191] on input "text" at bounding box center [862, 198] width 797 height 33
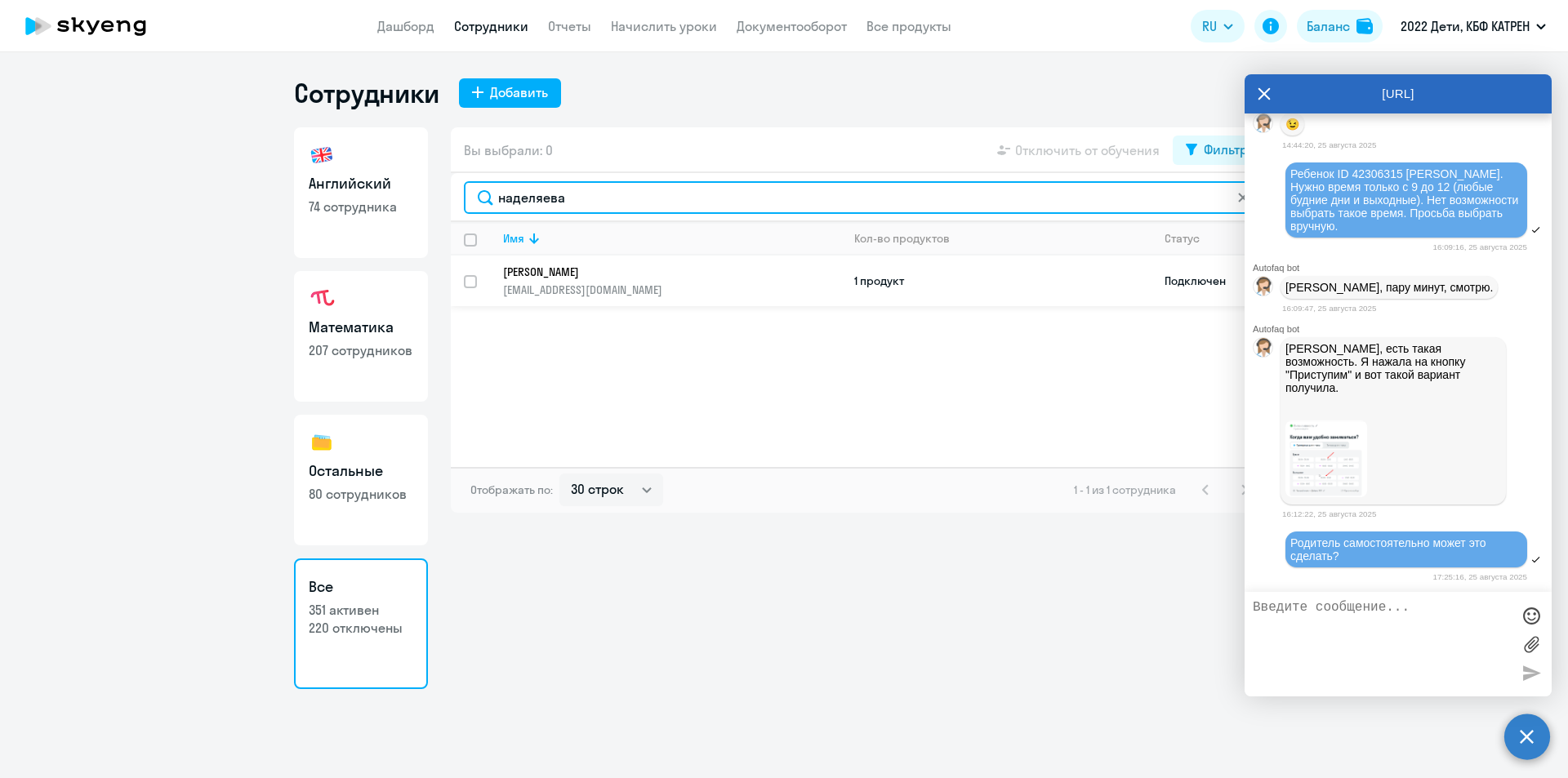
type input "наделяева"
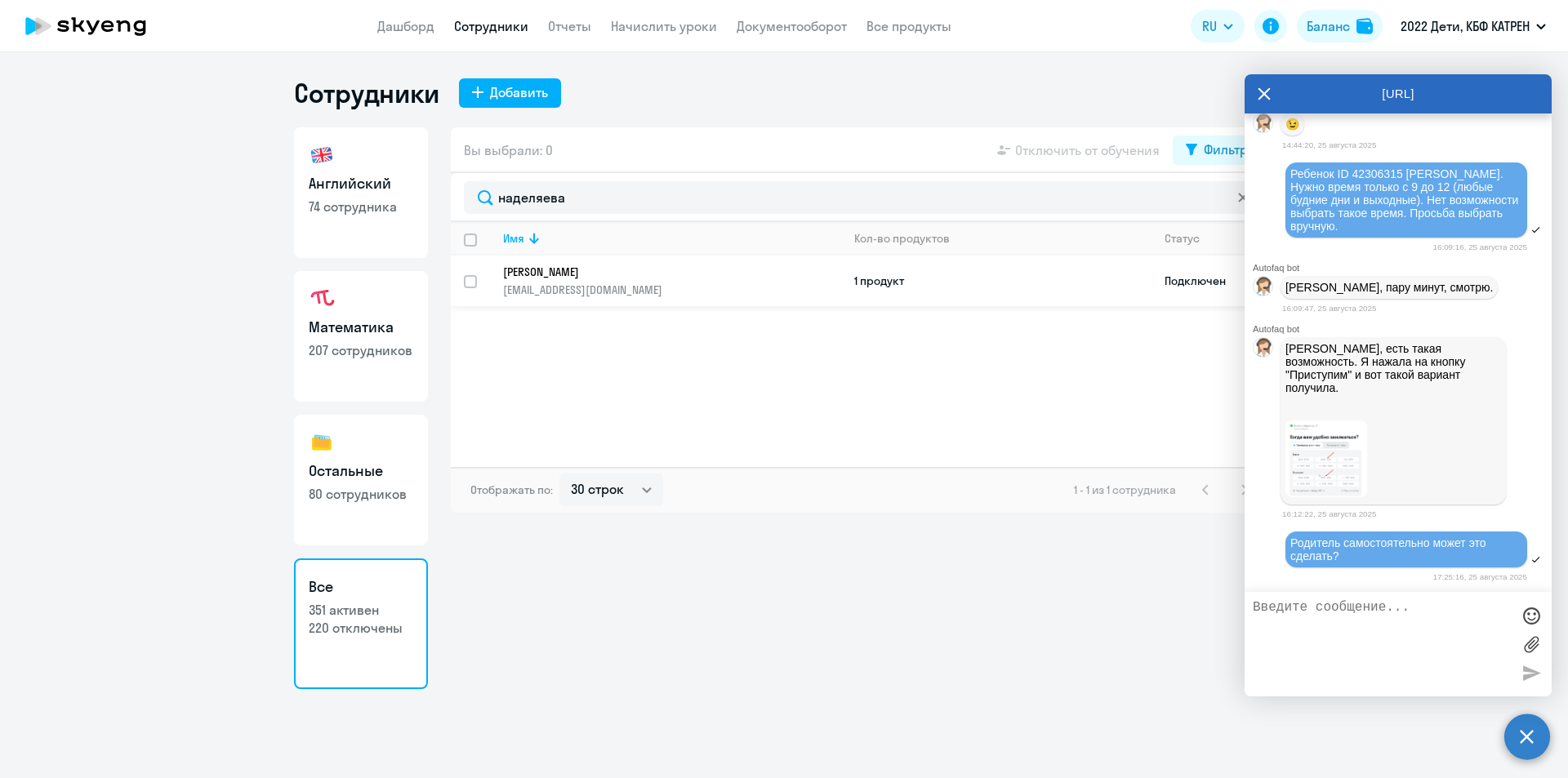
click at [591, 268] on p "[PERSON_NAME]" at bounding box center [661, 272] width 315 height 14
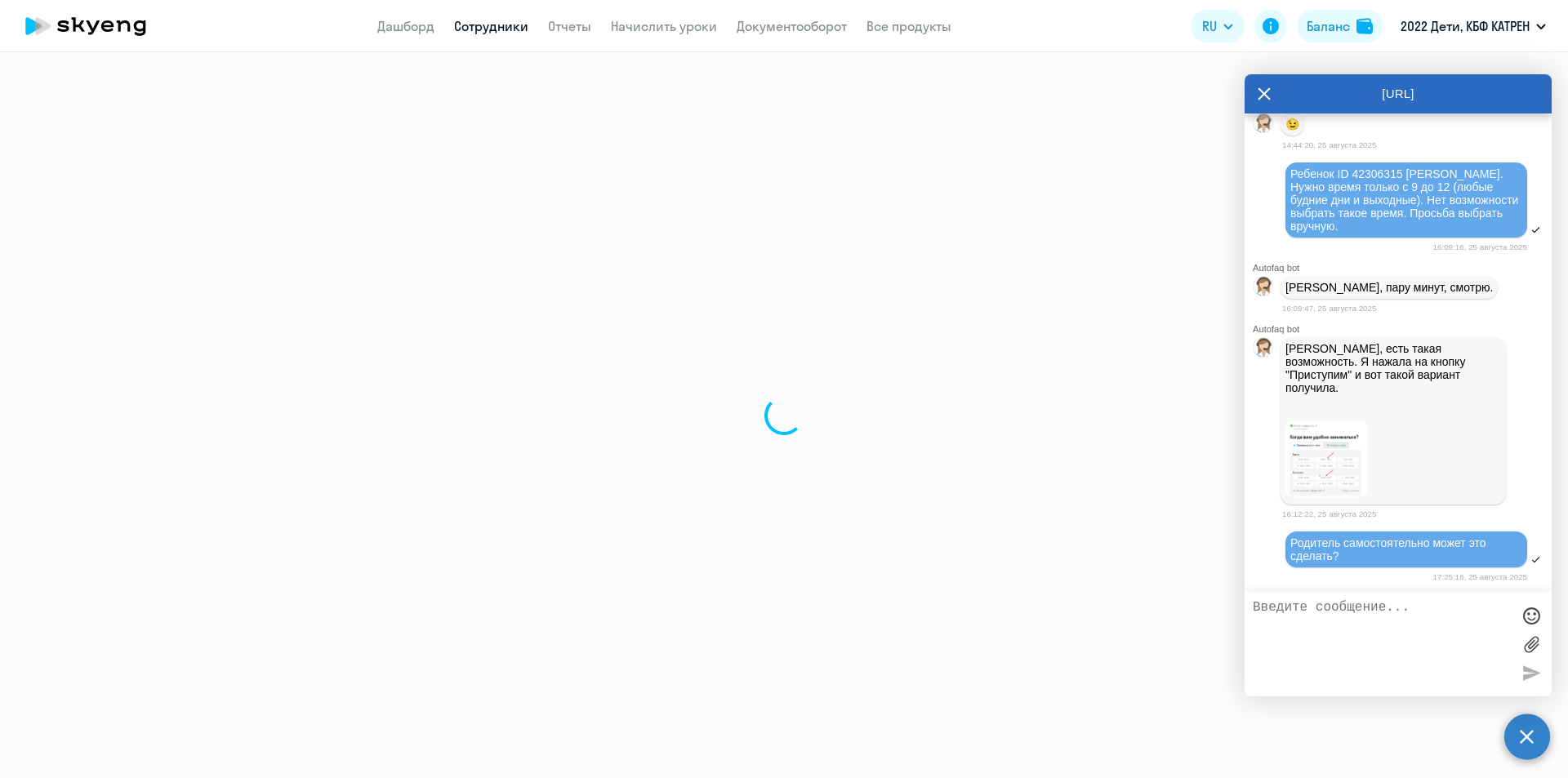
select select "math"
select select "30"
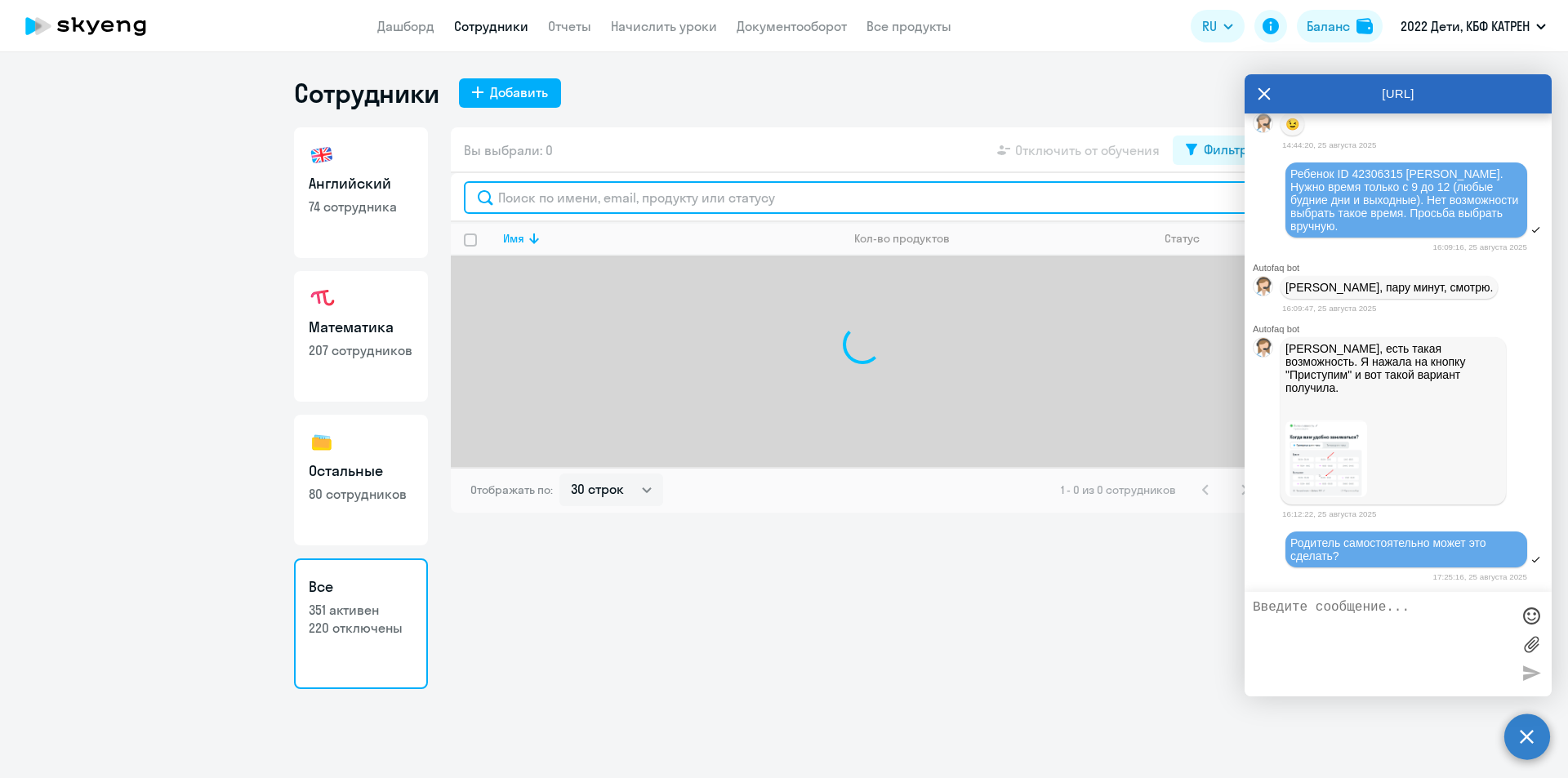
click at [554, 197] on input "text" at bounding box center [862, 198] width 797 height 33
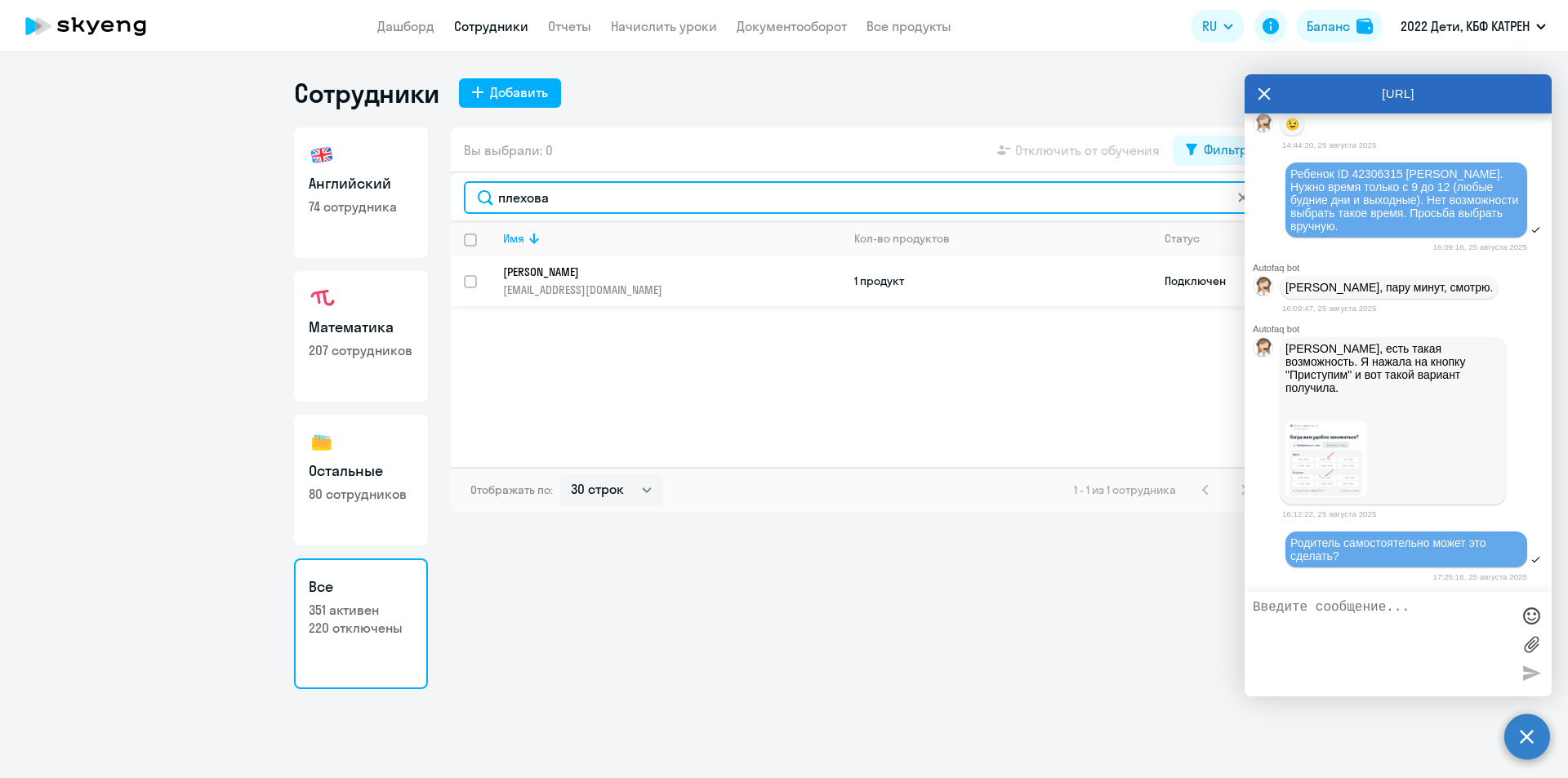
type input "плехова"
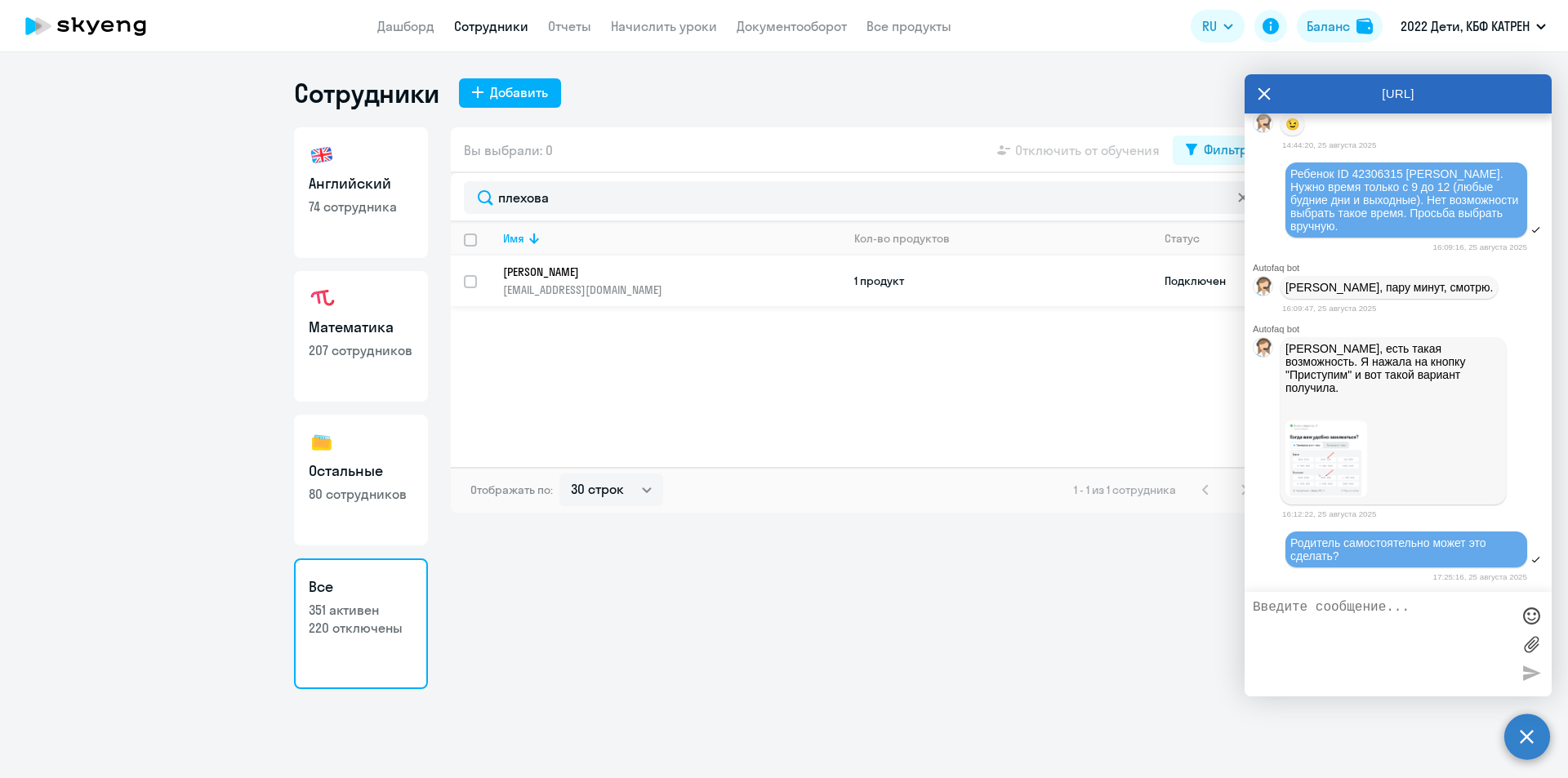
click at [578, 286] on p "[EMAIL_ADDRESS][DOMAIN_NAME]" at bounding box center [671, 289] width 337 height 14
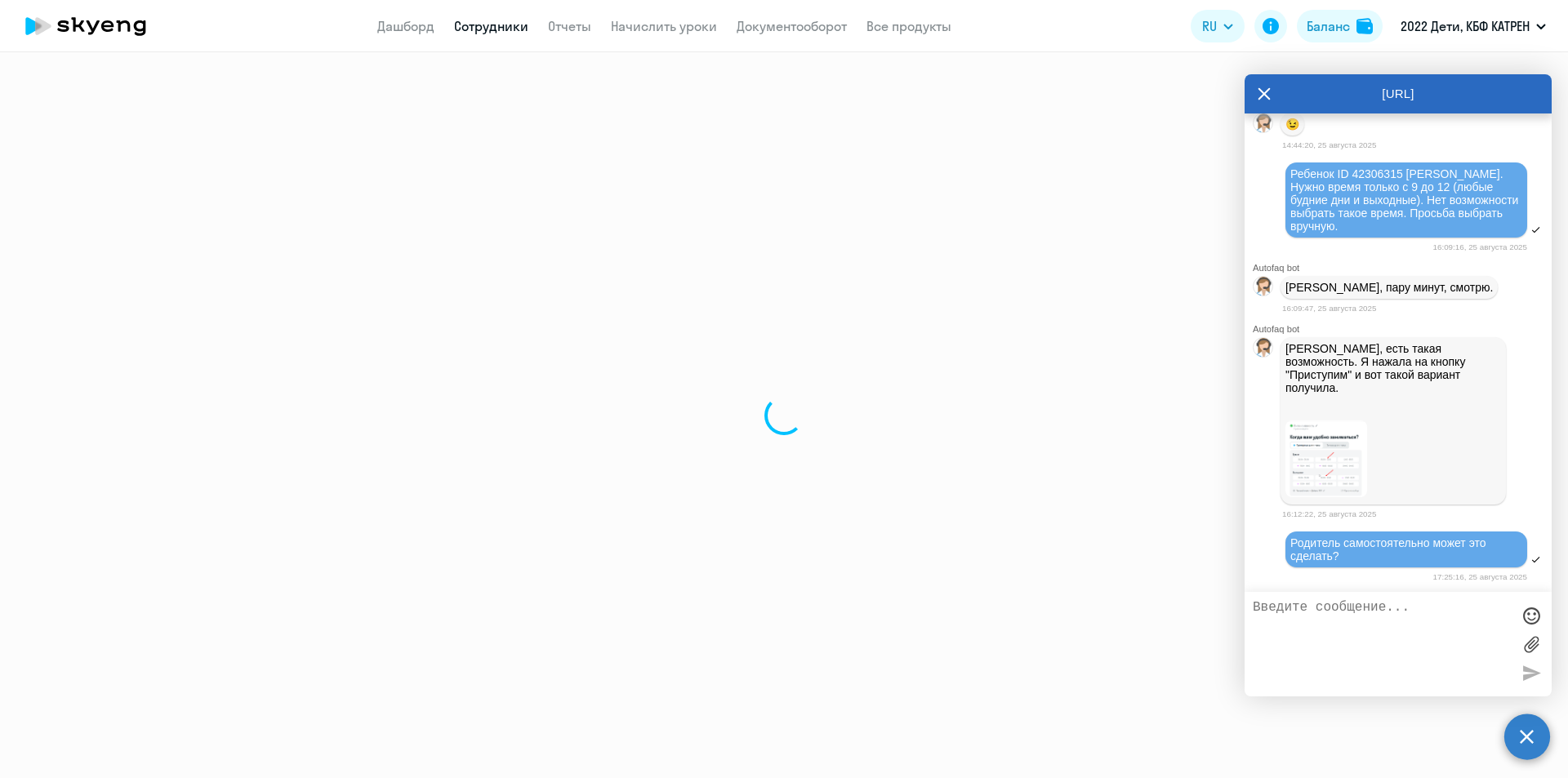
select select "english"
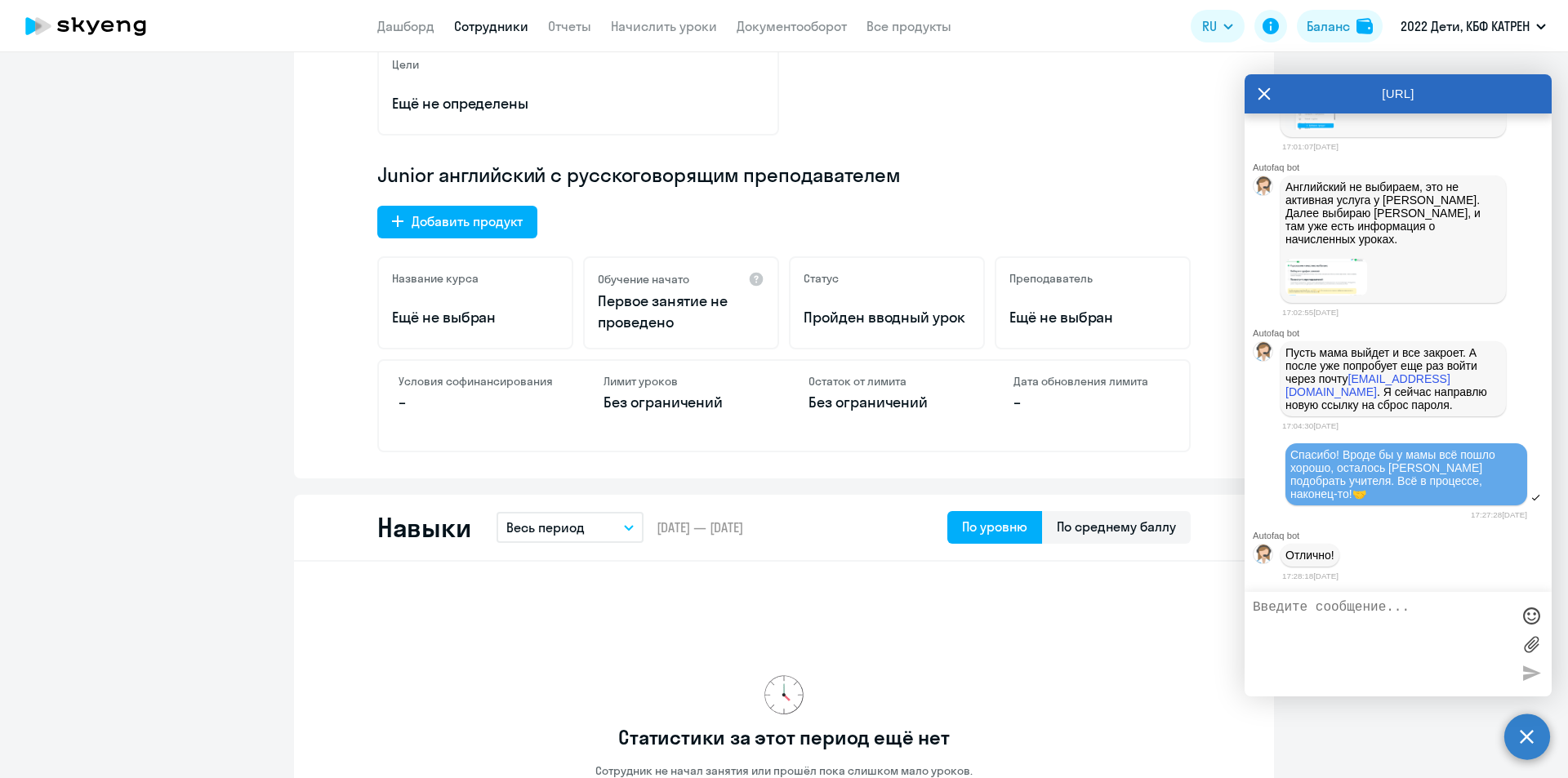
scroll to position [490, 0]
